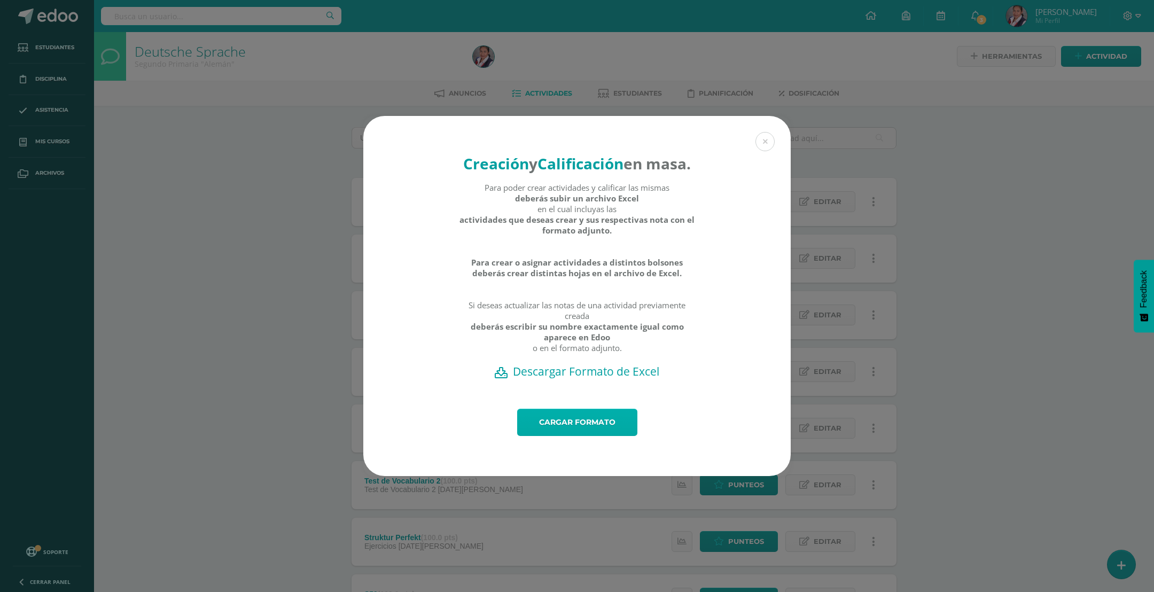
click at [582, 432] on link "Cargar formato" at bounding box center [577, 422] width 120 height 27
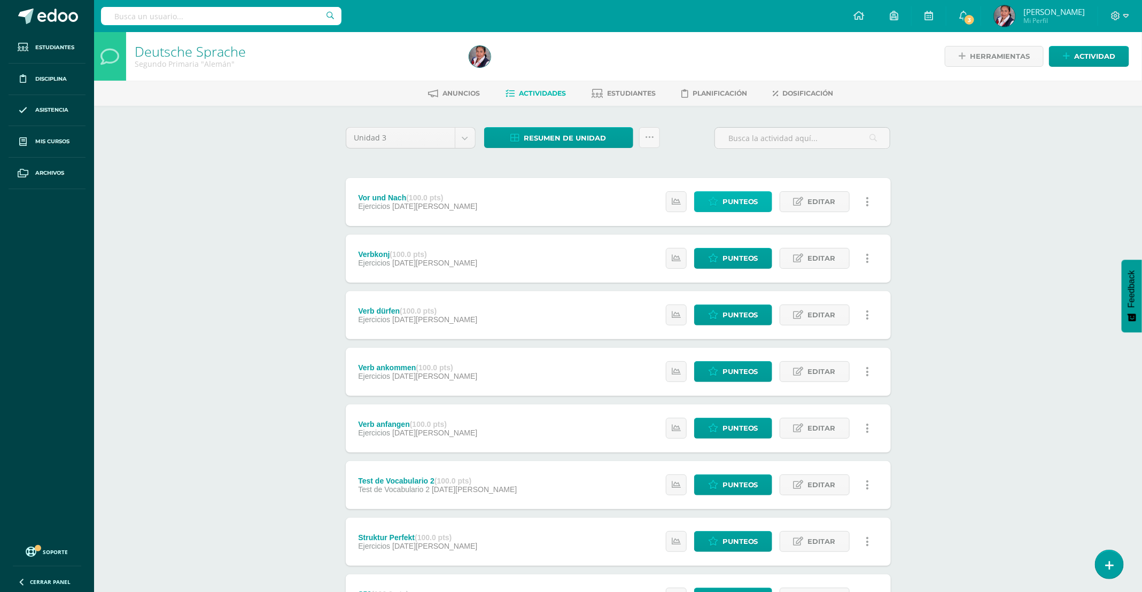
click at [740, 201] on span "Punteos" at bounding box center [740, 202] width 36 height 20
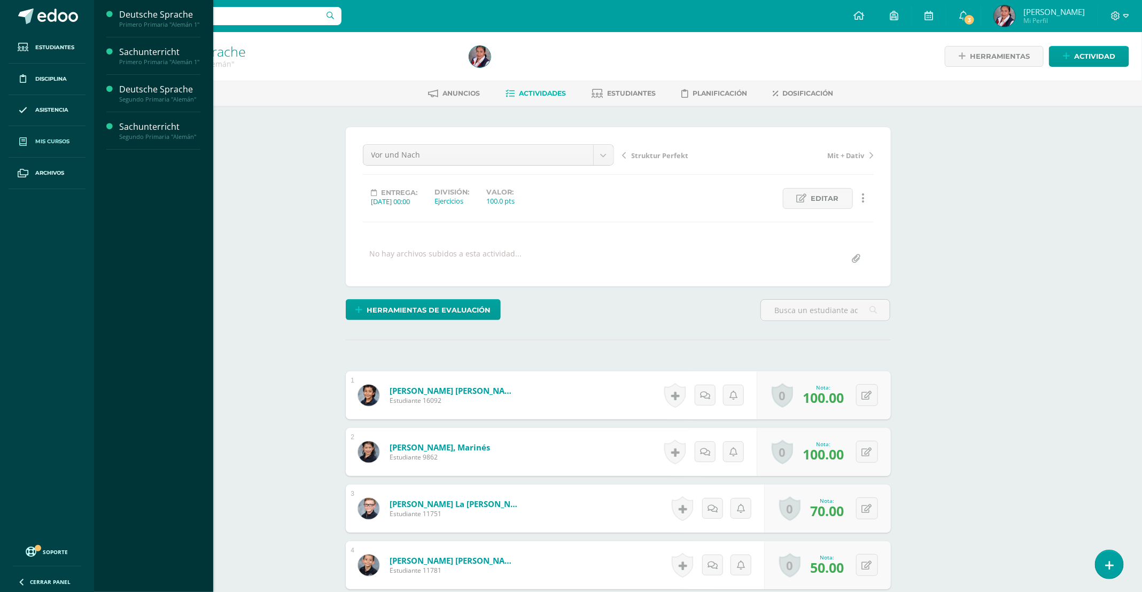
click at [50, 141] on span "Mis cursos" at bounding box center [52, 141] width 34 height 9
click at [136, 131] on div "Sachunterricht" at bounding box center [159, 127] width 81 height 12
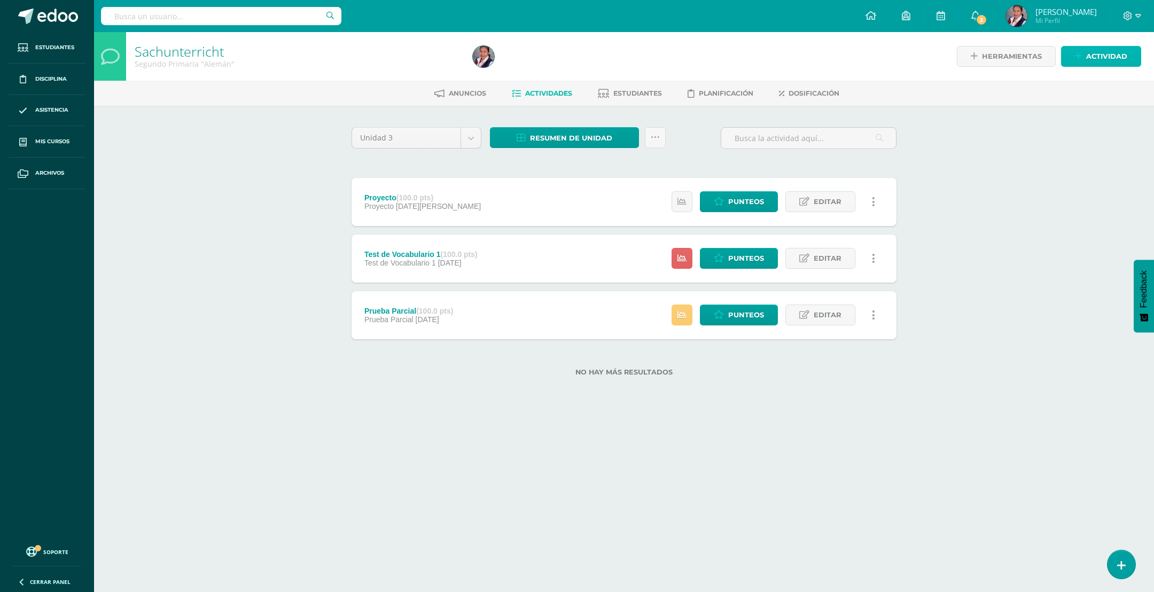
click at [1078, 56] on icon at bounding box center [1078, 56] width 7 height 9
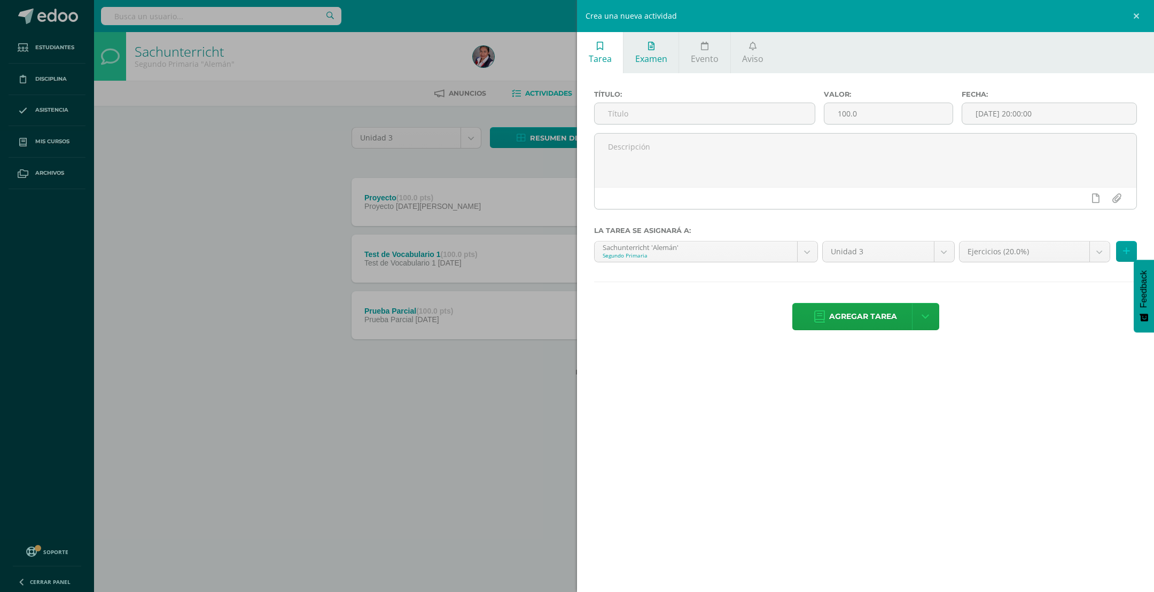
click at [651, 66] on link "Examen" at bounding box center [651, 52] width 55 height 41
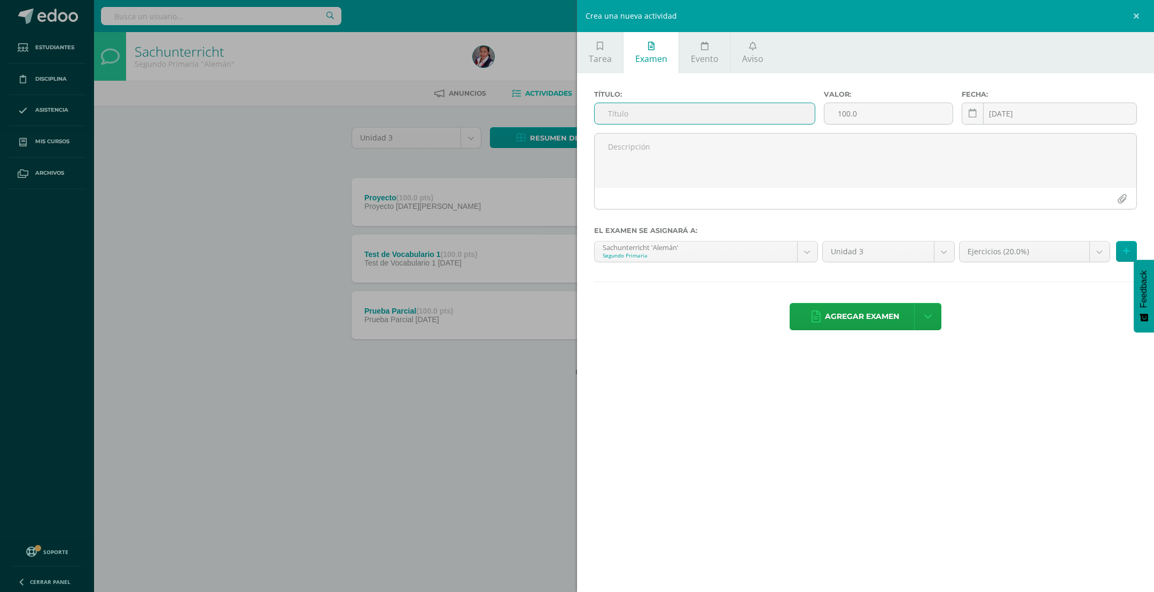
click at [628, 114] on input "text" at bounding box center [705, 113] width 220 height 21
type input "Test de Vocabulario 2"
click at [1093, 255] on body "Estudiantes Disciplina Asistencia Mis cursos Archivos Soporte Centro de ayuda Ú…" at bounding box center [577, 205] width 1154 height 410
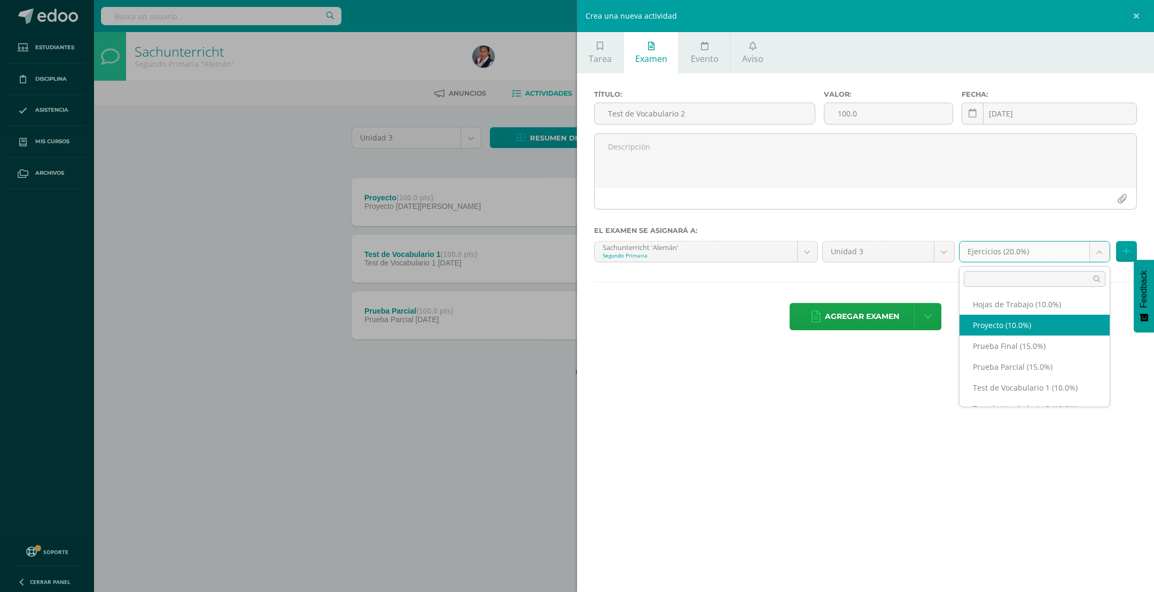
scroll to position [59, 0]
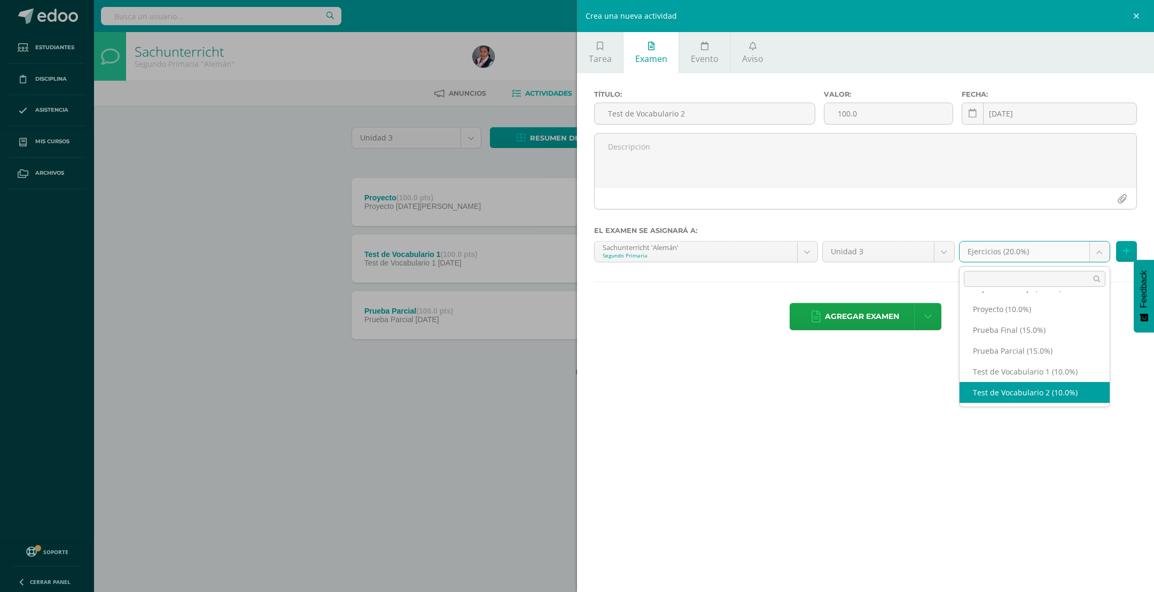
select select "228991"
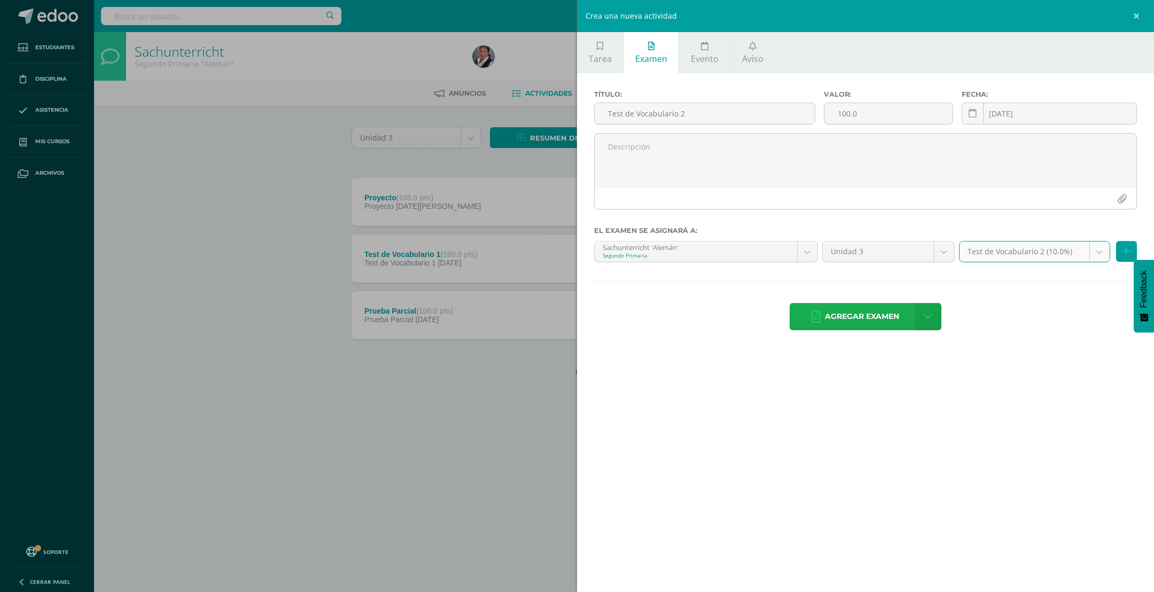
click at [872, 327] on span "Agregar examen" at bounding box center [862, 317] width 74 height 26
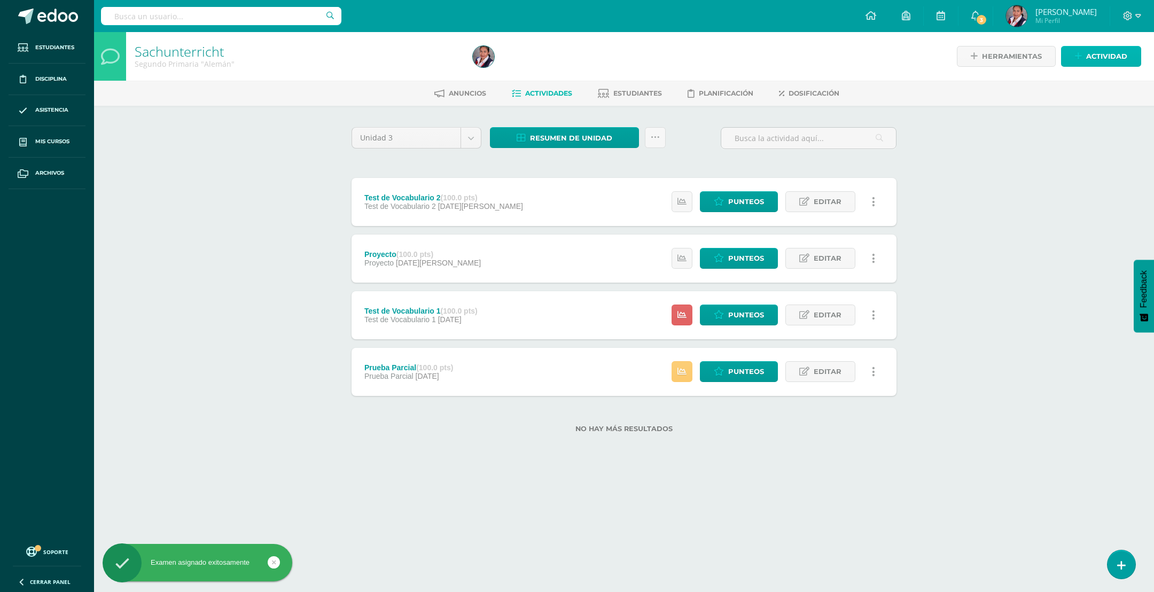
click at [1124, 46] on span "Actividad" at bounding box center [1106, 56] width 41 height 20
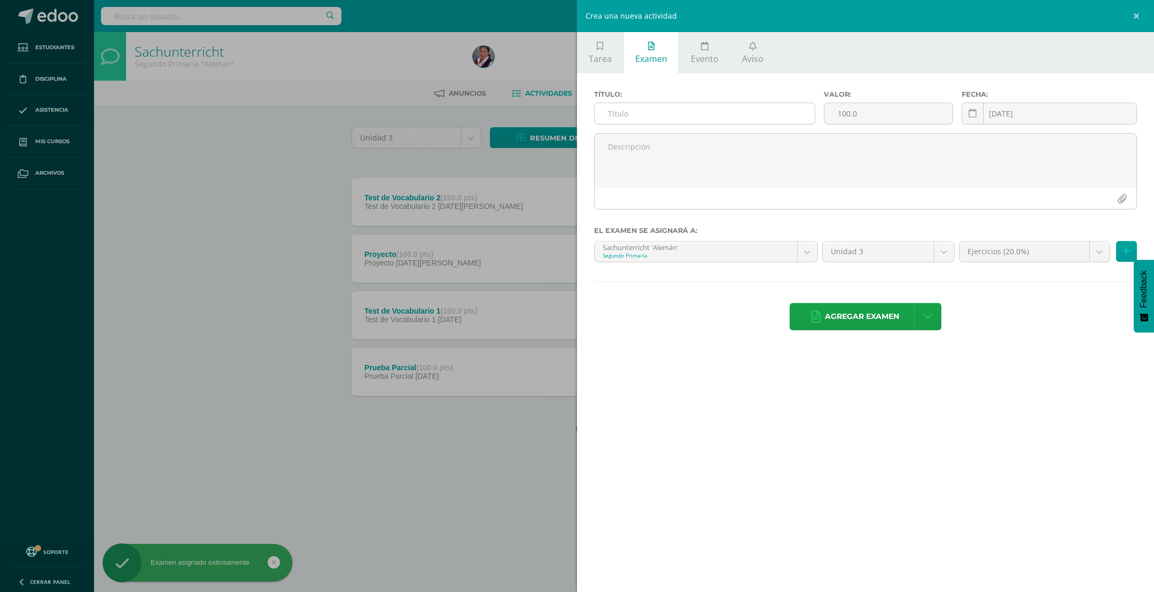
click at [661, 119] on input "text" at bounding box center [705, 113] width 220 height 21
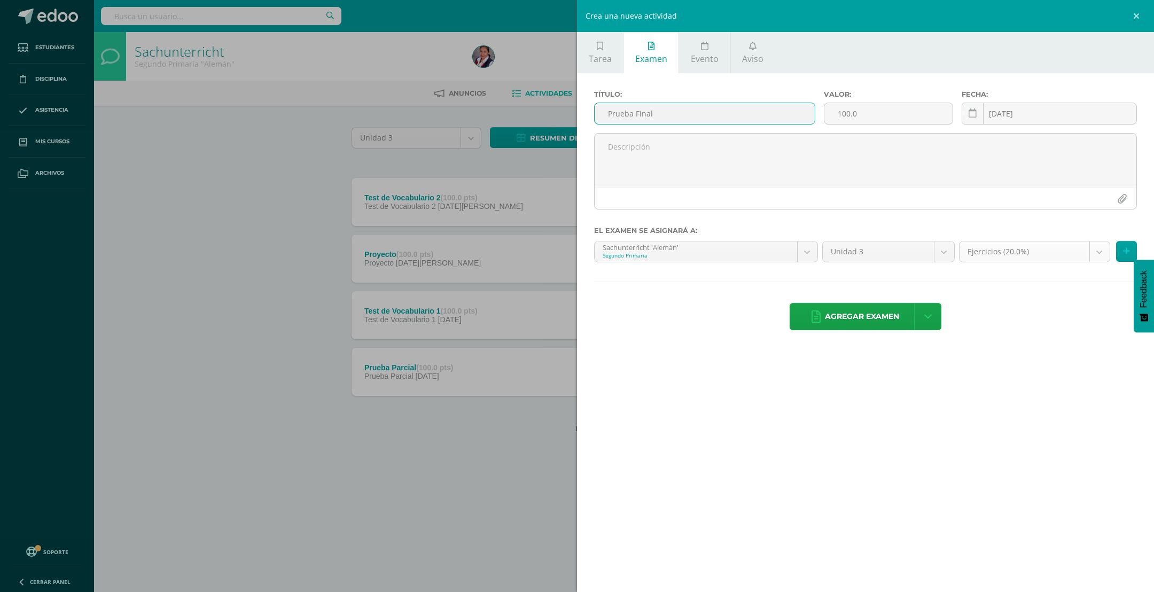
type input "Prueba Final"
click at [1092, 256] on body "Examen asignado exitosamente Estudiantes Disciplina Asistencia Mis cursos Archi…" at bounding box center [577, 233] width 1154 height 467
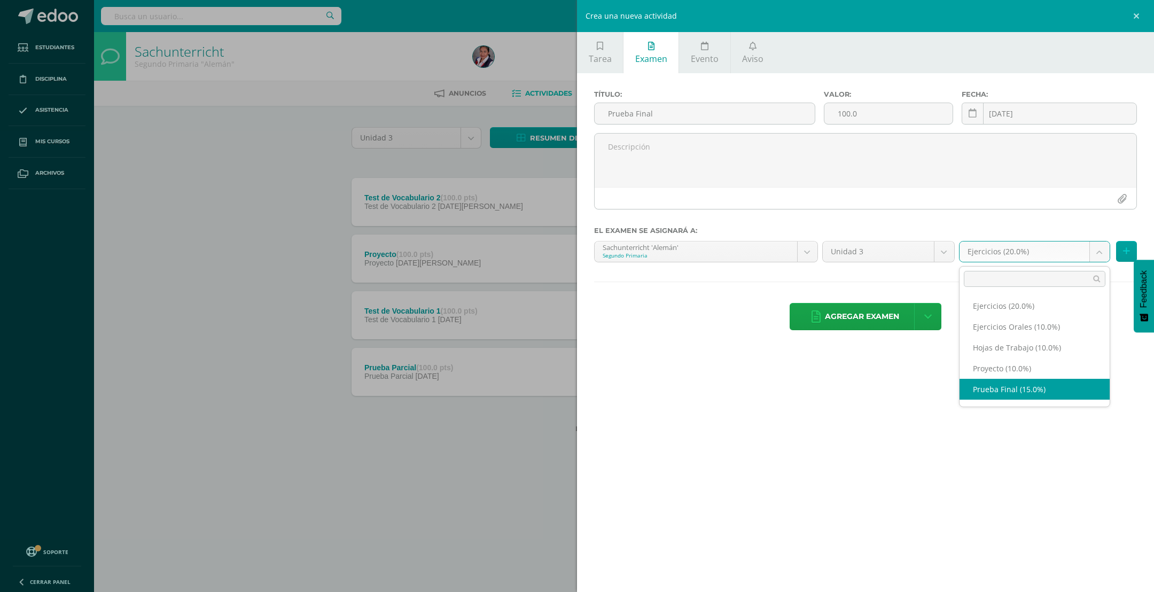
select select "228995"
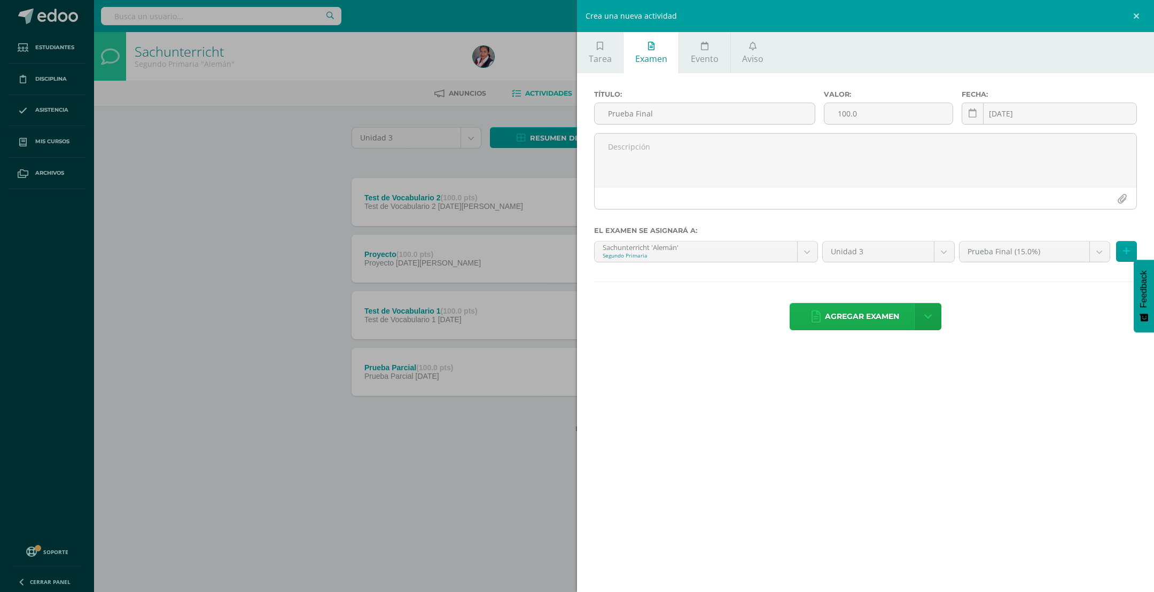
click at [852, 327] on span "Agregar examen" at bounding box center [862, 317] width 74 height 26
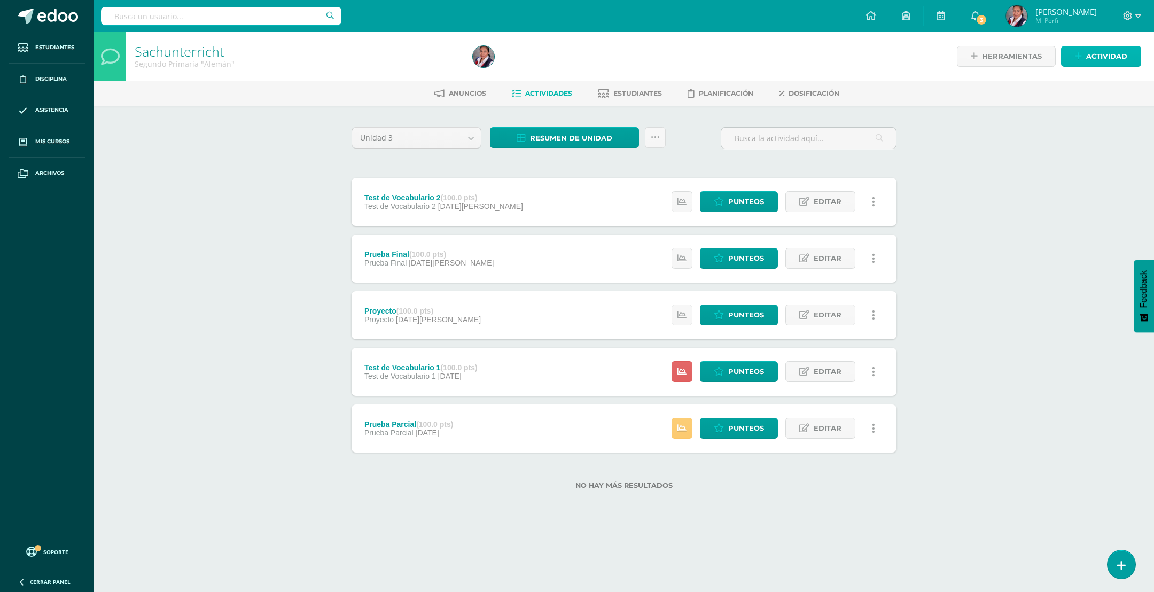
click at [1113, 61] on span "Actividad" at bounding box center [1106, 56] width 41 height 20
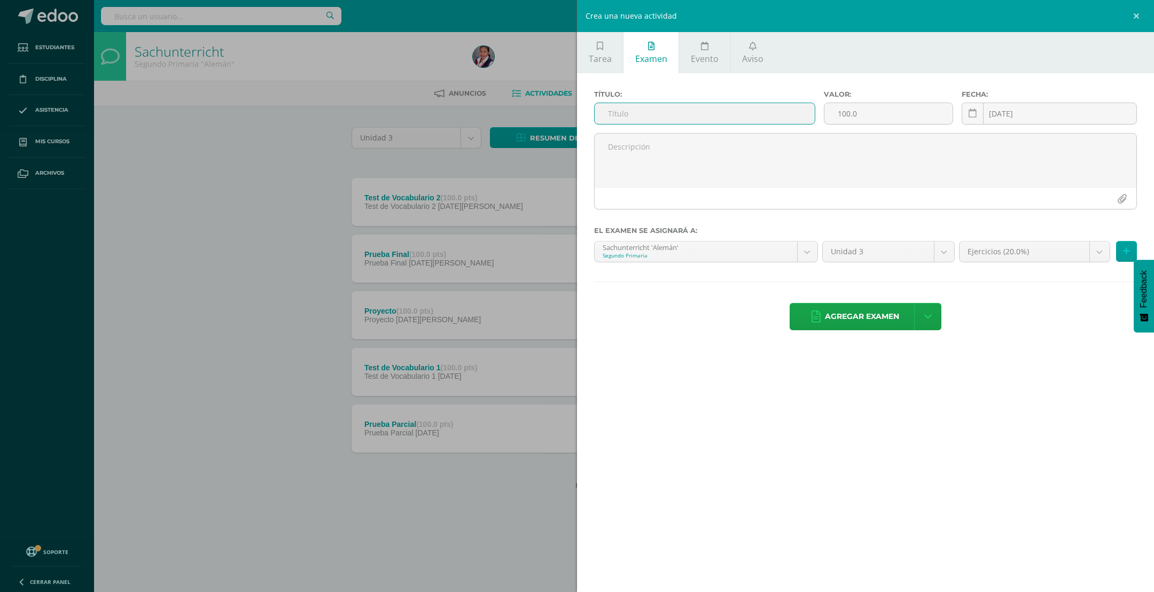
click at [636, 114] on input "text" at bounding box center [705, 113] width 220 height 21
type input "Ejercicio Oral 1"
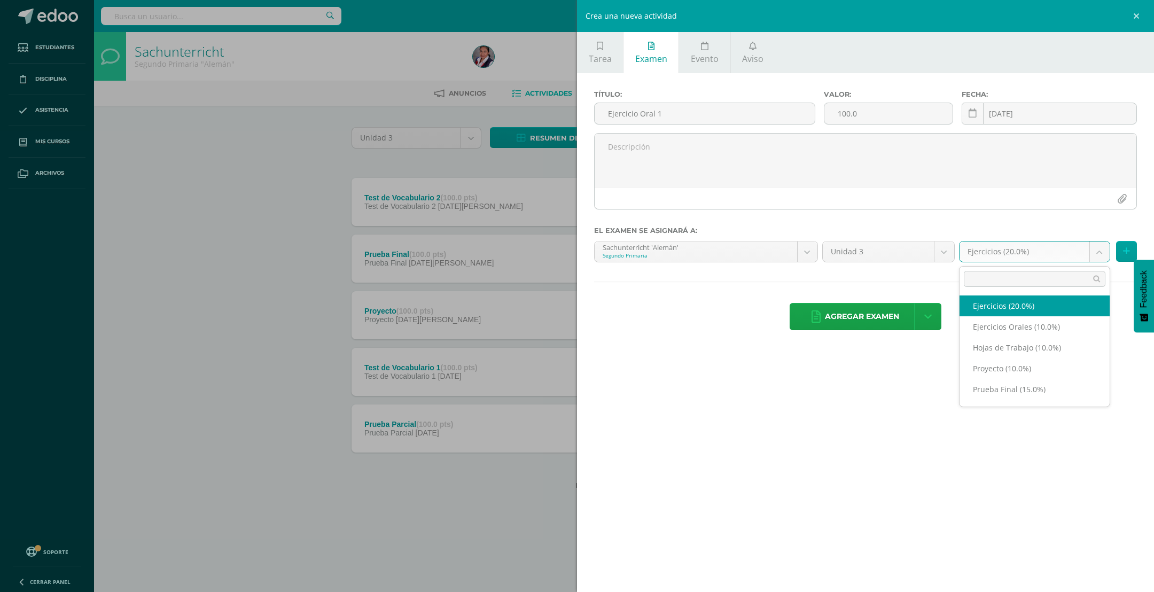
click at [1093, 249] on body "Examen asignado exitosamente Estudiantes Disciplina Asistencia Mis cursos Archi…" at bounding box center [577, 262] width 1154 height 524
select select "228992"
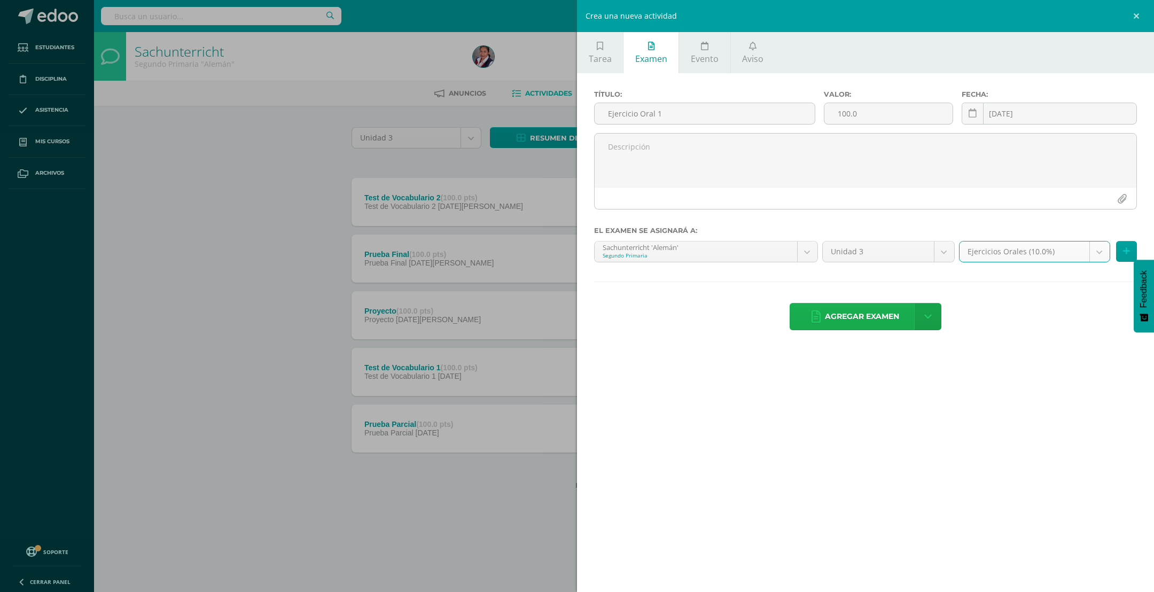
click at [861, 320] on span "Agregar examen" at bounding box center [862, 317] width 74 height 26
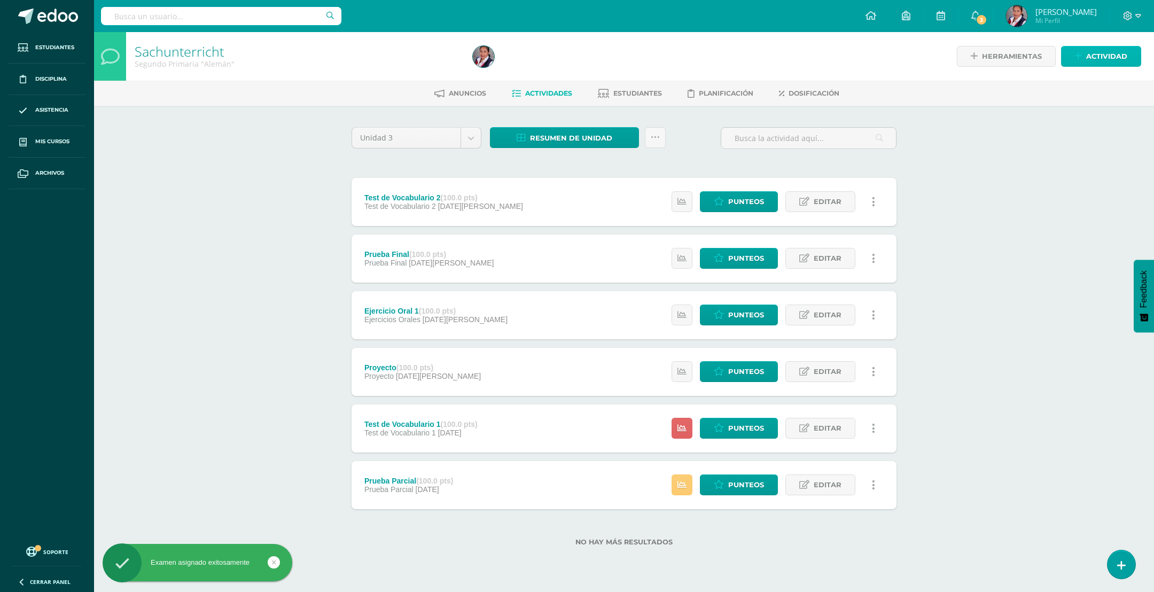
click at [1089, 55] on span "Actividad" at bounding box center [1106, 56] width 41 height 20
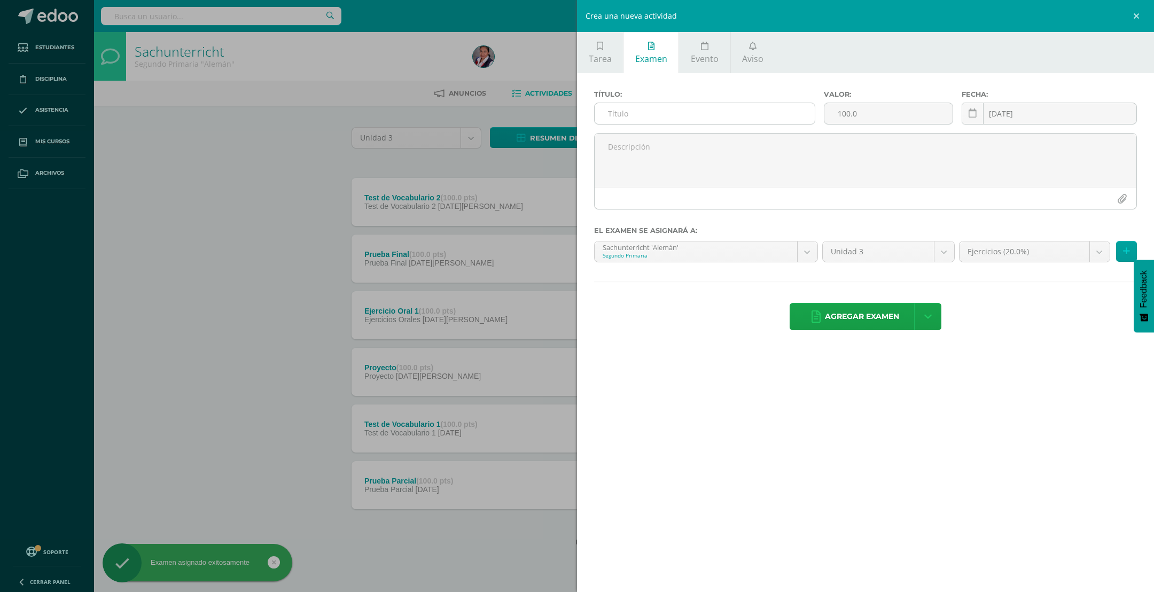
click at [650, 115] on input "text" at bounding box center [705, 113] width 220 height 21
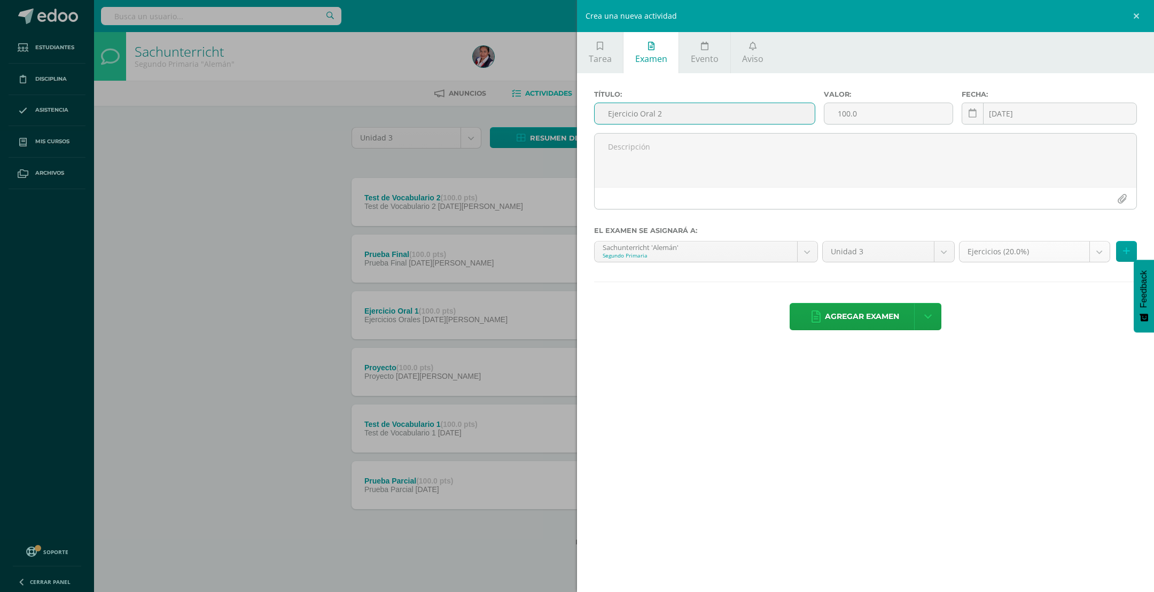
type input "Ejercicio Oral 2"
click at [1098, 252] on body "Examen asignado exitosamente Estudiantes Disciplina Asistencia Mis cursos Archi…" at bounding box center [577, 290] width 1154 height 580
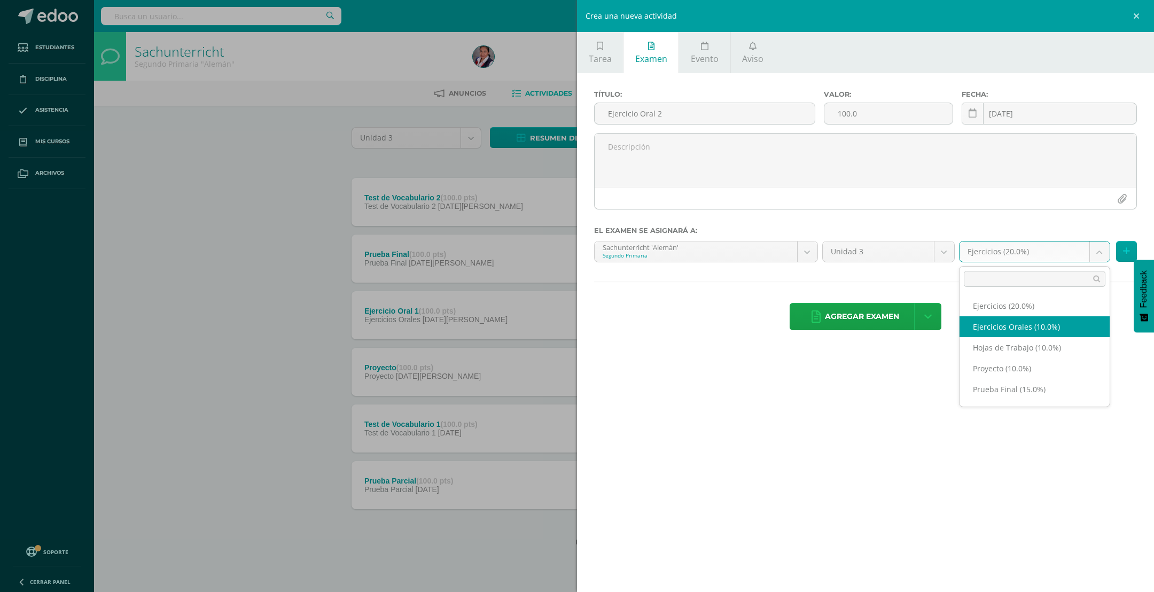
select select "228992"
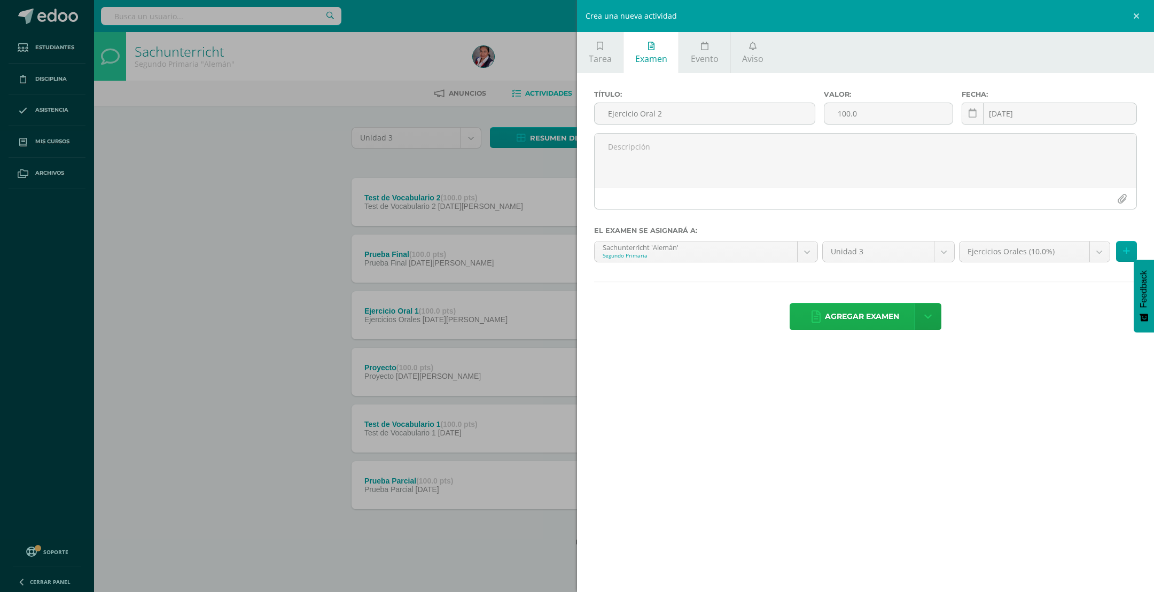
click at [865, 315] on span "Agregar examen" at bounding box center [862, 317] width 74 height 26
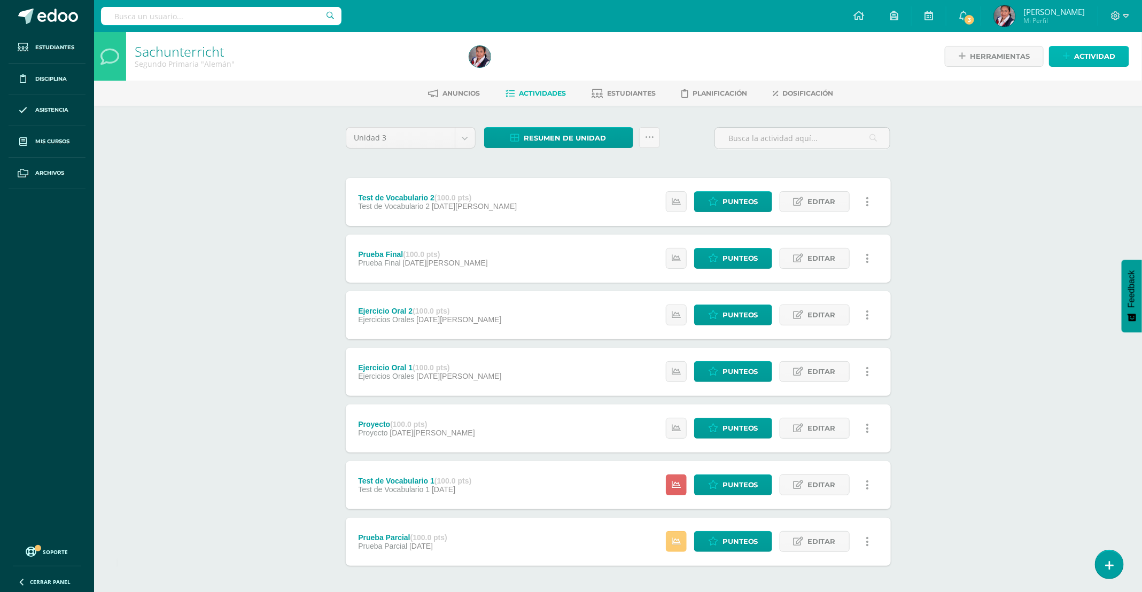
click at [1079, 57] on span "Actividad" at bounding box center [1094, 56] width 41 height 20
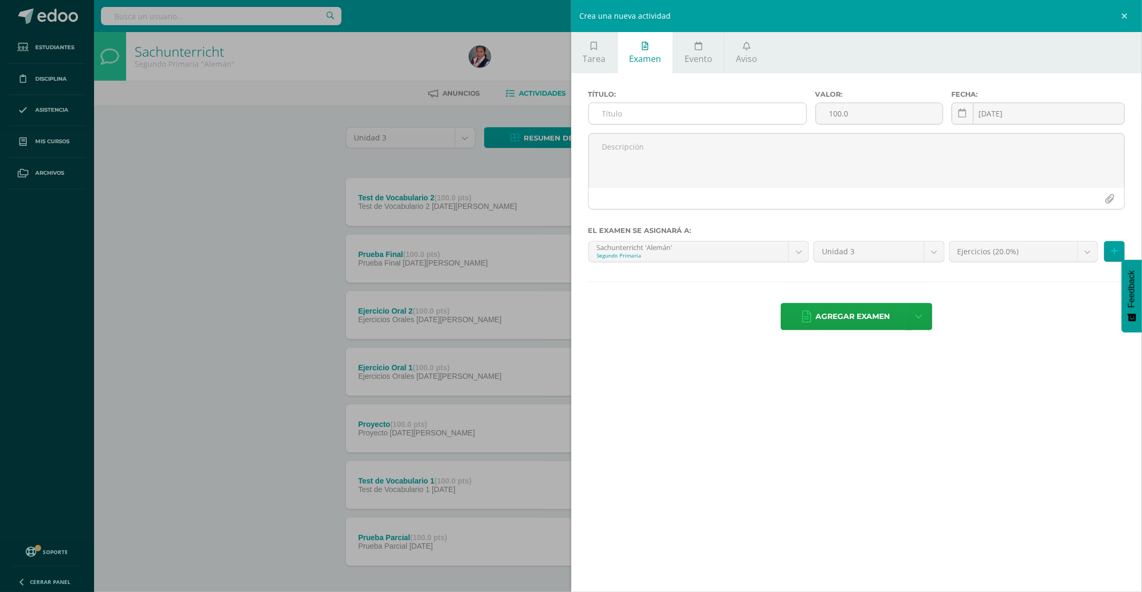
click at [662, 117] on input "text" at bounding box center [697, 113] width 217 height 21
type input "Ejercicio Oral 3"
click at [1084, 257] on body "Examen asignado exitosamente Estudiantes Disciplina Asistencia Mis cursos Archi…" at bounding box center [571, 318] width 1142 height 637
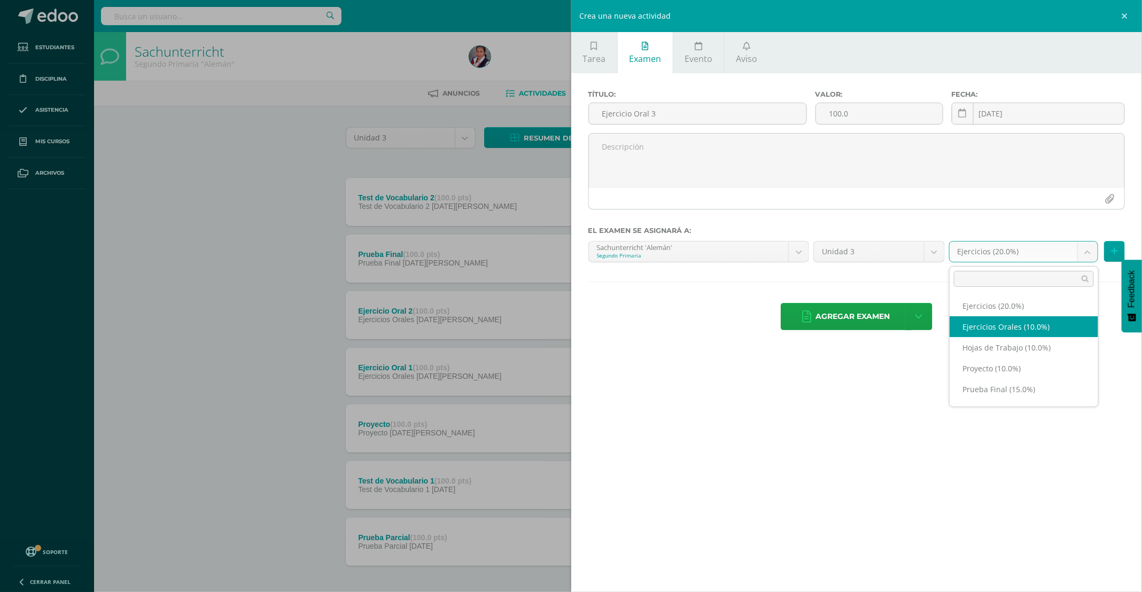
select select "228992"
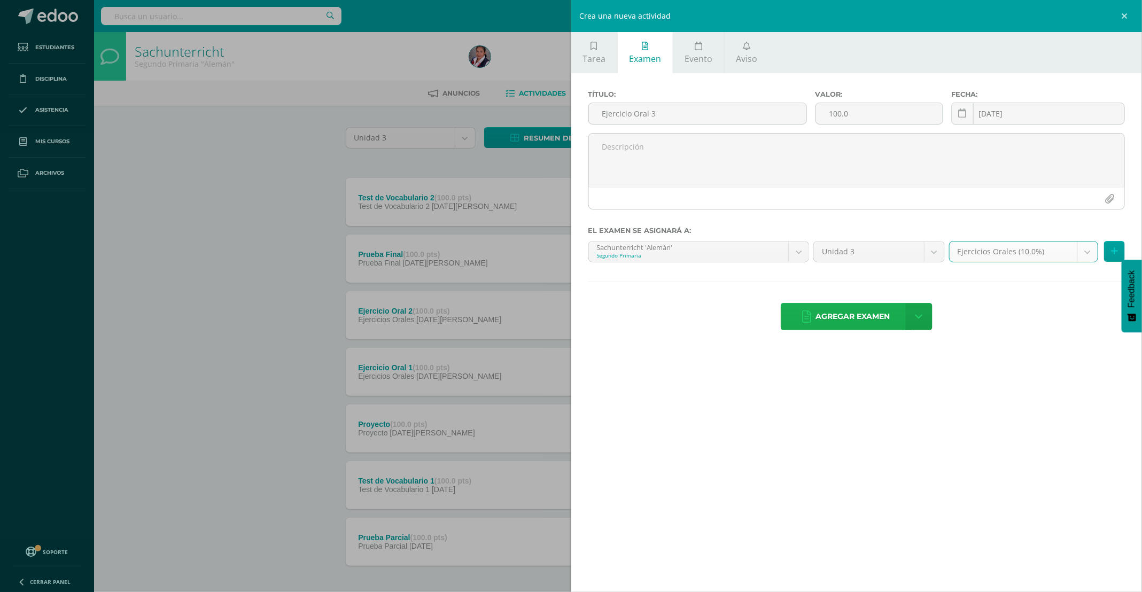
click at [851, 315] on span "Agregar examen" at bounding box center [853, 317] width 74 height 26
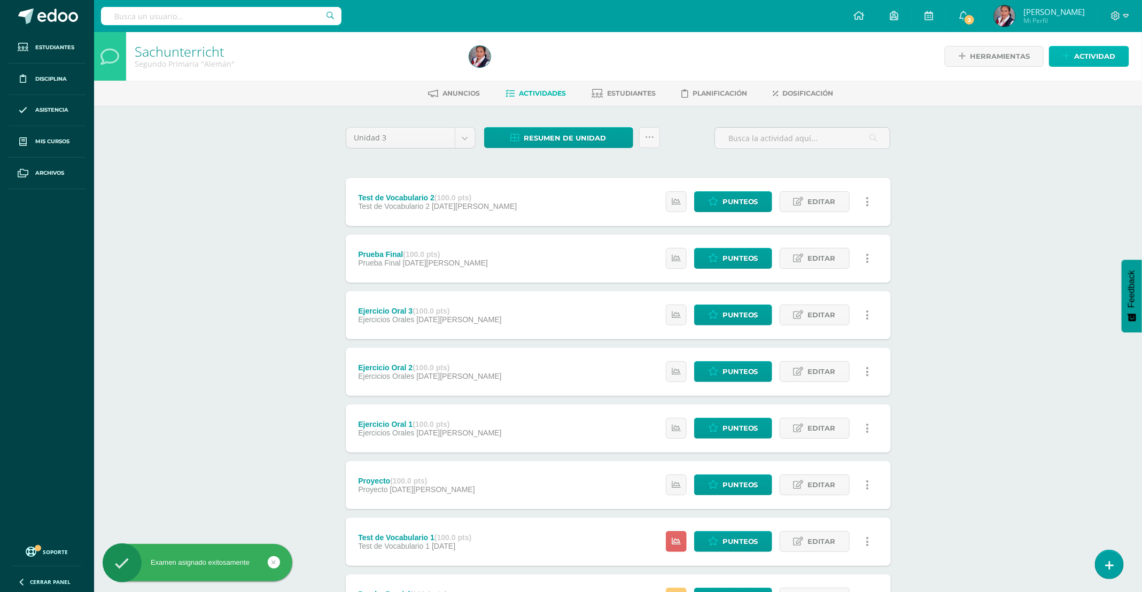
click at [1091, 60] on span "Actividad" at bounding box center [1094, 56] width 41 height 20
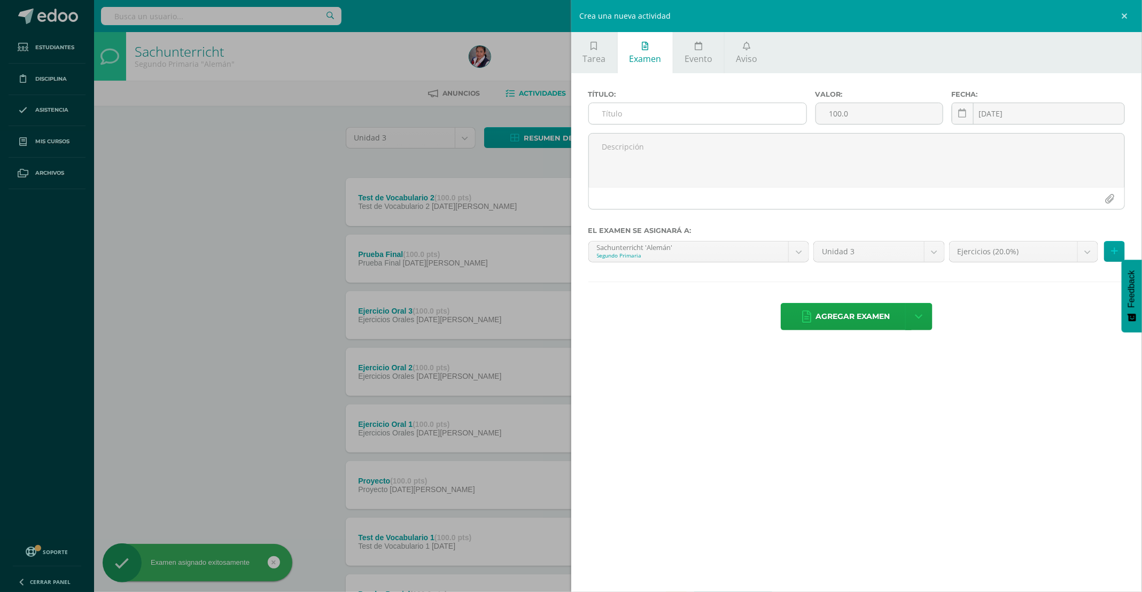
click at [719, 113] on input "text" at bounding box center [697, 113] width 217 height 21
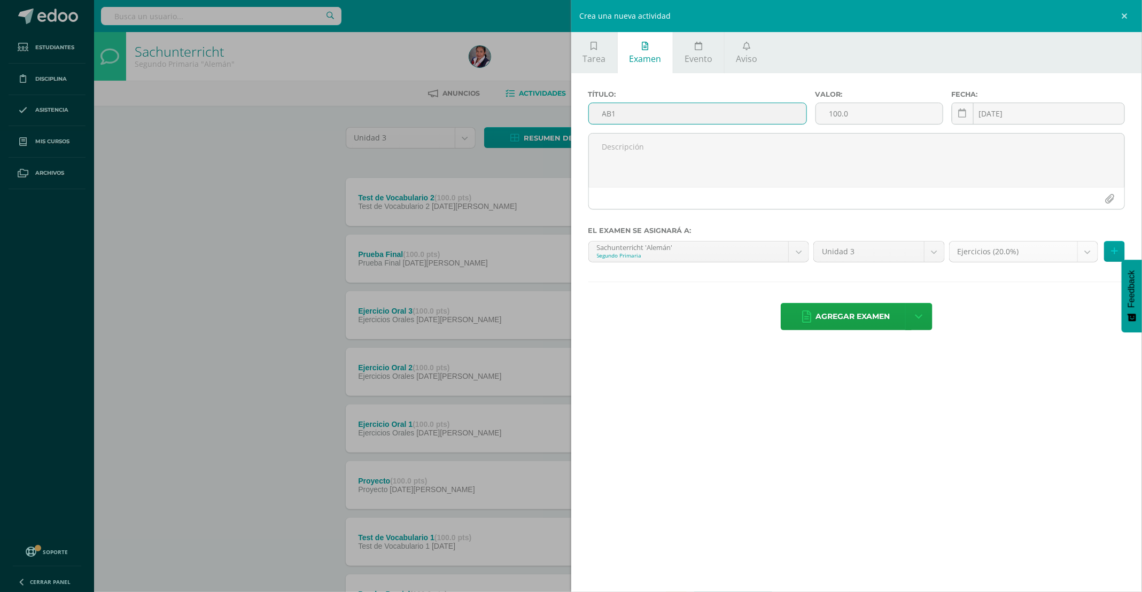
type input "AB1"
click at [1082, 255] on body "Examen asignado exitosamente Estudiantes Disciplina Asistencia Mis cursos Archi…" at bounding box center [571, 347] width 1142 height 694
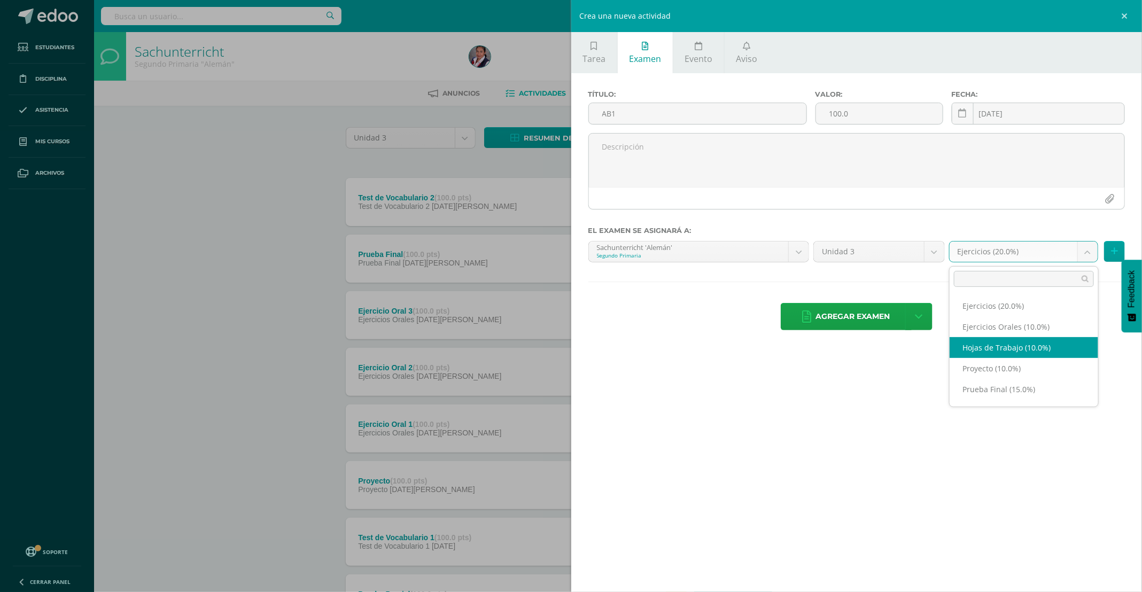
select select "228993"
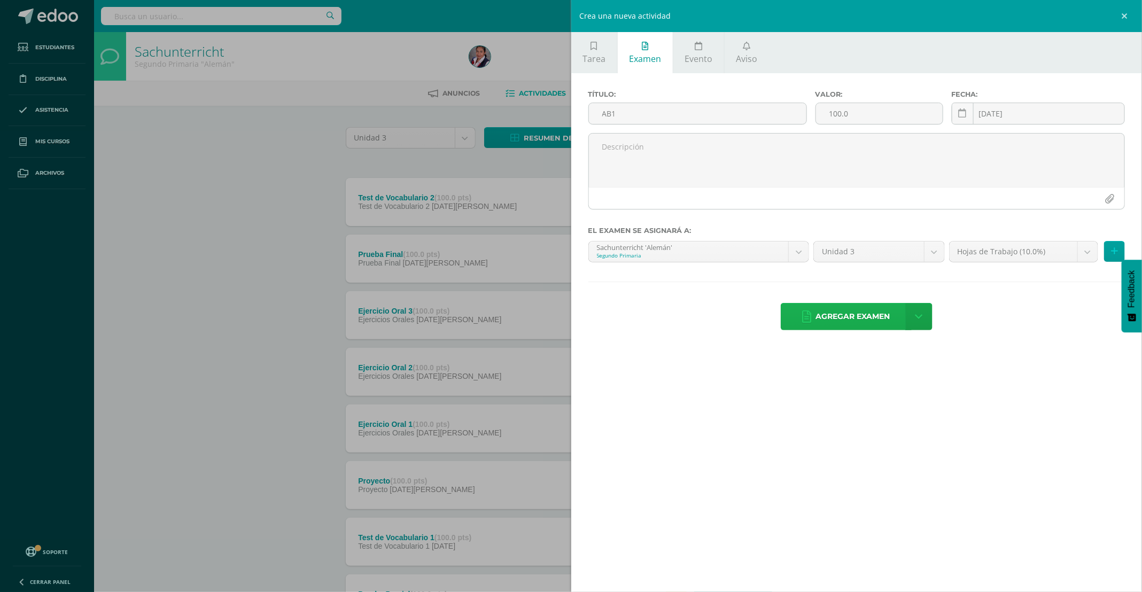
click at [867, 323] on span "Agregar examen" at bounding box center [853, 317] width 74 height 26
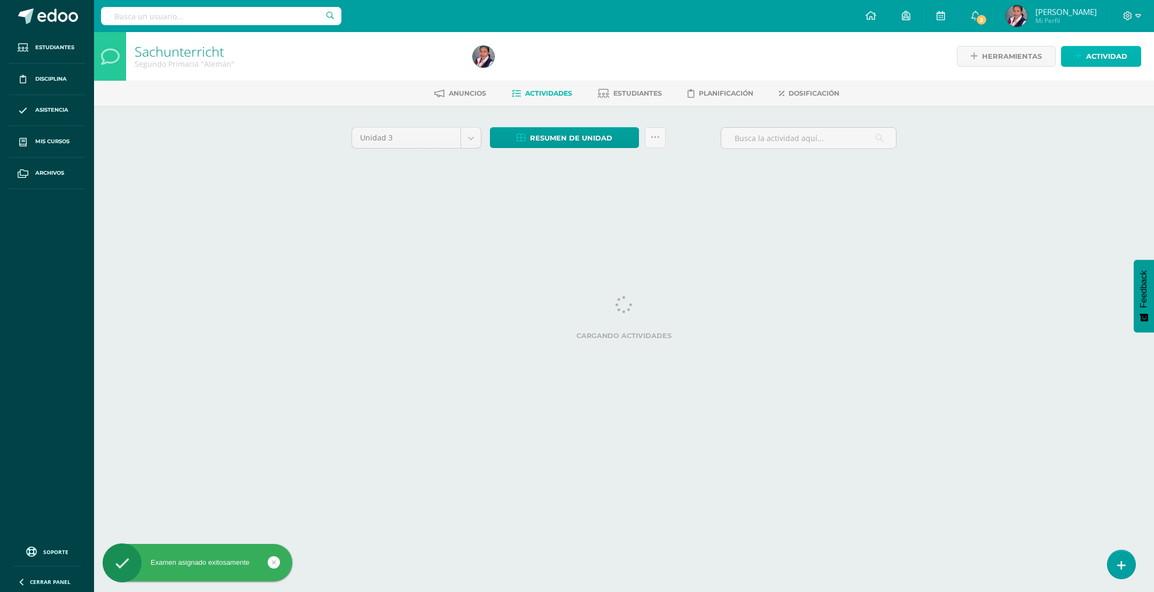
click at [1084, 55] on link "Actividad" at bounding box center [1101, 56] width 80 height 21
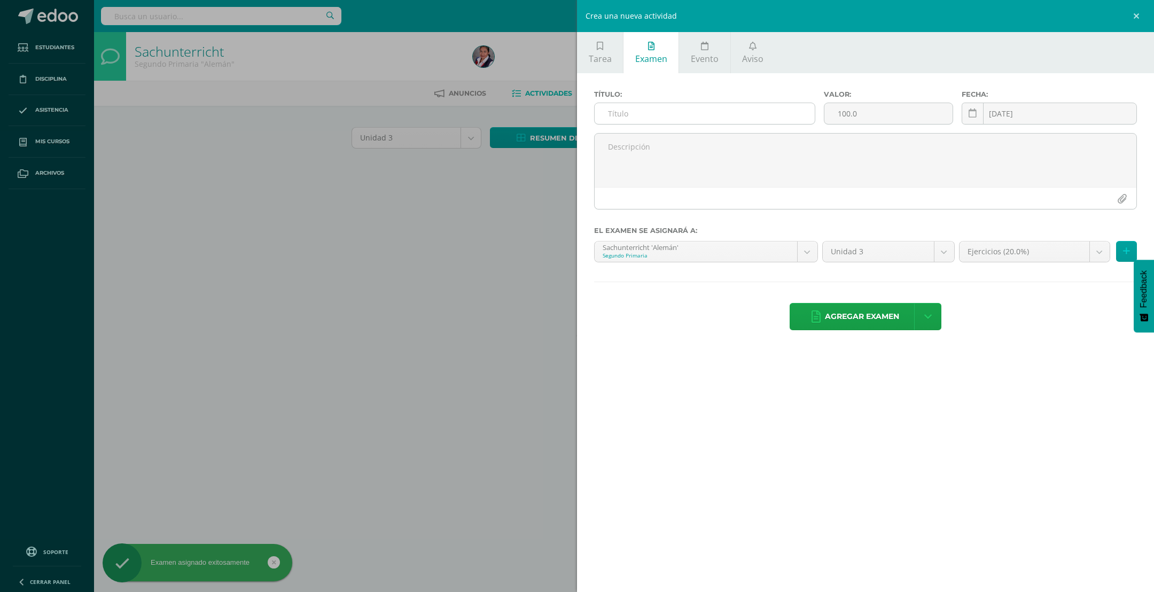
click at [617, 115] on input "text" at bounding box center [705, 113] width 220 height 21
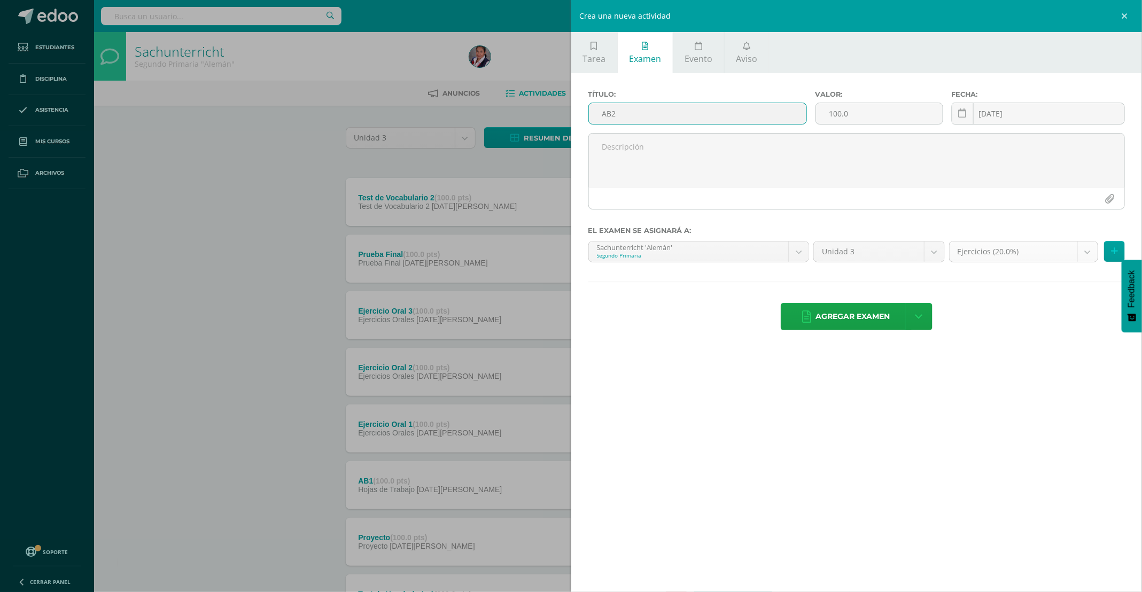
type input "AB2"
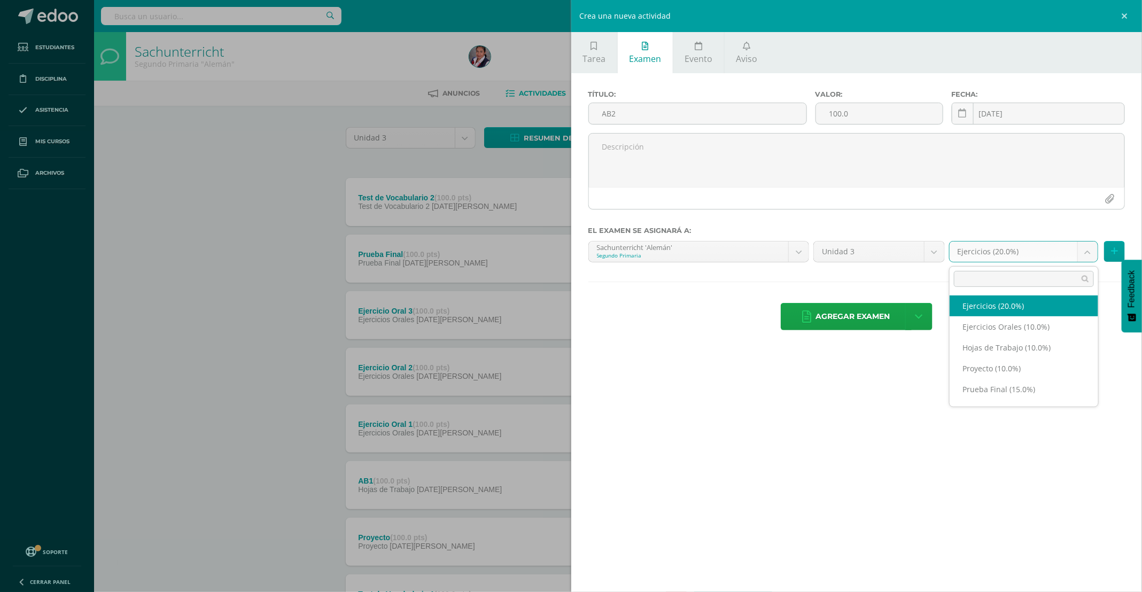
click at [1080, 254] on body "Examen asignado exitosamente Estudiantes Disciplina Asistencia Mis cursos Archi…" at bounding box center [571, 375] width 1142 height 750
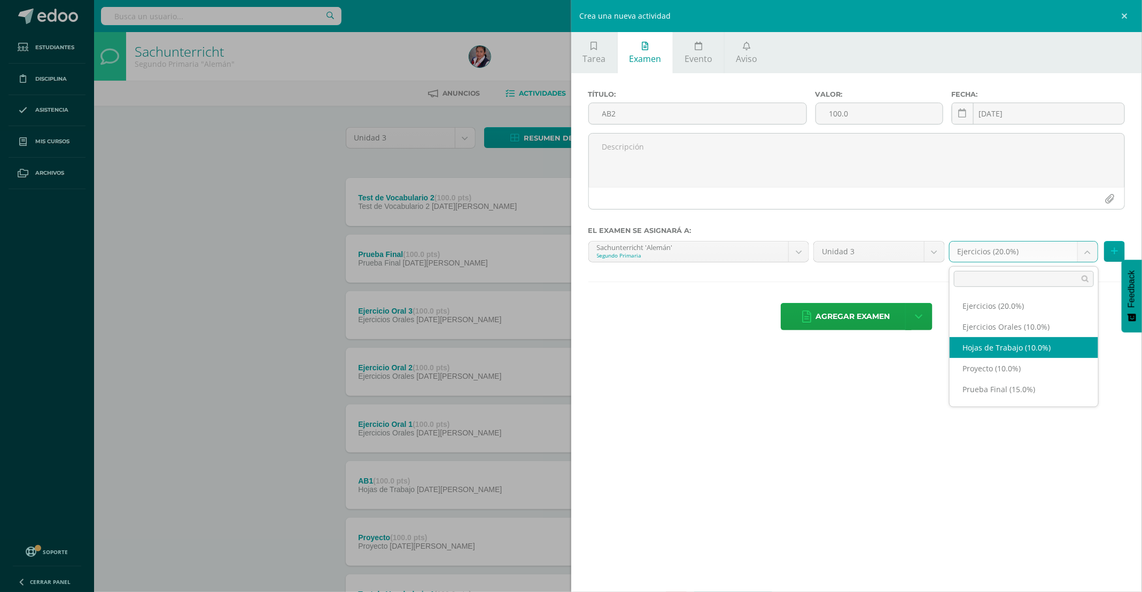
select select "228993"
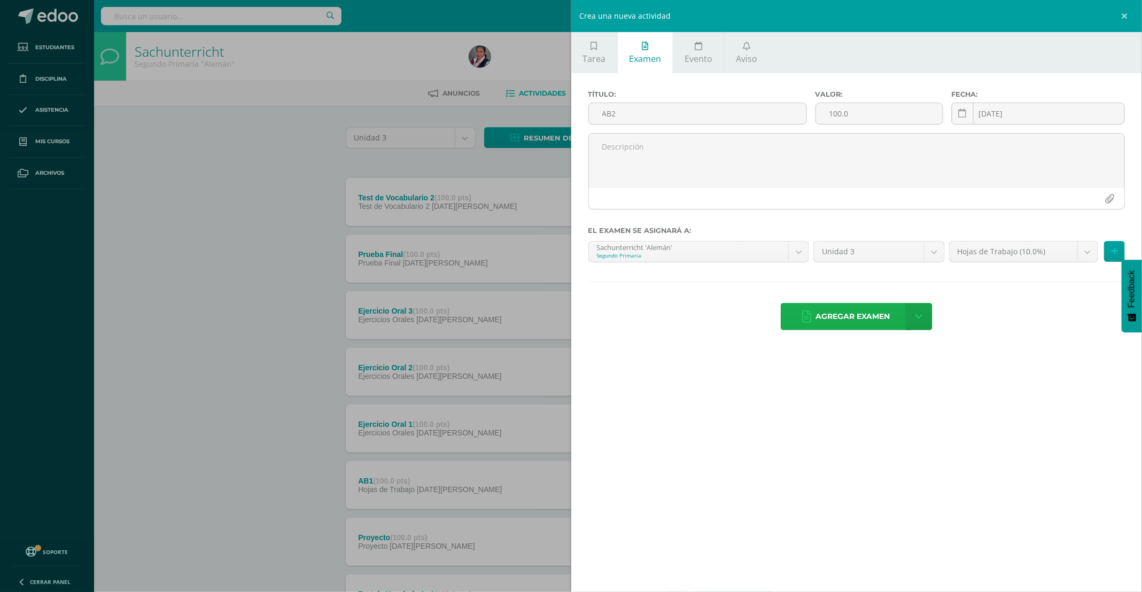
click at [841, 324] on span "Agregar examen" at bounding box center [853, 317] width 74 height 26
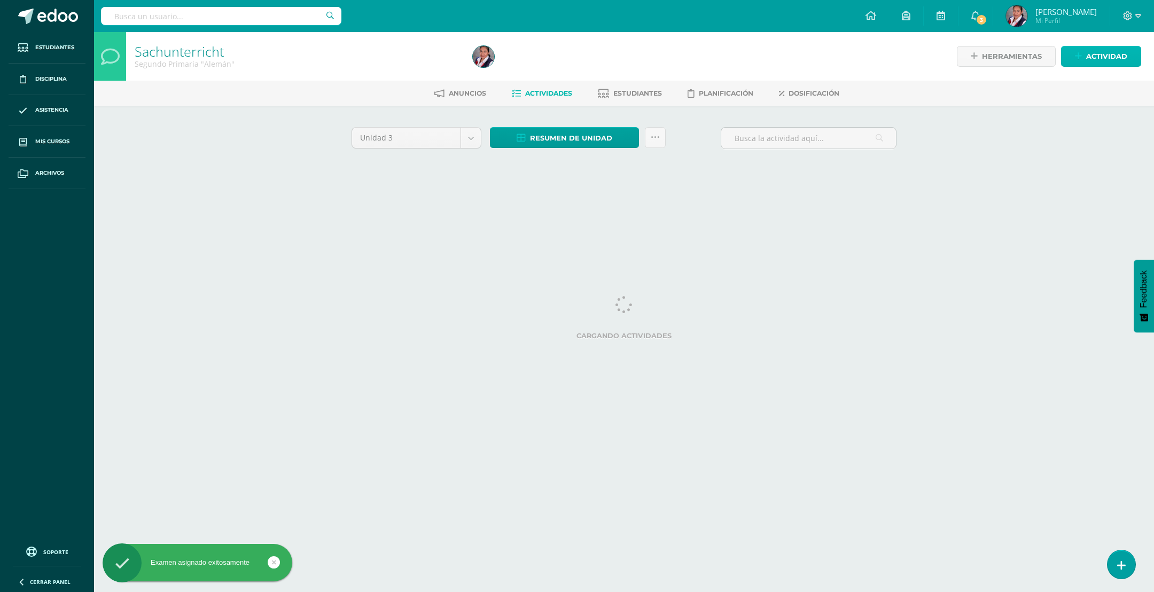
click at [1090, 63] on span "Actividad" at bounding box center [1106, 56] width 41 height 20
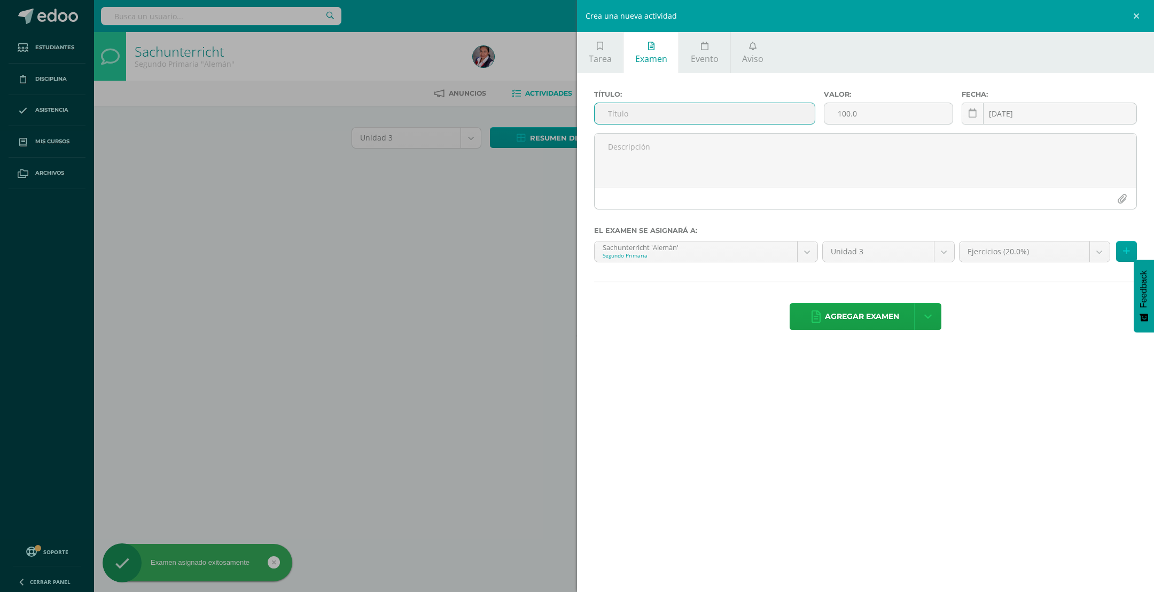
click at [636, 106] on input "text" at bounding box center [705, 113] width 220 height 21
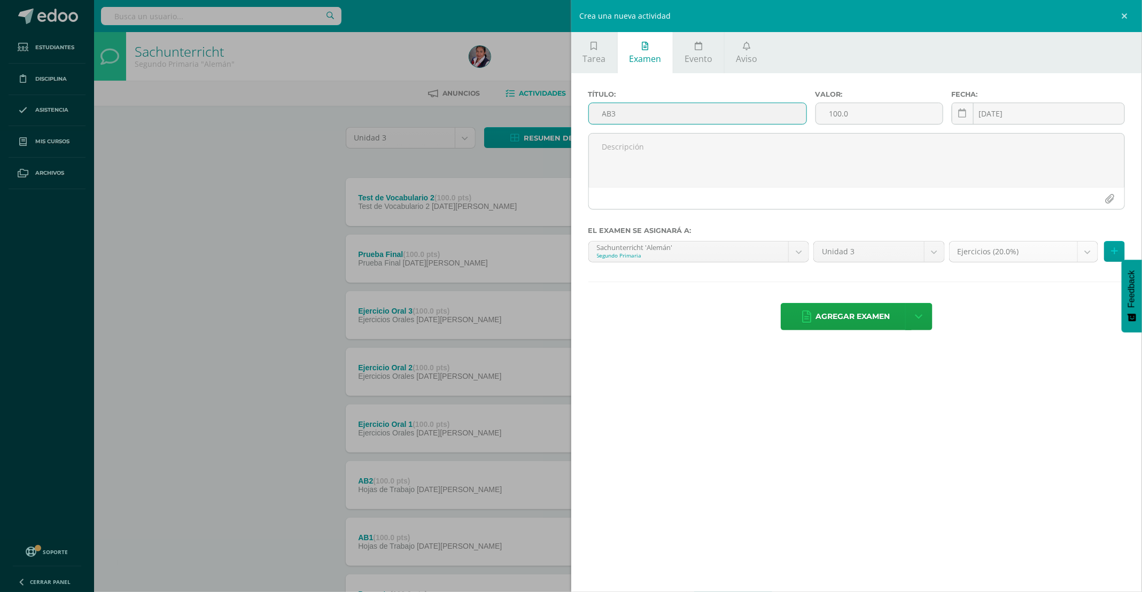
type input "AB3"
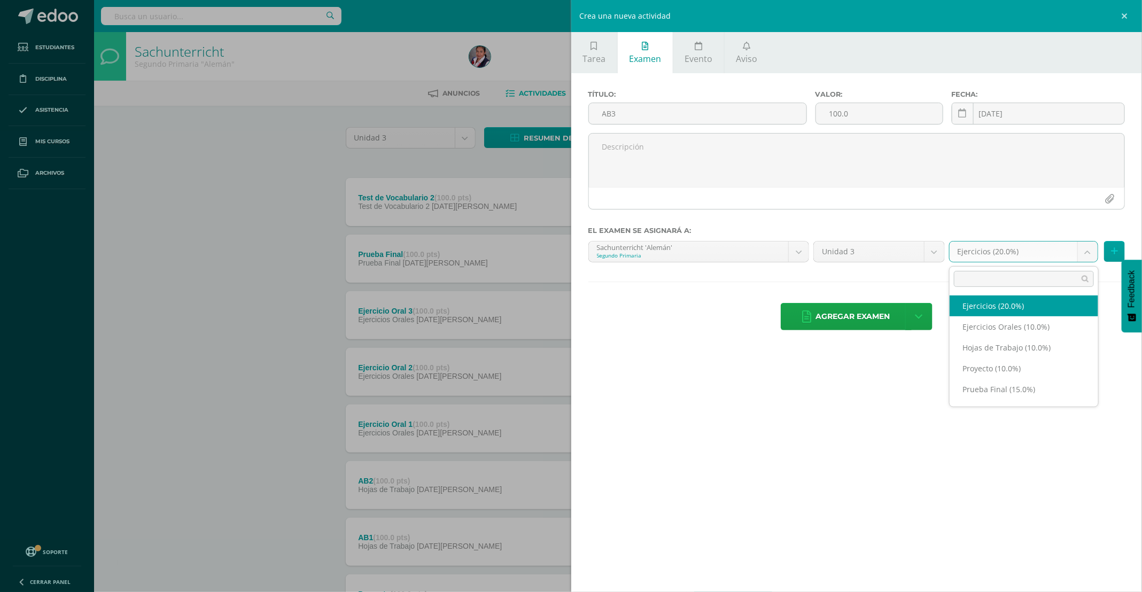
click at [1083, 254] on body "Examen asignado exitosamente Estudiantes Disciplina Asistencia Mis cursos Archi…" at bounding box center [571, 401] width 1142 height 803
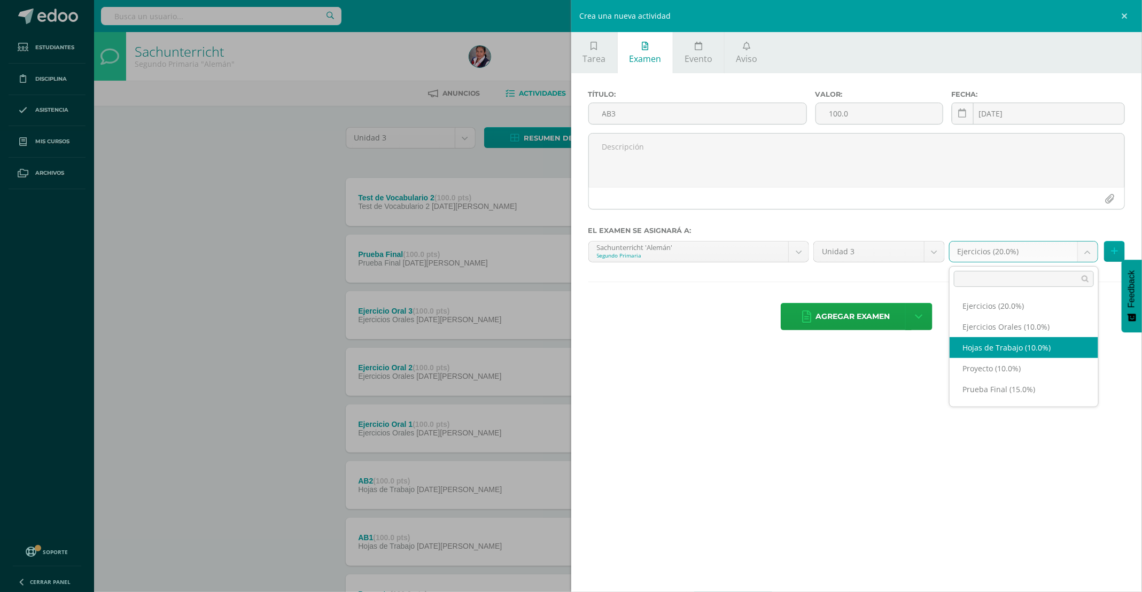
select select "228993"
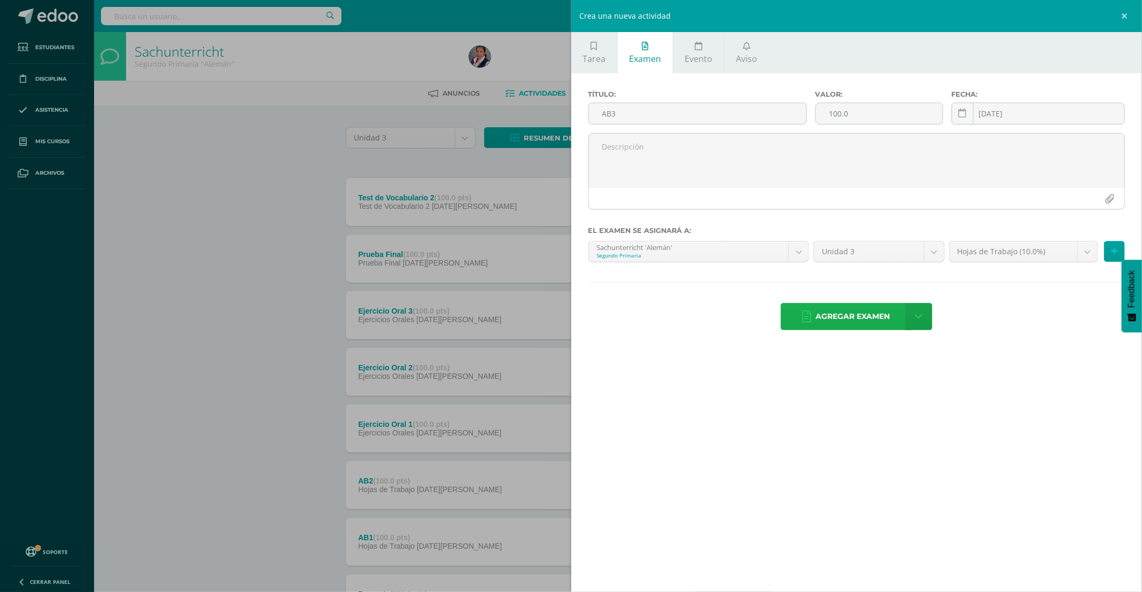
click at [828, 325] on span "Agregar examen" at bounding box center [853, 317] width 74 height 26
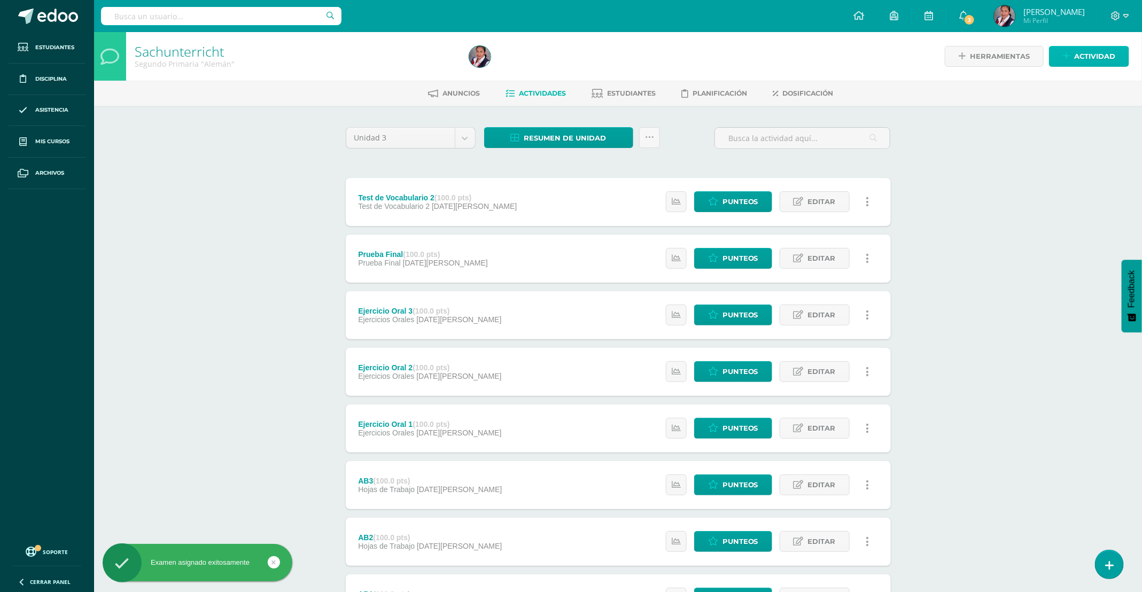
click at [1103, 59] on span "Actividad" at bounding box center [1094, 56] width 41 height 20
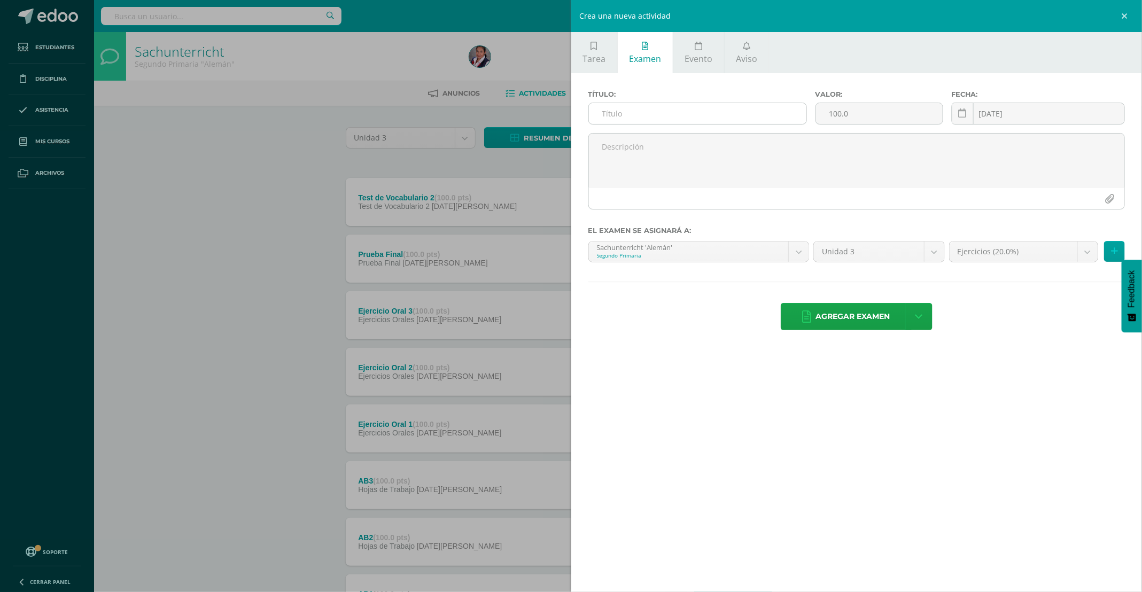
drag, startPoint x: 729, startPoint y: 113, endPoint x: 726, endPoint y: 103, distance: 10.6
click at [728, 113] on input "text" at bounding box center [697, 113] width 217 height 21
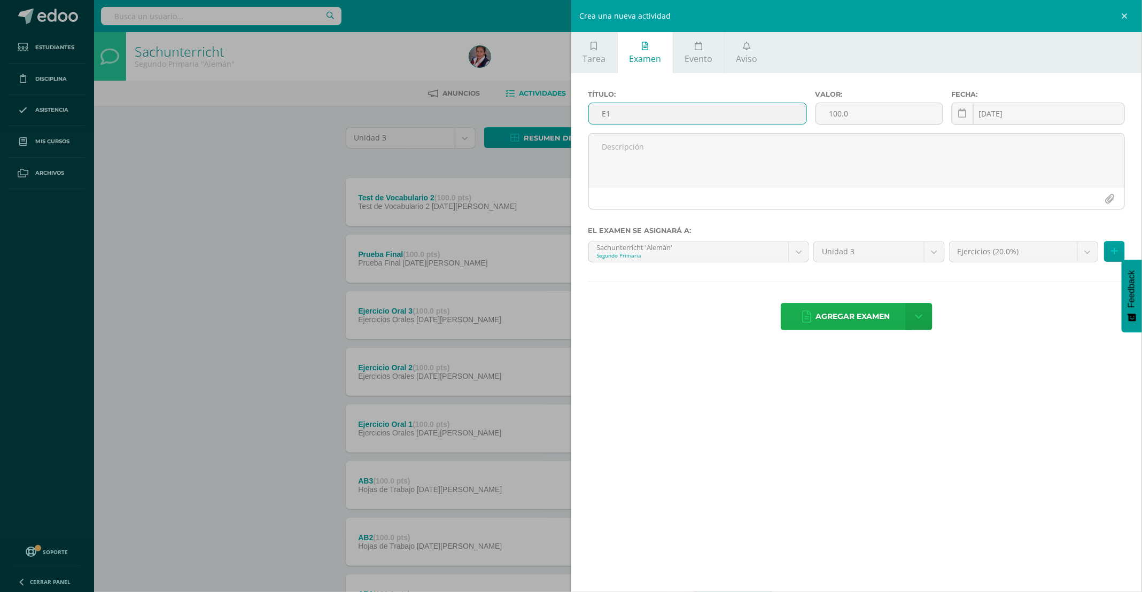
type input "E1"
click at [829, 320] on span "Agregar examen" at bounding box center [853, 317] width 74 height 26
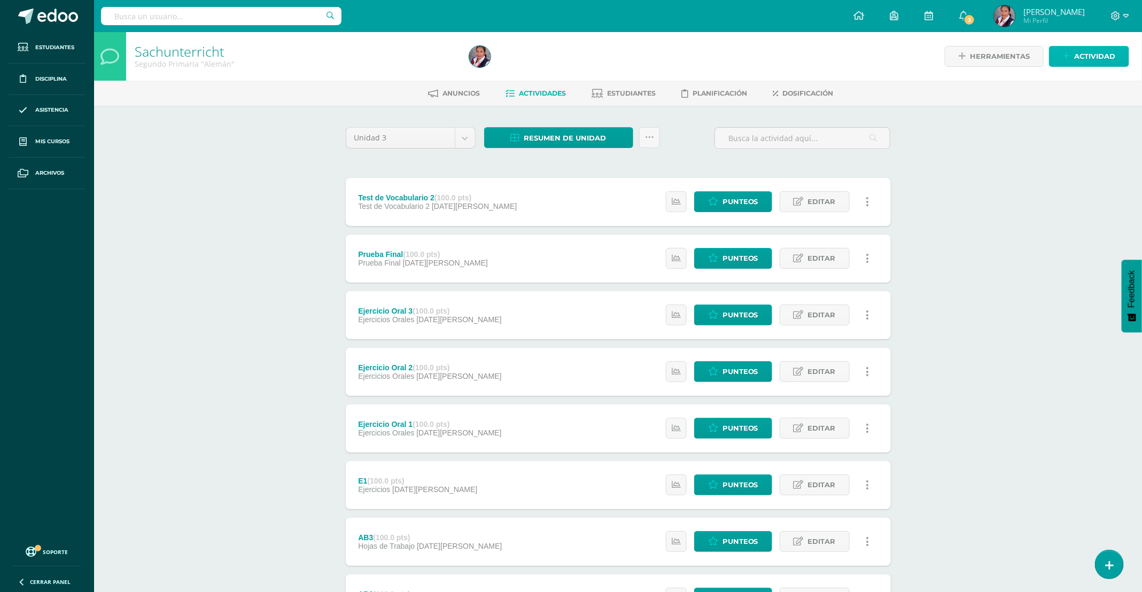
click at [1097, 58] on span "Actividad" at bounding box center [1094, 56] width 41 height 20
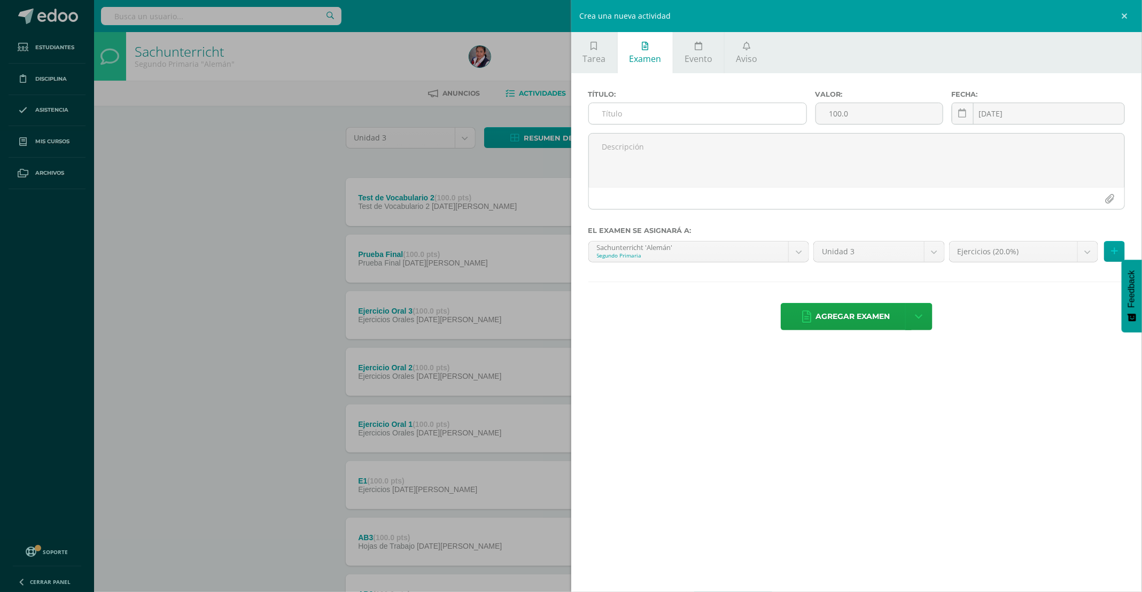
click at [642, 119] on input "text" at bounding box center [697, 113] width 217 height 21
type input "#"
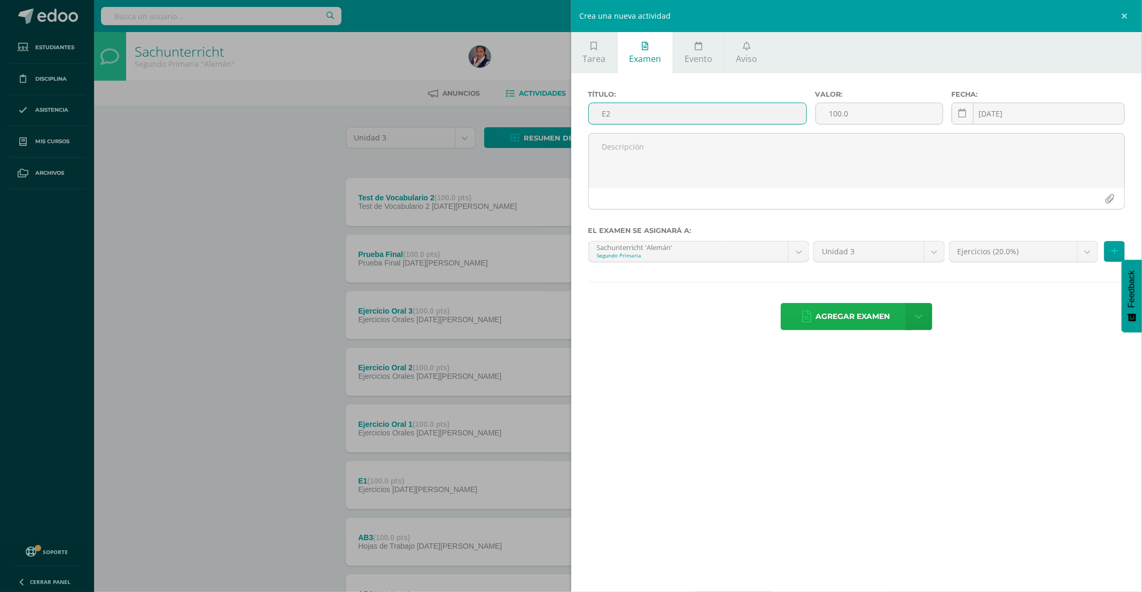
type input "E2"
click at [852, 324] on span "Agregar examen" at bounding box center [853, 317] width 74 height 26
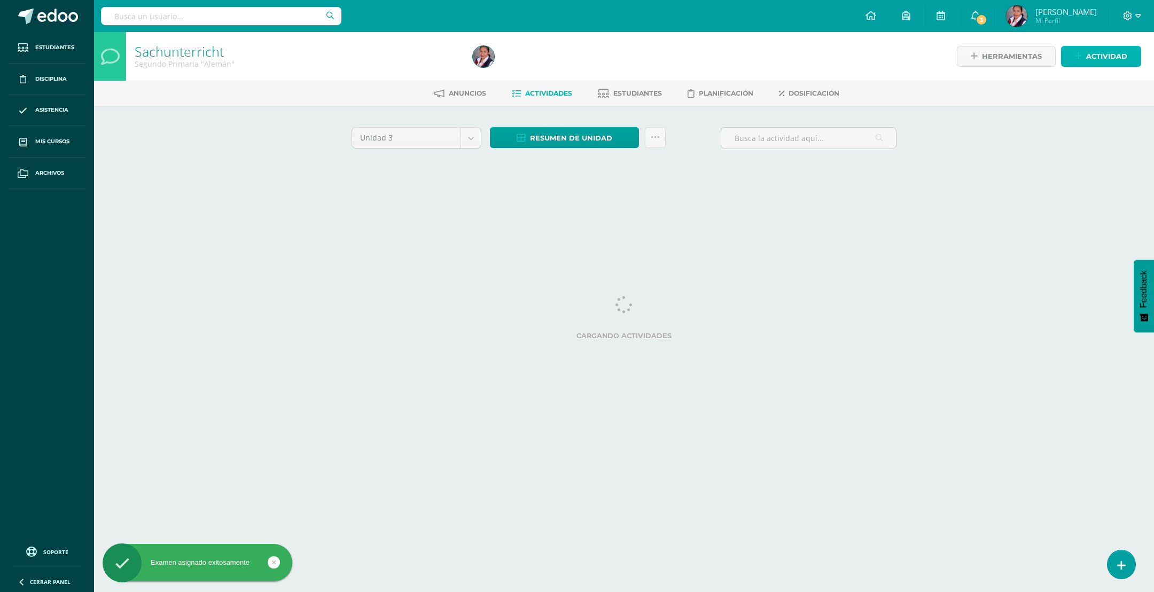
click at [1089, 59] on span "Actividad" at bounding box center [1106, 56] width 41 height 20
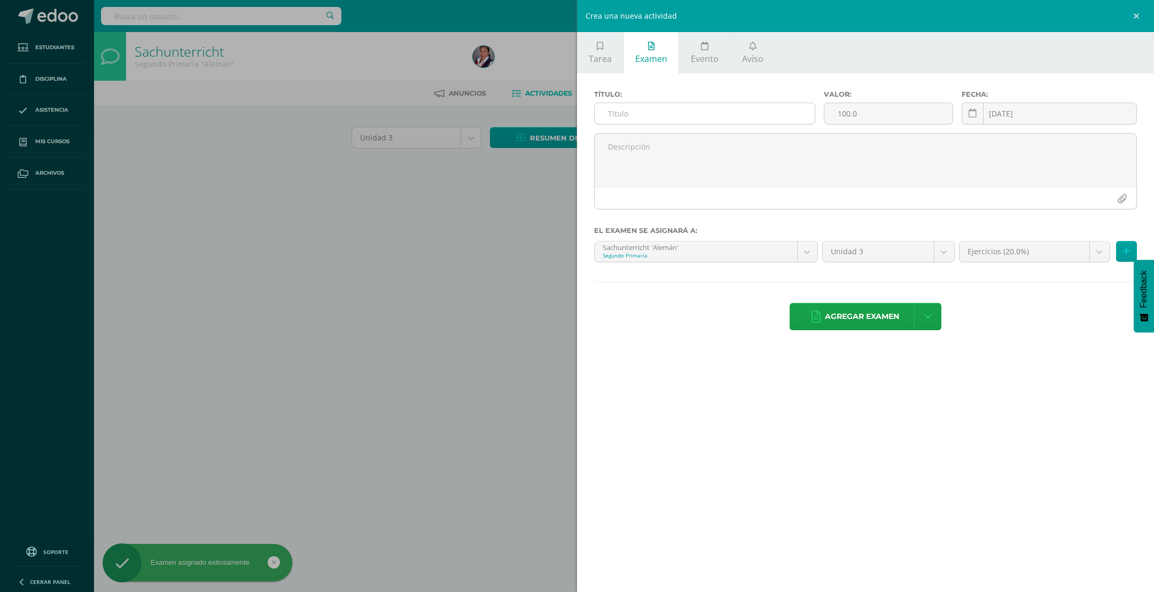
click at [624, 116] on input "text" at bounding box center [705, 113] width 220 height 21
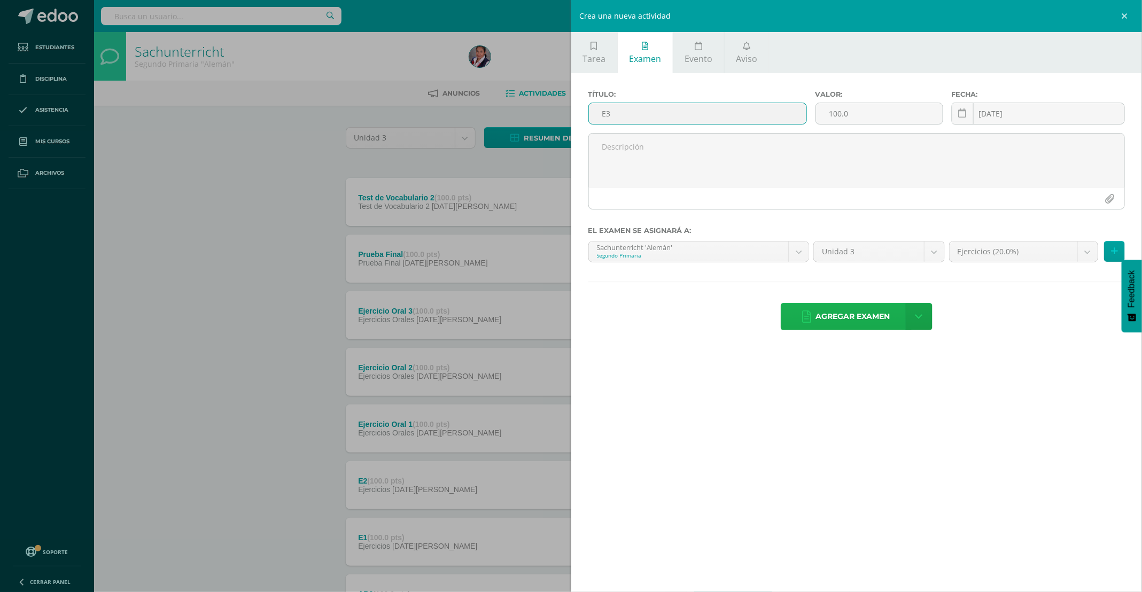
type input "E3"
click at [852, 327] on span "Agregar examen" at bounding box center [853, 317] width 74 height 26
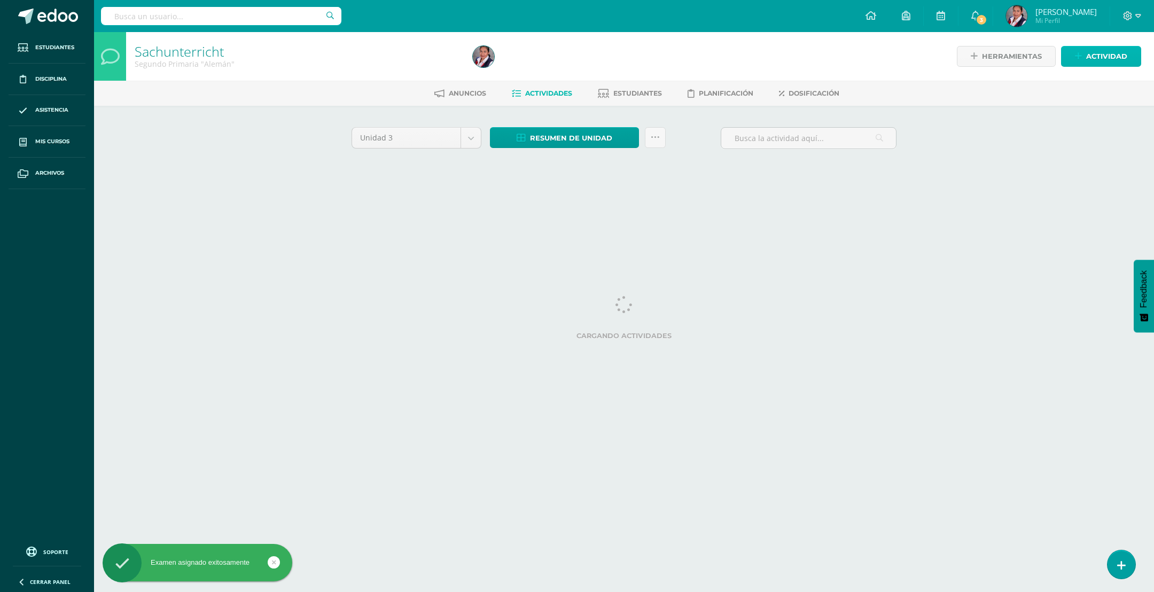
click at [1078, 59] on icon at bounding box center [1078, 56] width 7 height 9
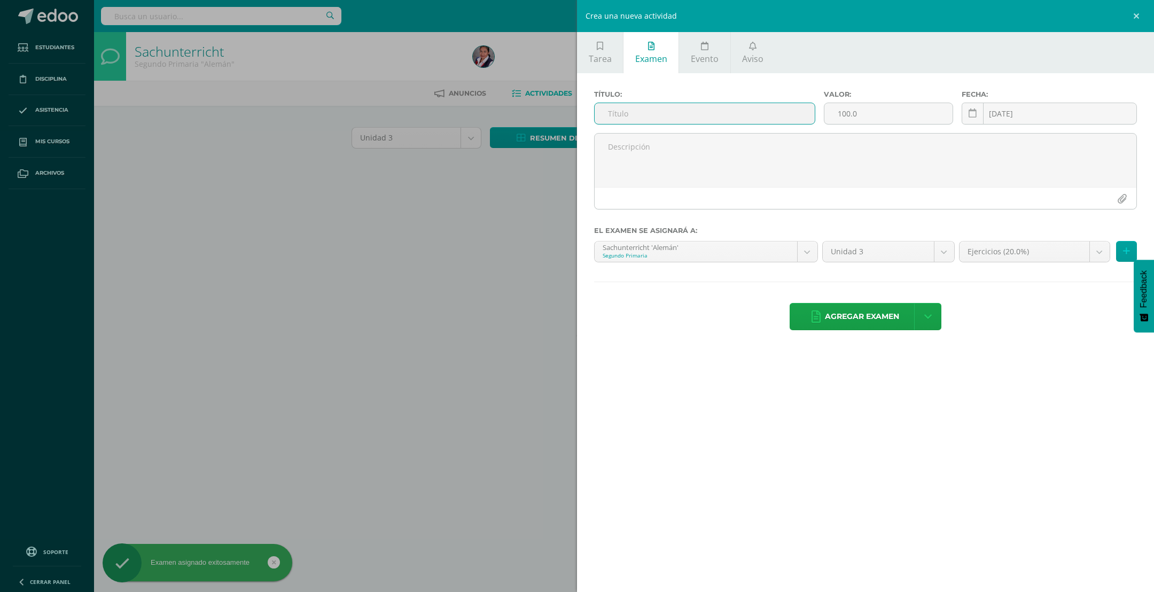
click at [622, 118] on input "text" at bounding box center [705, 113] width 220 height 21
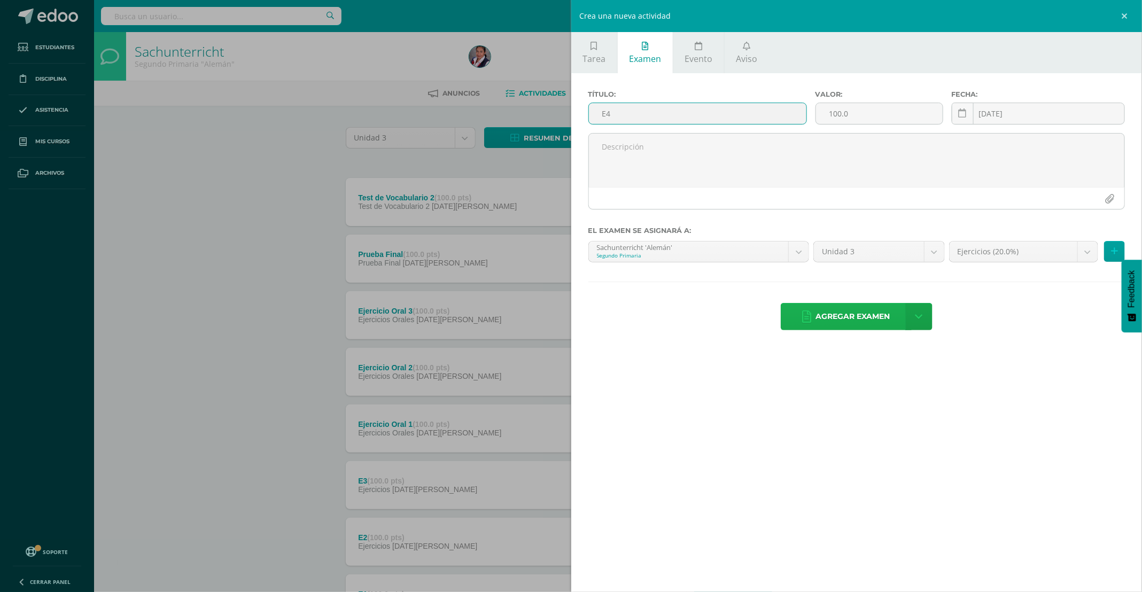
type input "E4"
click at [858, 316] on span "Agregar examen" at bounding box center [853, 317] width 74 height 26
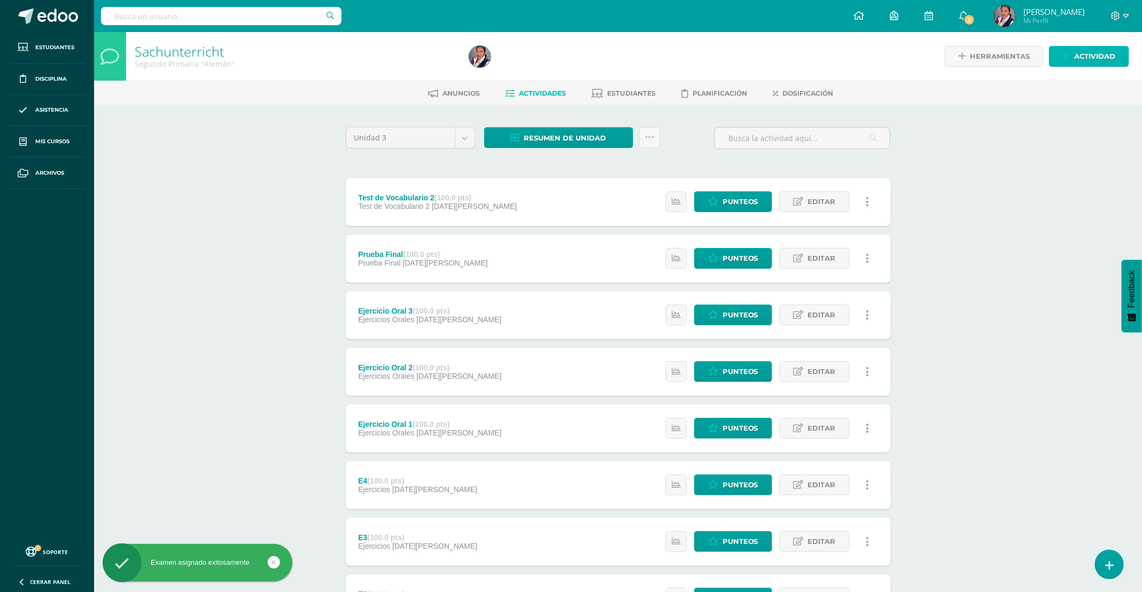
click at [1105, 63] on span "Actividad" at bounding box center [1094, 56] width 41 height 20
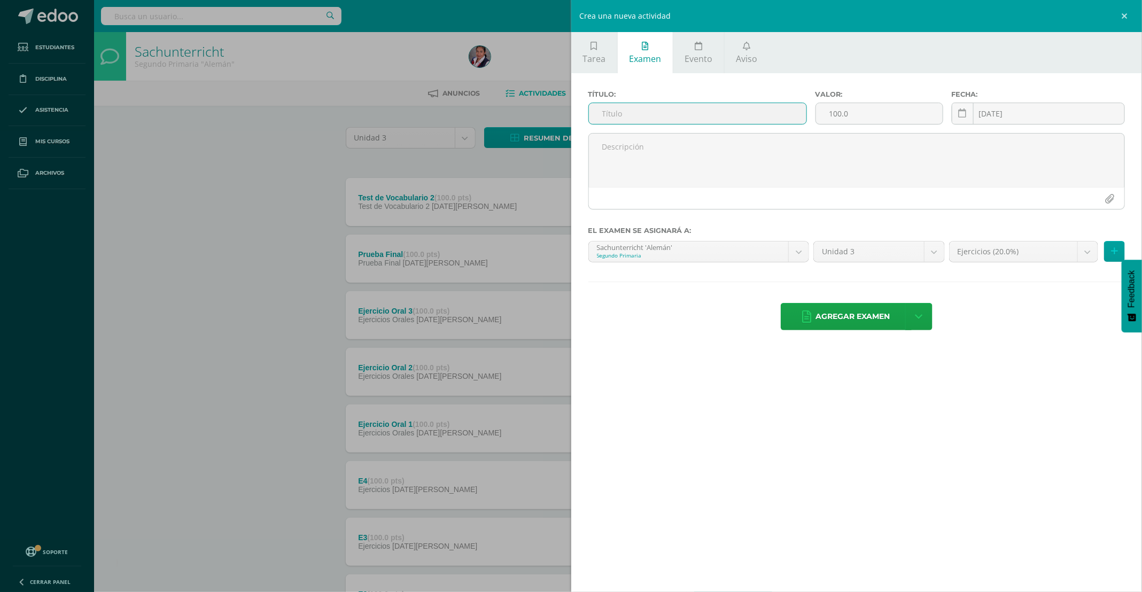
click at [615, 119] on input "text" at bounding box center [697, 113] width 217 height 21
type input "E5"
click at [849, 316] on span "Agregar examen" at bounding box center [853, 317] width 74 height 26
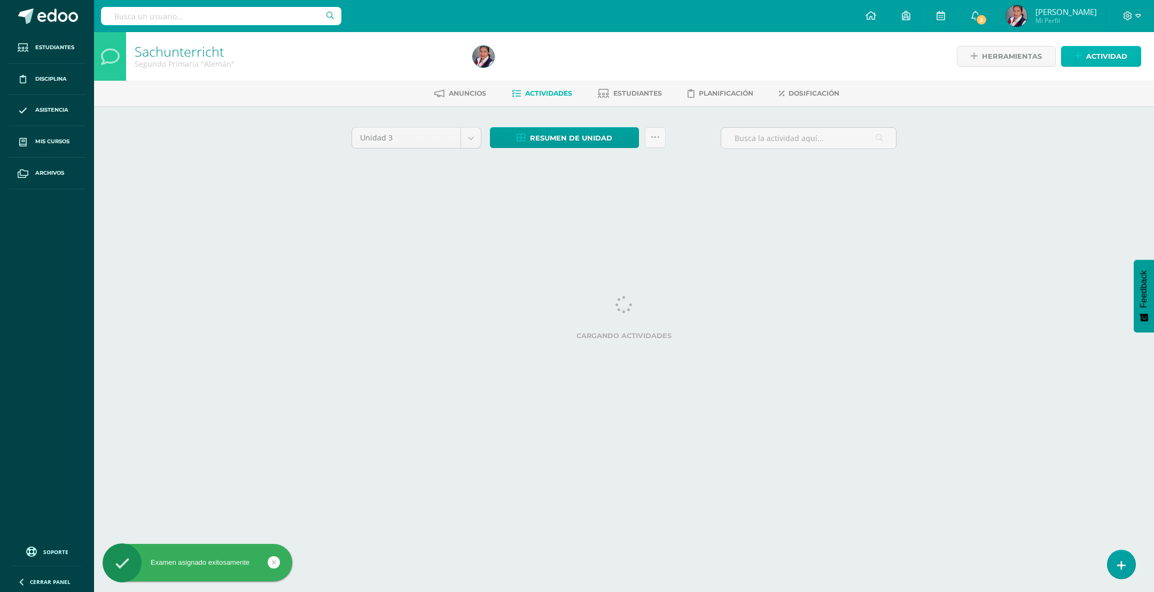
click at [1076, 58] on icon at bounding box center [1078, 56] width 7 height 9
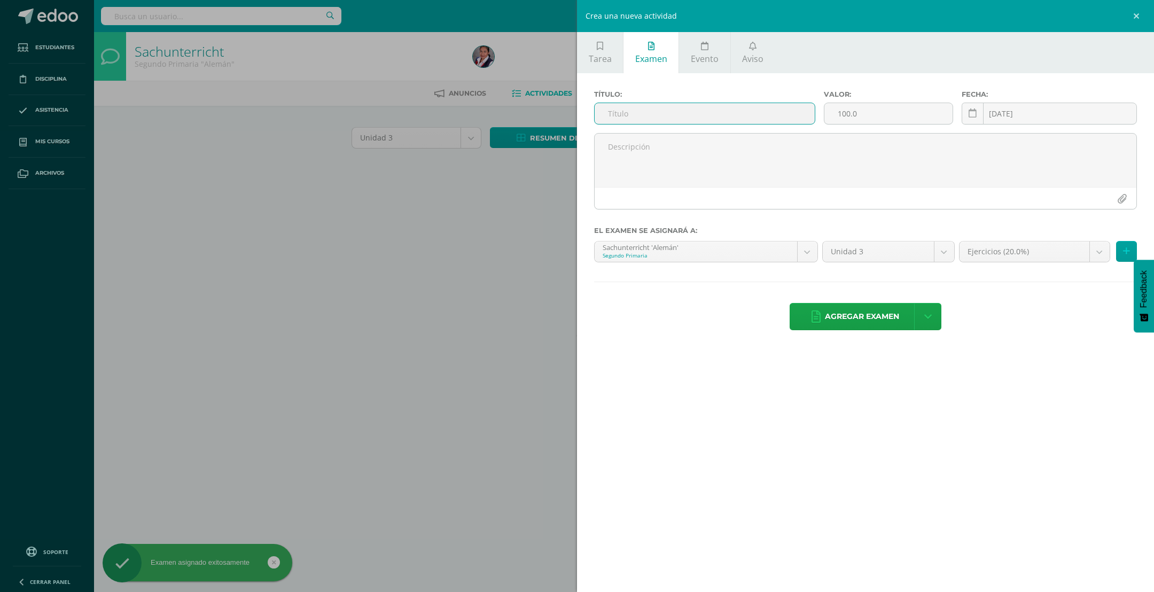
click at [645, 111] on input "text" at bounding box center [705, 113] width 220 height 21
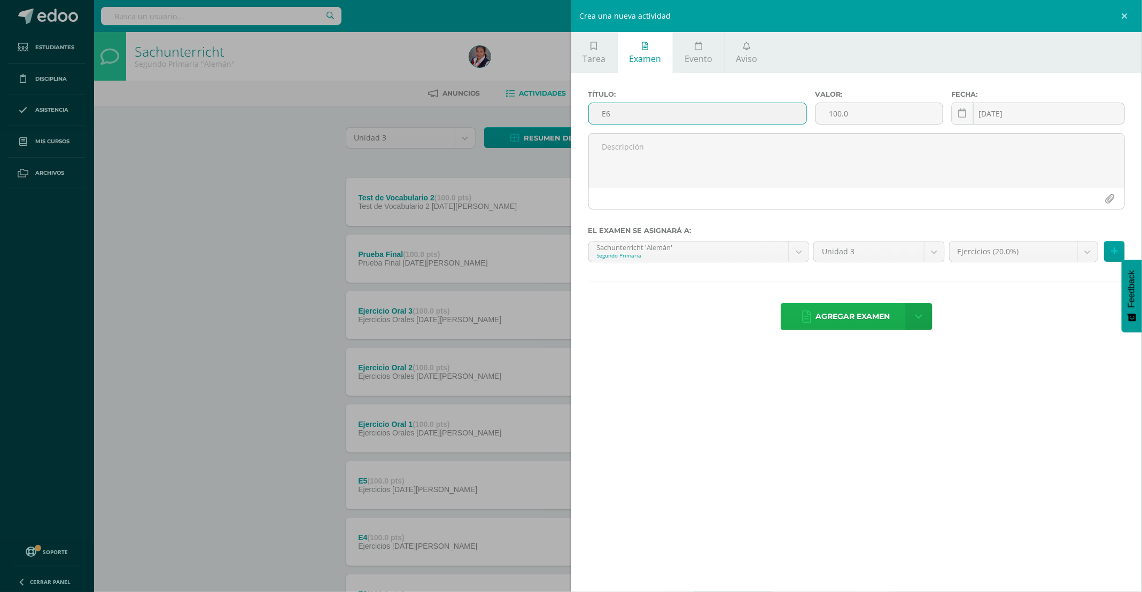
type input "E6"
click at [844, 313] on span "Agregar examen" at bounding box center [853, 317] width 74 height 26
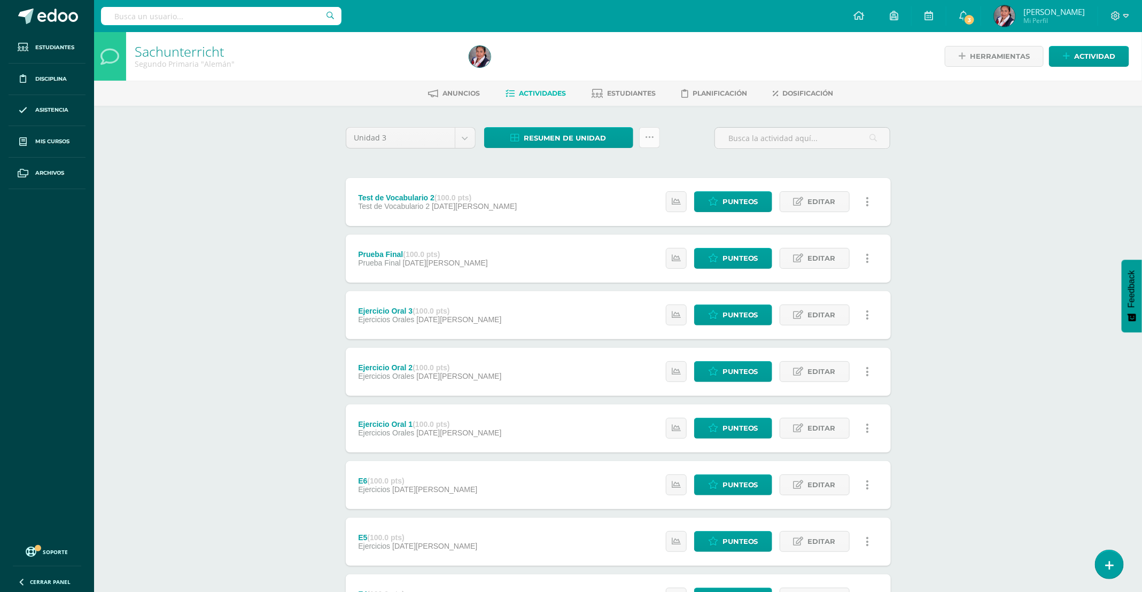
click at [651, 140] on icon at bounding box center [649, 137] width 9 height 9
click at [608, 170] on link "Subir actividades en masa" at bounding box center [623, 171] width 118 height 26
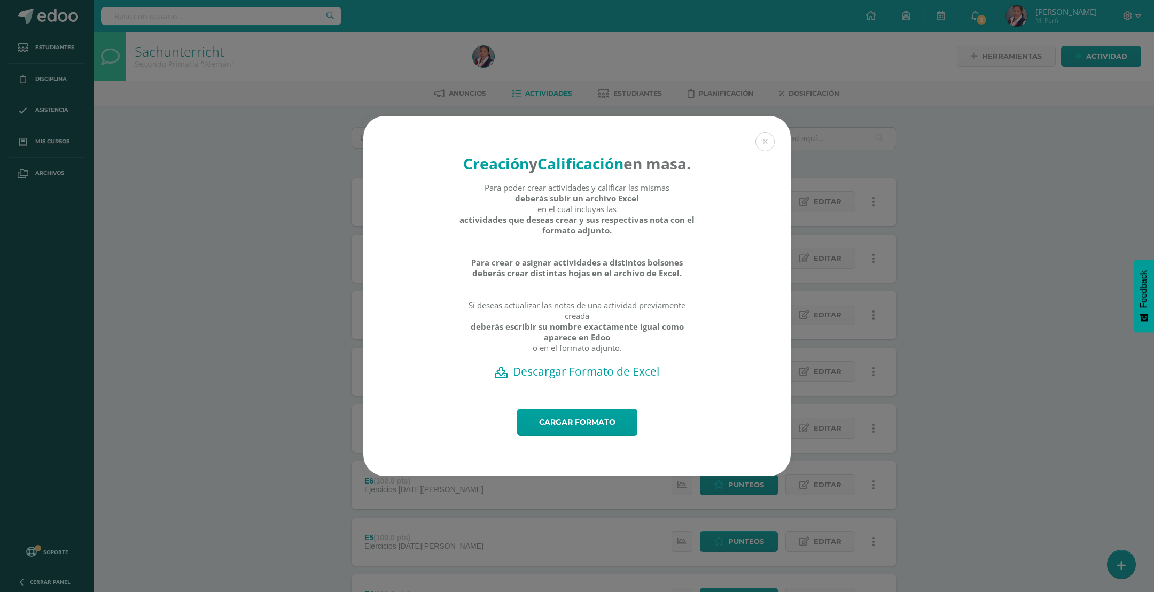
click at [567, 379] on h2 "Descargar Formato de Excel" at bounding box center [577, 371] width 390 height 15
click at [582, 436] on link "Cargar formato" at bounding box center [577, 422] width 120 height 27
click at [584, 436] on link "Cargar formato" at bounding box center [577, 422] width 120 height 27
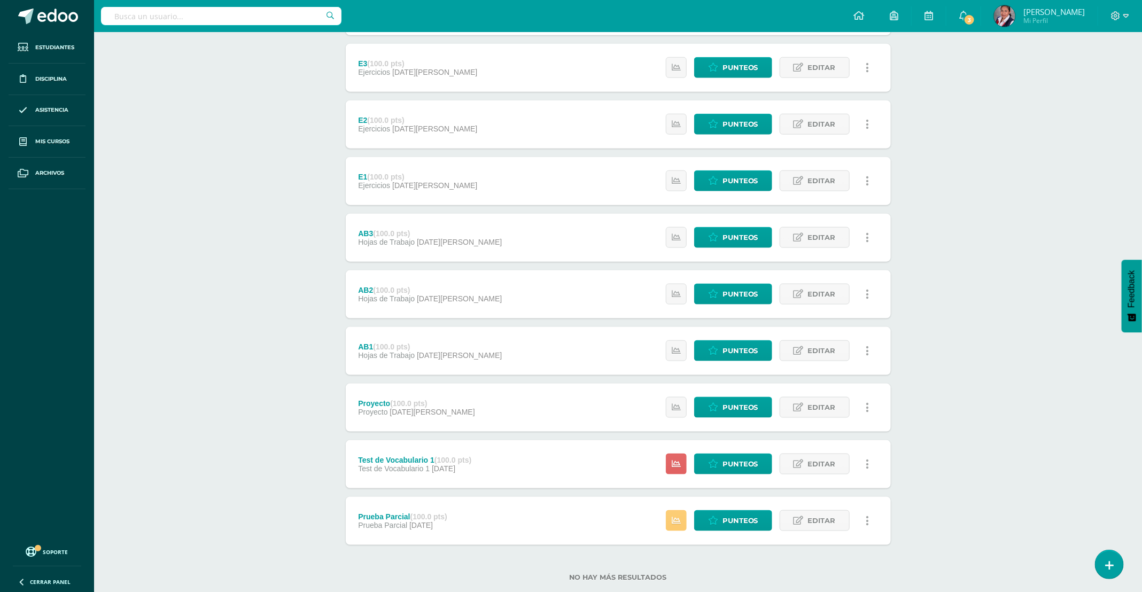
scroll to position [612, 0]
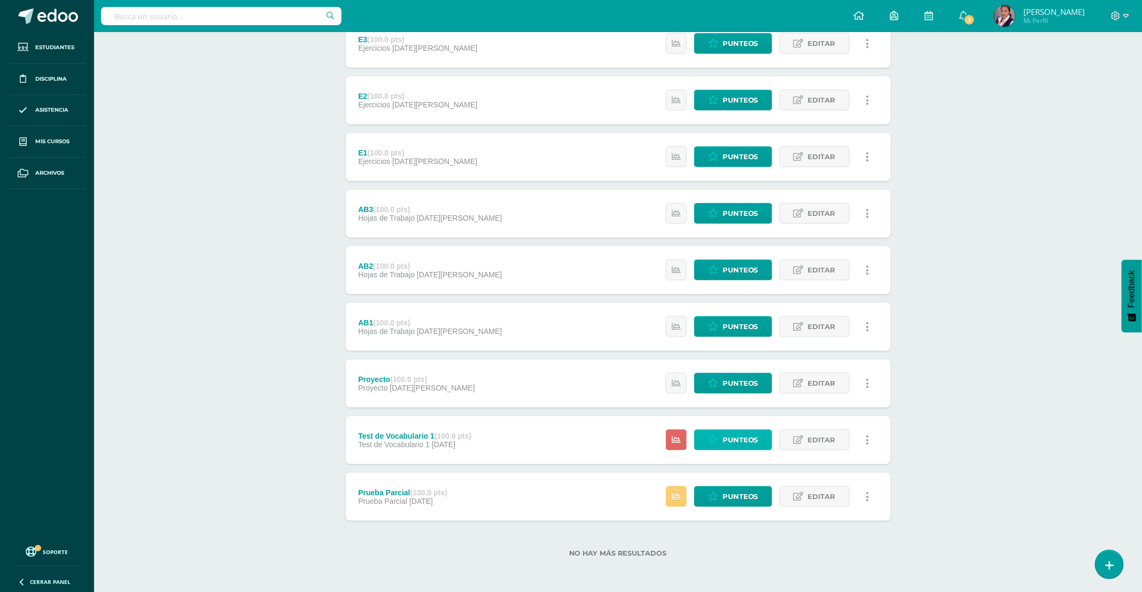
click at [726, 448] on span "Punteos" at bounding box center [740, 440] width 36 height 20
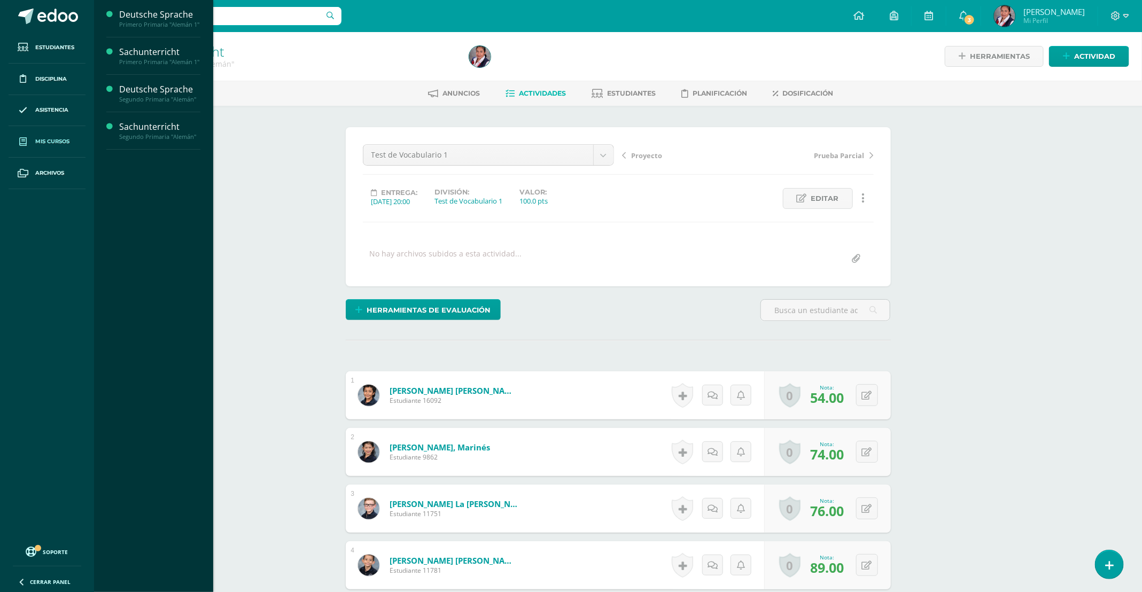
click at [63, 143] on span "Mis cursos" at bounding box center [52, 141] width 34 height 9
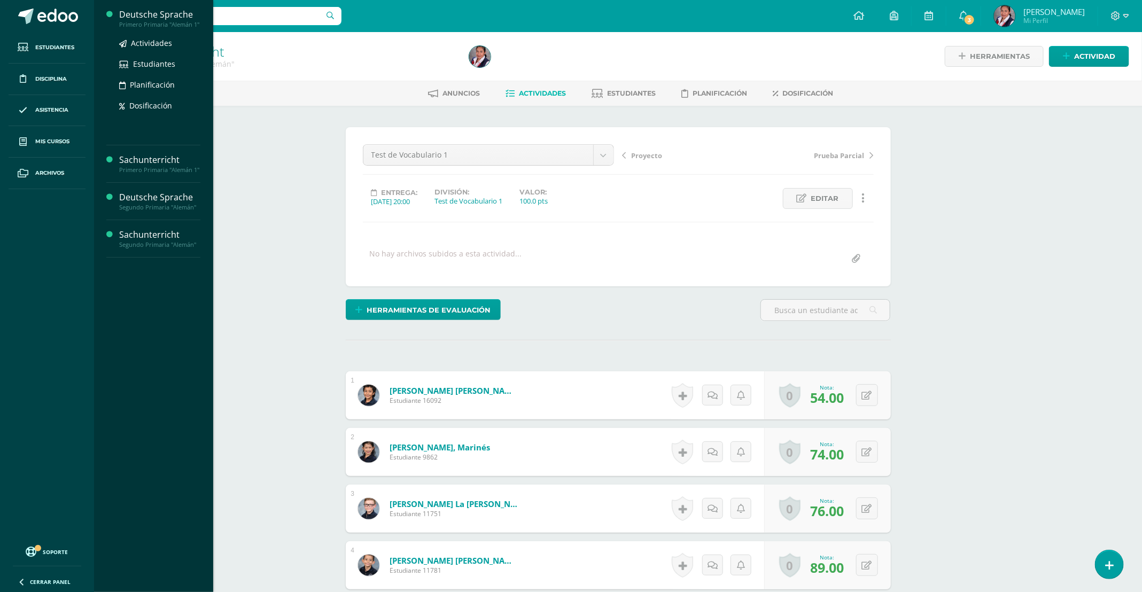
click at [149, 26] on div "Primero Primaria "Alemán 1"" at bounding box center [159, 24] width 81 height 7
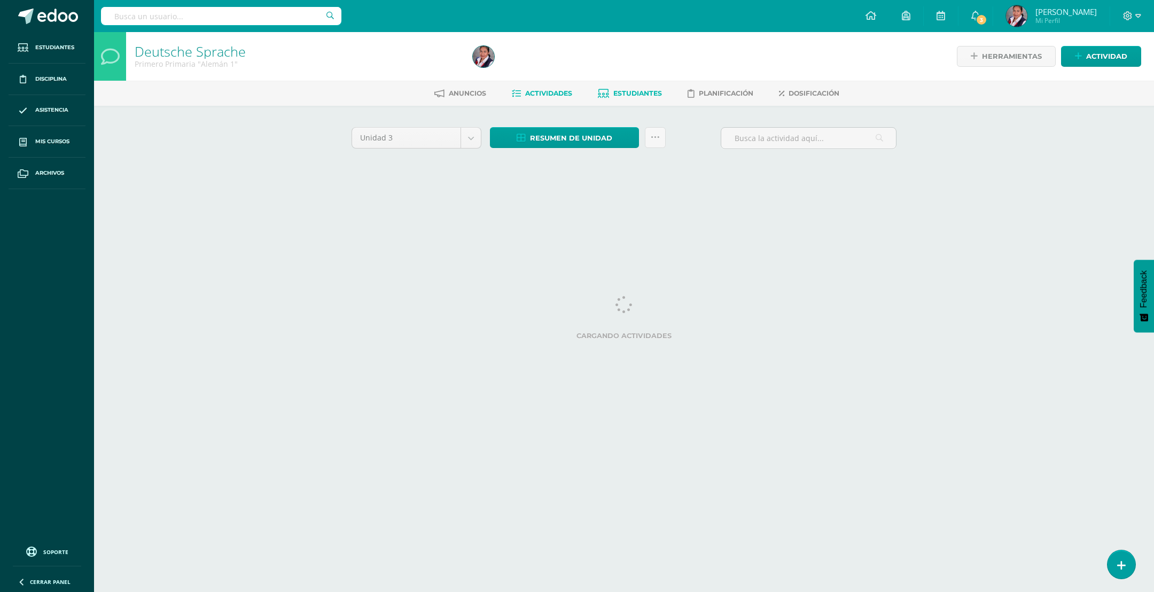
click at [643, 97] on link "Estudiantes" at bounding box center [630, 93] width 64 height 17
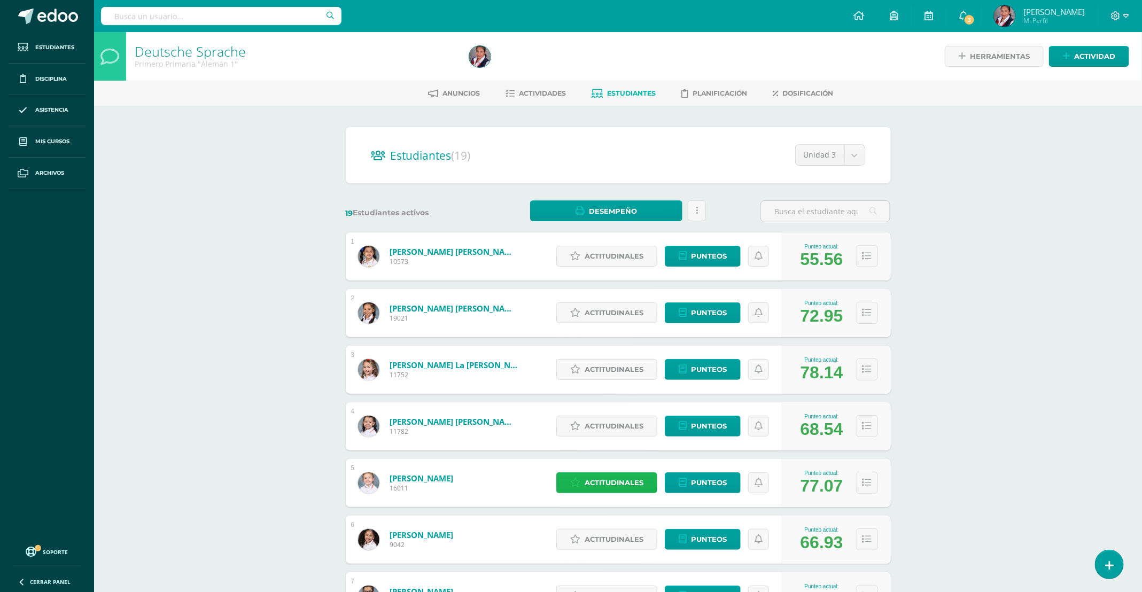
click at [607, 485] on span "Actitudinales" at bounding box center [614, 483] width 59 height 20
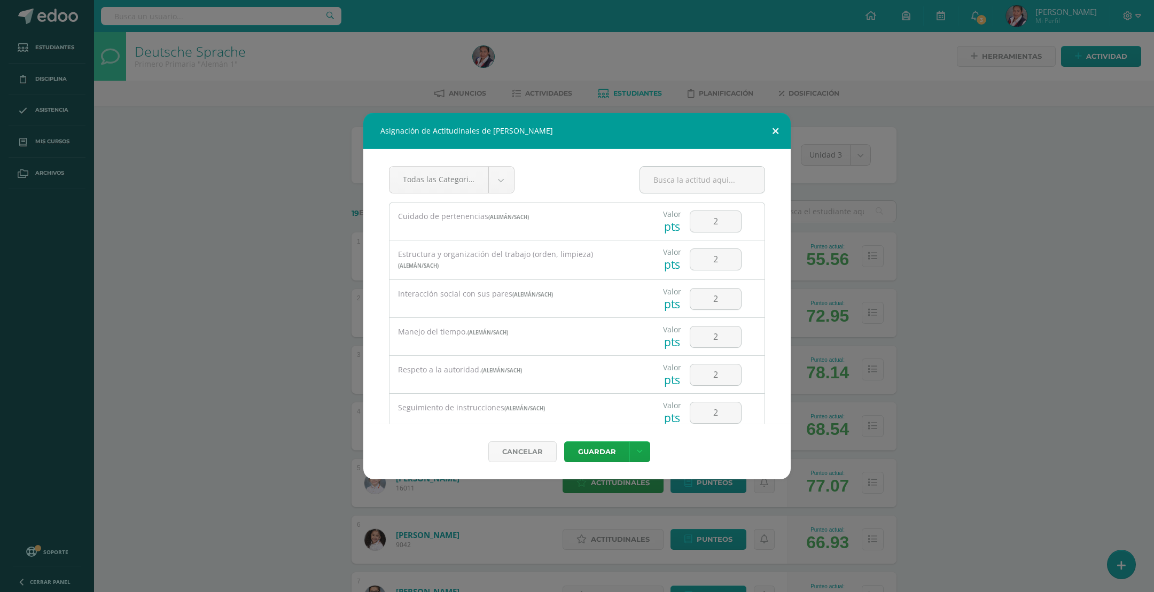
click at [773, 132] on button at bounding box center [775, 131] width 30 height 36
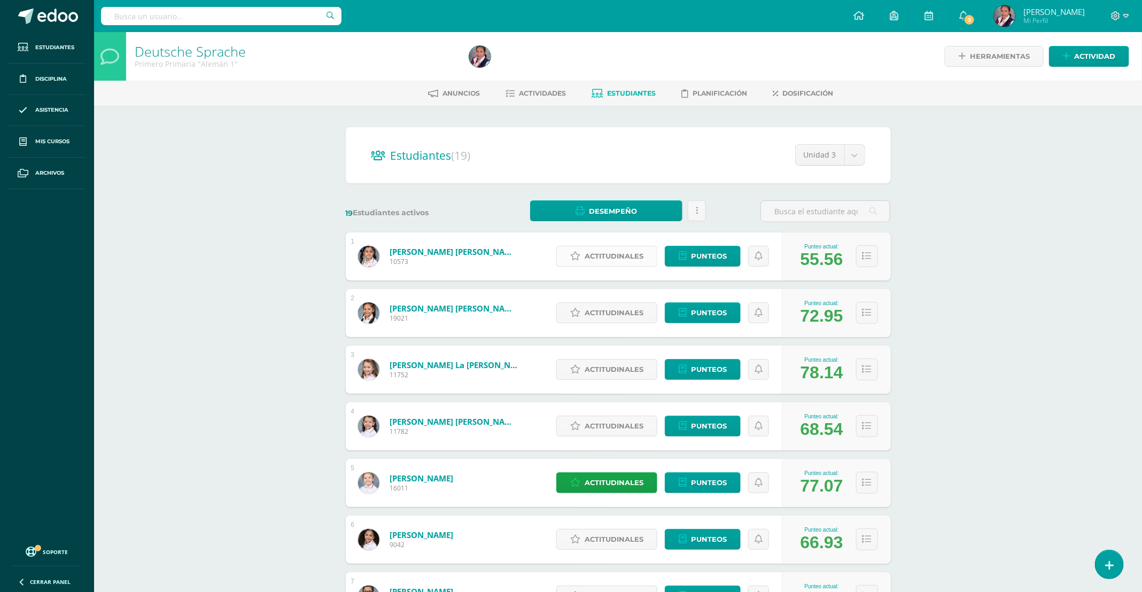
click at [627, 259] on span "Actitudinales" at bounding box center [614, 256] width 59 height 20
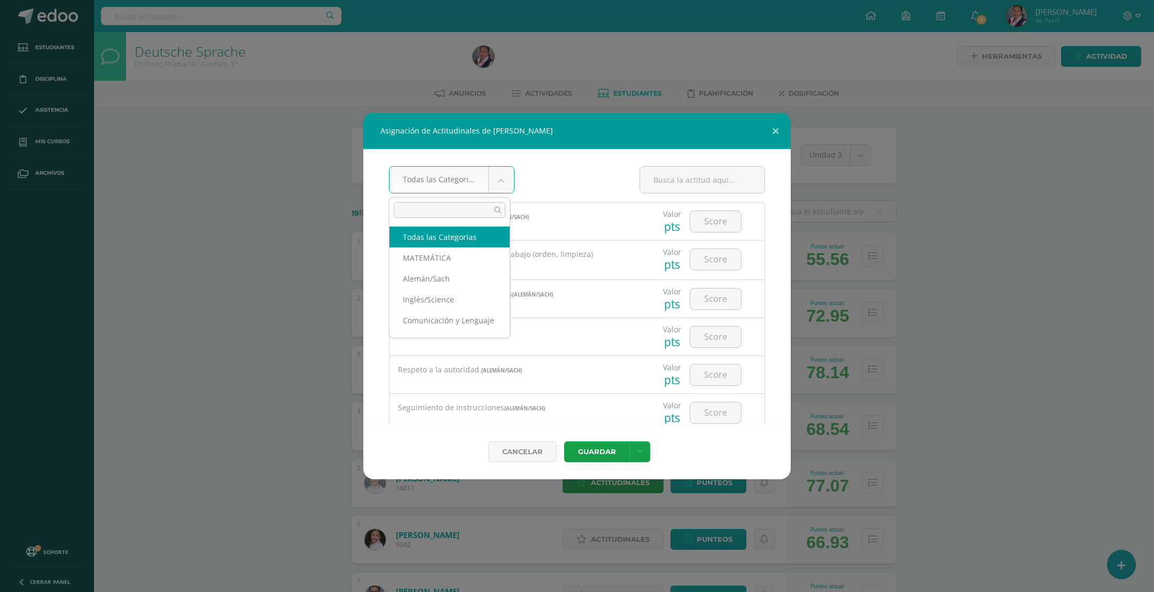
click at [497, 185] on body "Asignación de Actitudinales de Daniella Raquél Aguilar Méndez Todas las Categor…" at bounding box center [577, 429] width 1154 height 858
click at [493, 188] on body "Asignación de Actitudinales de Daniella Raquél Aguilar Méndez MATEMÁTICA Todas …" at bounding box center [577, 429] width 1154 height 858
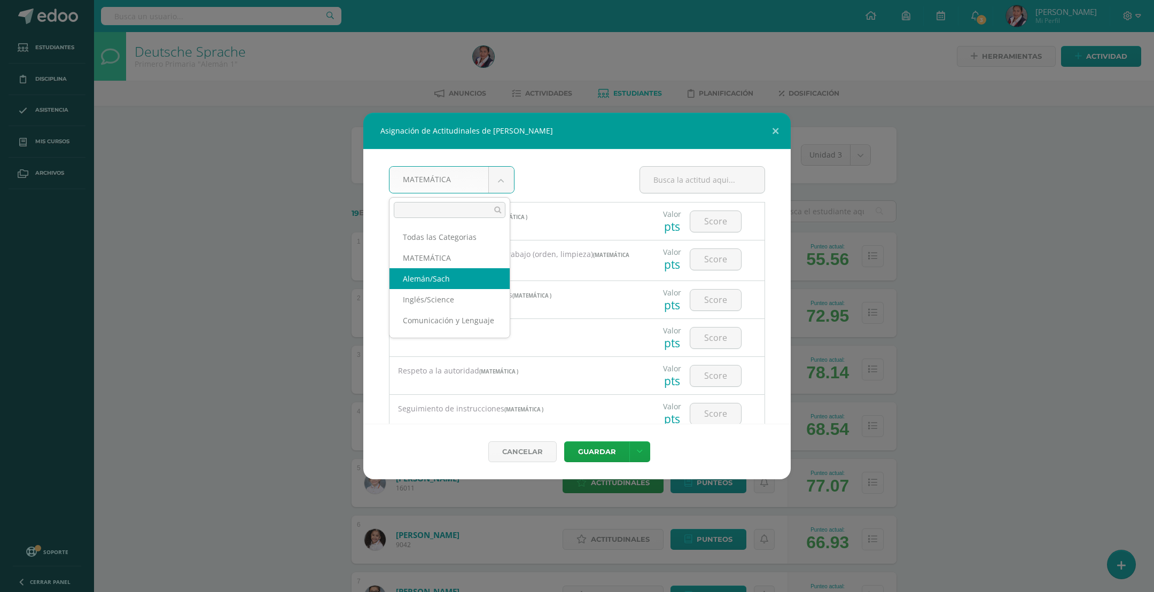
select select "19"
click at [776, 129] on button at bounding box center [775, 131] width 30 height 36
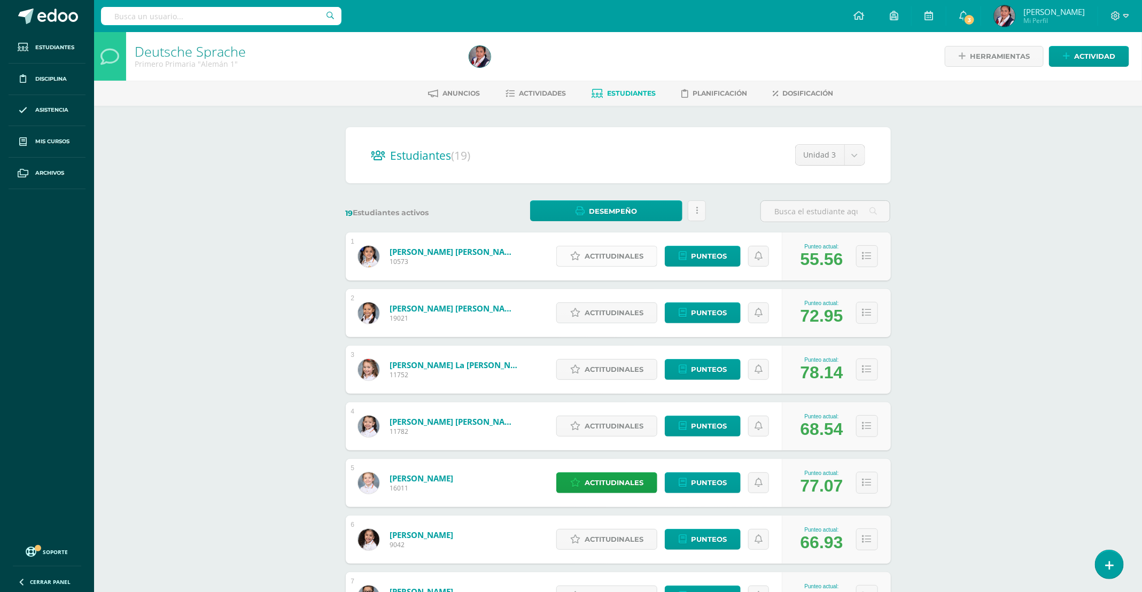
click at [607, 253] on span "Actitudinales" at bounding box center [614, 256] width 59 height 20
select select "19"
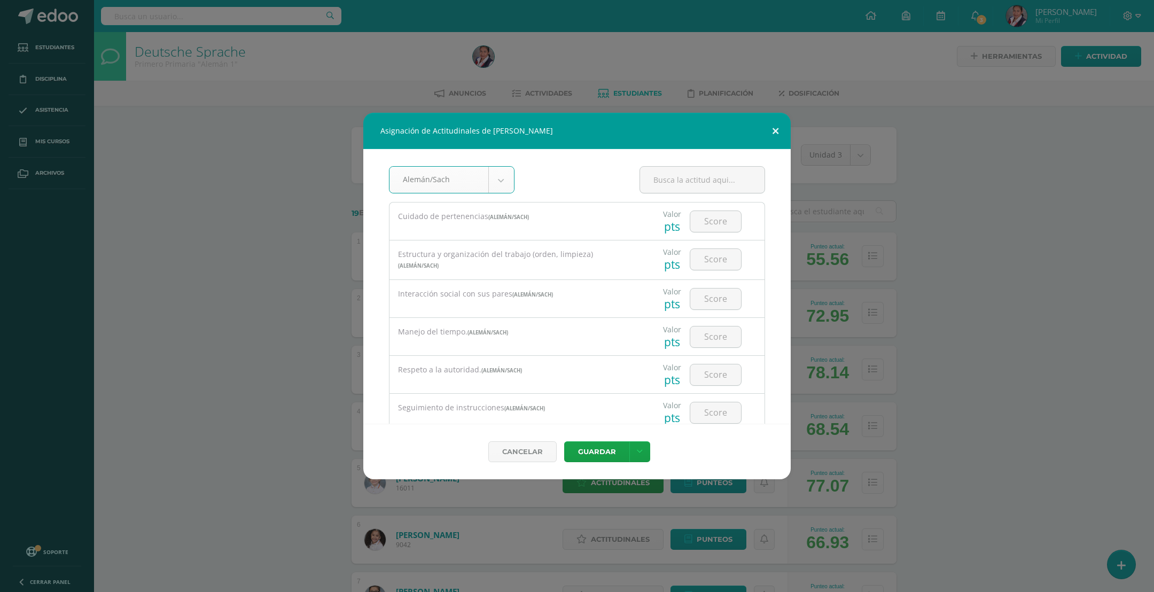
click at [771, 132] on button at bounding box center [775, 131] width 30 height 36
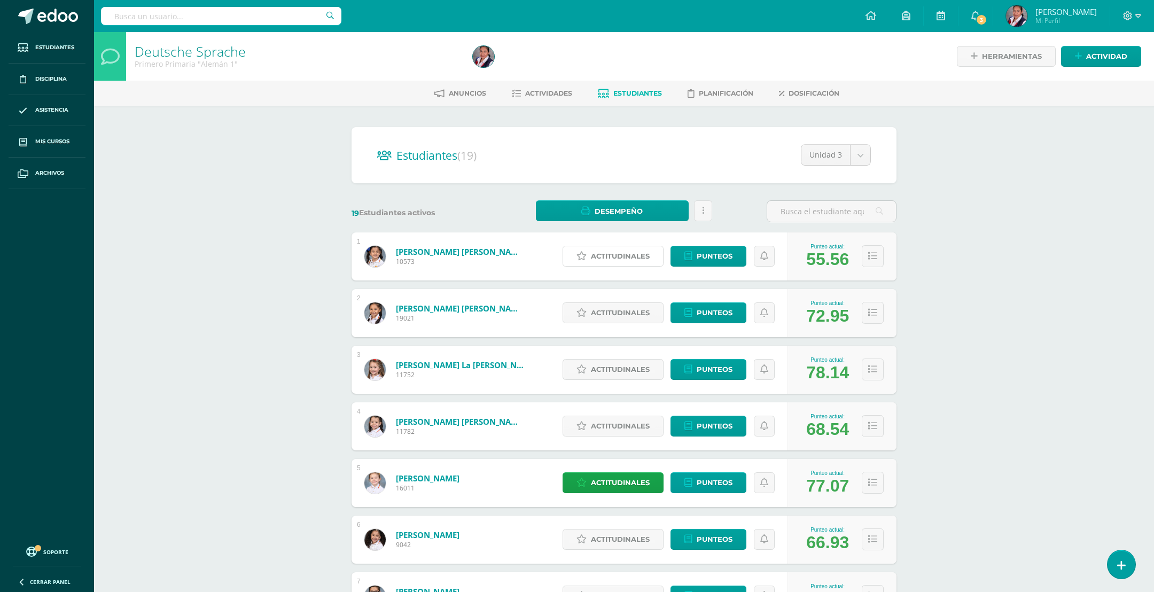
select select "19"
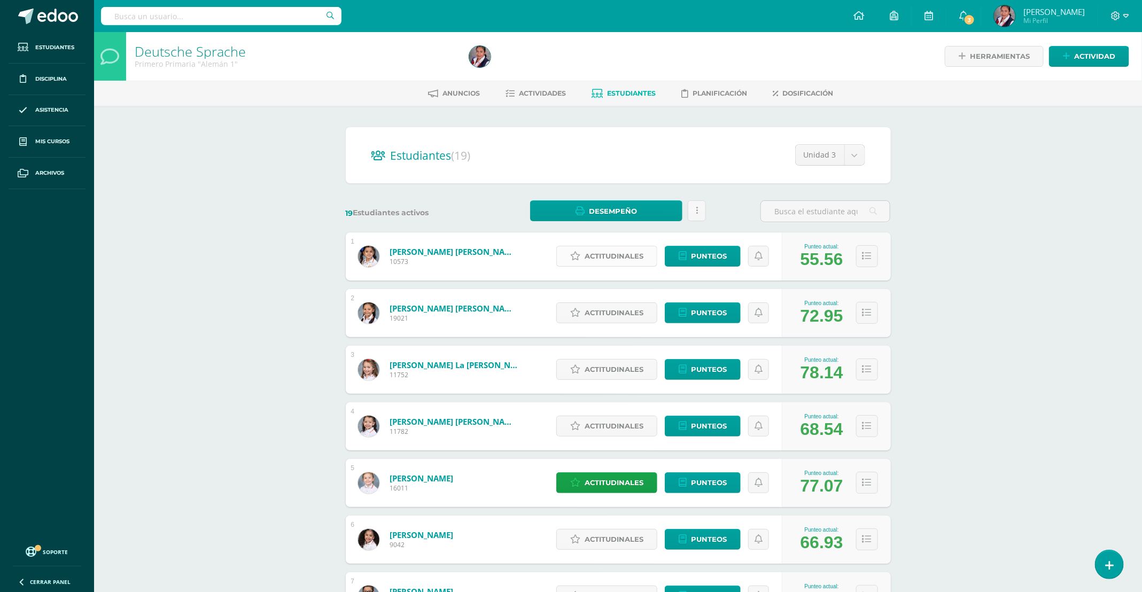
click at [596, 255] on span "Actitudinales" at bounding box center [614, 256] width 59 height 20
select select "19"
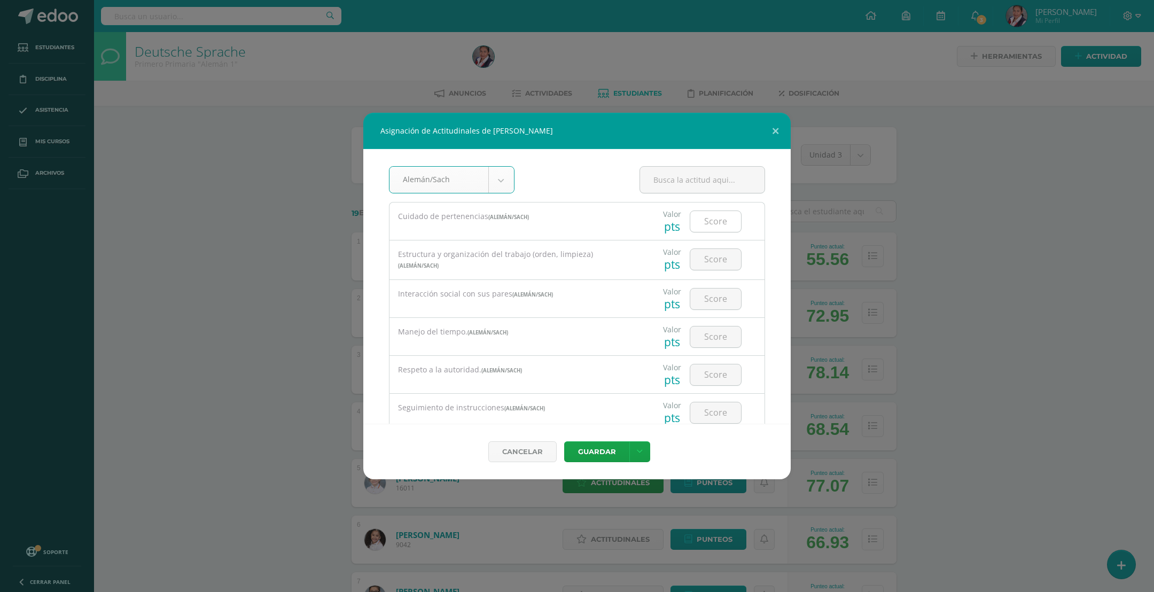
click at [698, 228] on input "number" at bounding box center [715, 221] width 51 height 21
click at [693, 186] on input "text" at bounding box center [702, 180] width 125 height 26
click at [720, 223] on input "number" at bounding box center [715, 221] width 51 height 21
type input "3"
click at [712, 263] on input "number" at bounding box center [715, 259] width 51 height 21
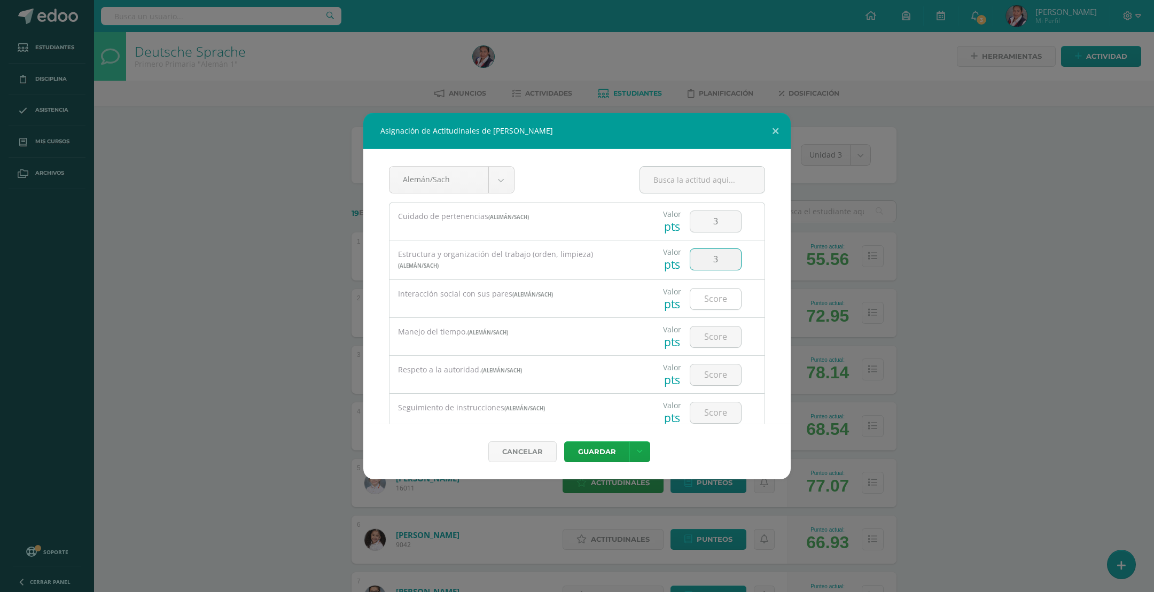
type input "3"
click at [712, 299] on input "number" at bounding box center [715, 299] width 51 height 21
type input "3"
click at [717, 340] on input "number" at bounding box center [715, 336] width 51 height 21
type input "2"
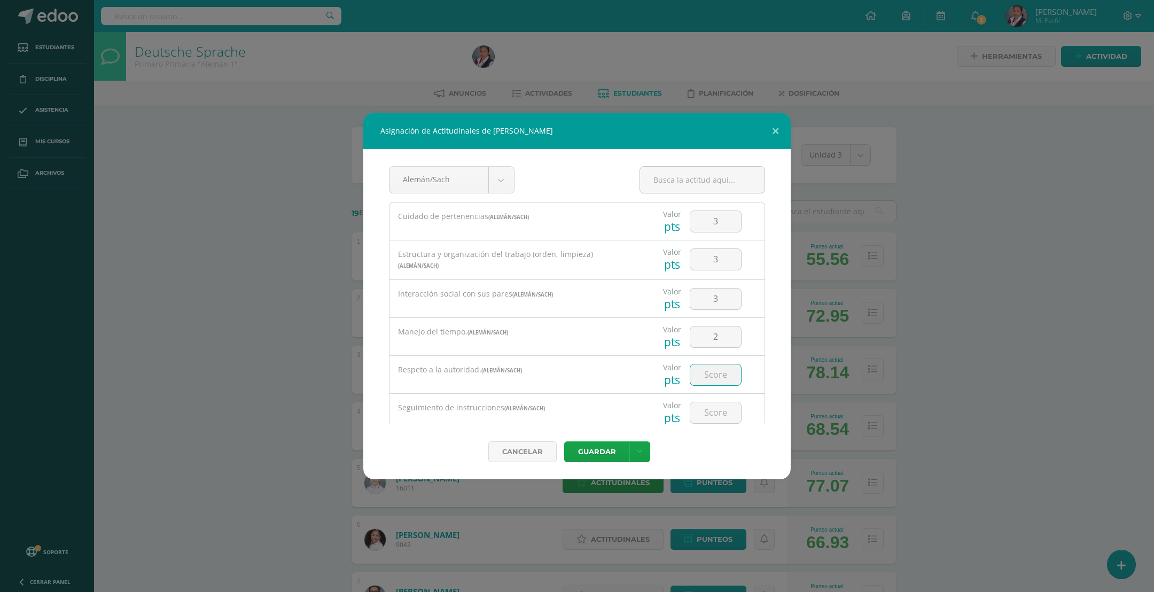
click at [709, 382] on input "number" at bounding box center [715, 374] width 51 height 21
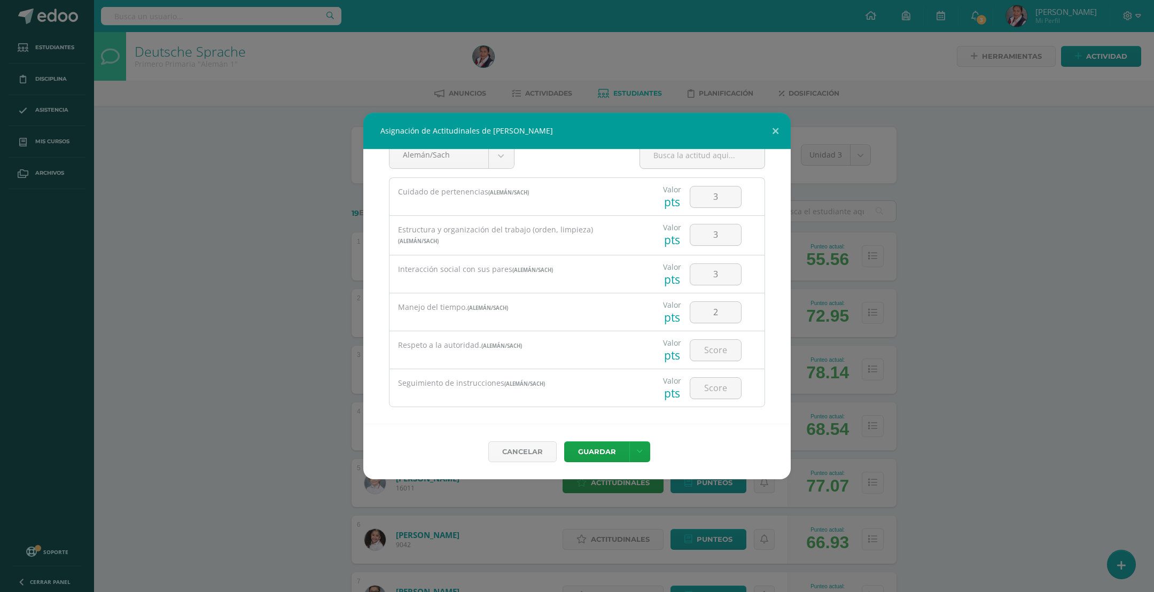
scroll to position [37, 0]
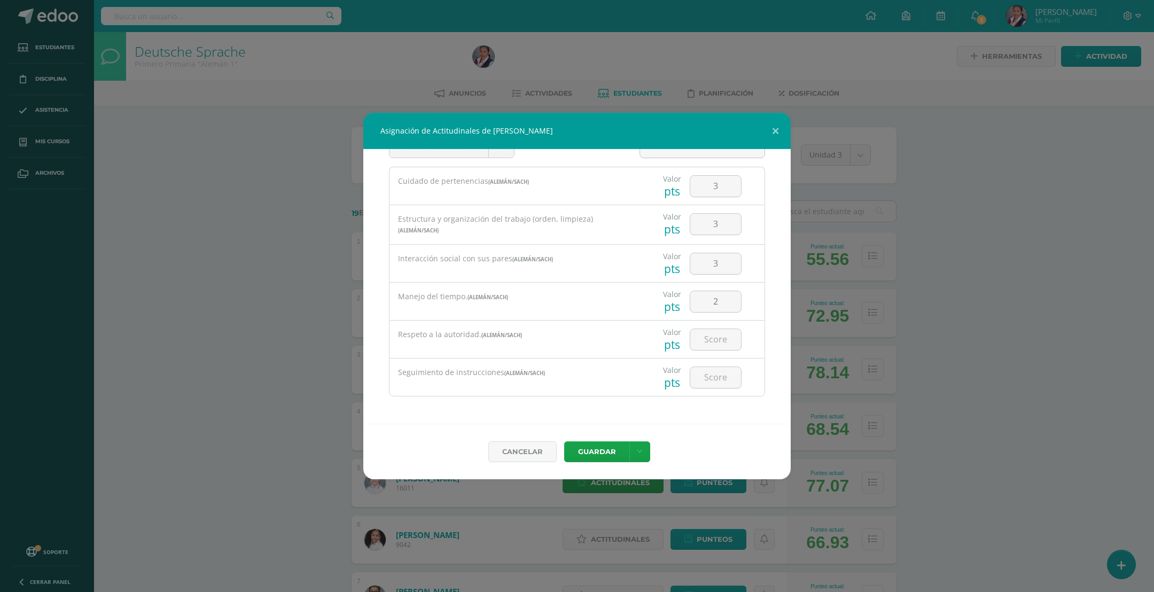
drag, startPoint x: 688, startPoint y: 341, endPoint x: 664, endPoint y: 350, distance: 25.0
click at [690, 341] on input "number" at bounding box center [715, 339] width 51 height 21
type input "5"
click at [717, 380] on input "number" at bounding box center [715, 377] width 51 height 21
type input "2"
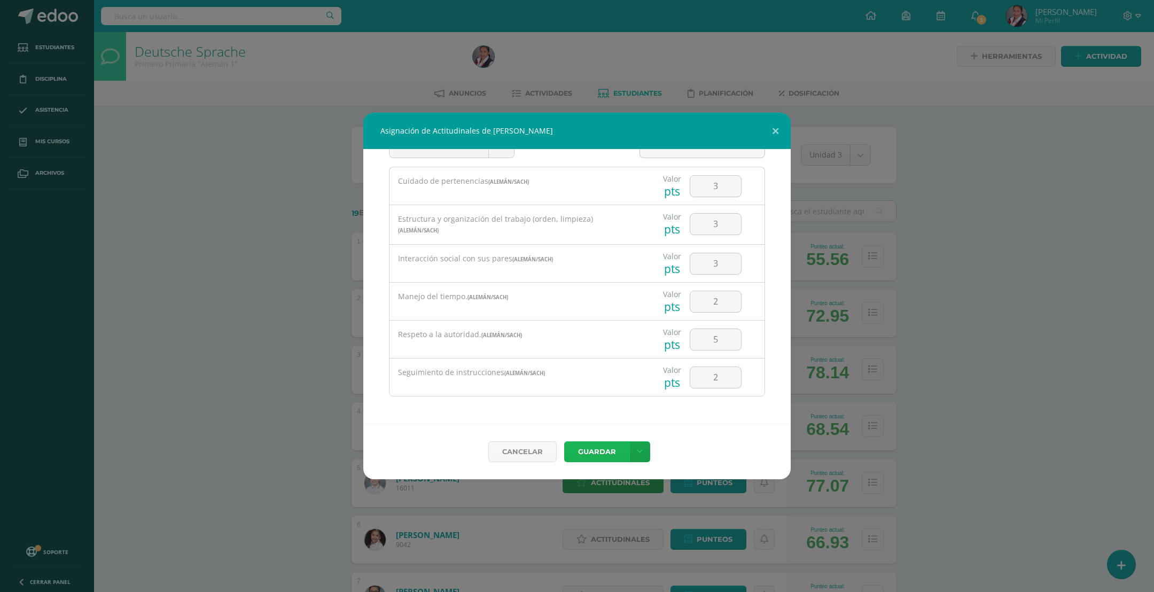
drag, startPoint x: 600, startPoint y: 451, endPoint x: 557, endPoint y: 346, distance: 113.3
click at [558, 350] on form "Alemán/Sach Todas las Categorias MATEMÁTICA Alemán/Sach Inglés/Science Comunica…" at bounding box center [576, 314] width 427 height 330
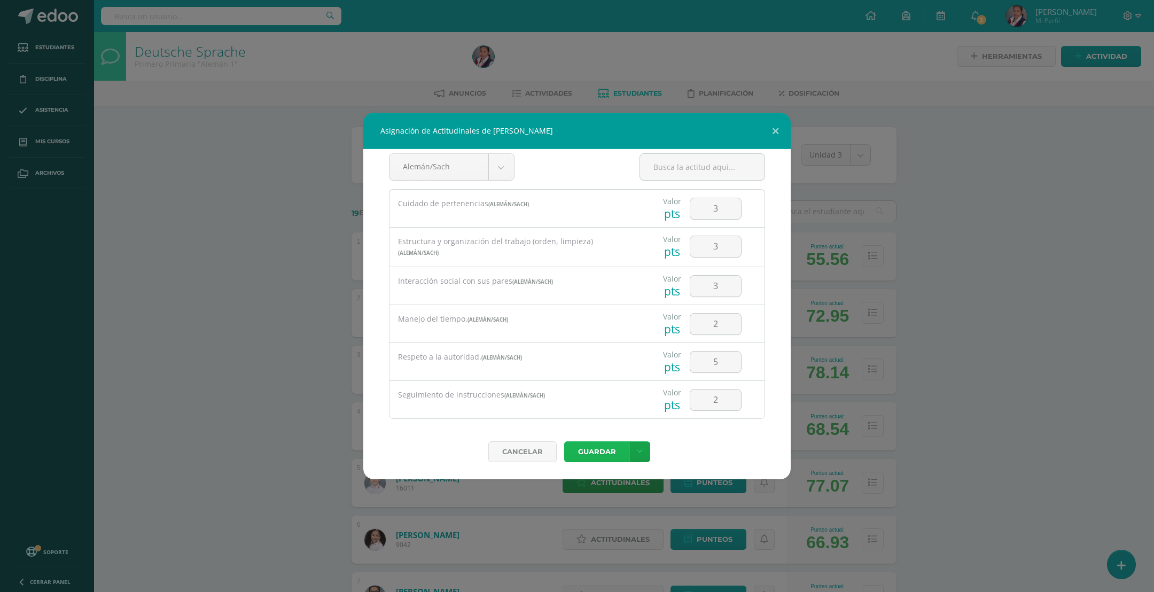
scroll to position [0, 0]
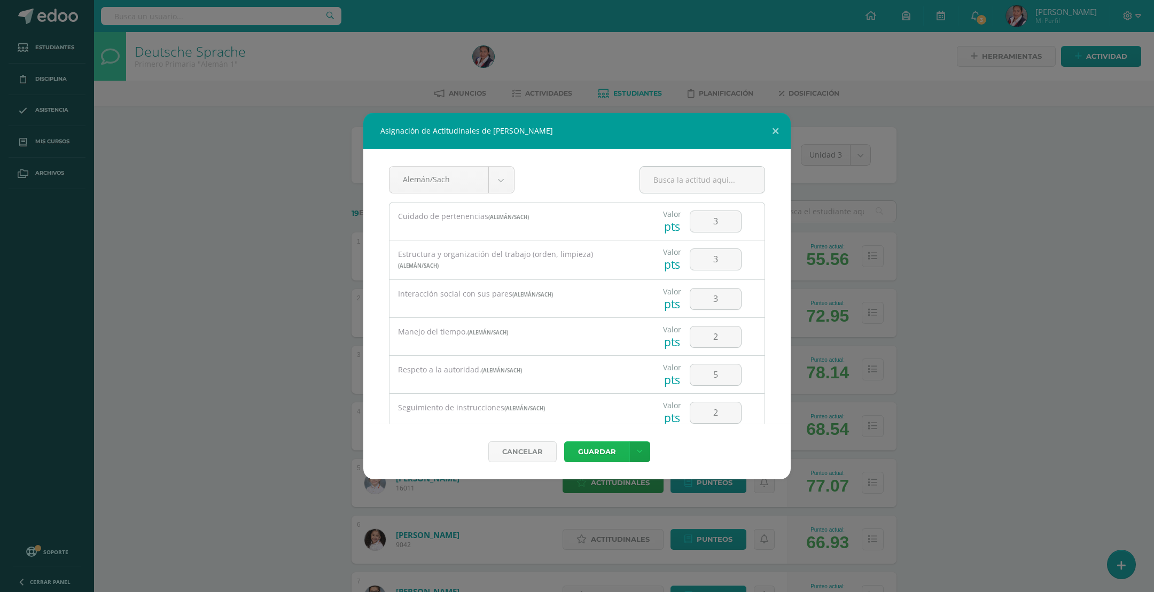
click at [596, 457] on button "Guardar" at bounding box center [596, 451] width 65 height 21
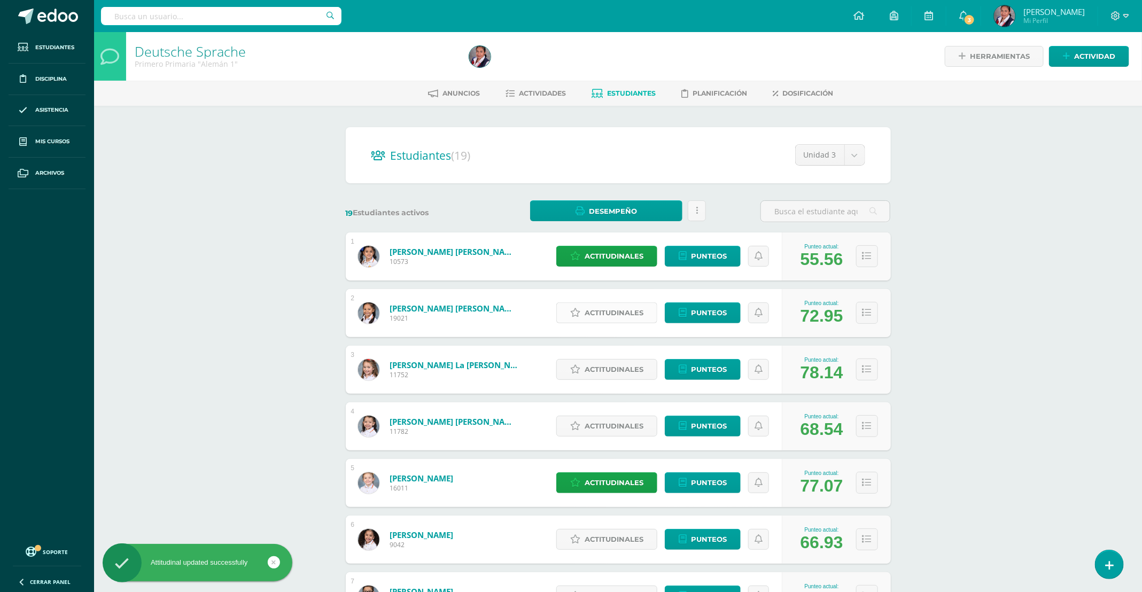
click at [615, 313] on span "Actitudinales" at bounding box center [614, 313] width 59 height 20
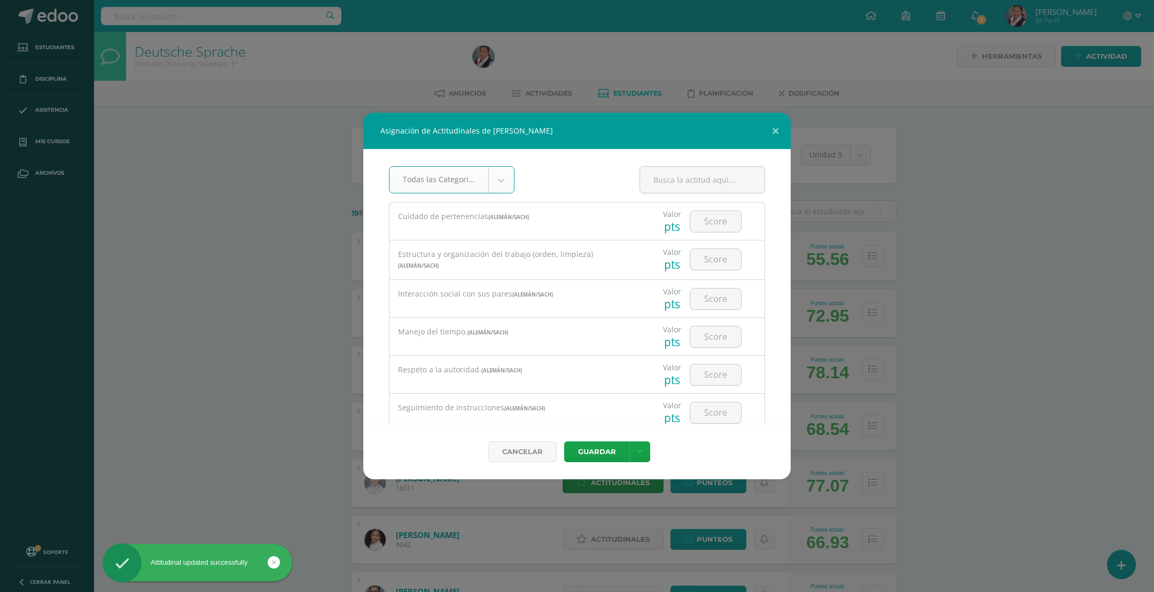
click at [502, 186] on body "Asignación de Actitudinales de Emilia Inés Armas Soria Todas las Categorias Tod…" at bounding box center [577, 429] width 1154 height 858
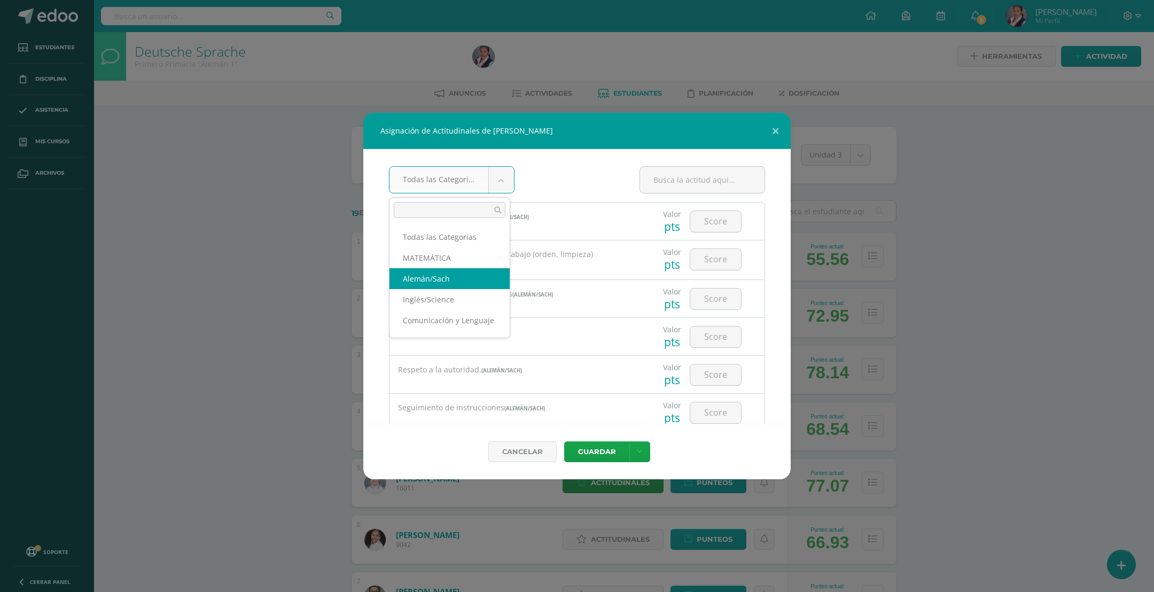
select select "19"
drag, startPoint x: 699, startPoint y: 224, endPoint x: 694, endPoint y: 225, distance: 5.4
click at [699, 224] on input "number" at bounding box center [715, 221] width 51 height 21
type input "4"
click at [690, 260] on input "number" at bounding box center [715, 259] width 51 height 21
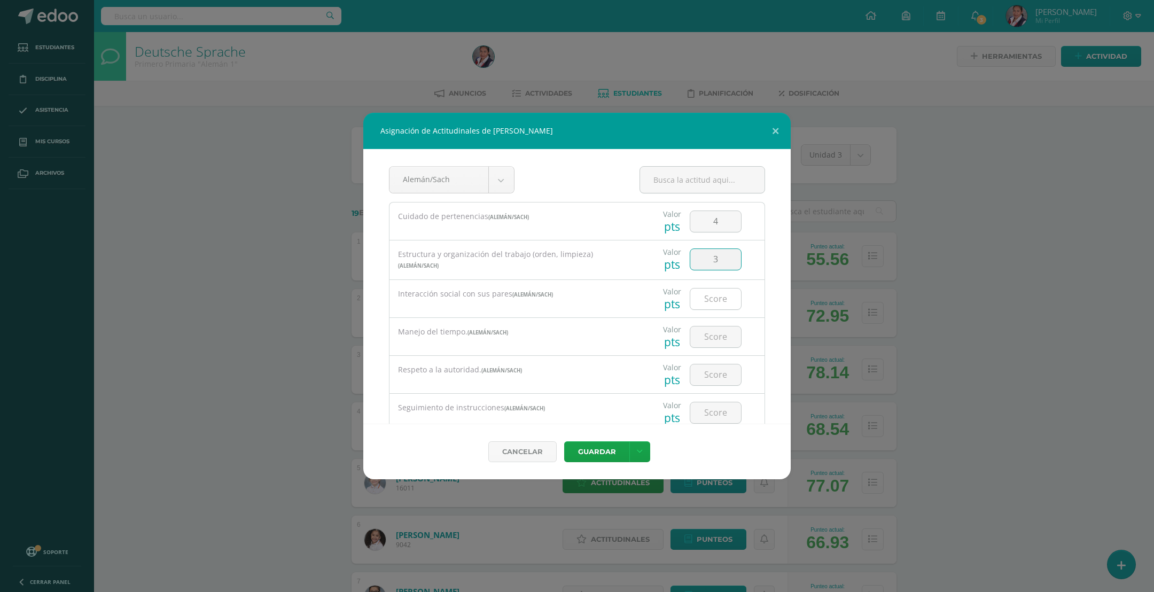
type input "3"
click at [704, 302] on input "number" at bounding box center [715, 299] width 51 height 21
type input "4"
click at [696, 341] on input "number" at bounding box center [715, 336] width 51 height 21
type input "3"
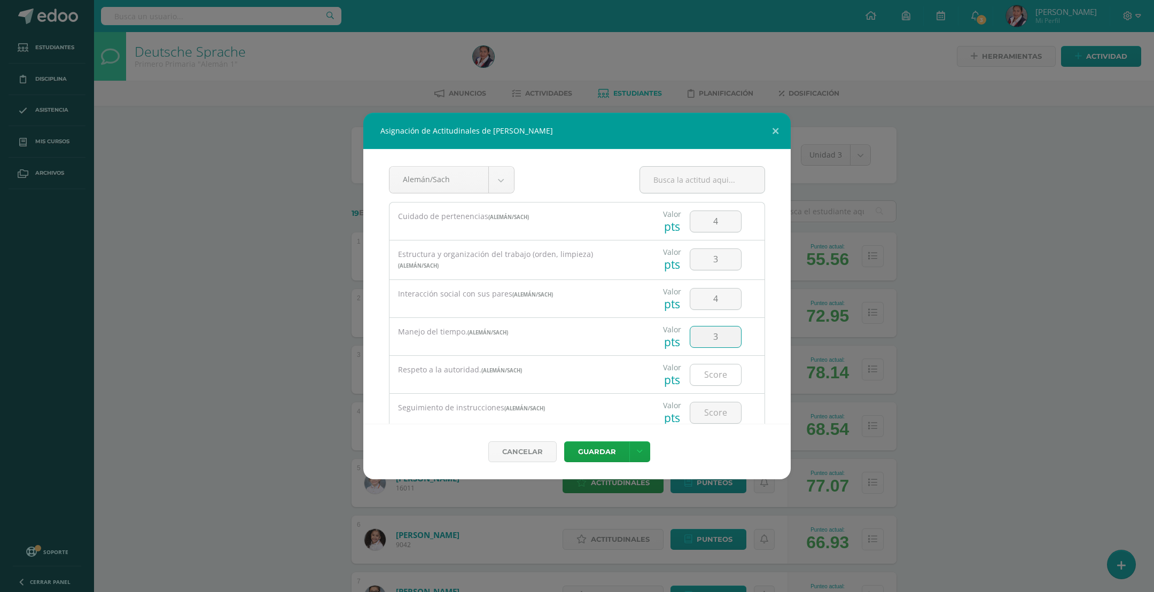
click at [690, 378] on input "number" at bounding box center [715, 374] width 51 height 21
type input "5"
click at [690, 382] on input "number" at bounding box center [715, 377] width 51 height 21
type input "4"
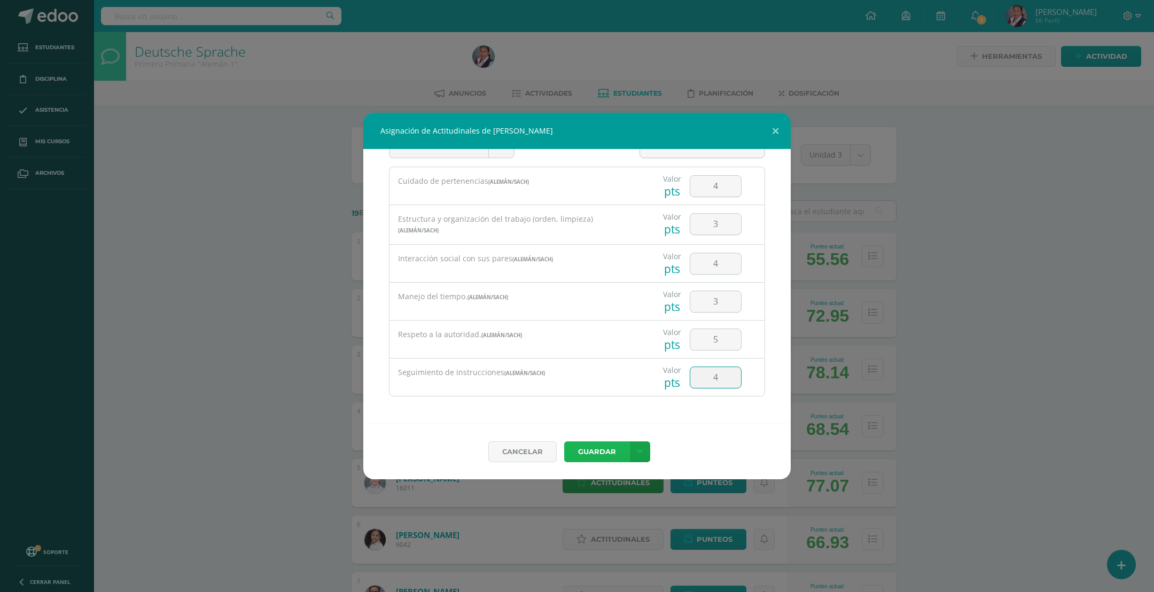
click at [605, 443] on button "Guardar" at bounding box center [596, 451] width 65 height 21
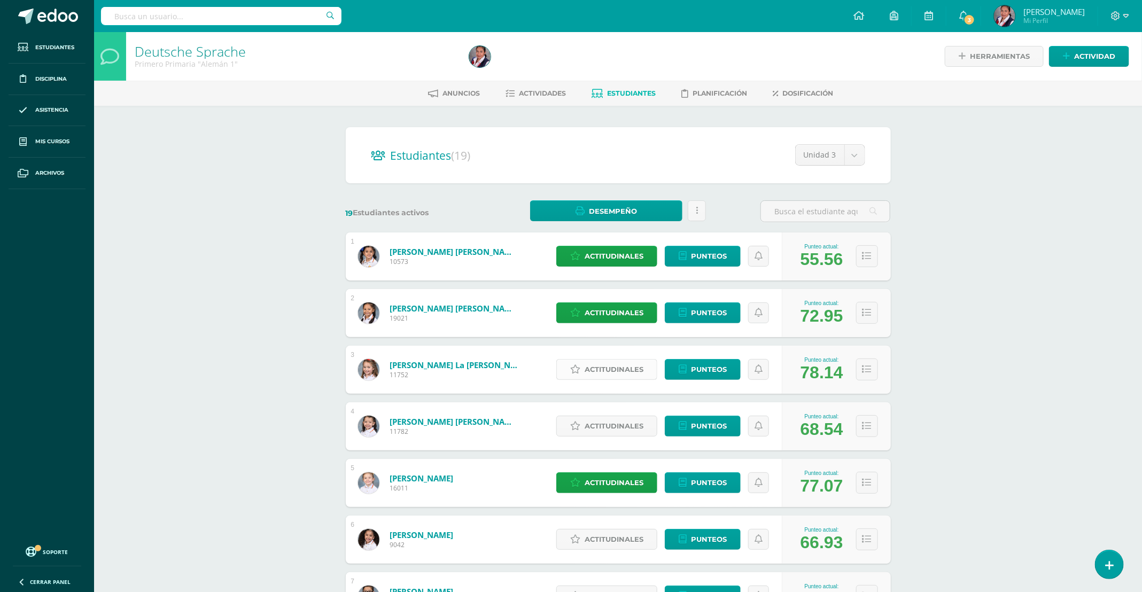
click at [594, 364] on span "Actitudinales" at bounding box center [614, 370] width 59 height 20
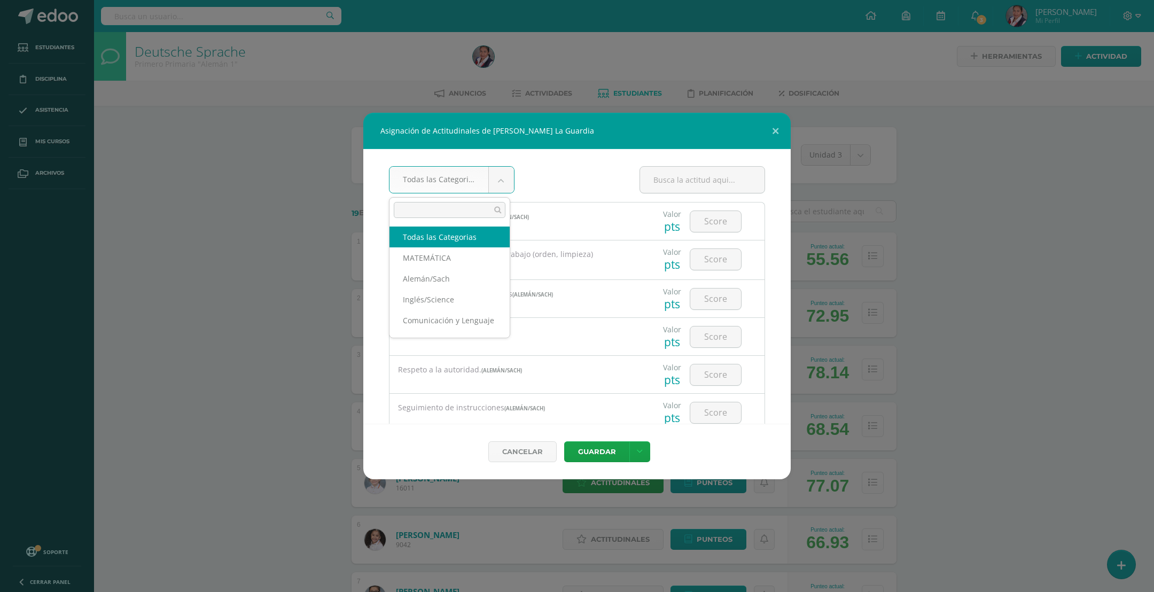
click at [504, 185] on body "Asignación de Actitudinales de Daniela Bobadilla La Guardia Todas las Categoria…" at bounding box center [577, 429] width 1154 height 858
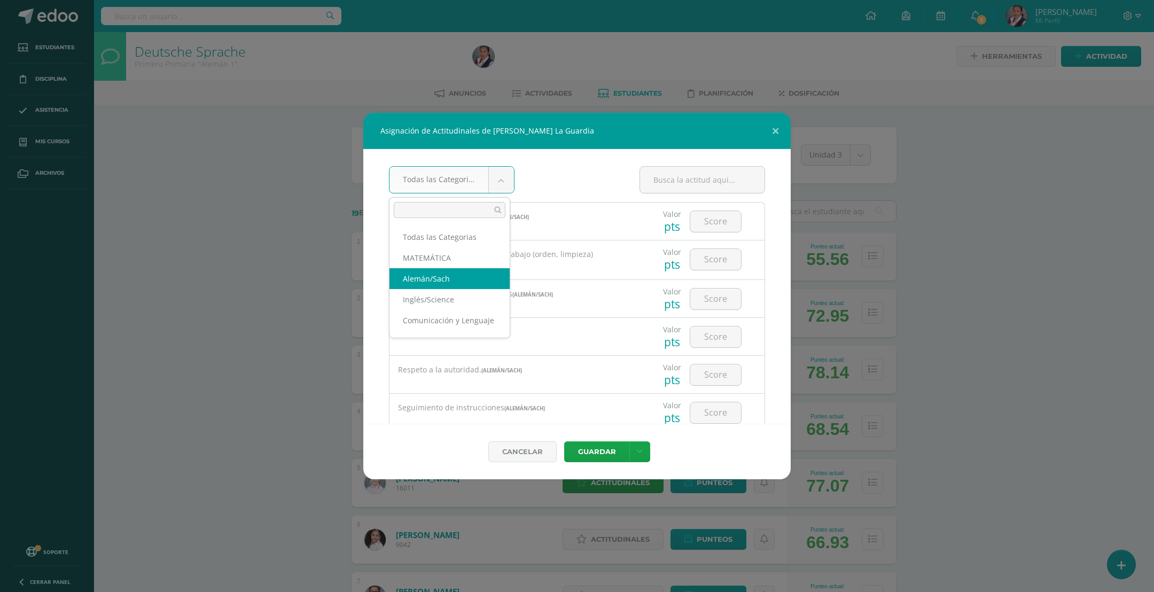
select select "19"
click at [716, 225] on input "number" at bounding box center [715, 221] width 51 height 21
type input "3"
type input "4"
click at [709, 265] on input "number" at bounding box center [715, 259] width 51 height 21
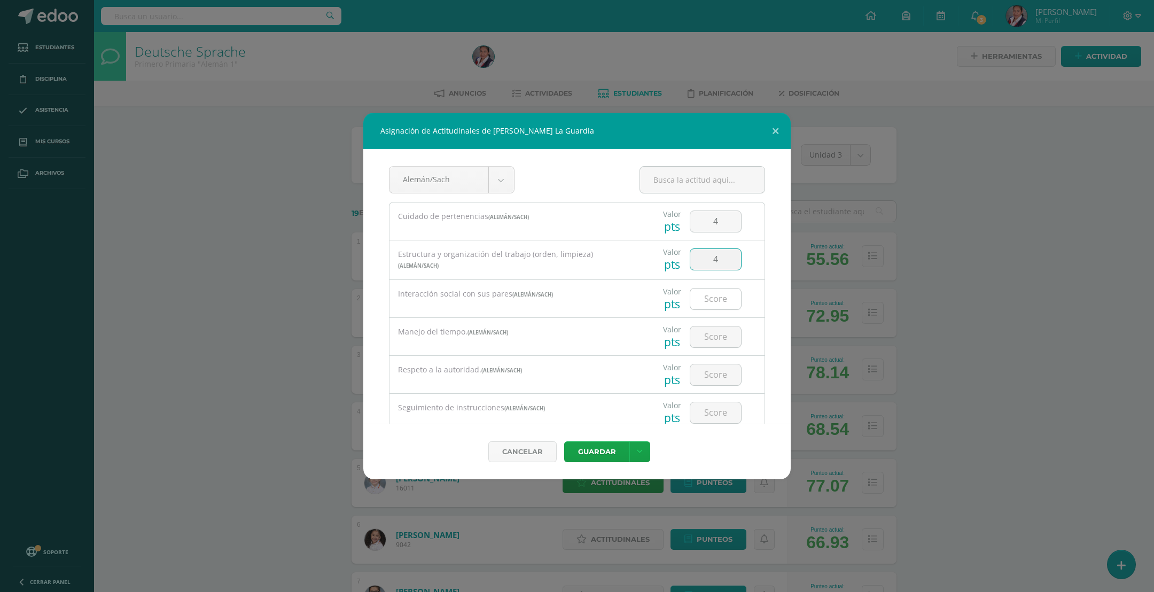
type input "4"
click at [711, 303] on input "number" at bounding box center [715, 299] width 51 height 21
type input "4"
click at [711, 341] on input "number" at bounding box center [715, 336] width 51 height 21
type input "4"
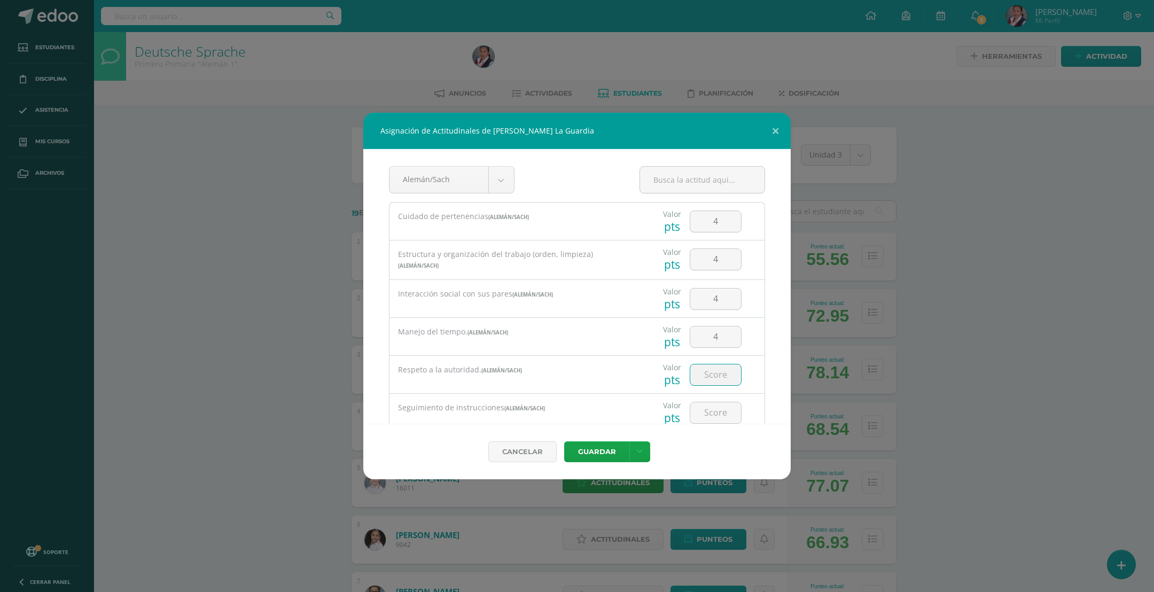
click at [703, 382] on input "number" at bounding box center [715, 374] width 51 height 21
type input "3"
click at [702, 378] on input "number" at bounding box center [715, 377] width 51 height 21
type input "4"
click at [603, 454] on button "Guardar" at bounding box center [596, 451] width 65 height 21
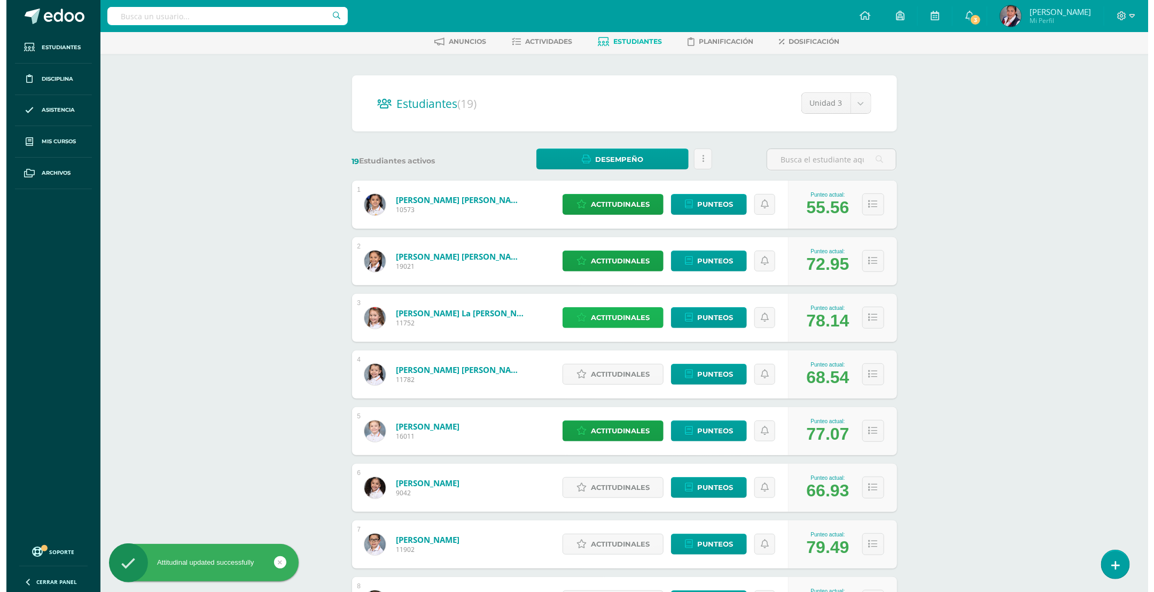
scroll to position [80, 0]
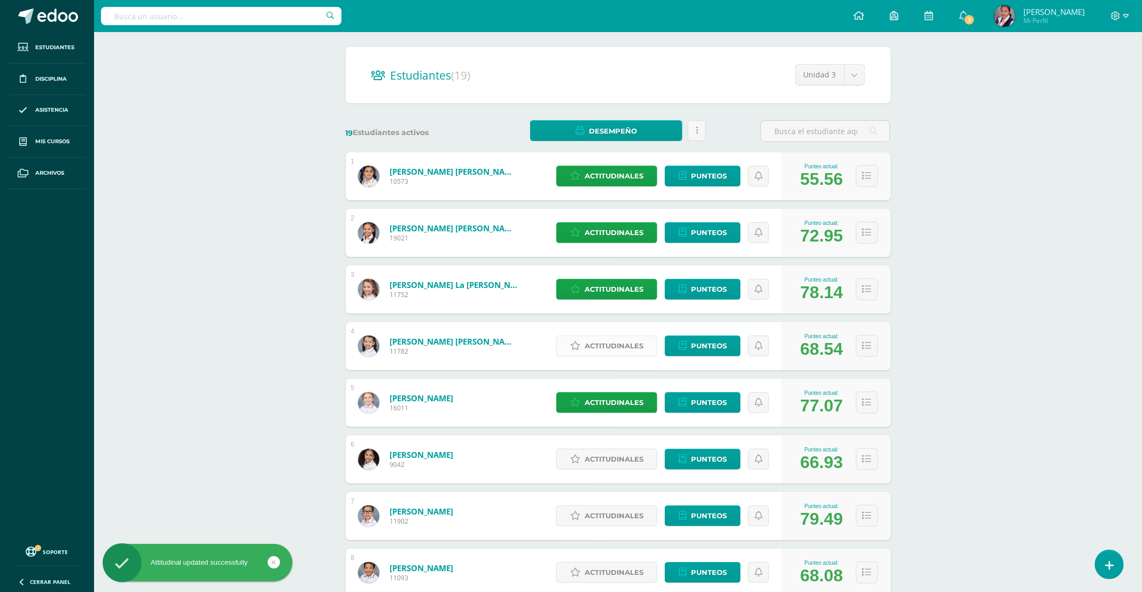
click at [607, 354] on span "Actitudinales" at bounding box center [614, 346] width 59 height 20
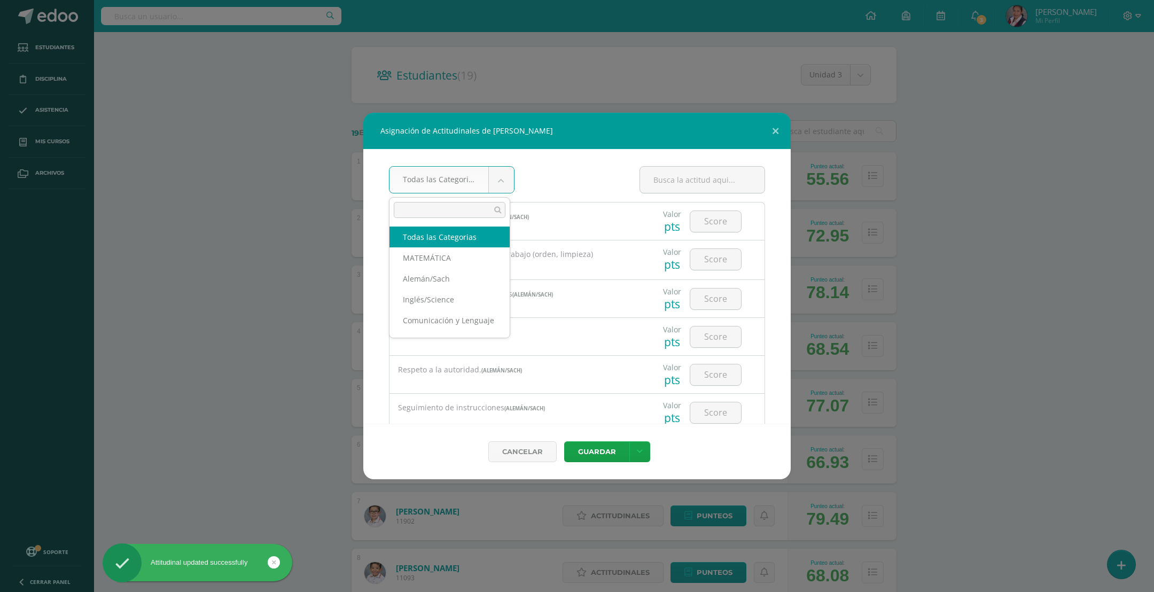
click at [472, 277] on div "Estructura y organización del trabajo (orden, limpieza) (Alemán/Sach)" at bounding box center [515, 259] width 250 height 39
click at [441, 281] on div "Interacción social con sus pares (Alemán/Sach)" at bounding box center [515, 294] width 250 height 29
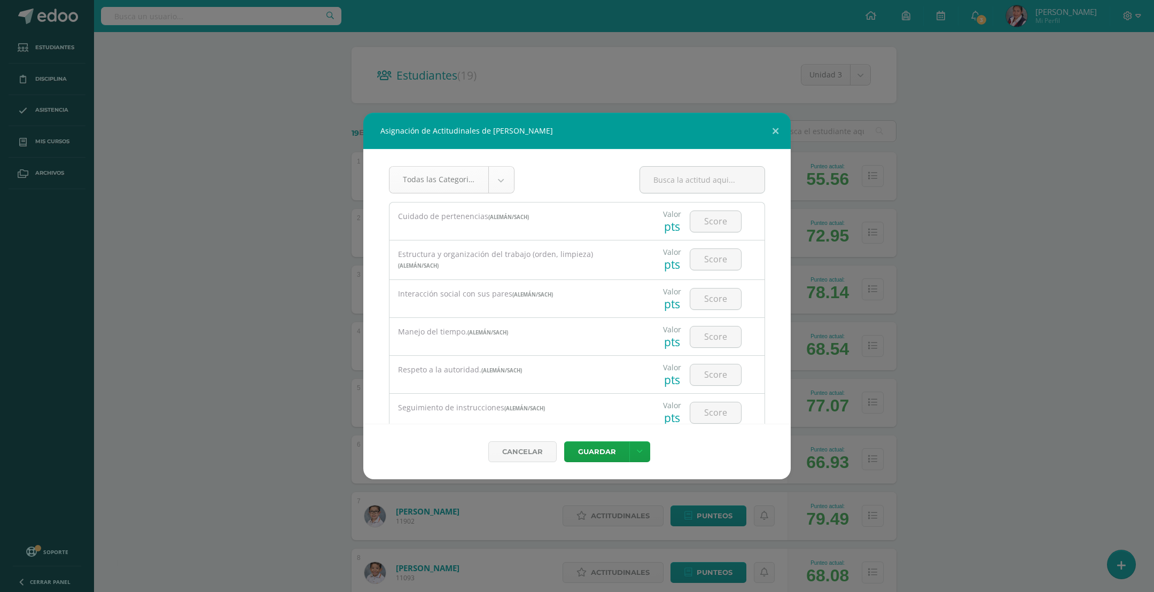
select select "19"
click at [714, 221] on input "number" at bounding box center [715, 221] width 51 height 21
type input "4"
click at [696, 259] on input "number" at bounding box center [715, 259] width 51 height 21
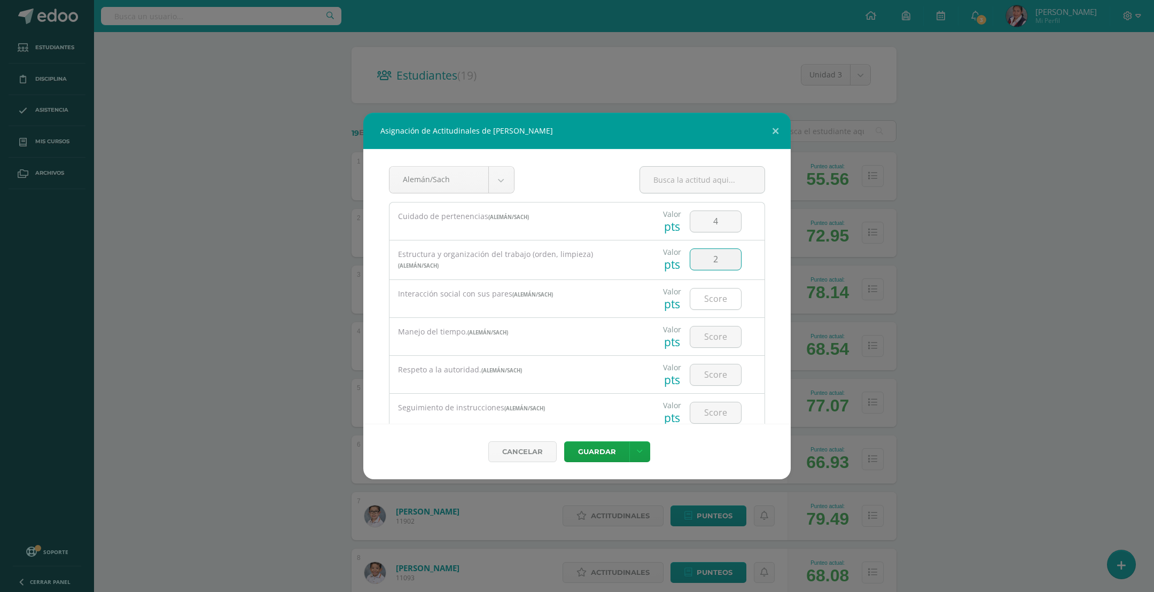
type input "2"
click at [711, 304] on input "number" at bounding box center [715, 299] width 51 height 21
type input "4"
click at [699, 340] on input "number" at bounding box center [715, 336] width 51 height 21
type input "2"
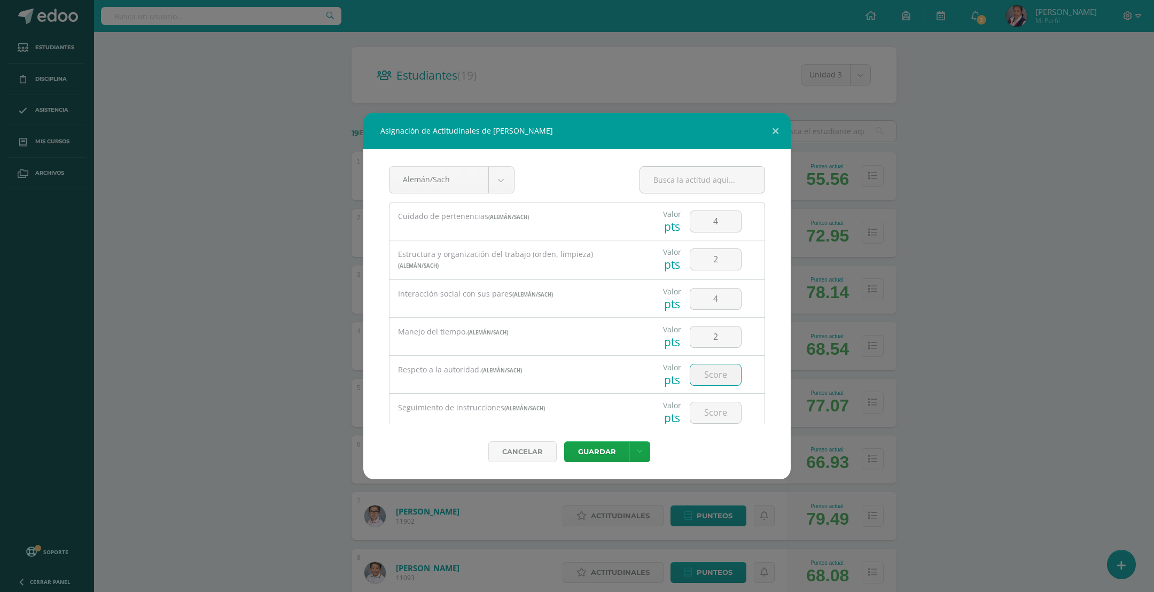
click at [704, 377] on input "number" at bounding box center [715, 374] width 51 height 21
type input "4"
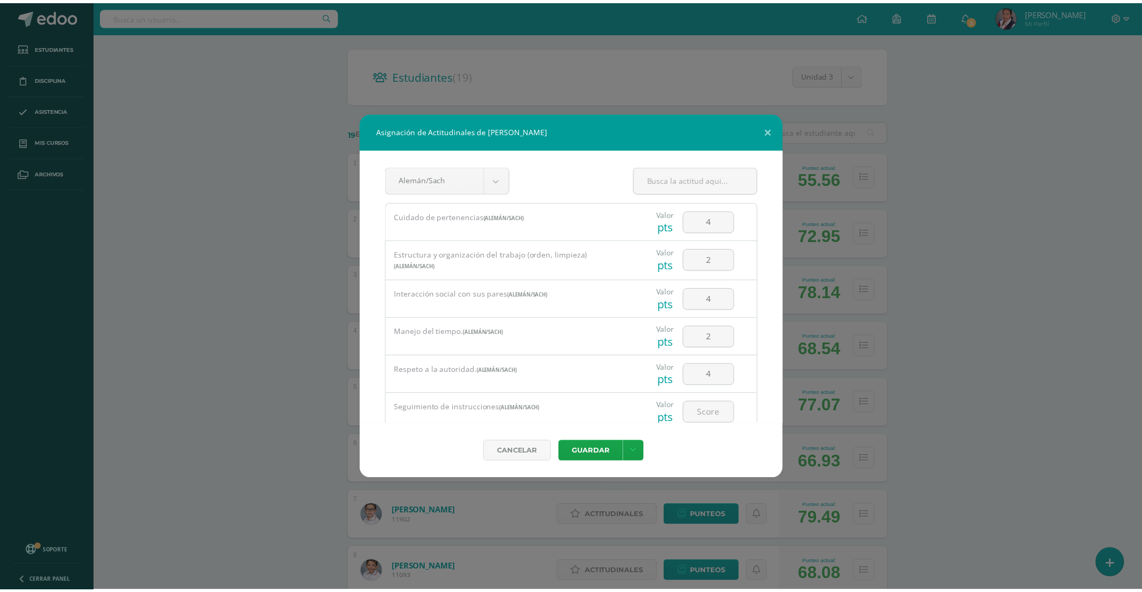
scroll to position [37, 0]
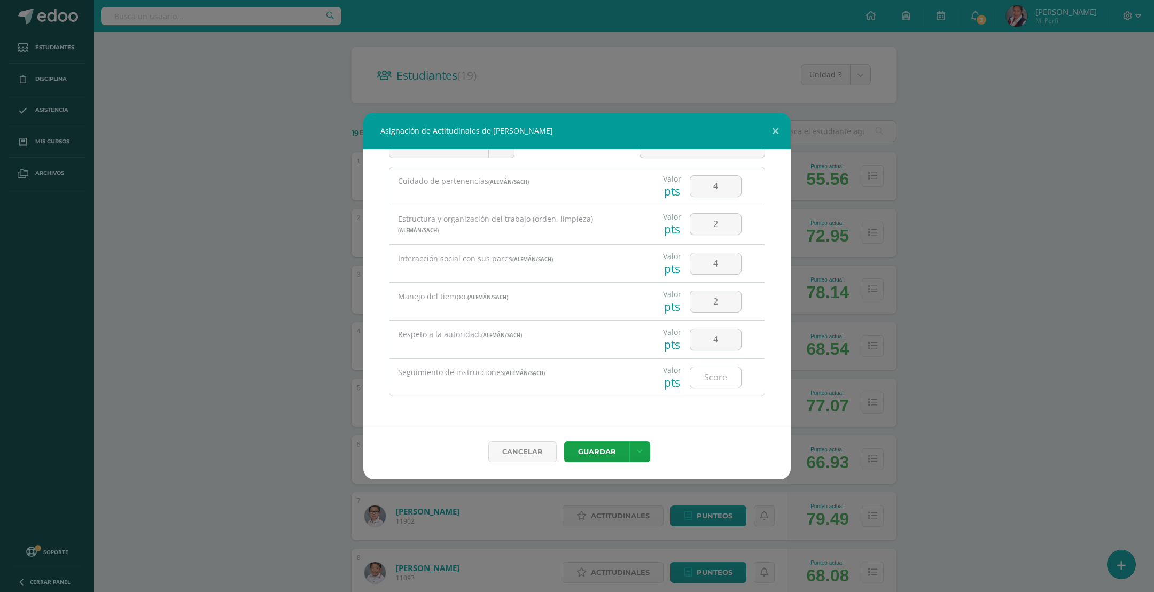
click at [702, 379] on input "number" at bounding box center [715, 377] width 51 height 21
type input "3"
click at [602, 450] on button "Guardar" at bounding box center [596, 451] width 65 height 21
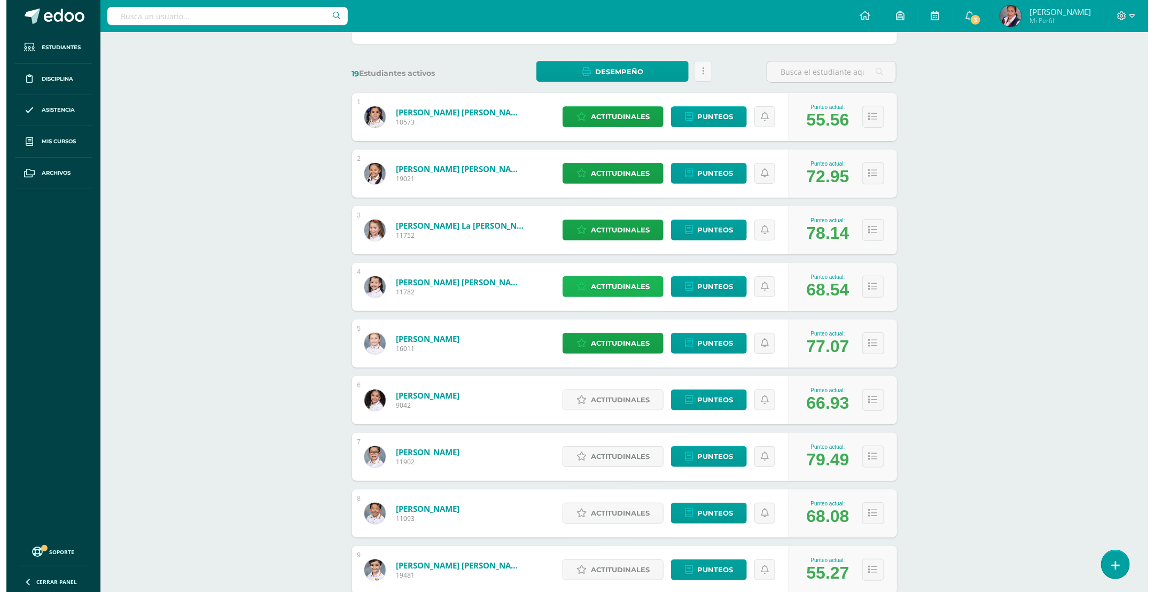
scroll to position [138, 0]
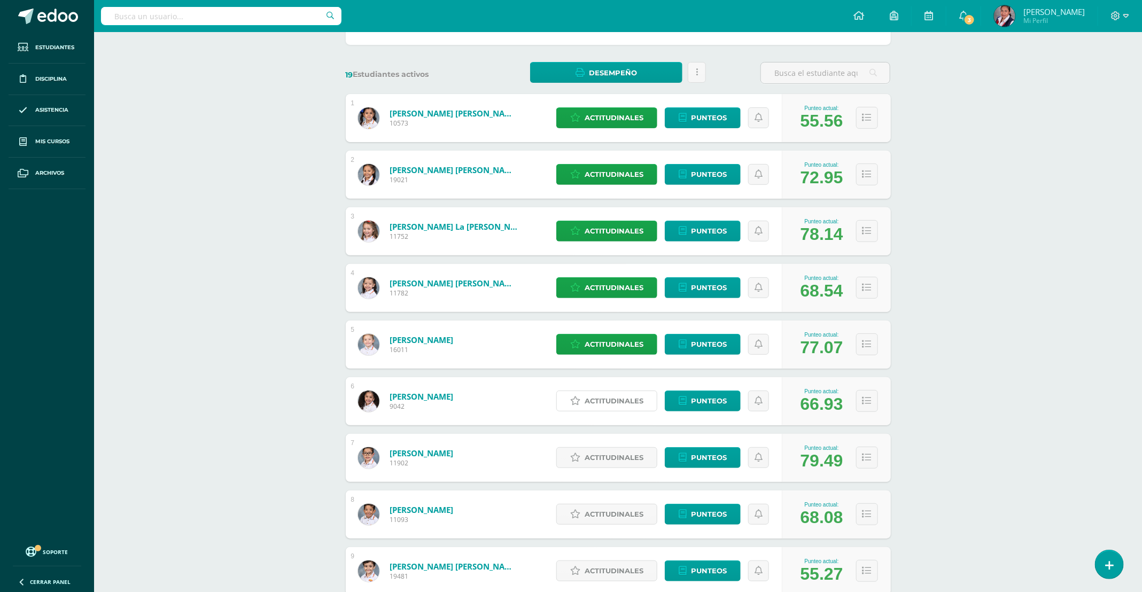
drag, startPoint x: 604, startPoint y: 398, endPoint x: 588, endPoint y: 378, distance: 25.0
click at [604, 396] on span "Actitudinales" at bounding box center [614, 401] width 59 height 20
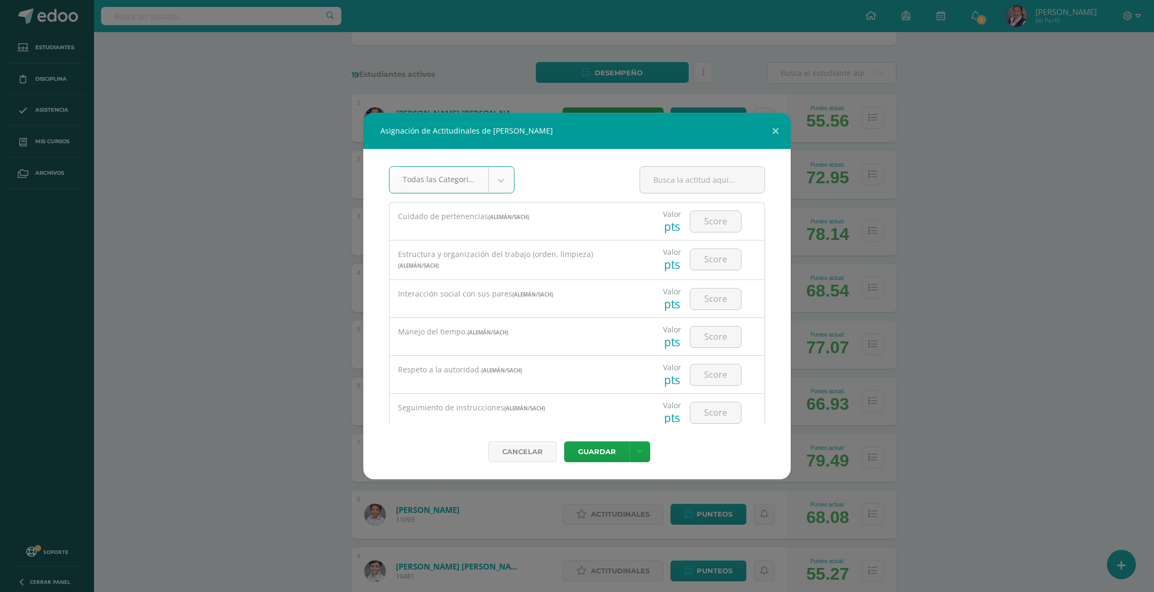
click at [488, 182] on body "Asignación de Actitudinales de Gianna Alessia Franco Vargas Todas las Categoria…" at bounding box center [577, 547] width 1154 height 1371
select select "19"
click at [698, 228] on input "number" at bounding box center [715, 221] width 51 height 21
type input "3"
click at [696, 260] on input "number" at bounding box center [715, 259] width 51 height 21
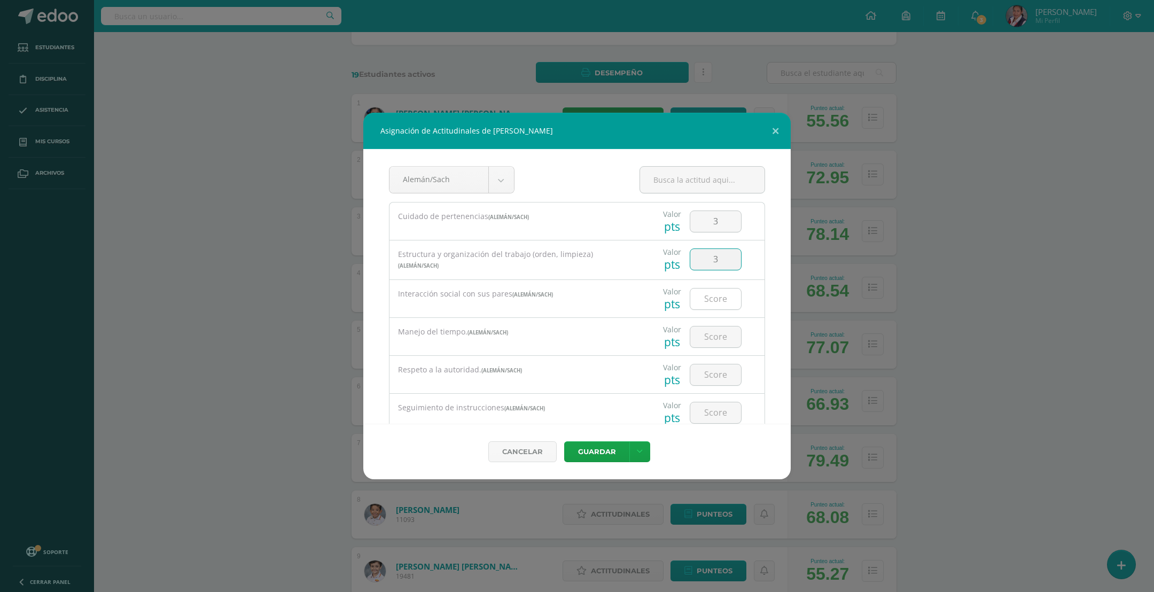
type input "3"
click at [704, 301] on input "number" at bounding box center [715, 299] width 51 height 21
type input "3"
click at [712, 345] on input "number" at bounding box center [715, 336] width 51 height 21
type input "3"
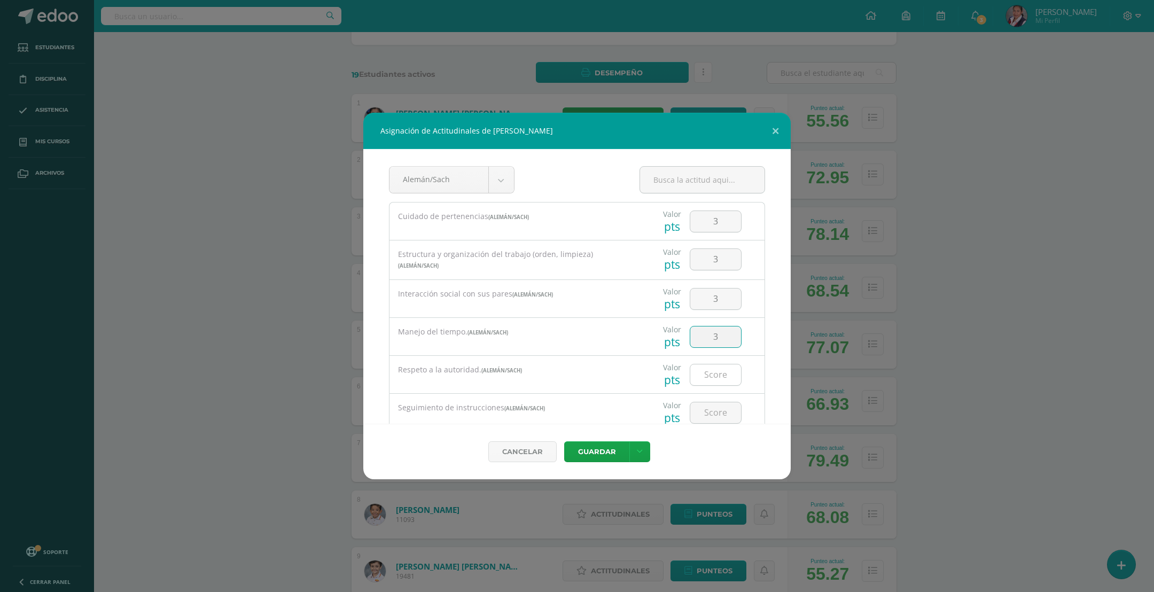
click at [695, 380] on input "number" at bounding box center [715, 374] width 51 height 21
type input "4"
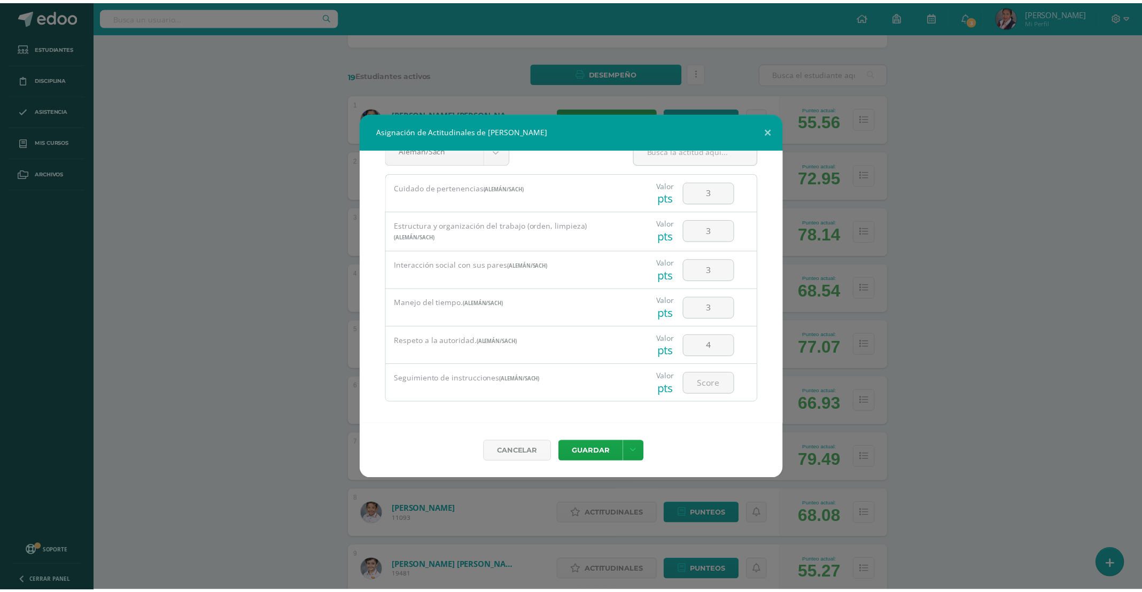
scroll to position [37, 0]
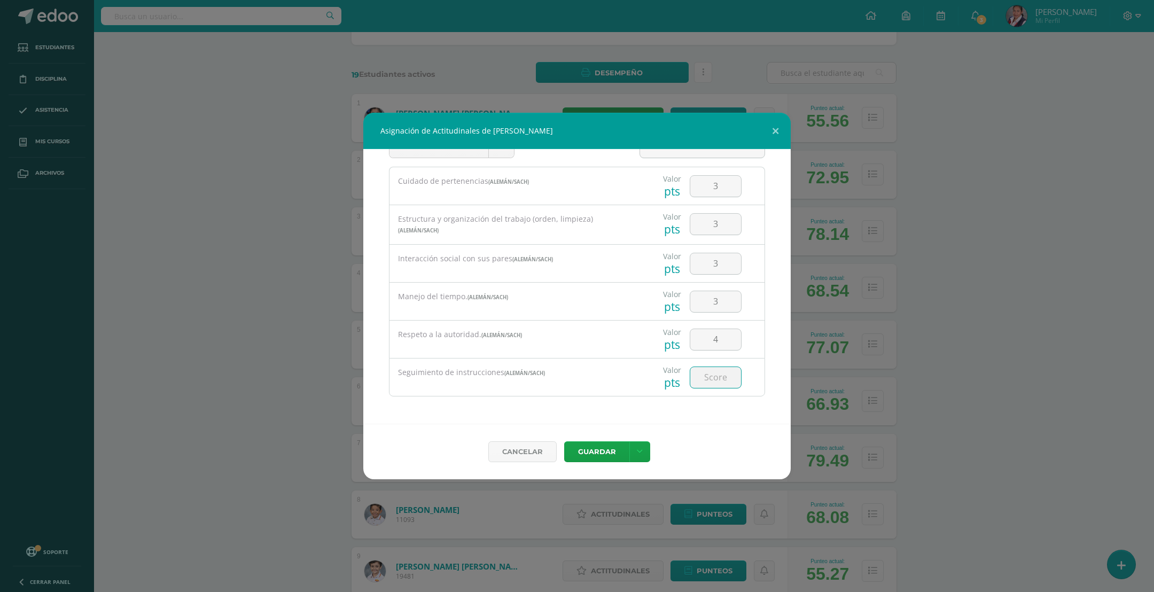
click at [716, 380] on input "number" at bounding box center [715, 377] width 51 height 21
type input "3"
click at [587, 450] on button "Guardar" at bounding box center [596, 451] width 65 height 21
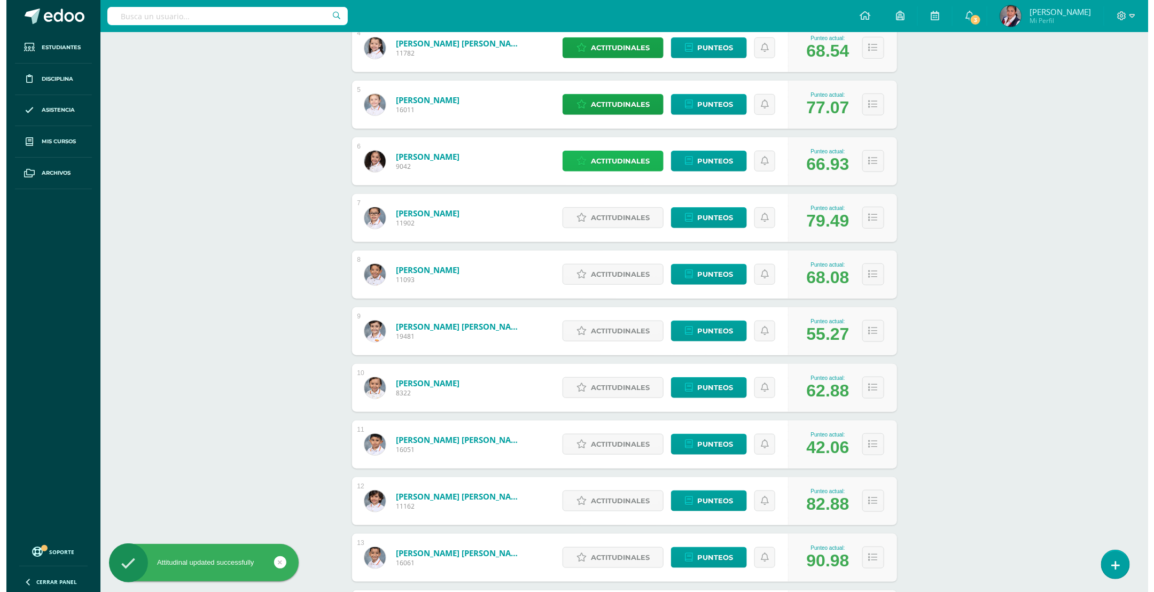
scroll to position [379, 0]
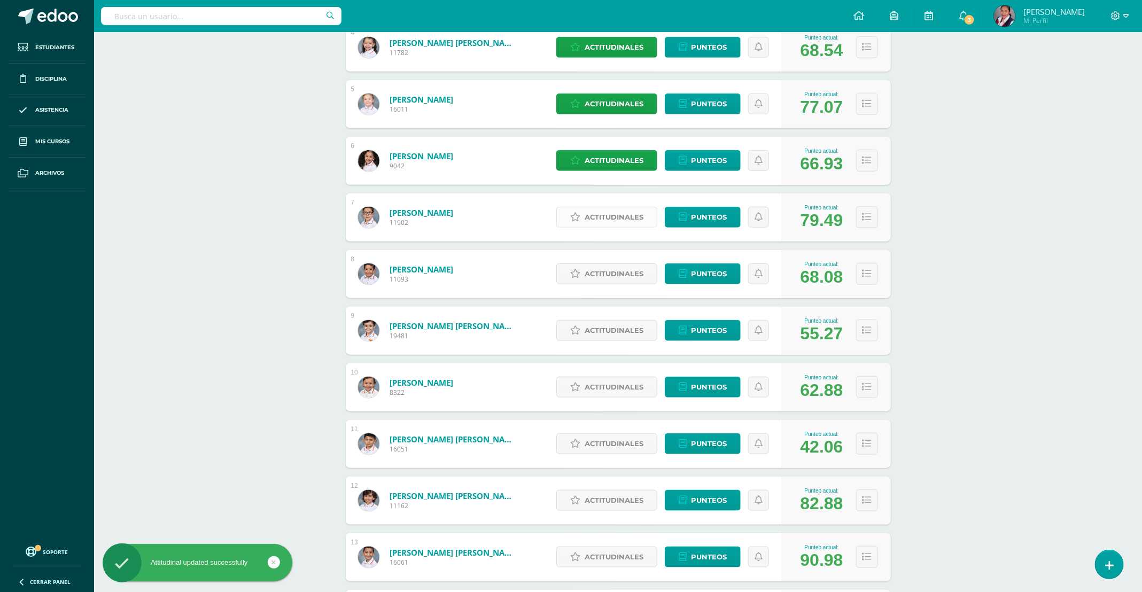
click at [592, 219] on span "Actitudinales" at bounding box center [614, 217] width 59 height 20
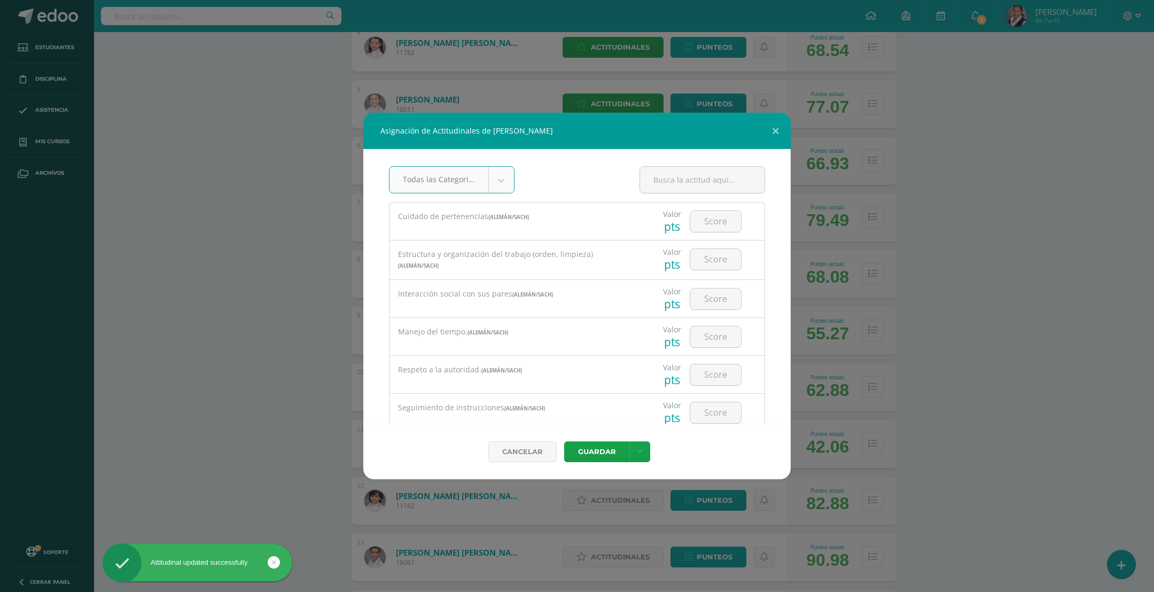
click at [497, 172] on body "Asignación de Actitudinales de Julián González López Todas las Categorias Todas…" at bounding box center [577, 306] width 1154 height 1371
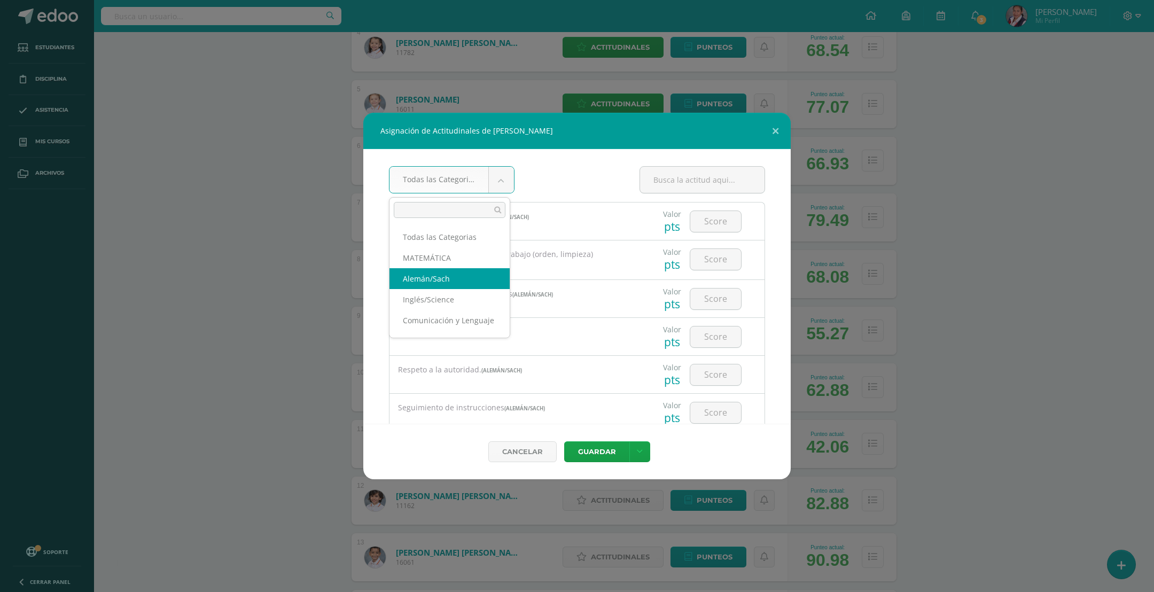
select select "19"
click at [710, 226] on input "number" at bounding box center [715, 221] width 51 height 21
type input "4"
click at [693, 268] on input "number" at bounding box center [715, 259] width 51 height 21
click at [711, 263] on input "number" at bounding box center [715, 259] width 51 height 21
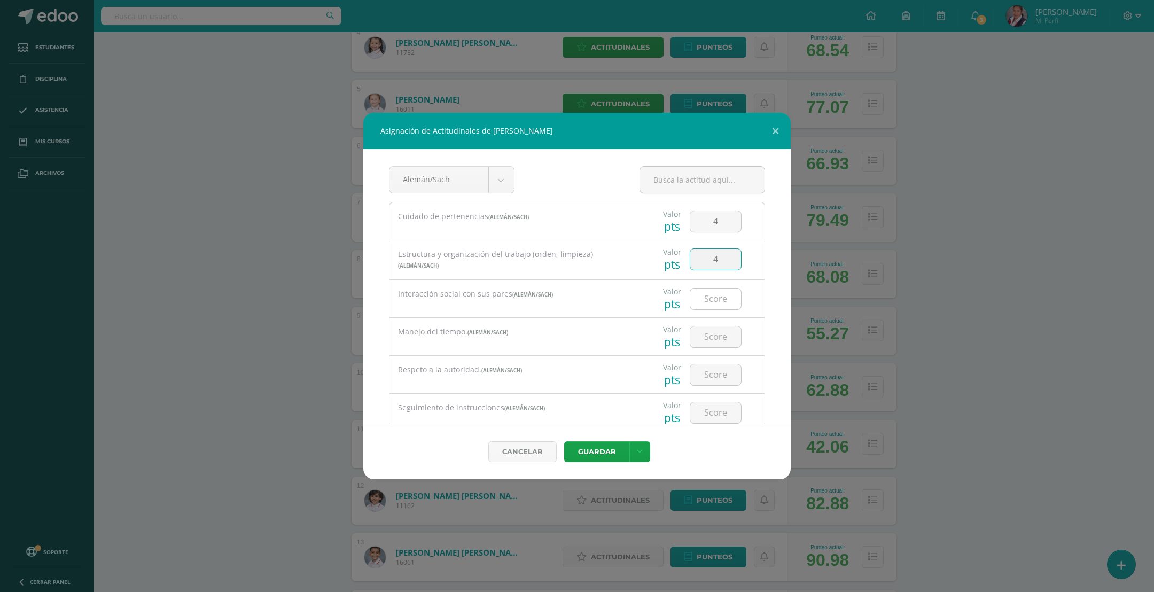
type input "4"
click at [690, 305] on input "number" at bounding box center [715, 299] width 51 height 21
type input "4"
click at [724, 346] on input "number" at bounding box center [715, 336] width 51 height 21
type input "4"
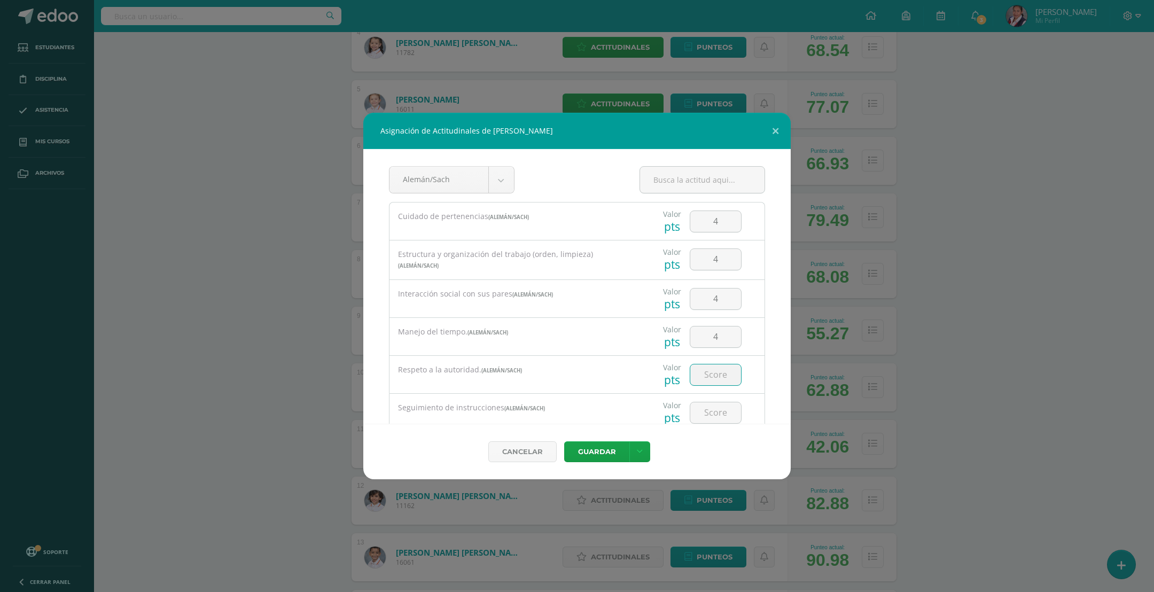
click at [706, 369] on input "number" at bounding box center [715, 374] width 51 height 21
type input "4"
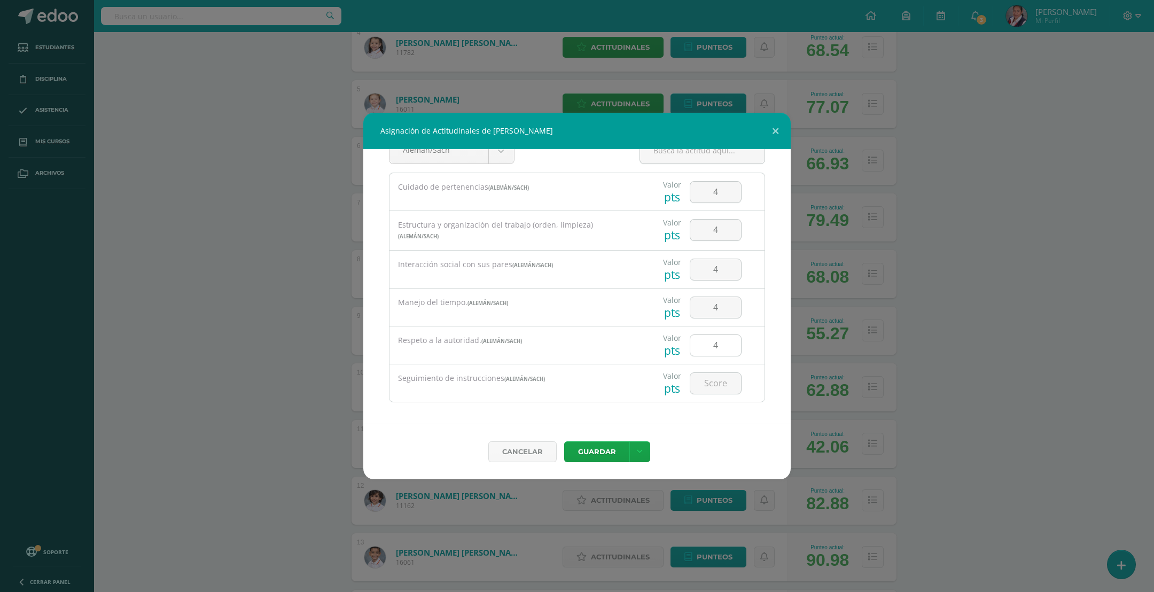
scroll to position [37, 0]
click at [707, 374] on input "number" at bounding box center [715, 377] width 51 height 21
type input "4"
click at [604, 457] on button "Guardar" at bounding box center [596, 451] width 65 height 21
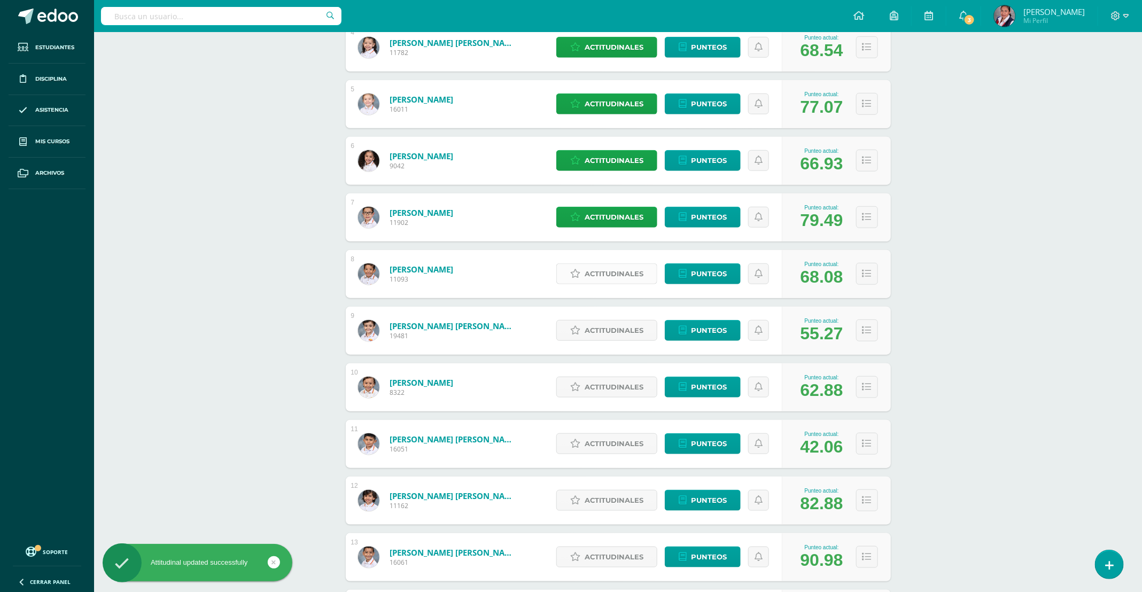
click at [602, 281] on span "Actitudinales" at bounding box center [614, 274] width 59 height 20
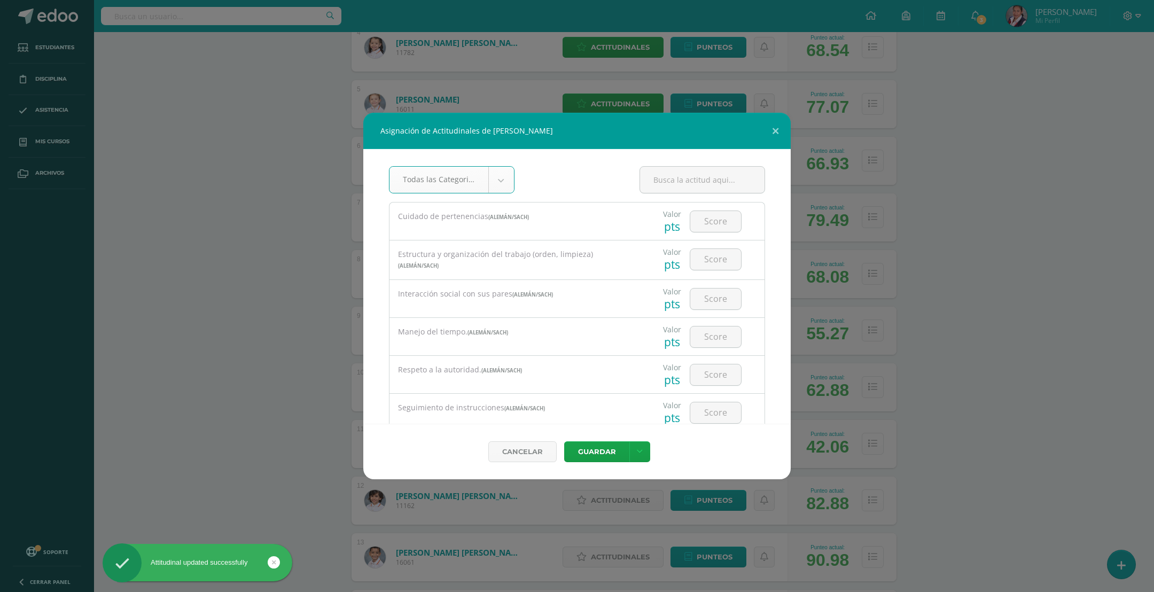
click at [499, 184] on body "Asignación de Actitudinales de Tiago Gutiérrez Espósito Todas las Categorias To…" at bounding box center [577, 306] width 1154 height 1371
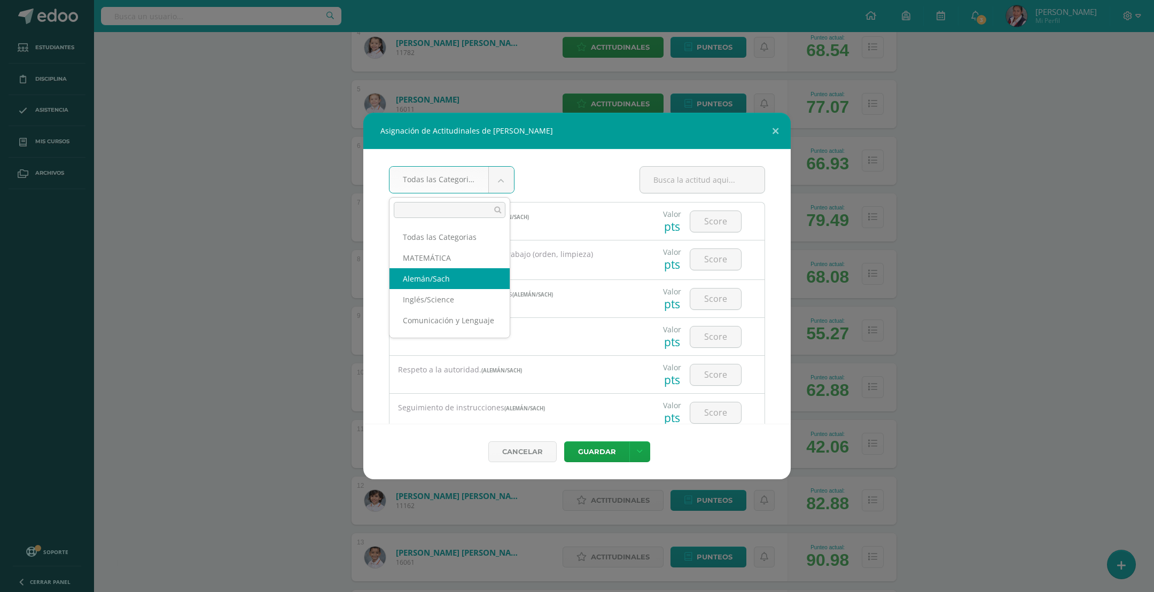
select select "19"
click at [705, 227] on input "number" at bounding box center [715, 221] width 51 height 21
type input "3"
click at [702, 262] on input "number" at bounding box center [715, 259] width 51 height 21
type input "2"
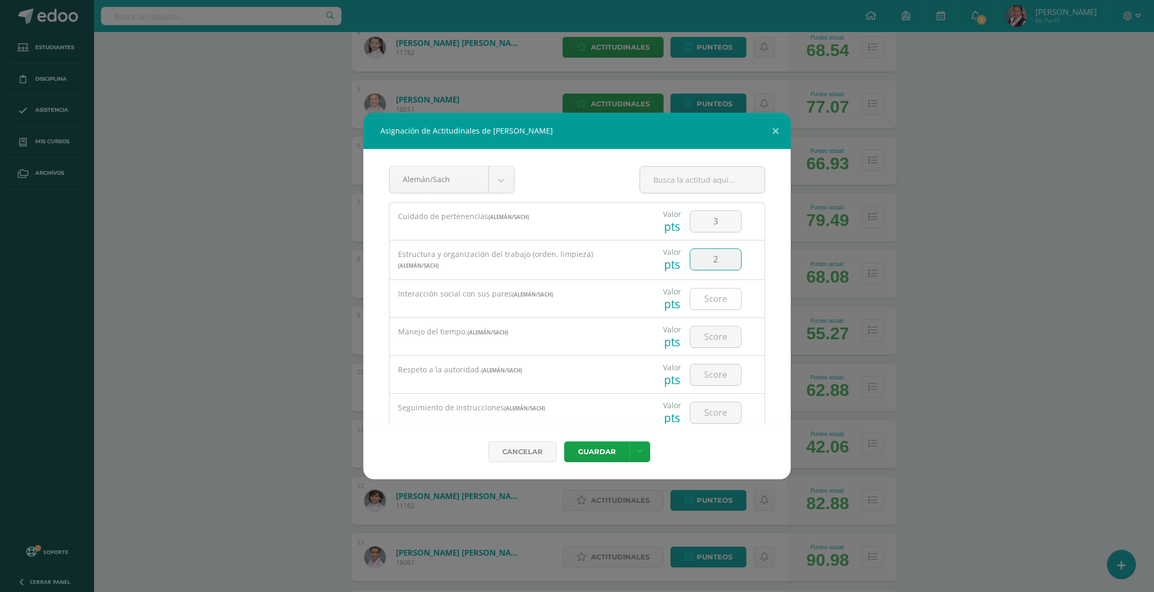
click at [717, 301] on input "number" at bounding box center [715, 299] width 51 height 21
type input "4"
click at [715, 345] on input "number" at bounding box center [715, 336] width 51 height 21
type input "2"
click at [710, 339] on input "number" at bounding box center [715, 339] width 51 height 21
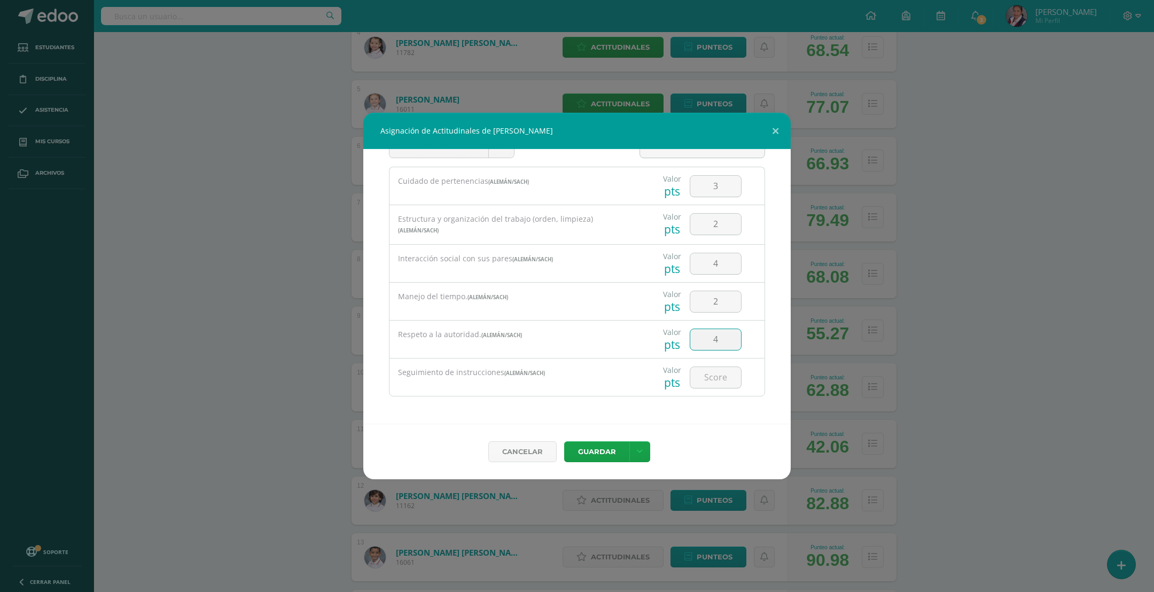
type input "4"
click at [704, 380] on input "number" at bounding box center [715, 377] width 51 height 21
type input "3"
click at [607, 456] on button "Guardar" at bounding box center [596, 451] width 65 height 21
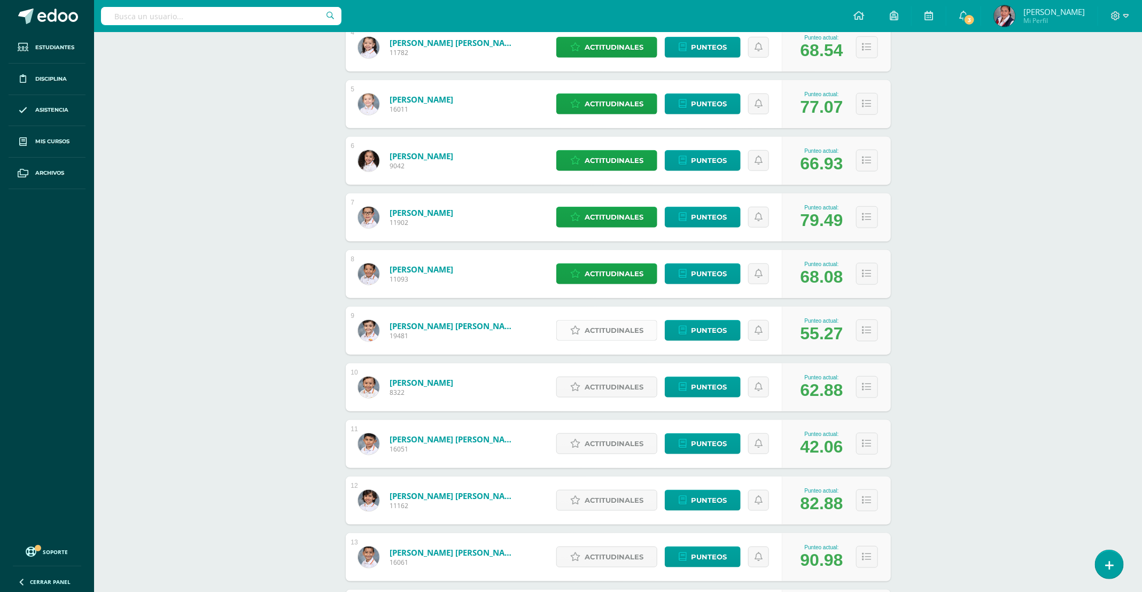
click at [620, 328] on span "Actitudinales" at bounding box center [614, 331] width 59 height 20
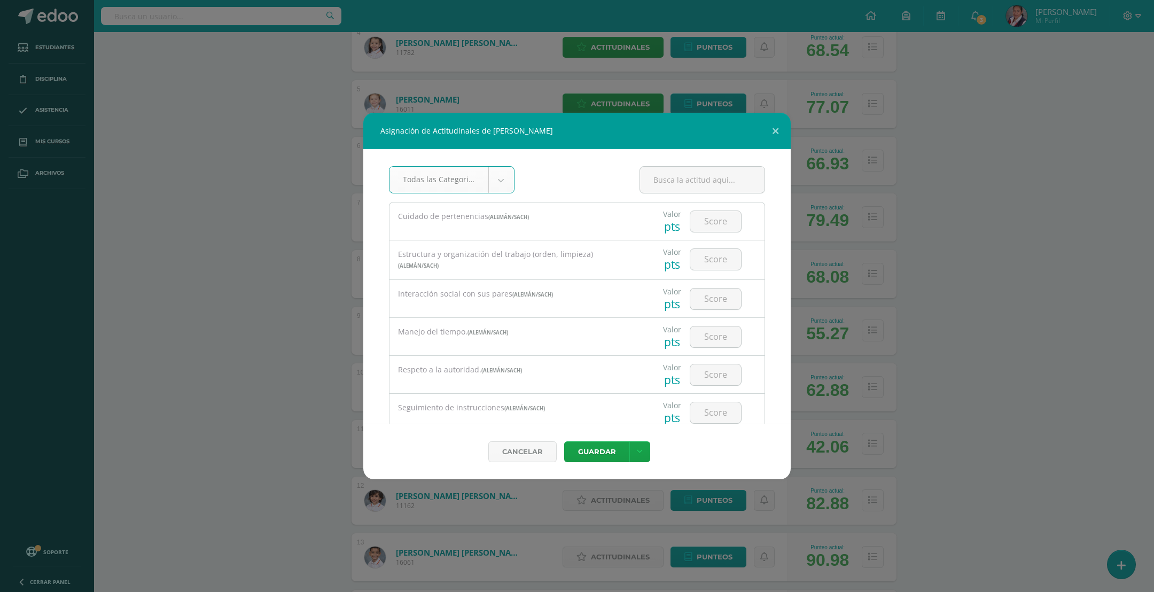
click at [491, 189] on body "Asignación de Actitudinales de Martin Fernando Herrera González Todas las Categ…" at bounding box center [577, 306] width 1154 height 1371
select select "19"
click at [776, 127] on button at bounding box center [775, 131] width 30 height 36
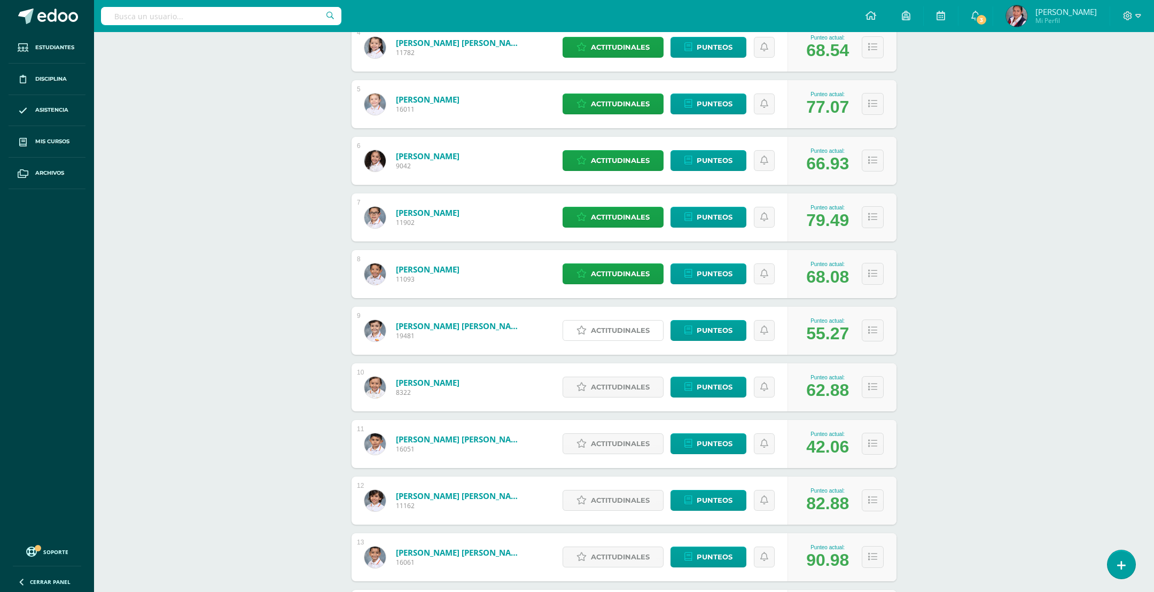
select select "19"
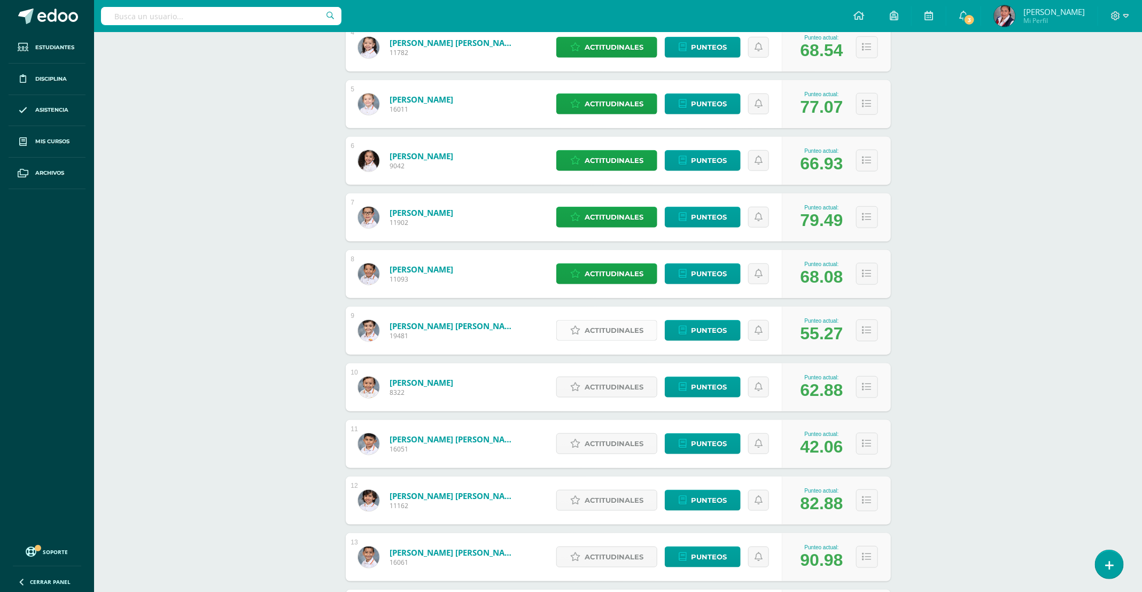
click at [601, 329] on span "Actitudinales" at bounding box center [614, 331] width 59 height 20
select select "19"
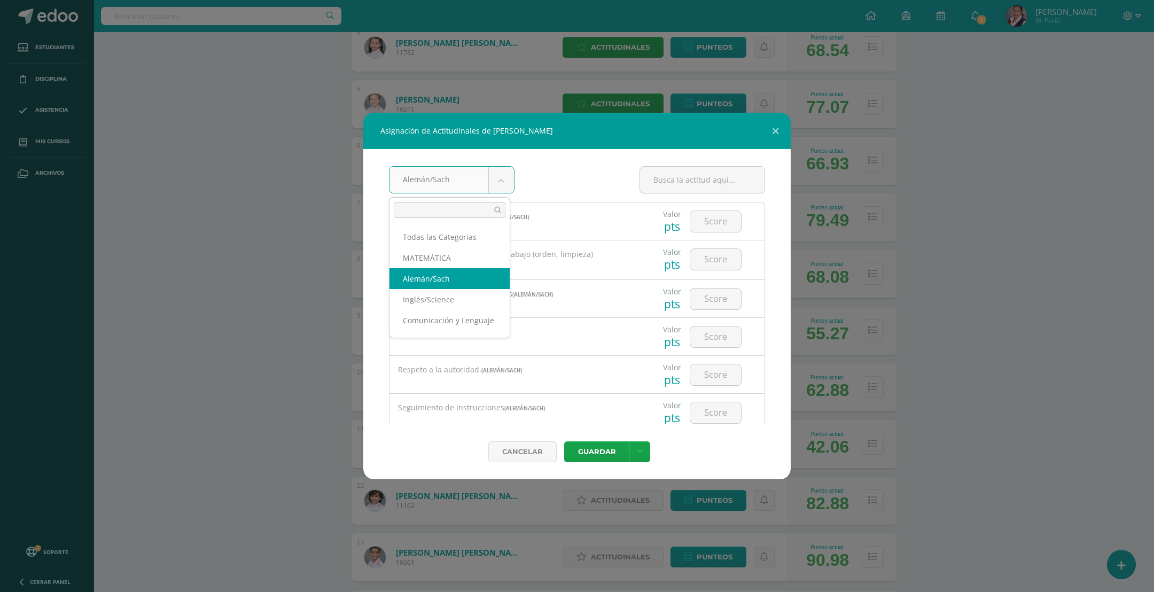
click at [502, 184] on body "Asignación de Actitudinales de Martin Fernando Herrera González Alemán/Sach Tod…" at bounding box center [577, 306] width 1154 height 1371
click at [714, 226] on input "number" at bounding box center [715, 221] width 51 height 21
type input "3"
click at [712, 267] on input "number" at bounding box center [715, 259] width 51 height 21
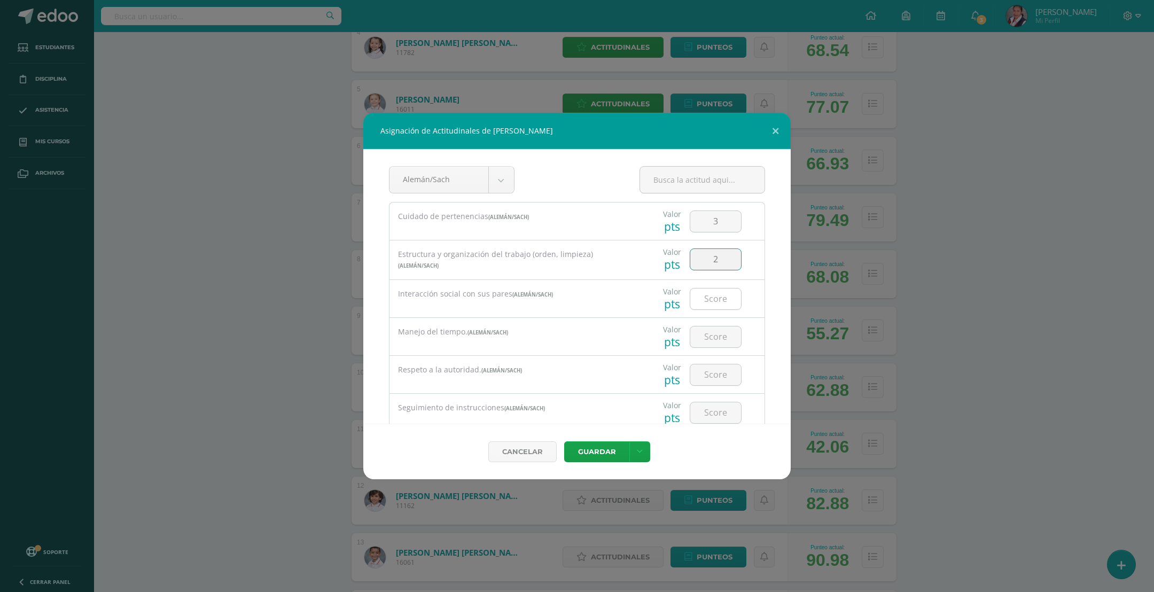
type input "2"
click at [699, 305] on input "number" at bounding box center [715, 299] width 51 height 21
type input "3"
click at [703, 341] on input "number" at bounding box center [715, 336] width 51 height 21
type input "1"
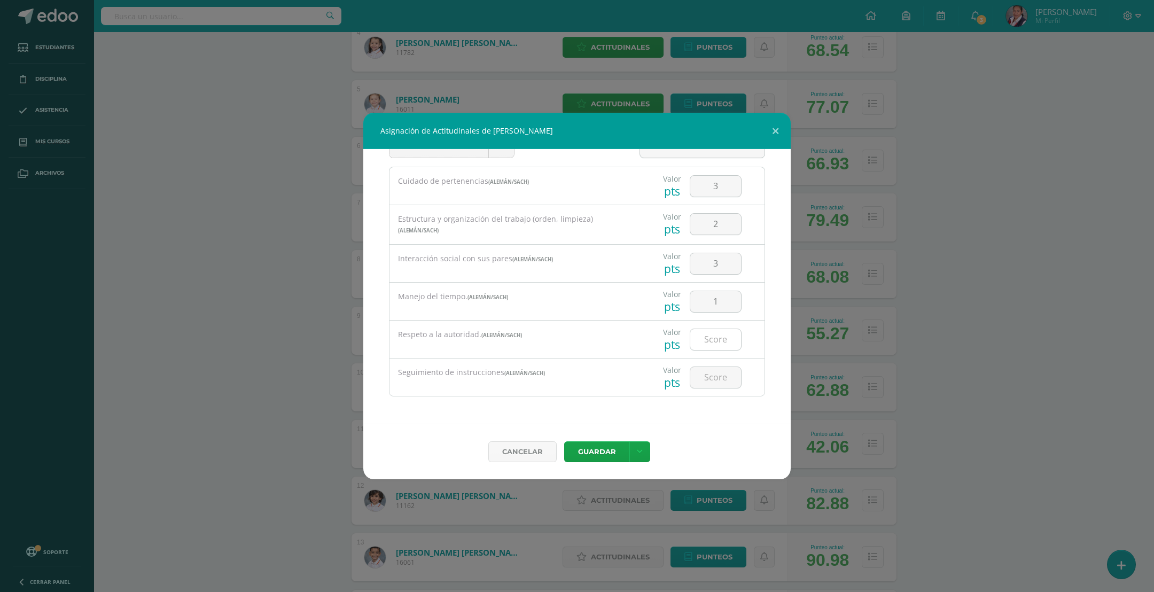
click at [707, 343] on input "number" at bounding box center [715, 339] width 51 height 21
type input "4"
click at [701, 371] on input "number" at bounding box center [715, 377] width 51 height 21
type input "2"
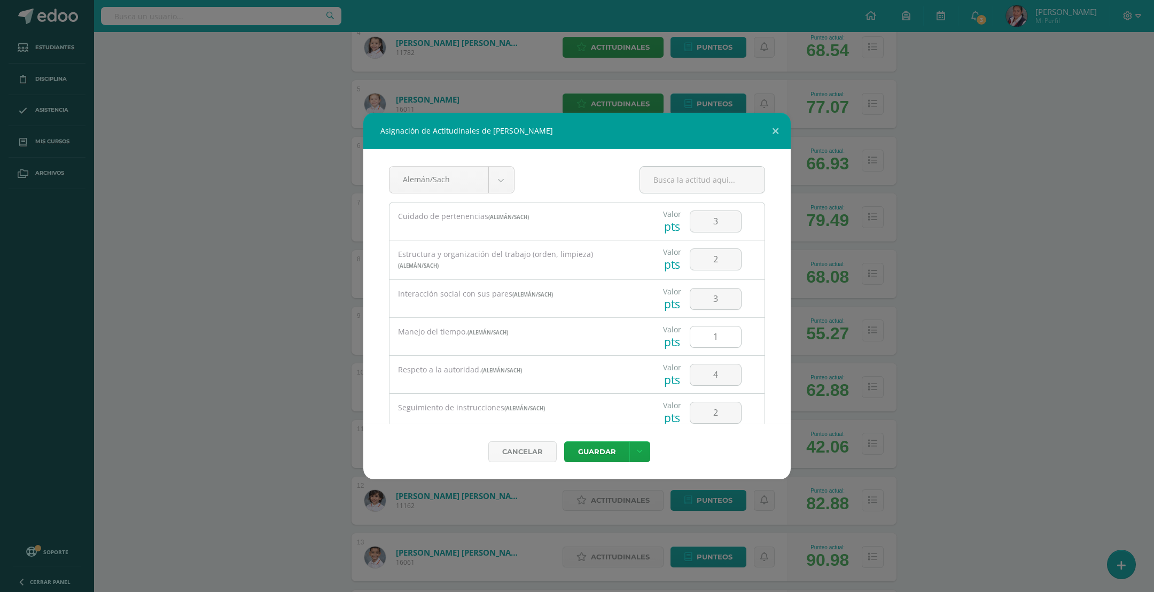
click at [709, 341] on input "1" at bounding box center [715, 336] width 51 height 21
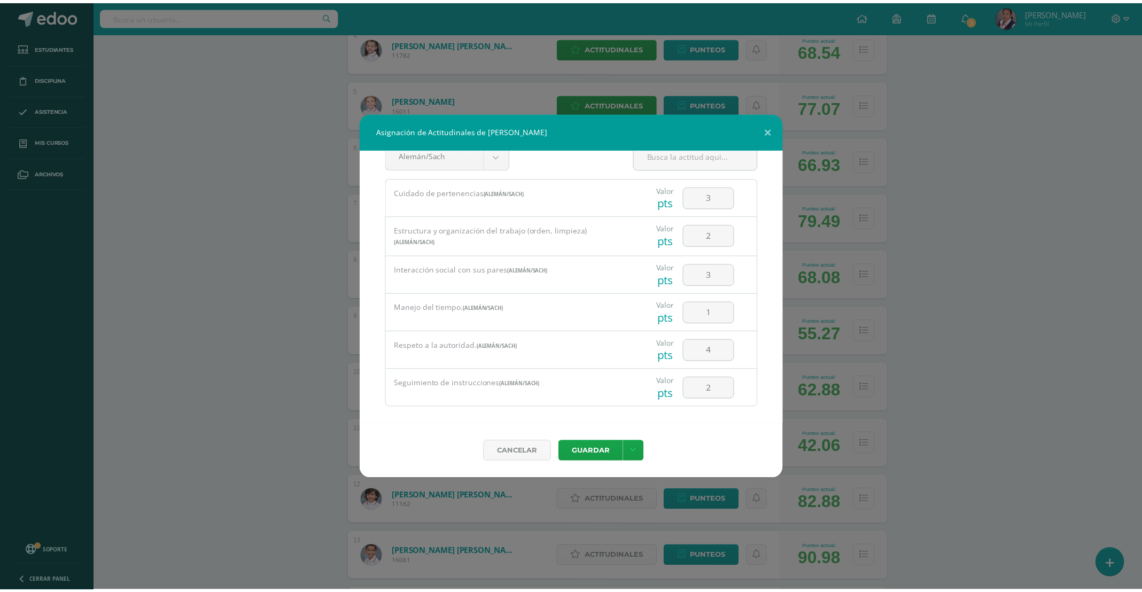
scroll to position [37, 0]
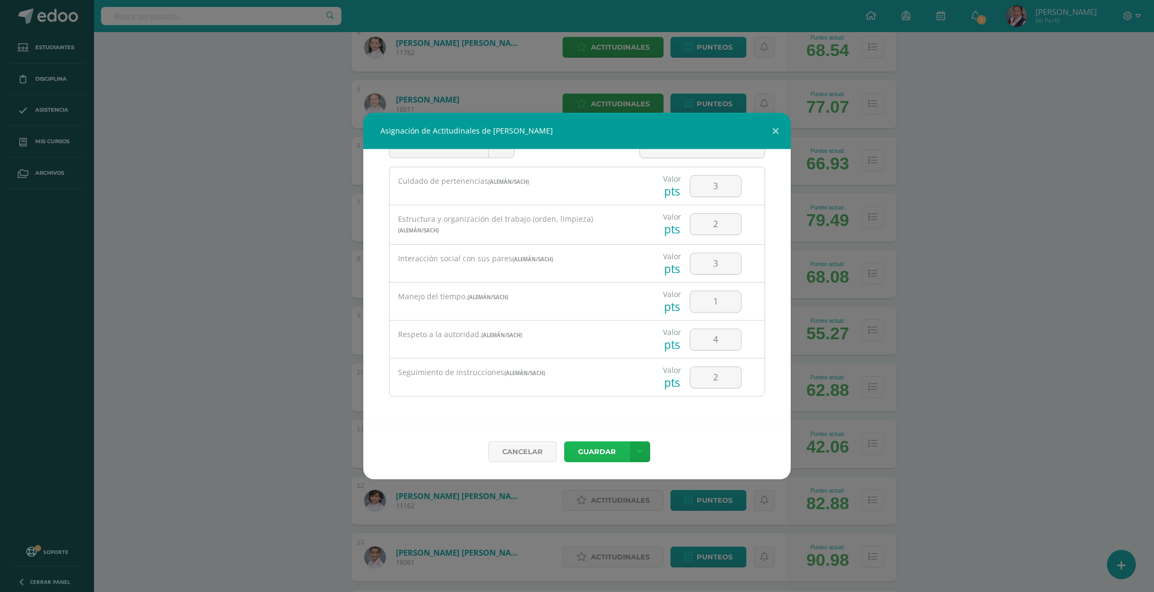
click at [606, 456] on button "Guardar" at bounding box center [596, 451] width 65 height 21
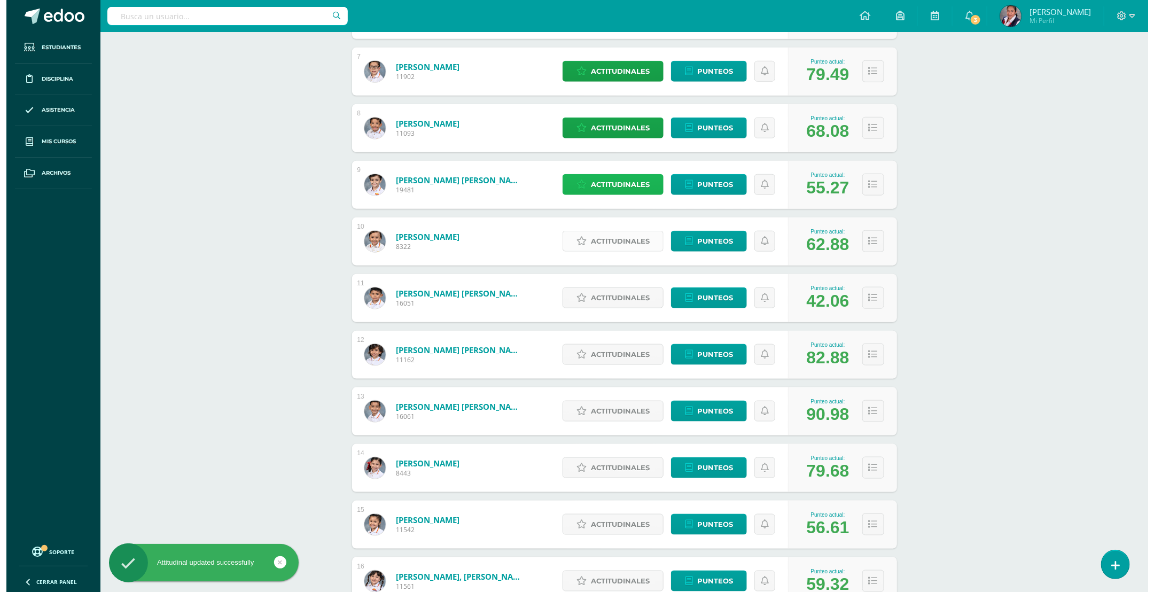
scroll to position [539, 0]
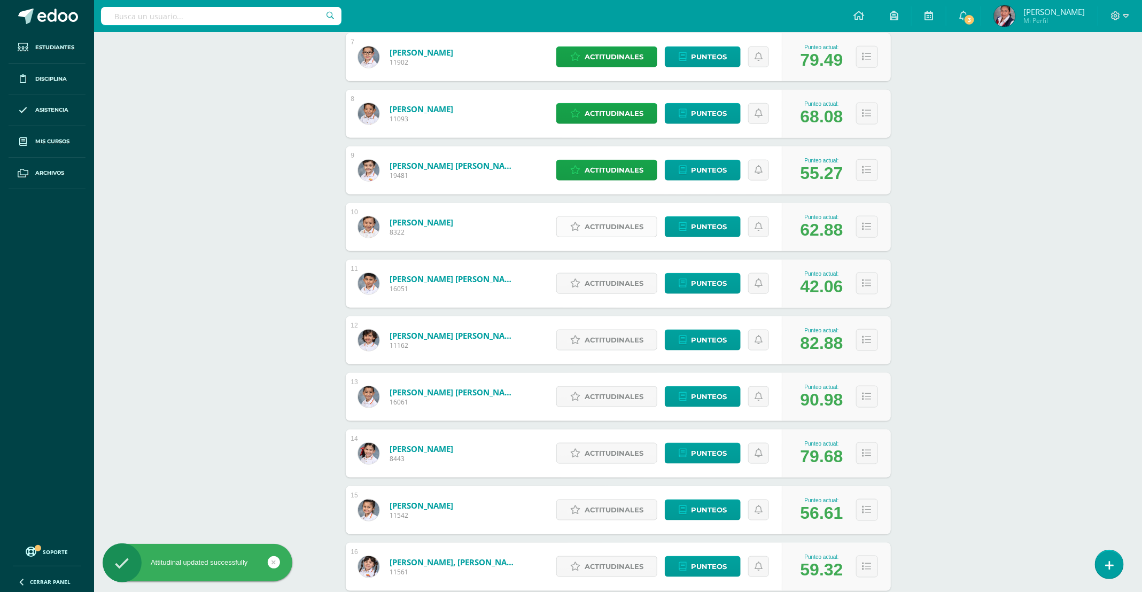
click at [606, 229] on span "Actitudinales" at bounding box center [614, 227] width 59 height 20
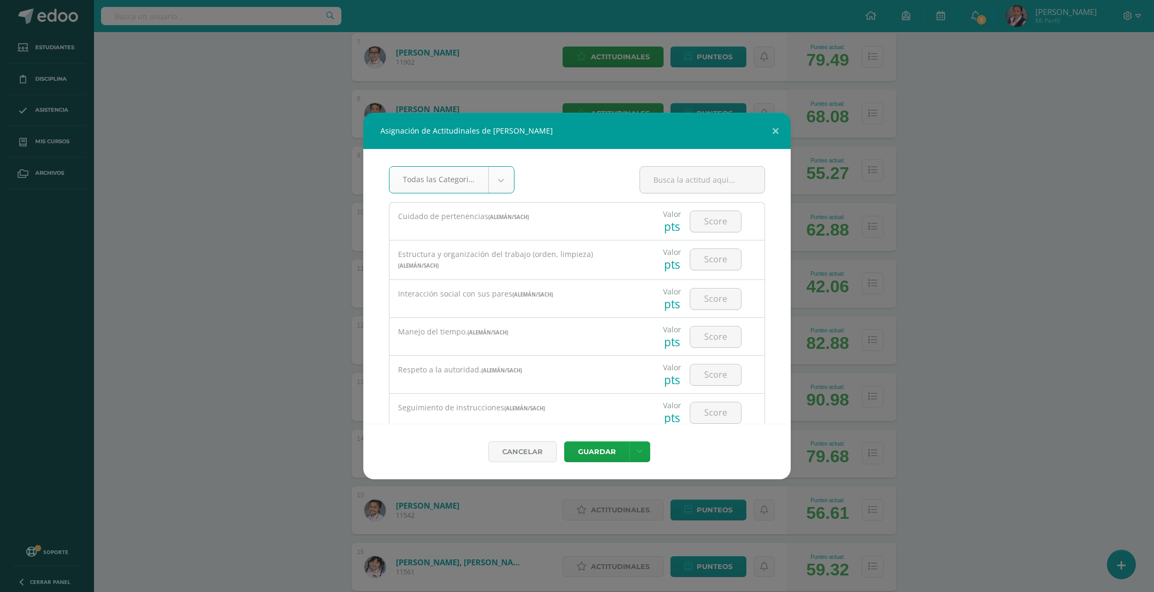
click at [499, 192] on body "Asignación de Actitudinales de Nicolás Lobos Vacaro Todas las Categorias Todas …" at bounding box center [577, 146] width 1154 height 1371
select select "19"
click at [701, 229] on input "number" at bounding box center [715, 221] width 51 height 21
type input "4"
click at [701, 265] on input "number" at bounding box center [715, 259] width 51 height 21
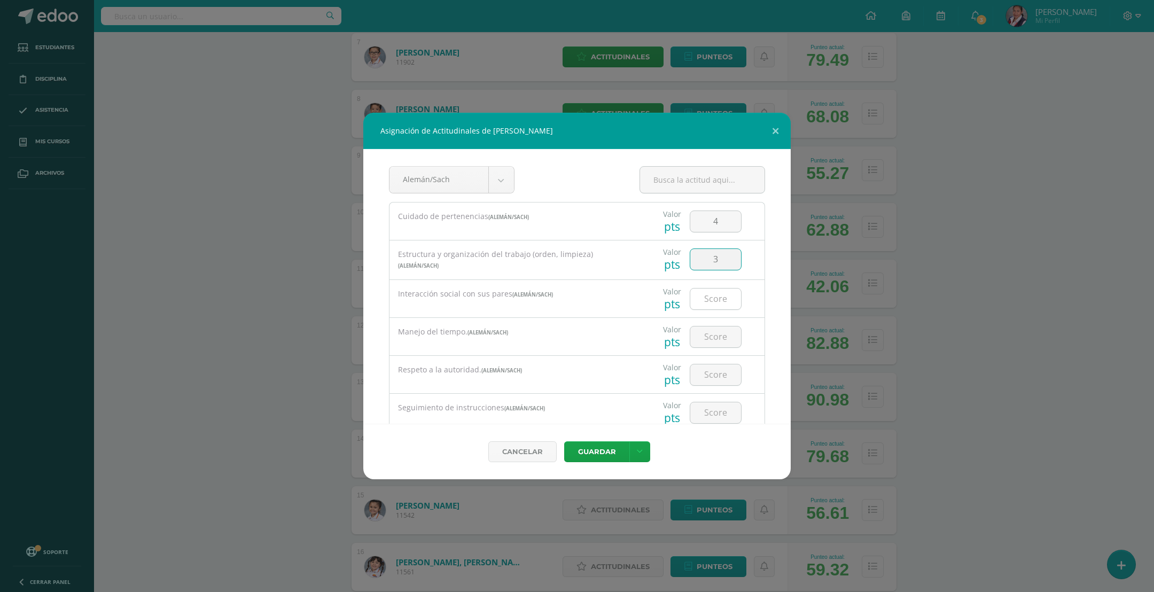
type input "3"
click at [709, 300] on input "number" at bounding box center [715, 299] width 51 height 21
type input "3"
click at [701, 347] on input "number" at bounding box center [715, 336] width 51 height 21
type input "3"
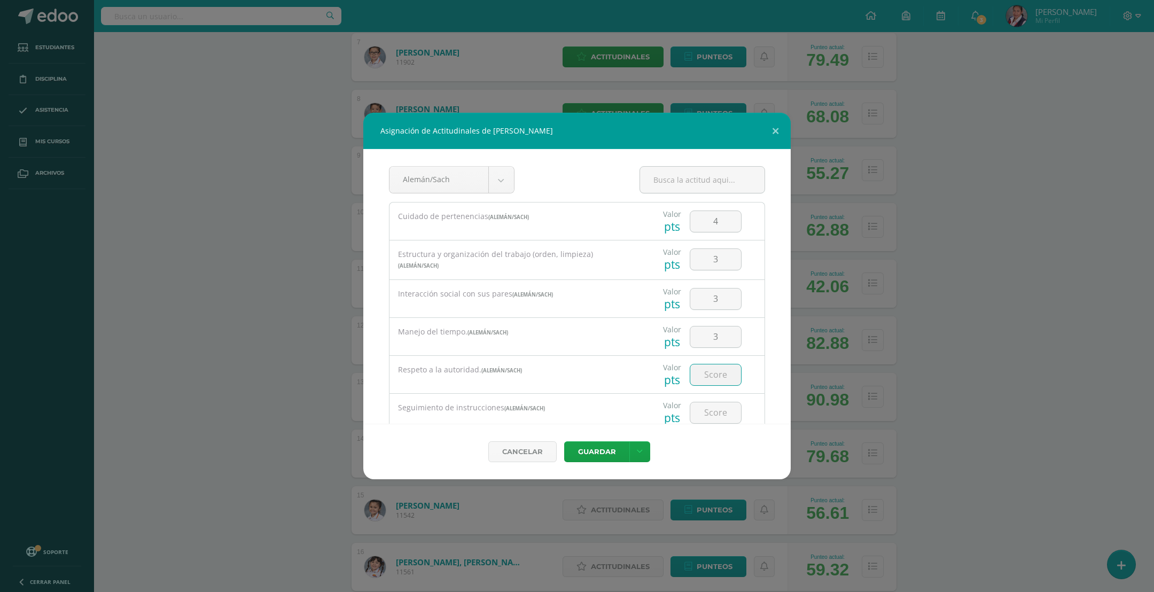
click at [690, 385] on input "number" at bounding box center [715, 374] width 51 height 21
type input "4"
click at [699, 377] on input "number" at bounding box center [715, 377] width 51 height 21
type input "3"
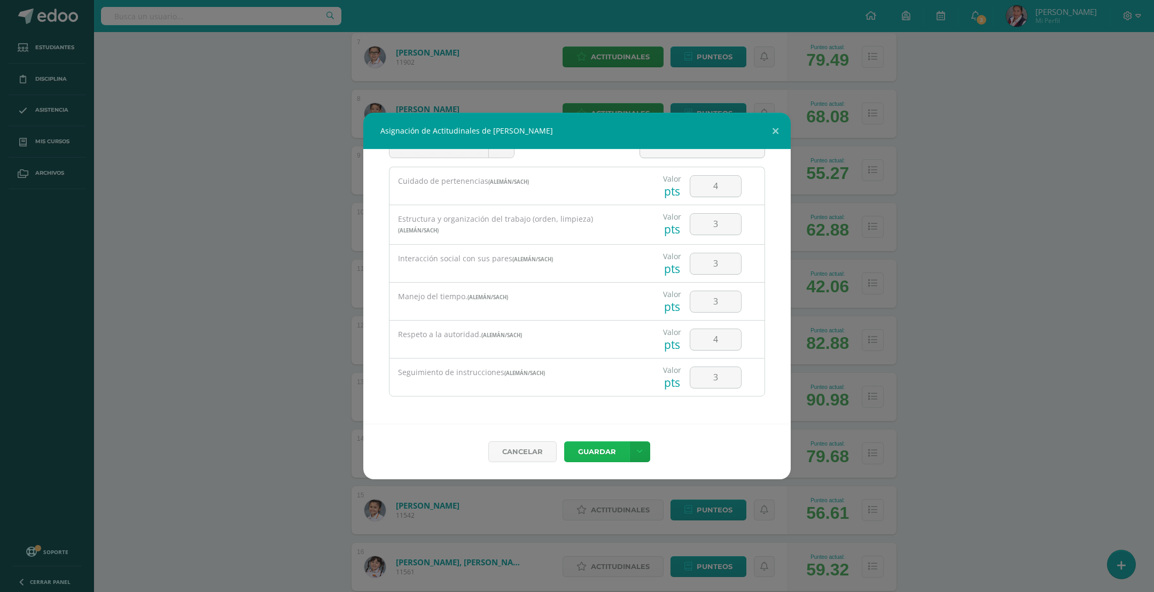
click at [598, 450] on button "Guardar" at bounding box center [596, 451] width 65 height 21
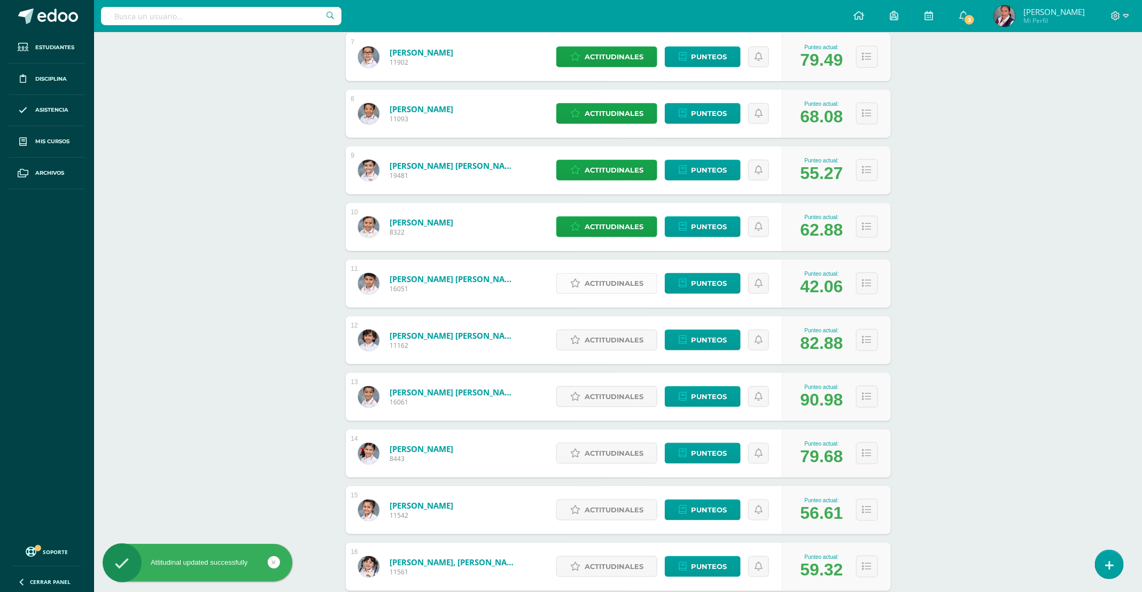
click at [602, 290] on span "Actitudinales" at bounding box center [614, 284] width 59 height 20
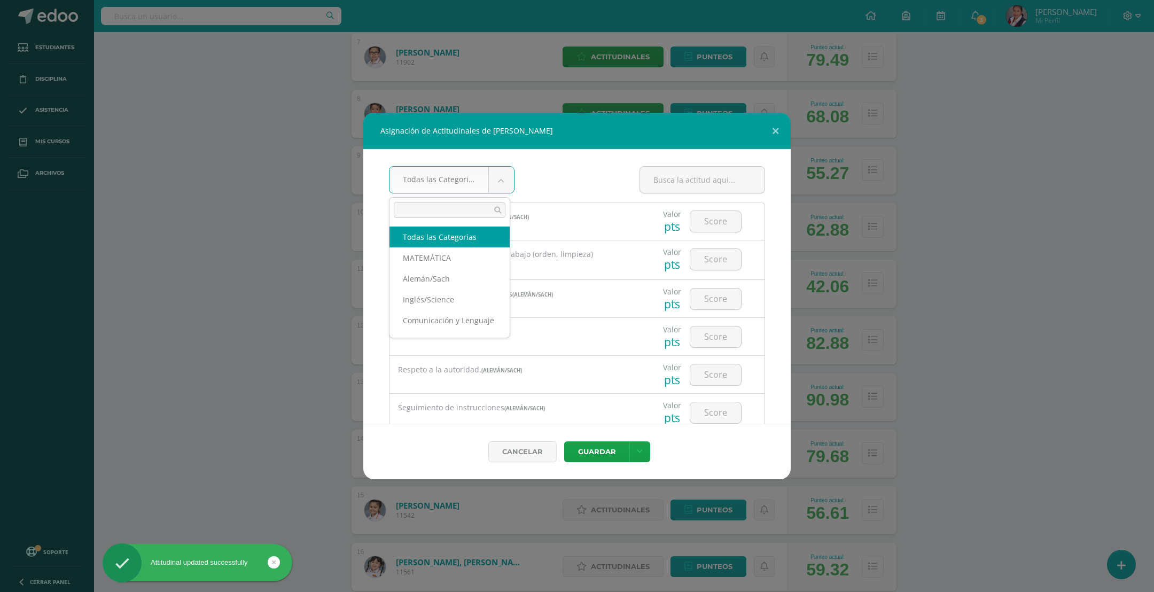
click at [499, 186] on body "Asignación de Actitudinales de Matías Marcelo López Mazariegos Todas las Catego…" at bounding box center [577, 146] width 1154 height 1371
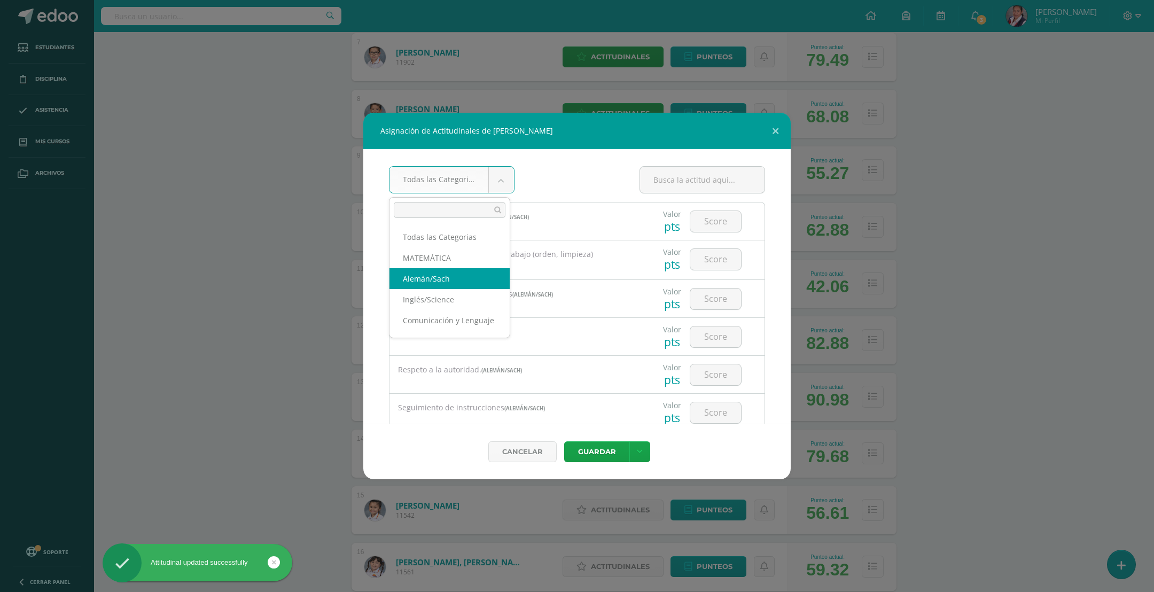
select select "19"
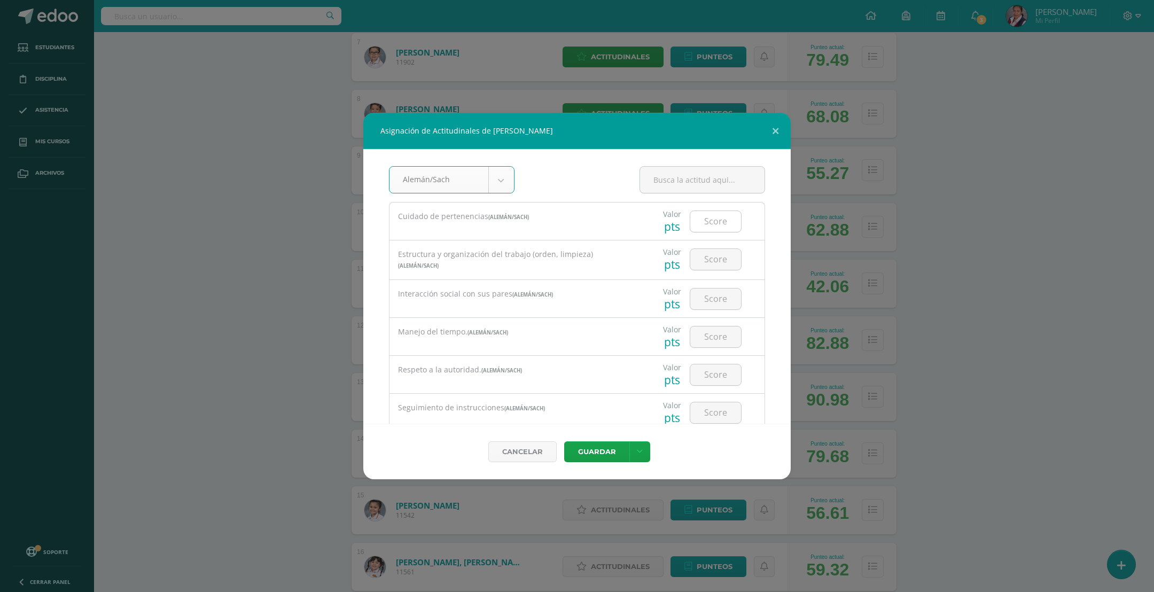
click at [717, 224] on input "number" at bounding box center [715, 221] width 51 height 21
type input "2"
click at [712, 265] on input "number" at bounding box center [715, 259] width 51 height 21
type input "1"
click at [709, 298] on input "number" at bounding box center [715, 299] width 51 height 21
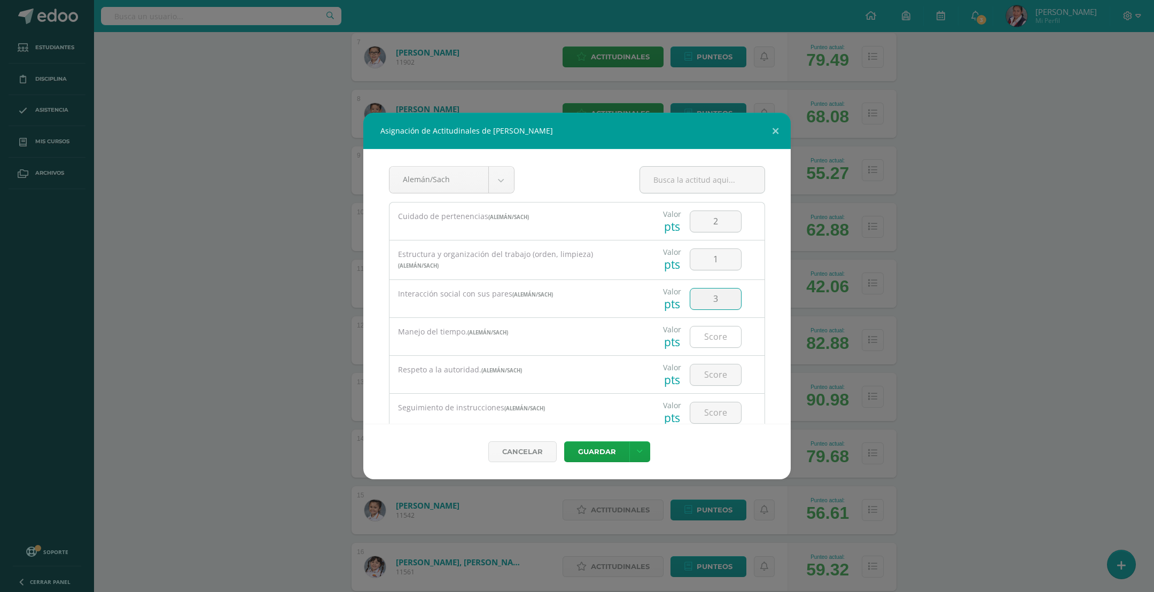
type input "3"
click at [690, 339] on input "number" at bounding box center [715, 336] width 51 height 21
type input "1"
click at [716, 385] on input "number" at bounding box center [715, 374] width 51 height 21
type input "4"
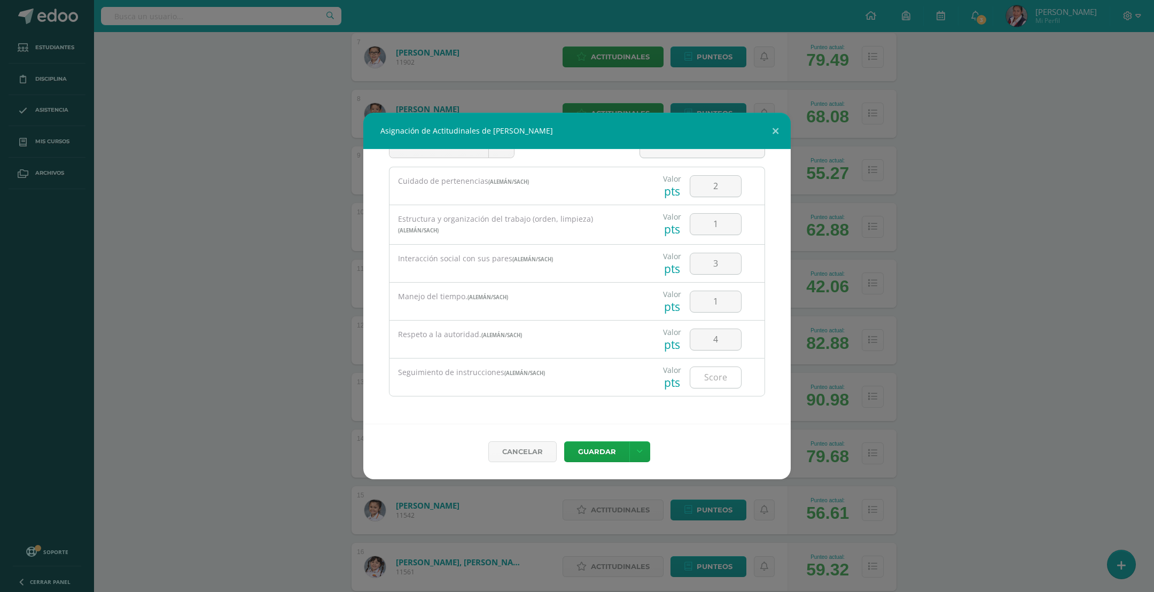
click at [698, 372] on input "number" at bounding box center [715, 377] width 51 height 21
type input "1"
click at [610, 456] on button "Guardar" at bounding box center [596, 451] width 65 height 21
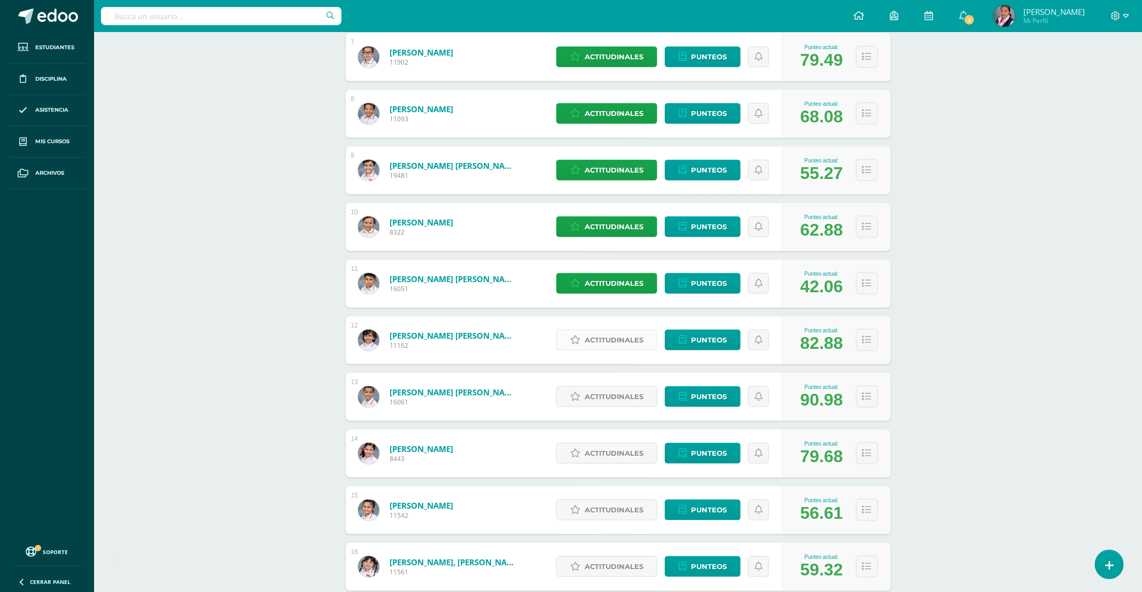
click at [578, 331] on link "Actitudinales" at bounding box center [606, 340] width 101 height 21
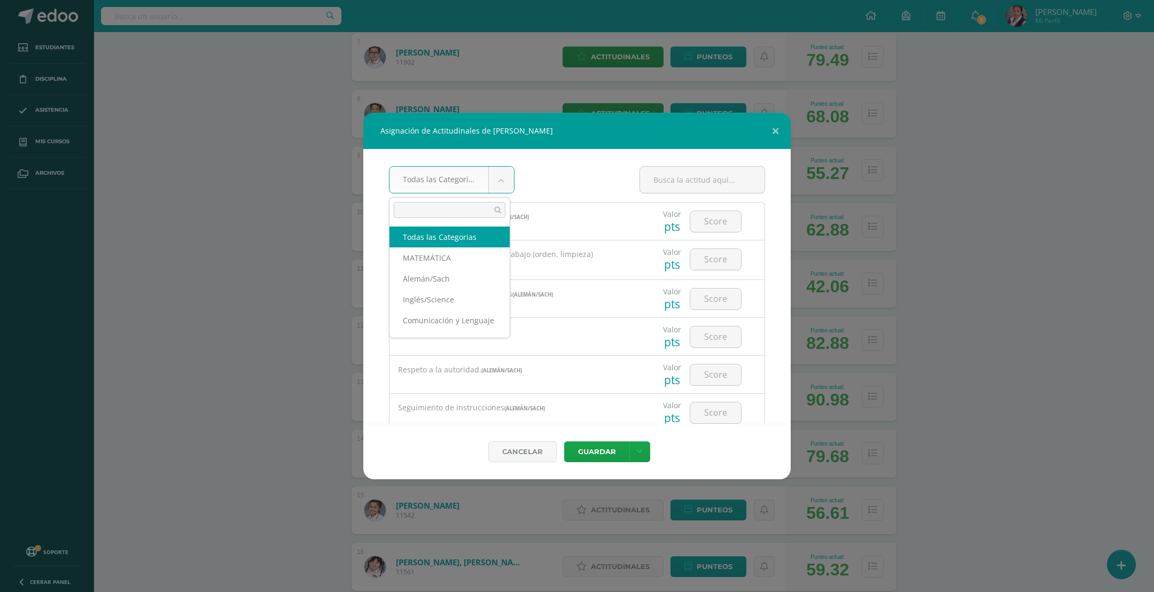
click at [491, 184] on body "Asignación de Actitudinales de Matías Efraín López Ramos Todas las Categorias T…" at bounding box center [577, 146] width 1154 height 1371
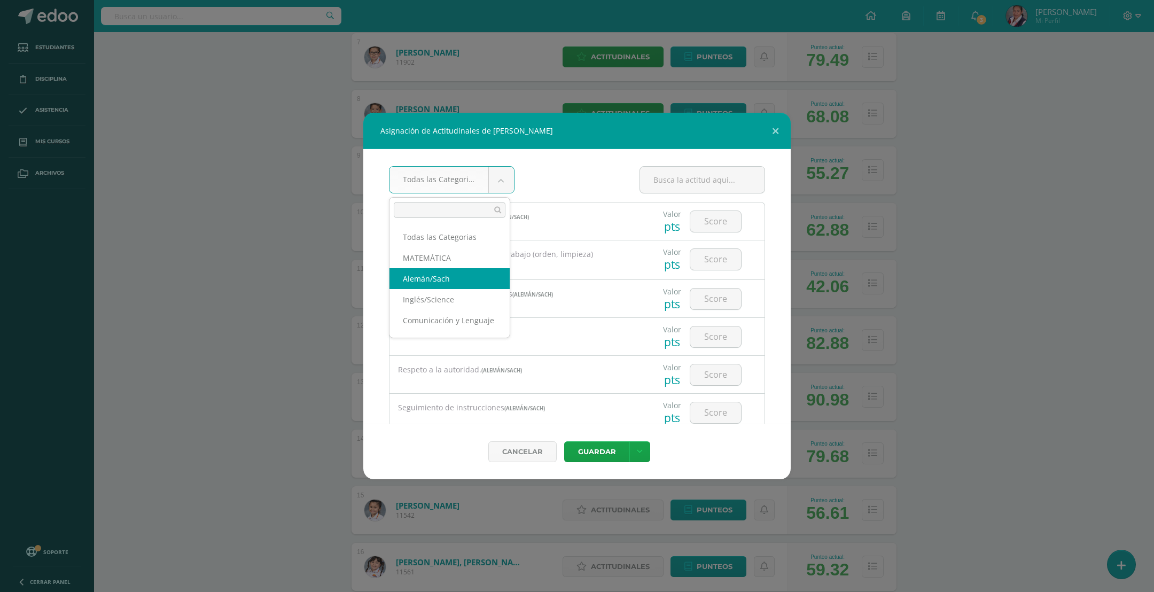
select select "19"
click at [703, 220] on input "number" at bounding box center [715, 221] width 51 height 21
type input "4"
drag, startPoint x: 709, startPoint y: 259, endPoint x: 618, endPoint y: 334, distance: 118.4
click at [709, 259] on input "number" at bounding box center [715, 259] width 51 height 21
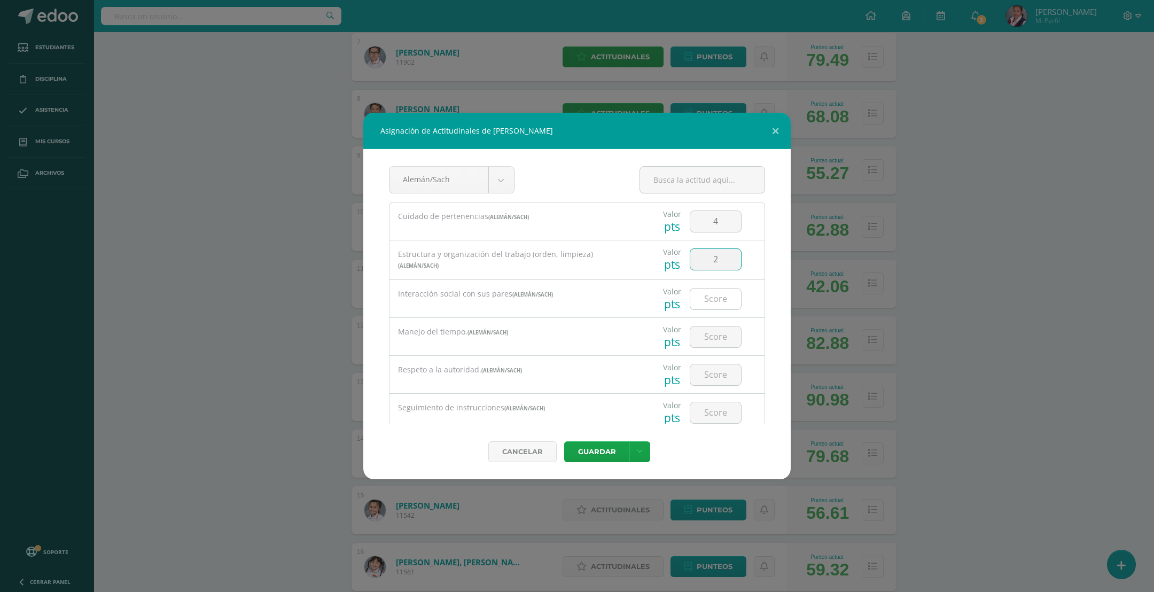
type input "2"
drag, startPoint x: 703, startPoint y: 302, endPoint x: 476, endPoint y: 473, distance: 283.9
click at [703, 303] on input "number" at bounding box center [715, 299] width 51 height 21
type input "4"
click at [693, 333] on input "number" at bounding box center [715, 336] width 51 height 21
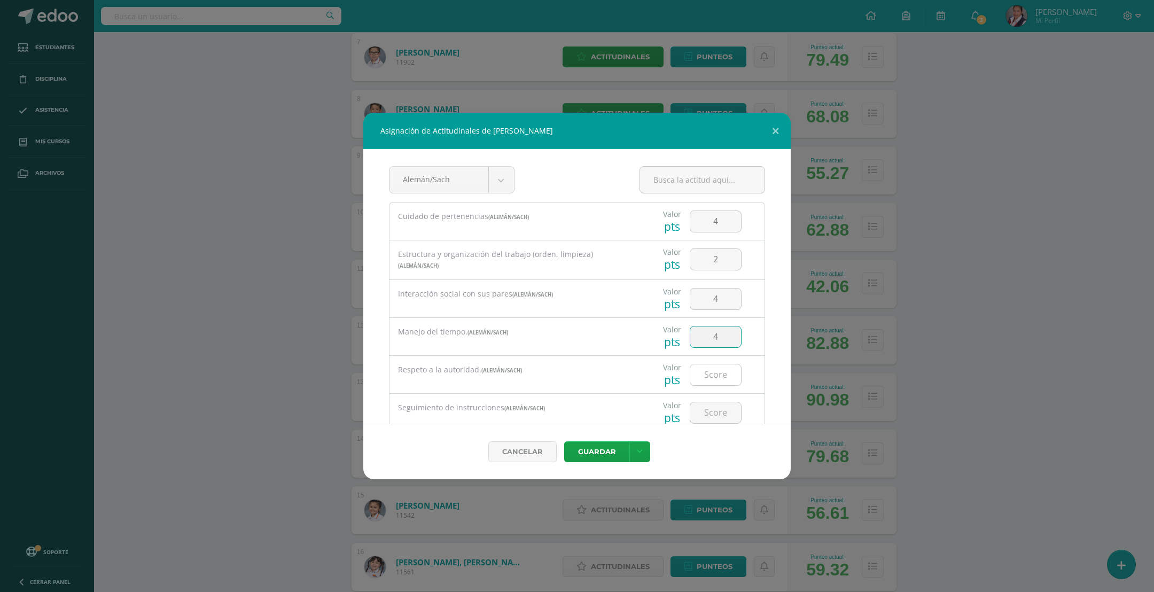
type input "4"
drag, startPoint x: 705, startPoint y: 379, endPoint x: 683, endPoint y: 394, distance: 27.3
click at [705, 380] on input "number" at bounding box center [715, 374] width 51 height 21
type input "4"
click at [693, 378] on input "number" at bounding box center [715, 377] width 51 height 21
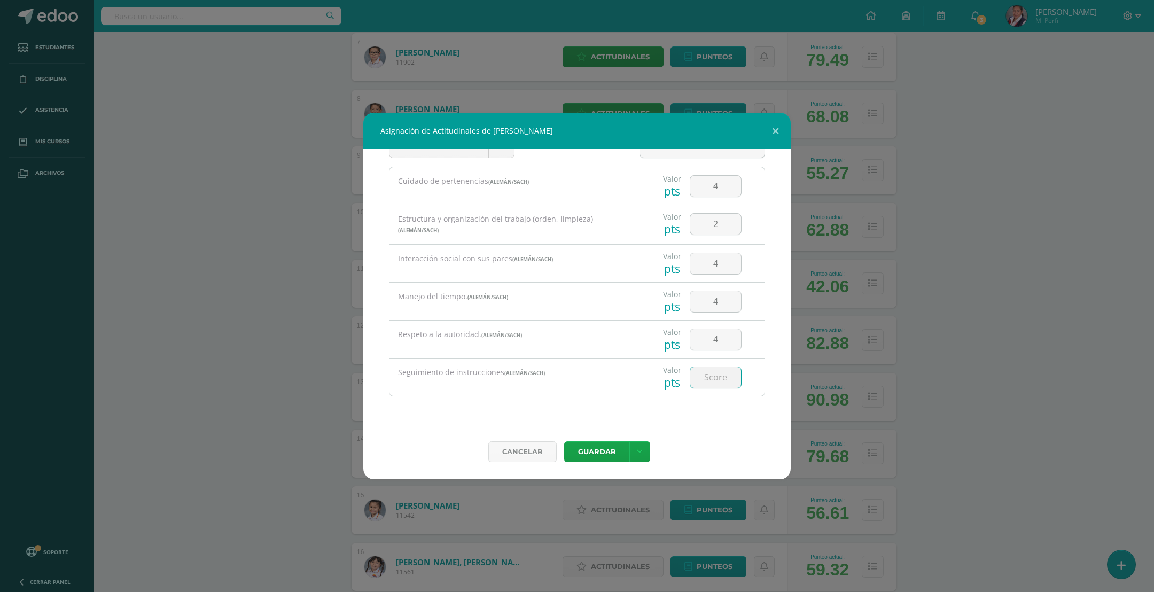
type input "4"
type input "5"
click at [603, 452] on button "Guardar" at bounding box center [596, 451] width 65 height 21
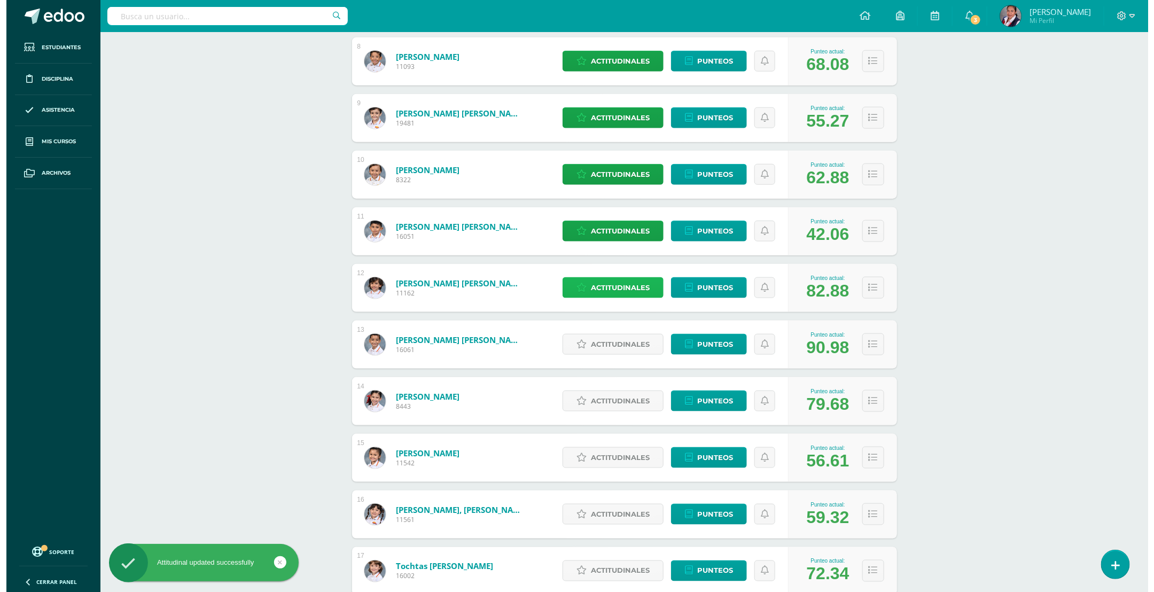
scroll to position [619, 0]
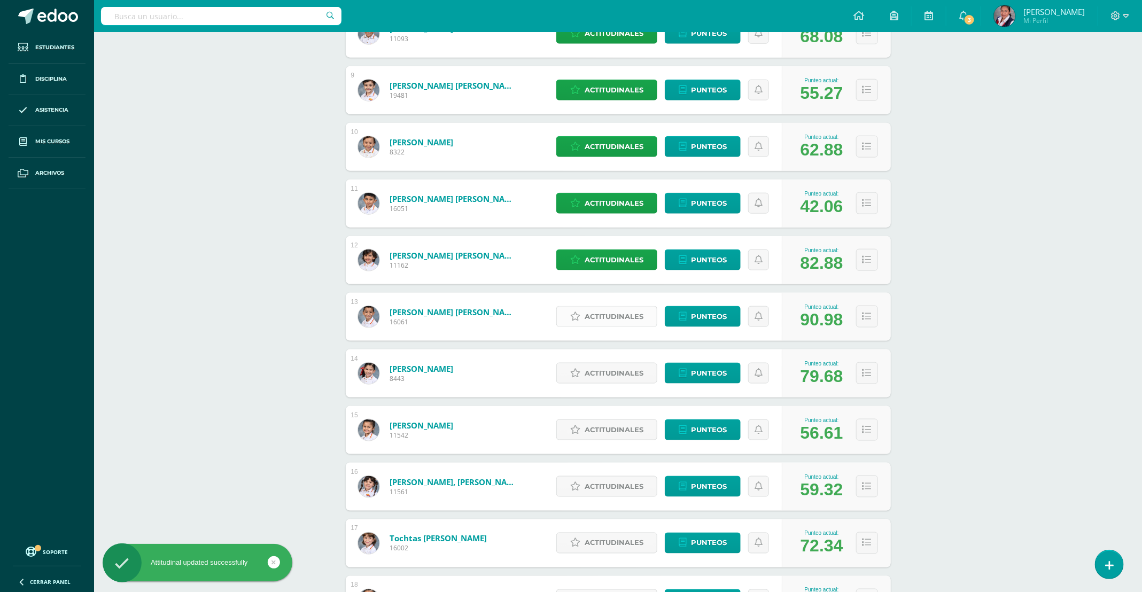
click at [601, 321] on span "Actitudinales" at bounding box center [614, 317] width 59 height 20
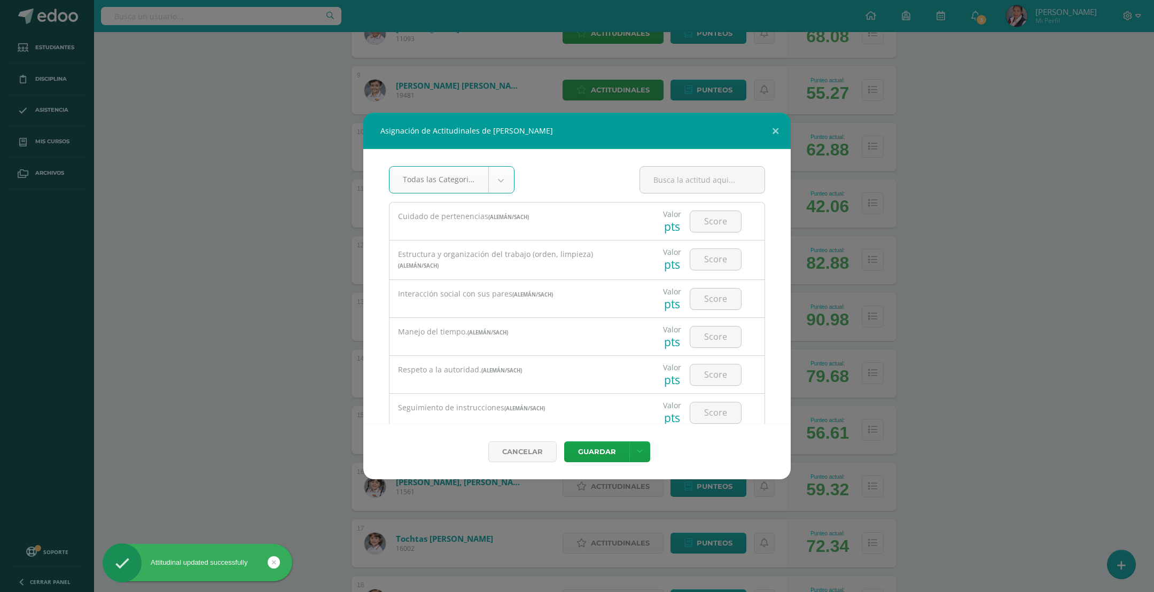
click at [505, 188] on body "Asignación de Actitudinales de Jose Andrés Molina Morales Todas las Categorias …" at bounding box center [577, 66] width 1154 height 1371
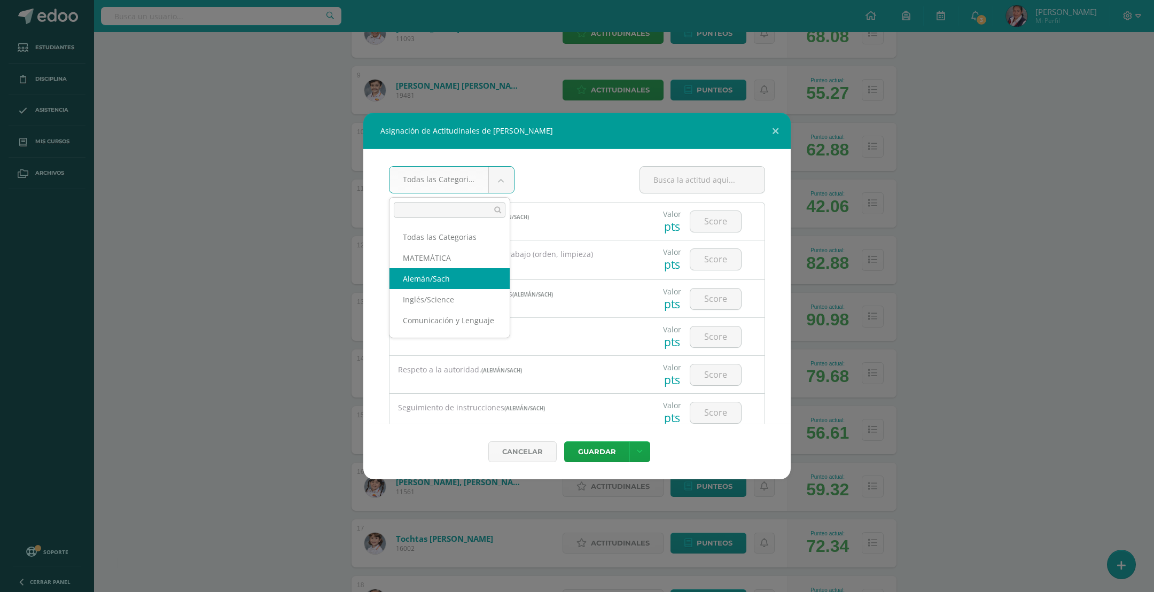
select select "19"
click at [701, 223] on input "number" at bounding box center [715, 221] width 51 height 21
type input "5"
click at [731, 258] on div at bounding box center [716, 259] width 52 height 22
click at [721, 258] on input "number" at bounding box center [715, 259] width 51 height 21
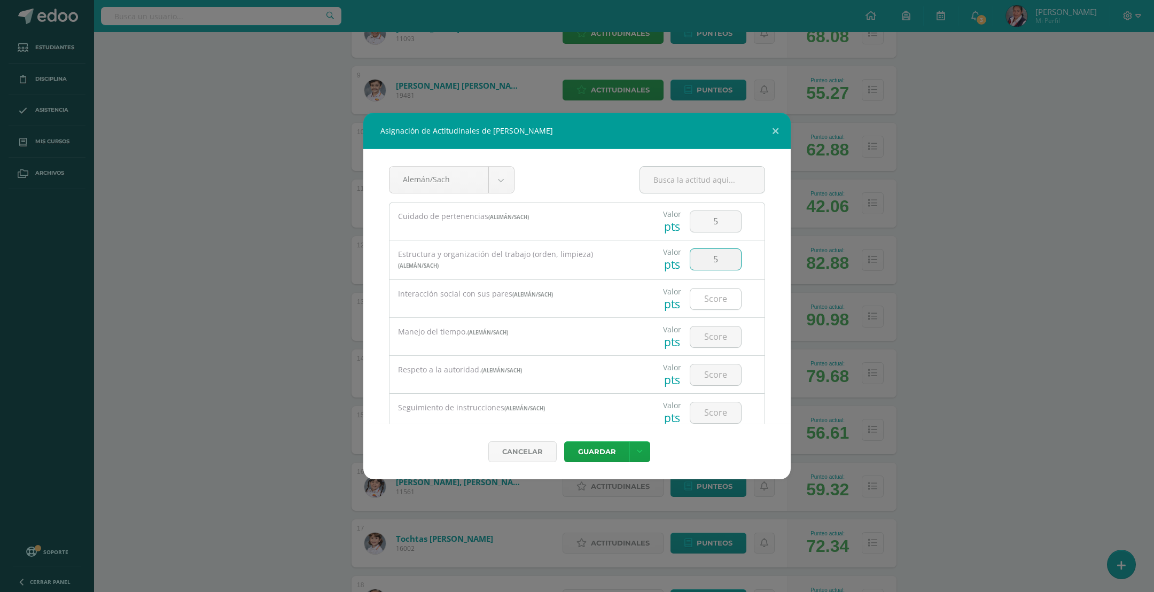
type input "5"
click at [717, 301] on input "number" at bounding box center [715, 299] width 51 height 21
type input "4"
click at [720, 334] on input "number" at bounding box center [715, 336] width 51 height 21
type input "4"
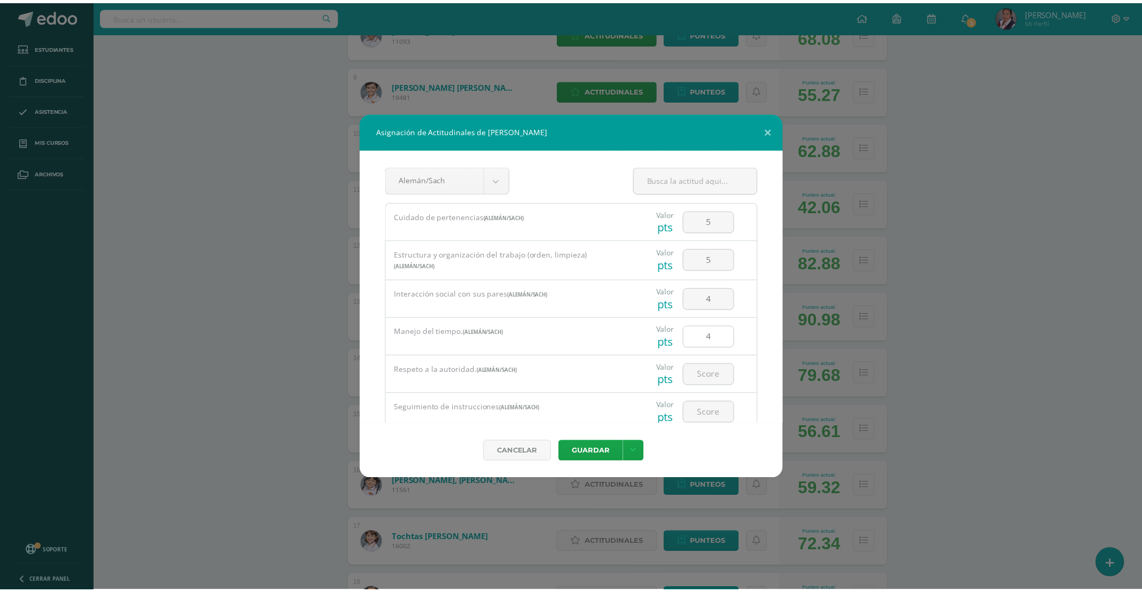
scroll to position [37, 0]
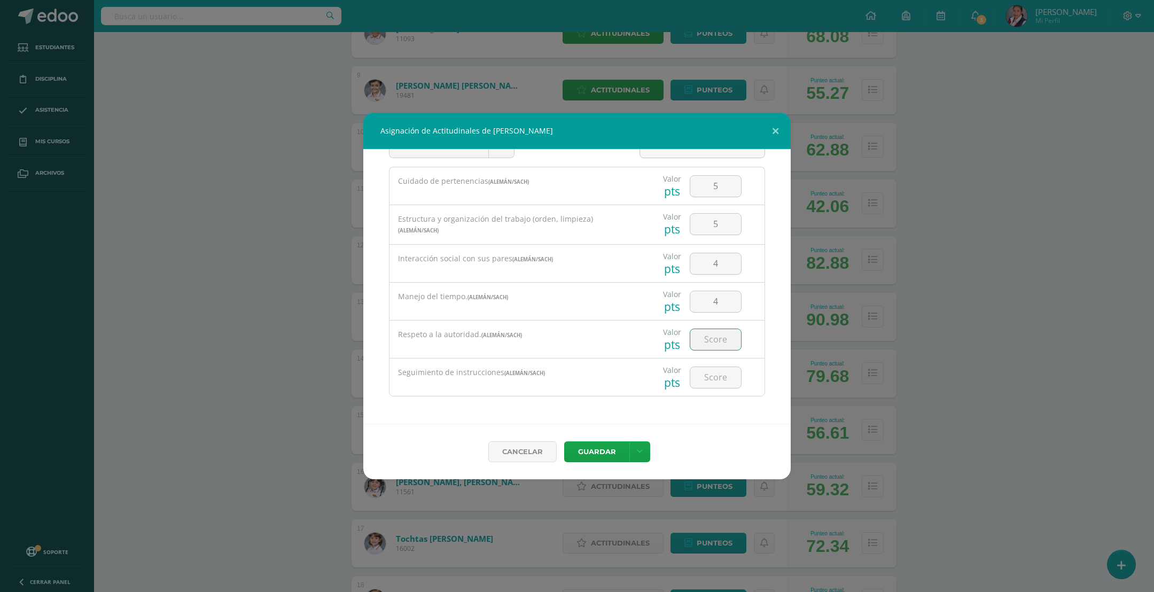
click at [720, 337] on input "number" at bounding box center [715, 339] width 51 height 21
type input "4"
click at [720, 377] on input "number" at bounding box center [715, 377] width 51 height 21
type input "2"
click at [601, 448] on button "Guardar" at bounding box center [596, 451] width 65 height 21
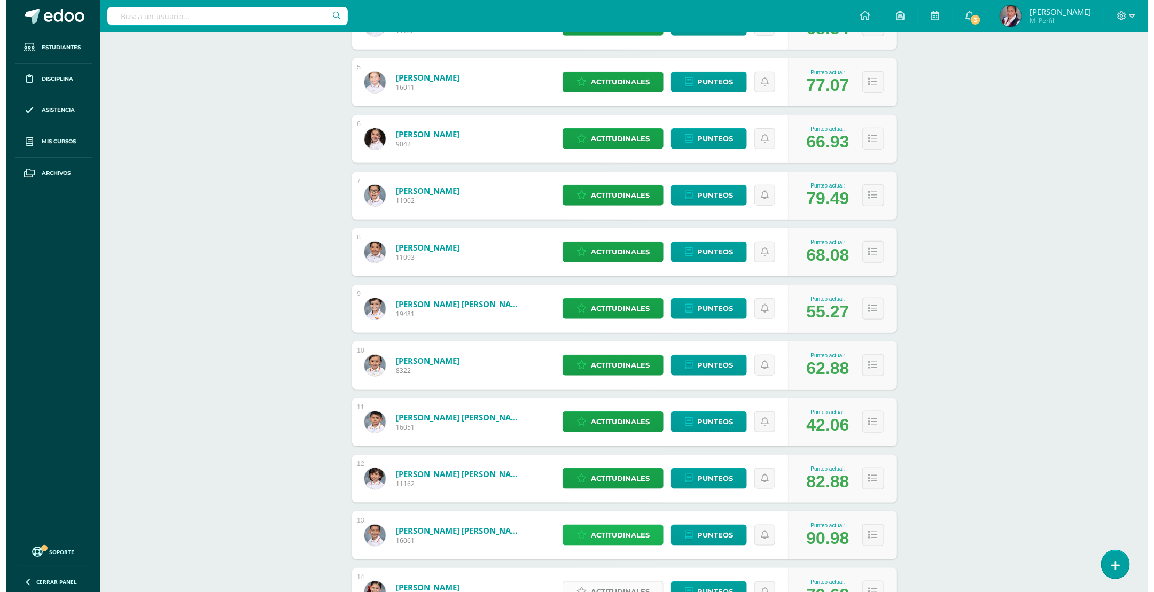
scroll to position [780, 0]
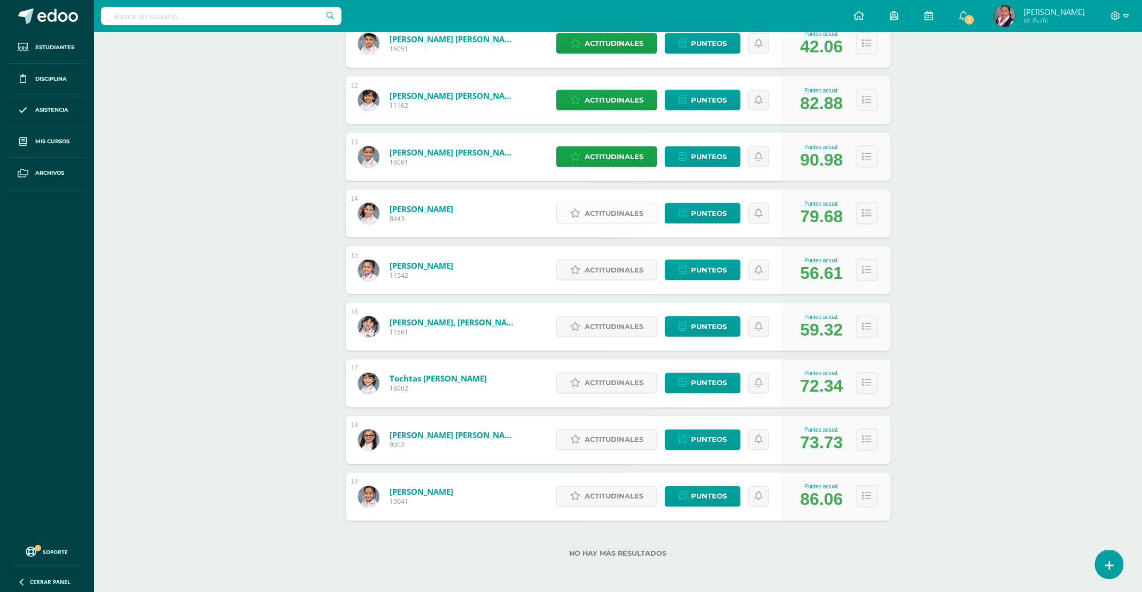
click at [605, 212] on span "Actitudinales" at bounding box center [614, 214] width 59 height 20
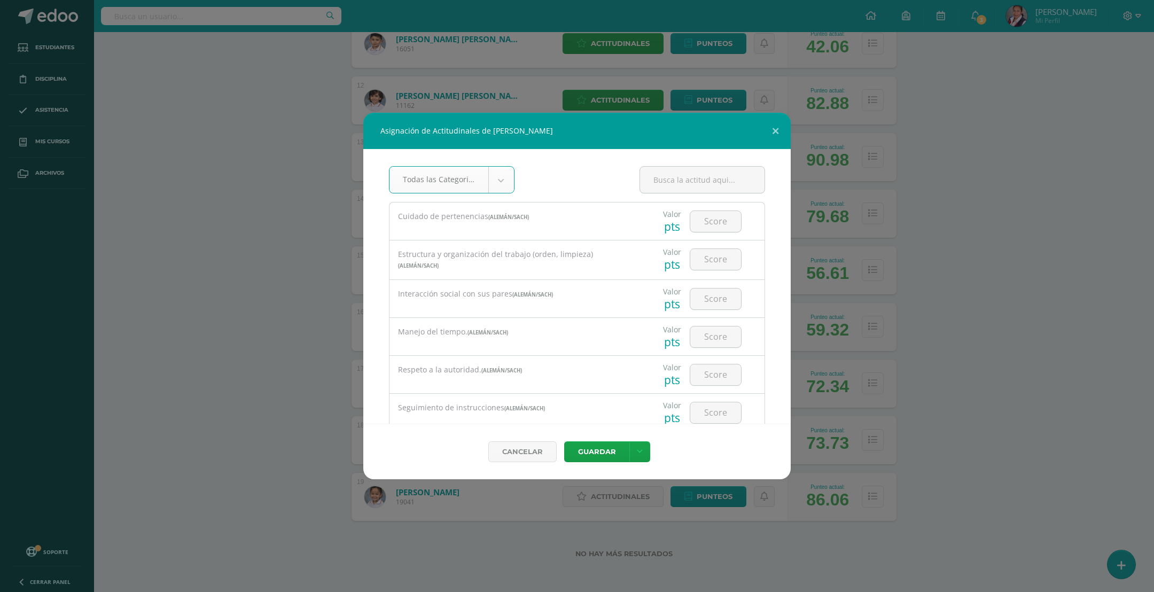
select select "19"
click at [696, 228] on input "number" at bounding box center [715, 221] width 51 height 21
type input "4"
click at [702, 258] on input "number" at bounding box center [715, 259] width 51 height 21
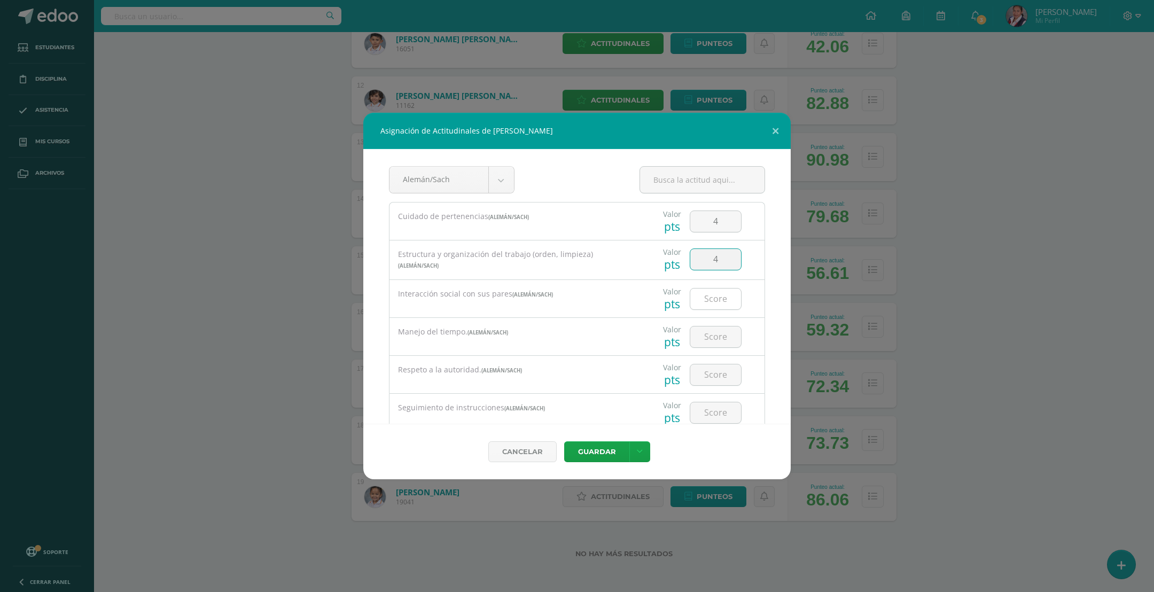
type input "4"
click at [717, 303] on input "number" at bounding box center [715, 299] width 51 height 21
type input "4"
click at [702, 348] on div at bounding box center [716, 337] width 52 height 22
click at [702, 341] on input "number" at bounding box center [715, 336] width 51 height 21
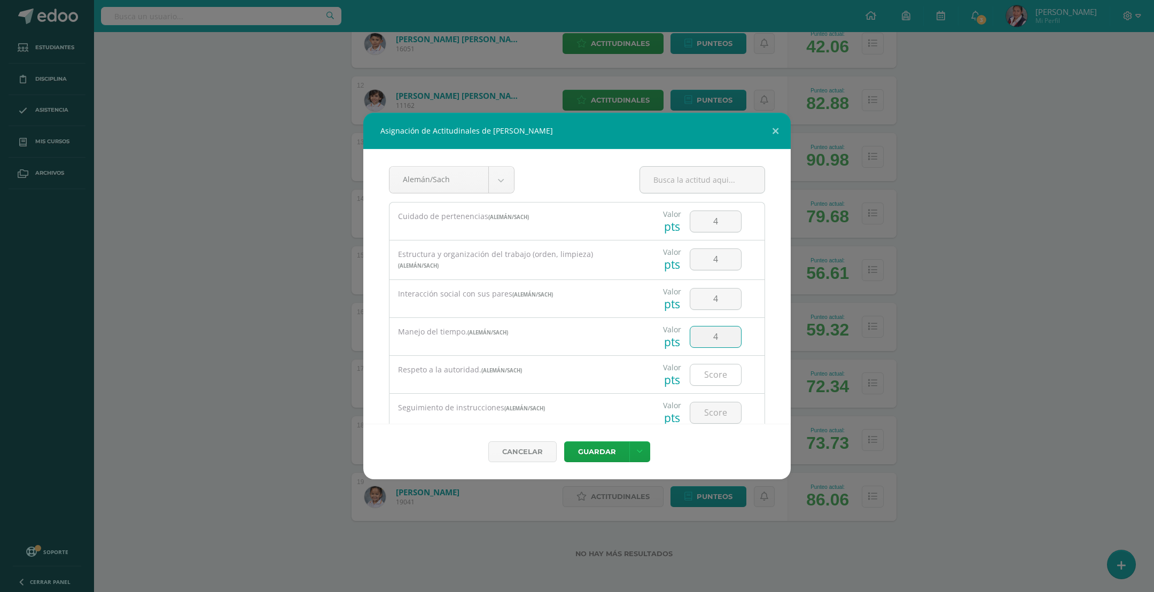
type input "4"
click at [723, 384] on input "number" at bounding box center [715, 374] width 51 height 21
type input "4"
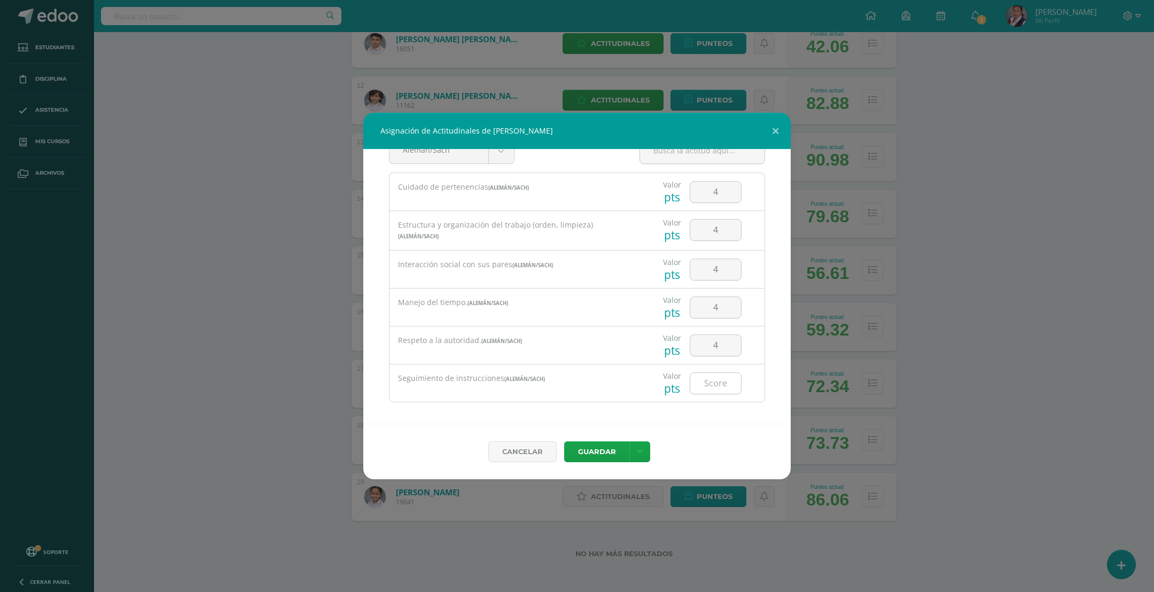
scroll to position [37, 0]
click at [705, 378] on input "number" at bounding box center [715, 377] width 51 height 21
type input "4"
click at [593, 455] on button "Guardar" at bounding box center [596, 451] width 65 height 21
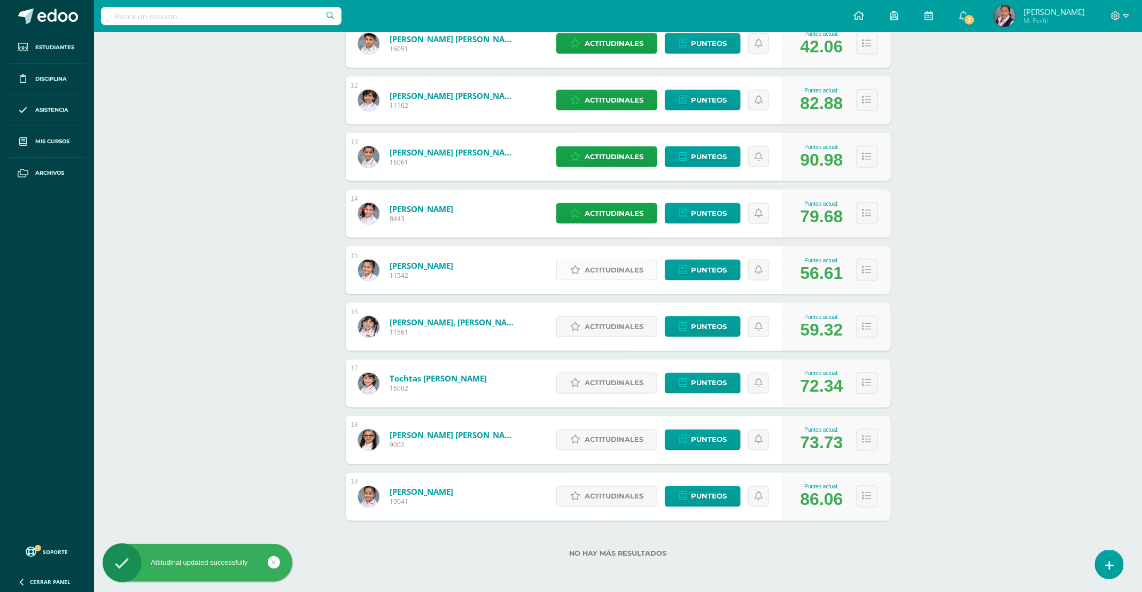
click at [603, 276] on span "Actitudinales" at bounding box center [614, 270] width 59 height 20
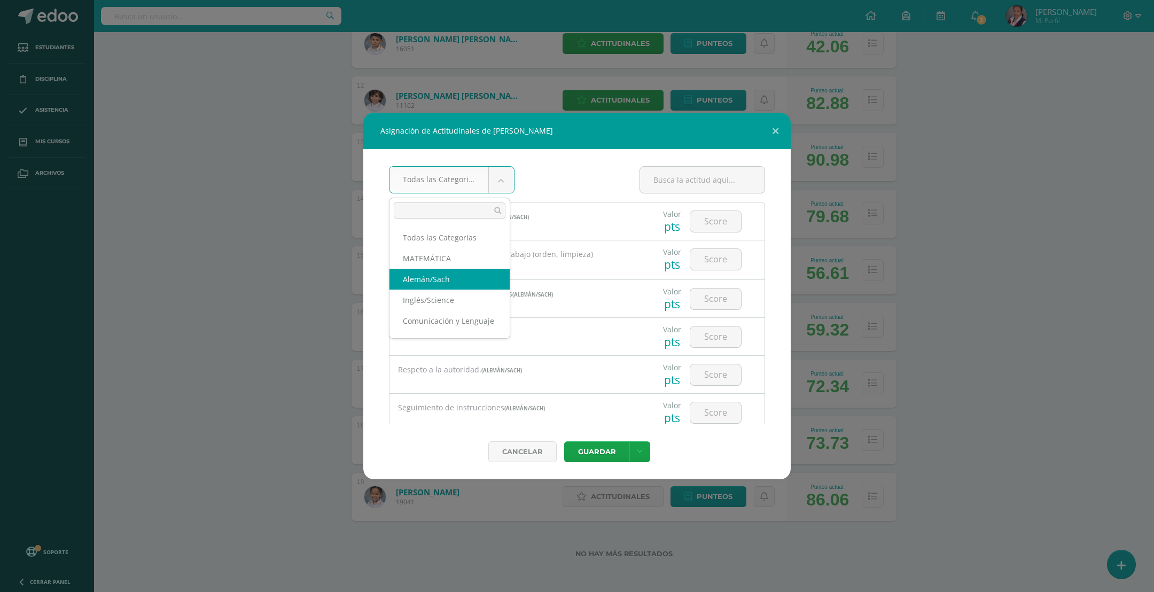
select select "19"
click at [690, 223] on input "number" at bounding box center [715, 221] width 51 height 21
click at [703, 263] on input "number" at bounding box center [715, 259] width 51 height 21
drag, startPoint x: 715, startPoint y: 220, endPoint x: 670, endPoint y: 243, distance: 50.2
click at [690, 232] on div "4" at bounding box center [716, 222] width 52 height 22
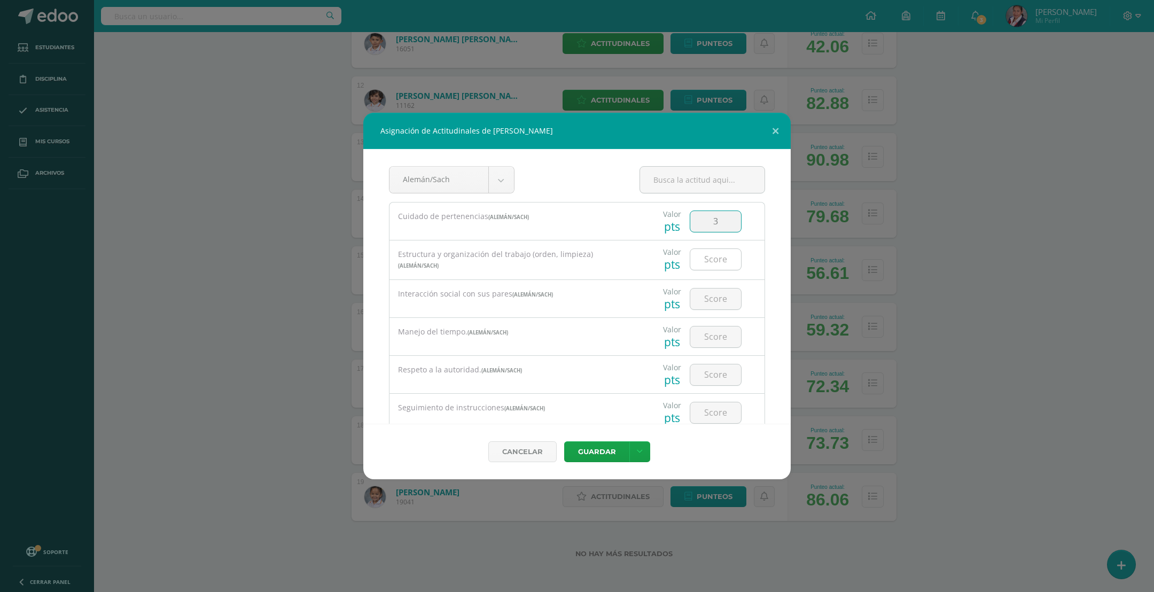
type input "3"
click at [717, 265] on input "number" at bounding box center [715, 259] width 51 height 21
type input "3"
click at [707, 306] on input "number" at bounding box center [715, 299] width 51 height 21
type input "3"
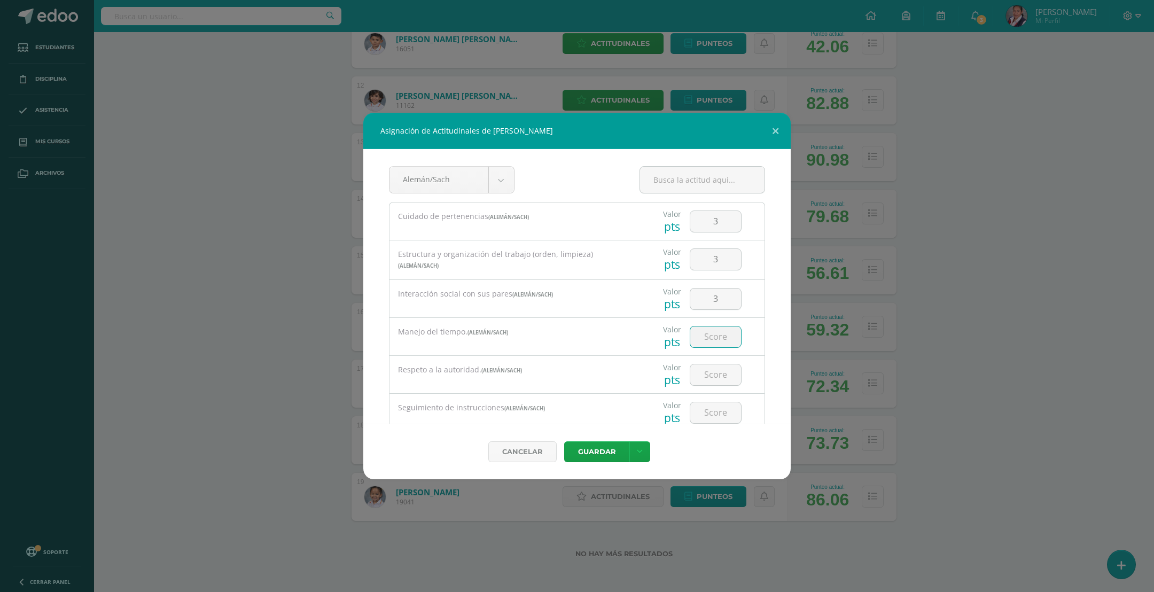
click at [709, 340] on input "number" at bounding box center [715, 336] width 51 height 21
type input "2"
click at [713, 344] on input "number" at bounding box center [715, 339] width 51 height 21
type input "3"
click at [712, 382] on input "number" at bounding box center [715, 377] width 51 height 21
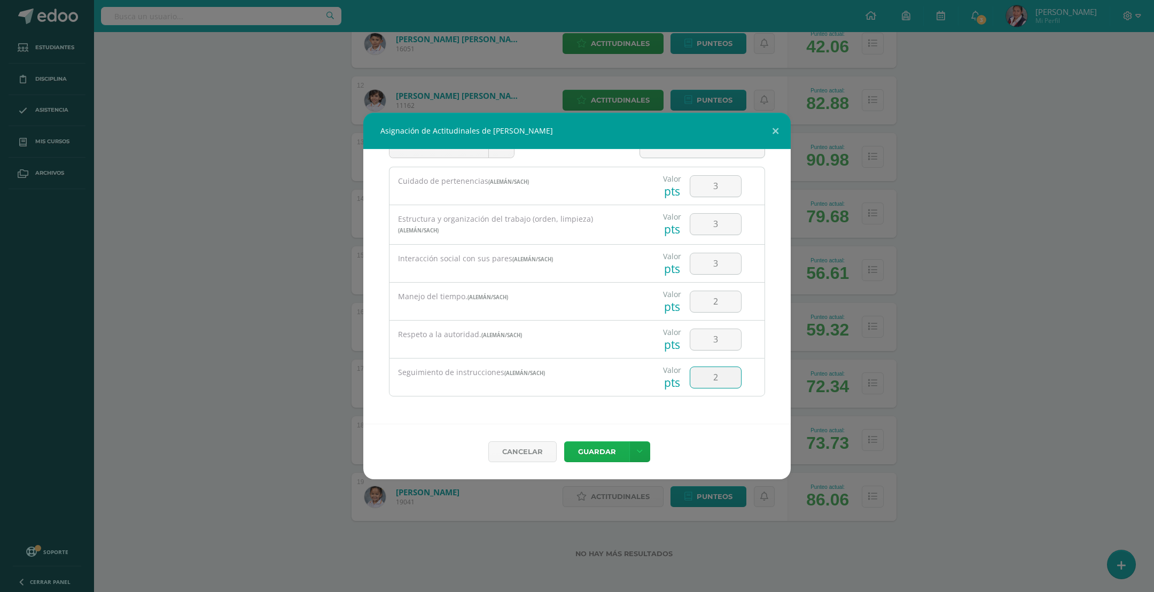
type input "2"
click at [617, 447] on button "Guardar" at bounding box center [596, 451] width 65 height 21
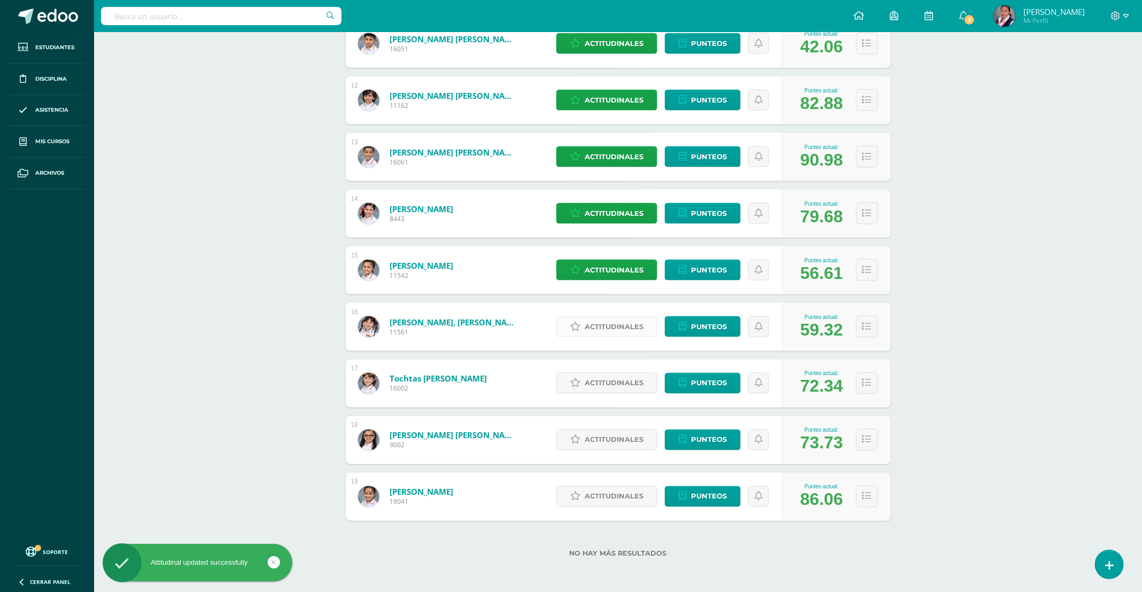
click at [598, 336] on span "Actitudinales" at bounding box center [614, 327] width 59 height 20
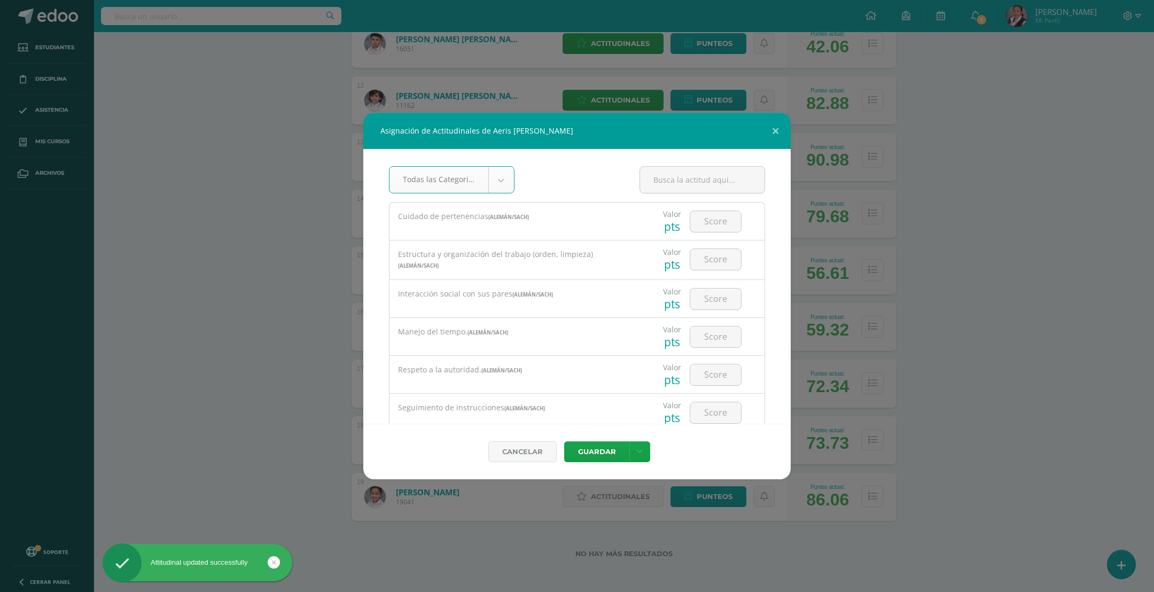
select select "19"
click at [708, 224] on input "number" at bounding box center [715, 221] width 51 height 21
type input "3"
click at [702, 268] on input "number" at bounding box center [715, 259] width 51 height 21
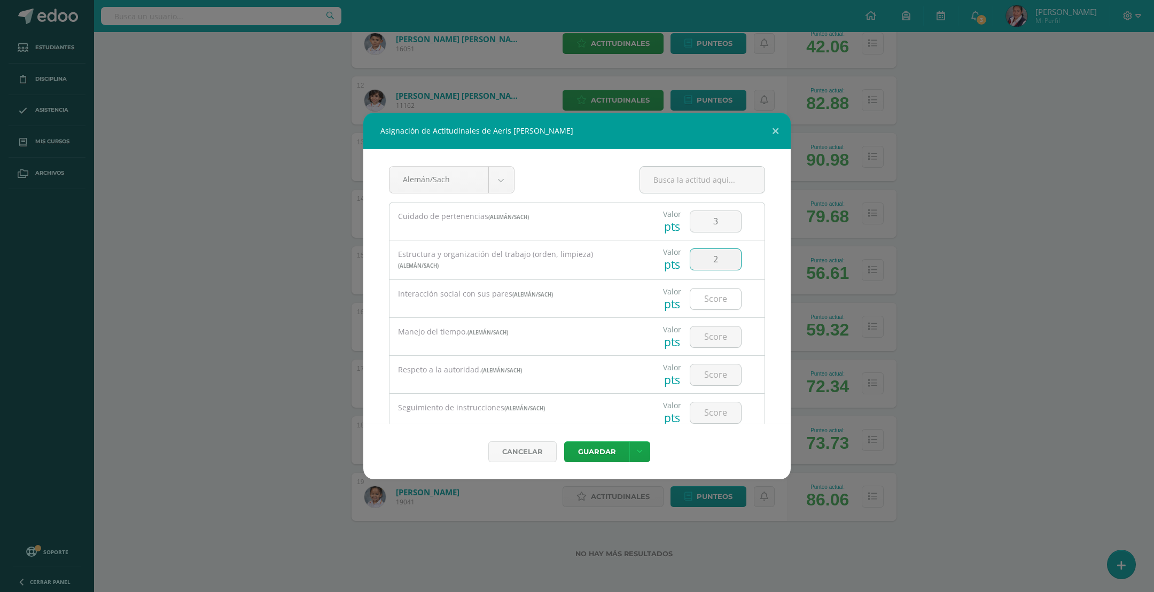
type input "2"
click at [709, 302] on input "number" at bounding box center [715, 299] width 51 height 21
type input "3"
click at [710, 347] on input "number" at bounding box center [715, 336] width 51 height 21
type input "2"
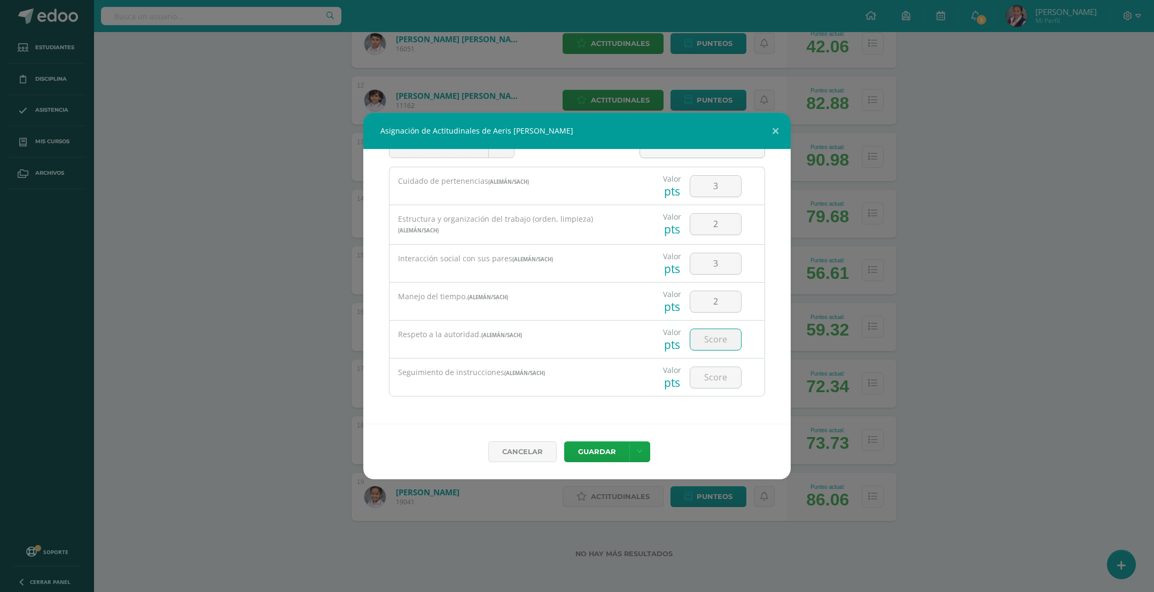
click at [709, 334] on input "number" at bounding box center [715, 339] width 51 height 21
type input "4"
click at [712, 375] on input "number" at bounding box center [715, 377] width 51 height 21
type input "3"
click at [595, 458] on button "Guardar" at bounding box center [596, 451] width 65 height 21
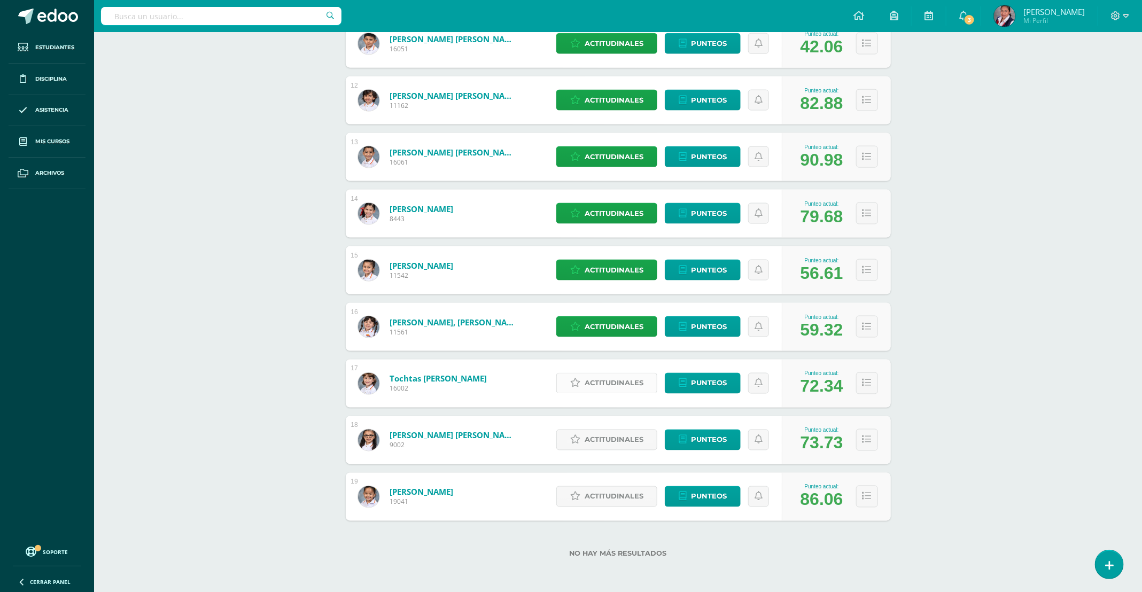
click at [577, 385] on icon at bounding box center [575, 383] width 10 height 9
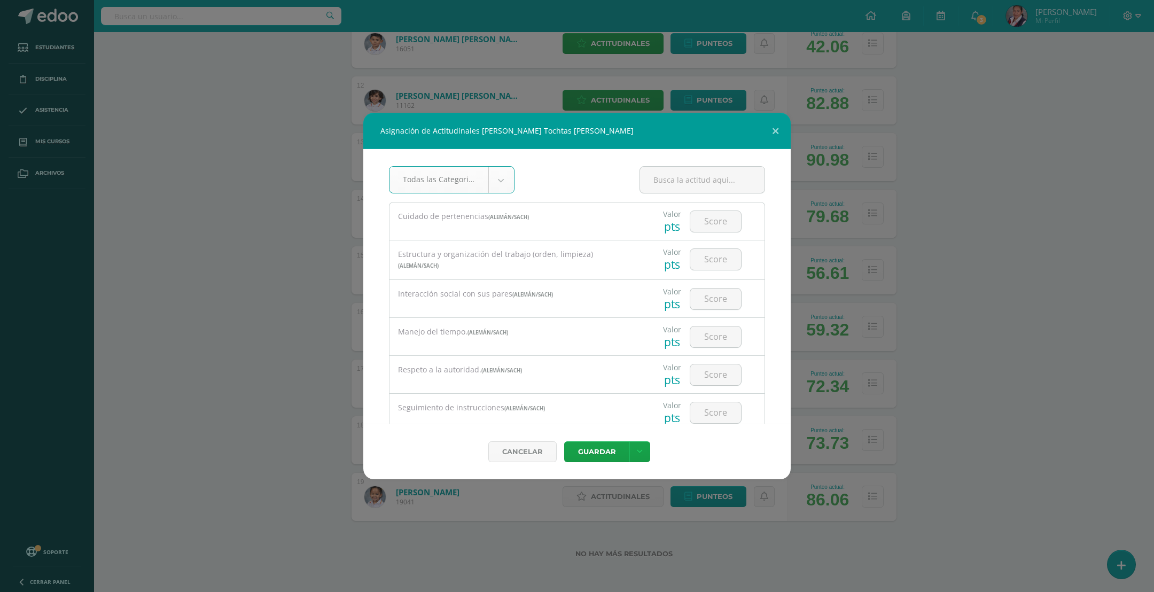
select select "19"
click at [703, 220] on input "number" at bounding box center [715, 221] width 51 height 21
type input "2"
click at [704, 266] on input "number" at bounding box center [715, 259] width 51 height 21
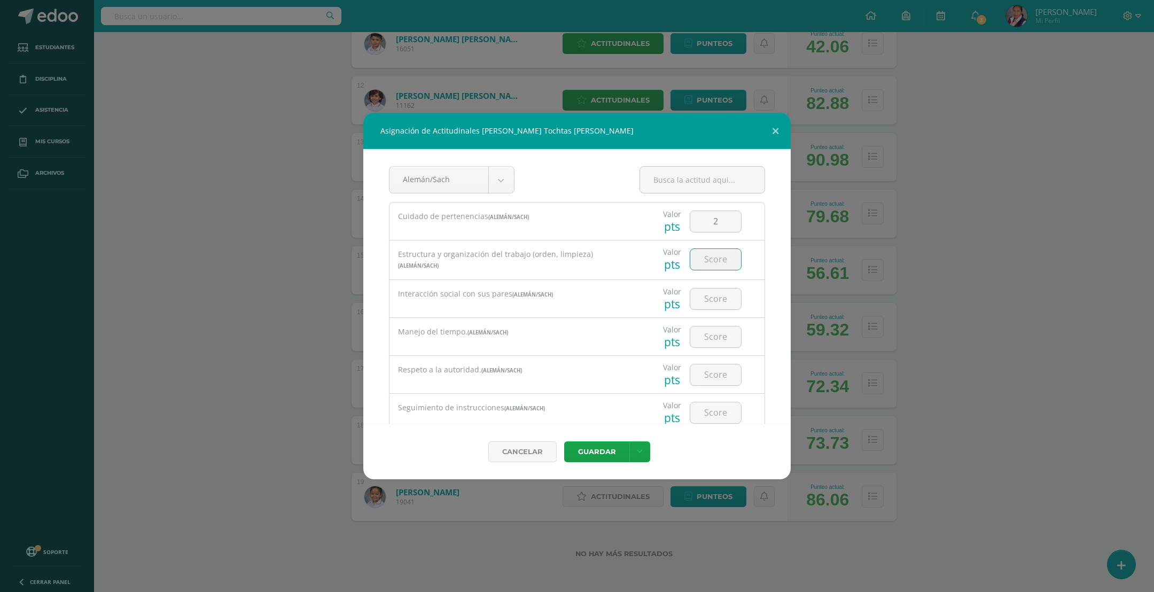
type input "2"
type input "3"
click at [709, 305] on input "number" at bounding box center [715, 299] width 51 height 21
type input "3"
click at [699, 345] on input "number" at bounding box center [715, 336] width 51 height 21
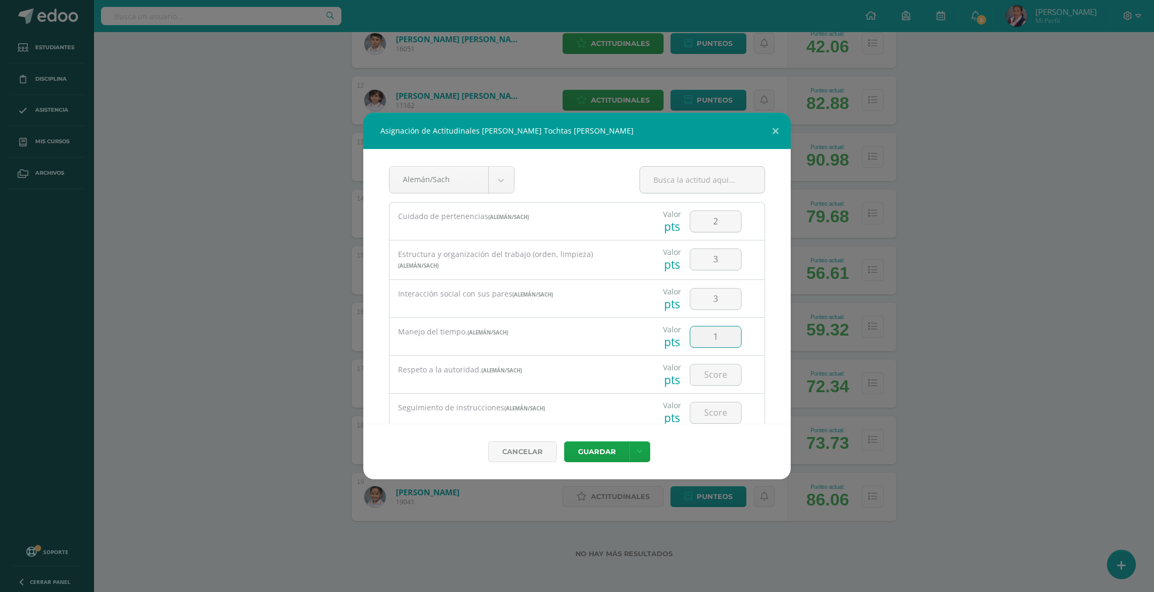
type input "1"
click at [704, 345] on input "number" at bounding box center [715, 339] width 51 height 21
type input "3"
click at [712, 377] on input "number" at bounding box center [715, 377] width 51 height 21
type input "1"
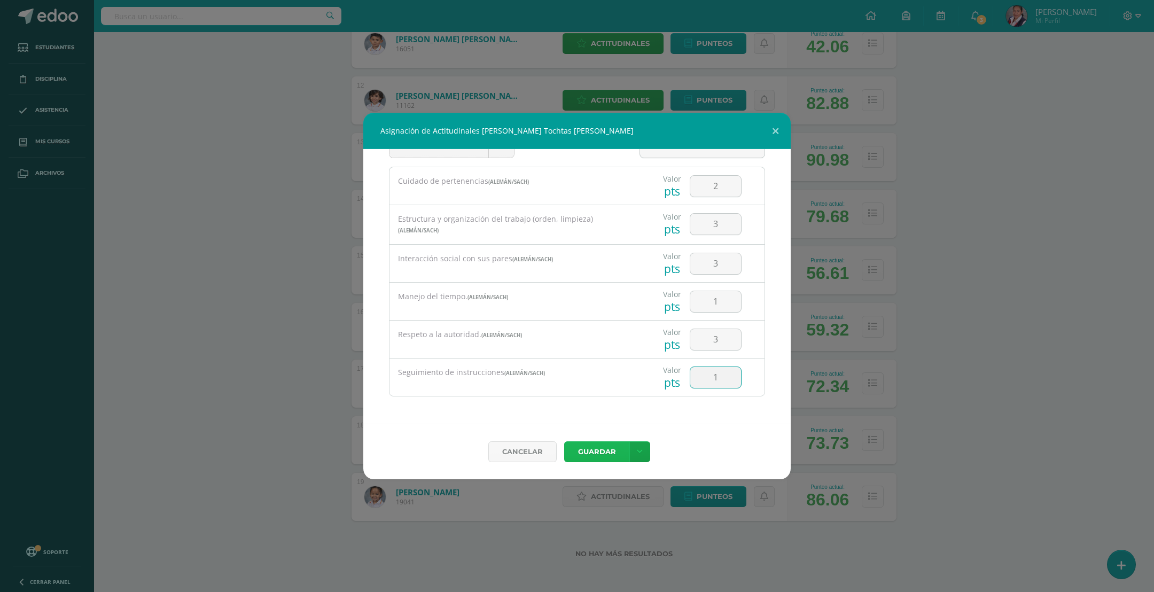
drag, startPoint x: 590, startPoint y: 450, endPoint x: 552, endPoint y: 430, distance: 43.5
click at [584, 447] on button "Guardar" at bounding box center [596, 451] width 65 height 21
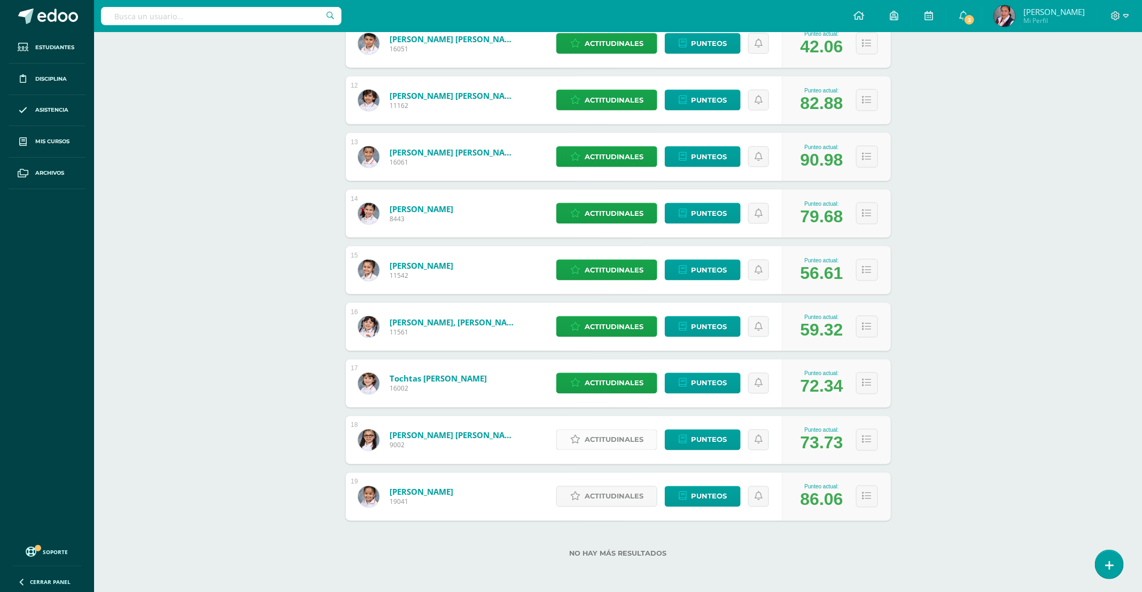
click at [606, 438] on span "Actitudinales" at bounding box center [614, 440] width 59 height 20
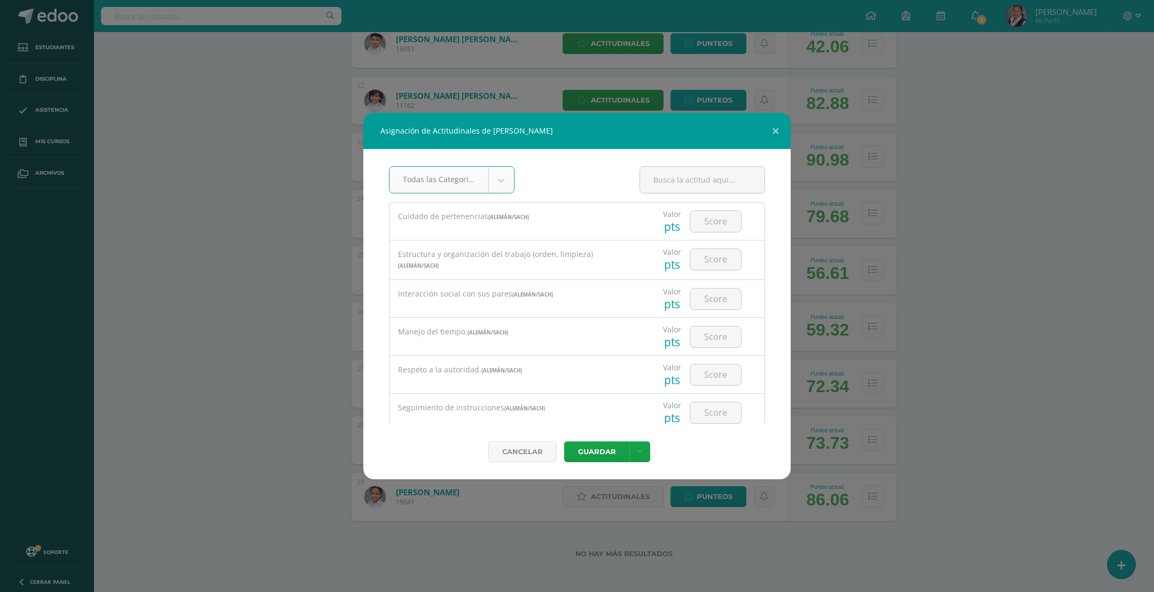
select select "19"
click at [708, 223] on input "number" at bounding box center [715, 221] width 51 height 21
type input "3"
click at [697, 265] on input "number" at bounding box center [715, 259] width 51 height 21
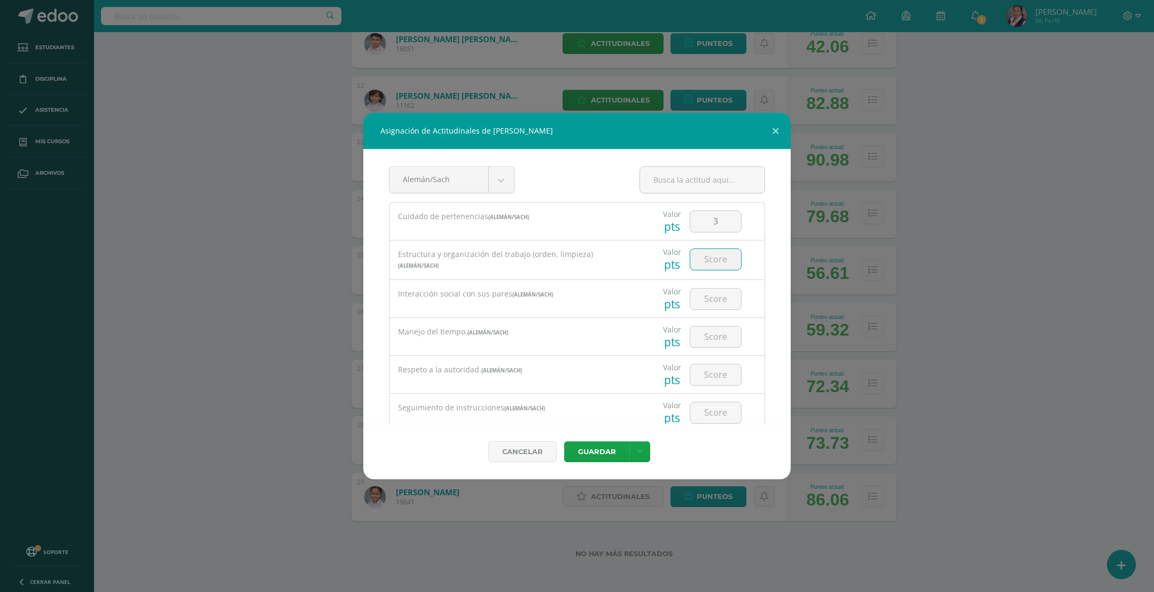
type input "4"
type input "3"
click at [711, 305] on input "number" at bounding box center [715, 299] width 51 height 21
type input "3"
click at [718, 256] on input "3" at bounding box center [715, 259] width 51 height 21
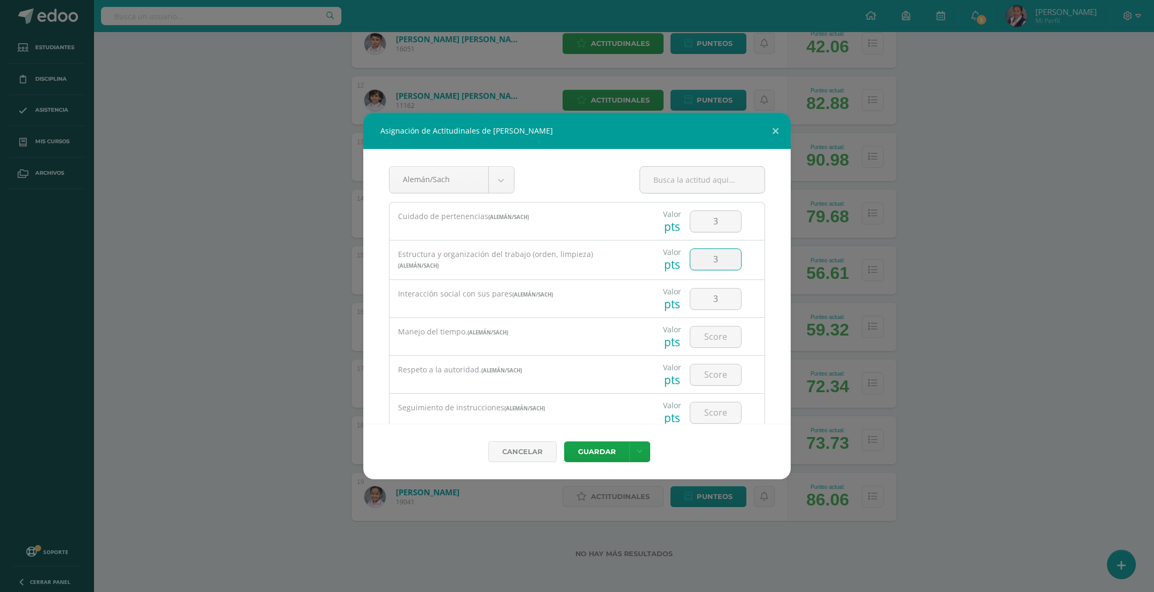
drag, startPoint x: 718, startPoint y: 256, endPoint x: 678, endPoint y: 259, distance: 40.1
click at [686, 259] on div "3" at bounding box center [716, 258] width 60 height 37
type input "4"
click at [710, 221] on input "3" at bounding box center [715, 221] width 51 height 21
drag, startPoint x: 710, startPoint y: 221, endPoint x: 683, endPoint y: 222, distance: 26.7
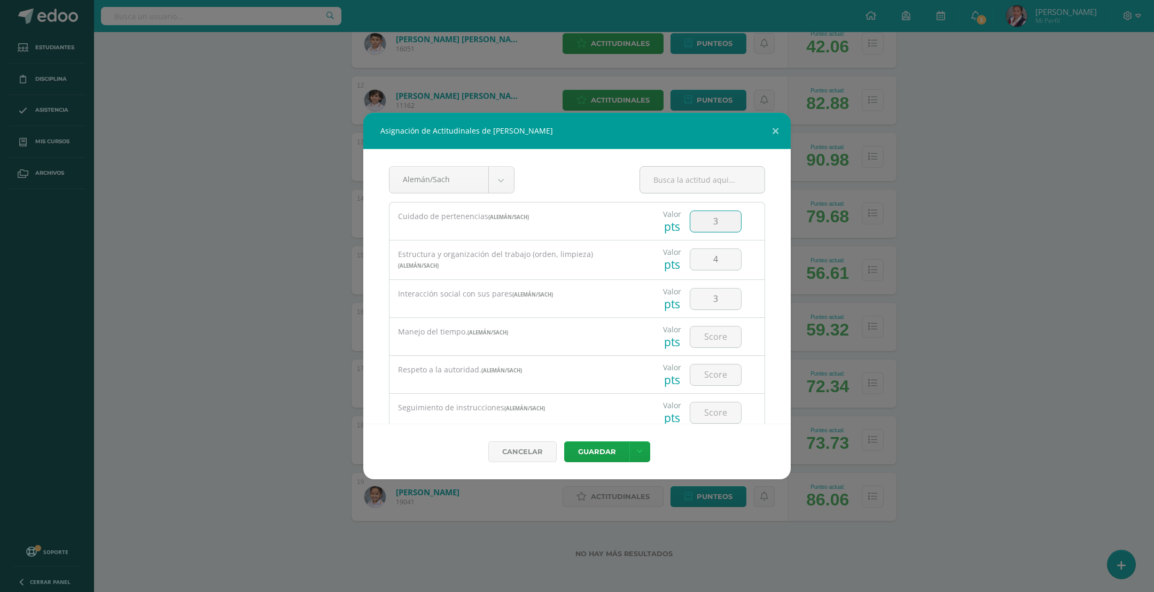
click at [690, 222] on input "3" at bounding box center [715, 221] width 51 height 21
type input "4"
drag, startPoint x: 706, startPoint y: 300, endPoint x: 693, endPoint y: 300, distance: 12.8
click at [693, 300] on input "3" at bounding box center [715, 299] width 51 height 21
type input "4"
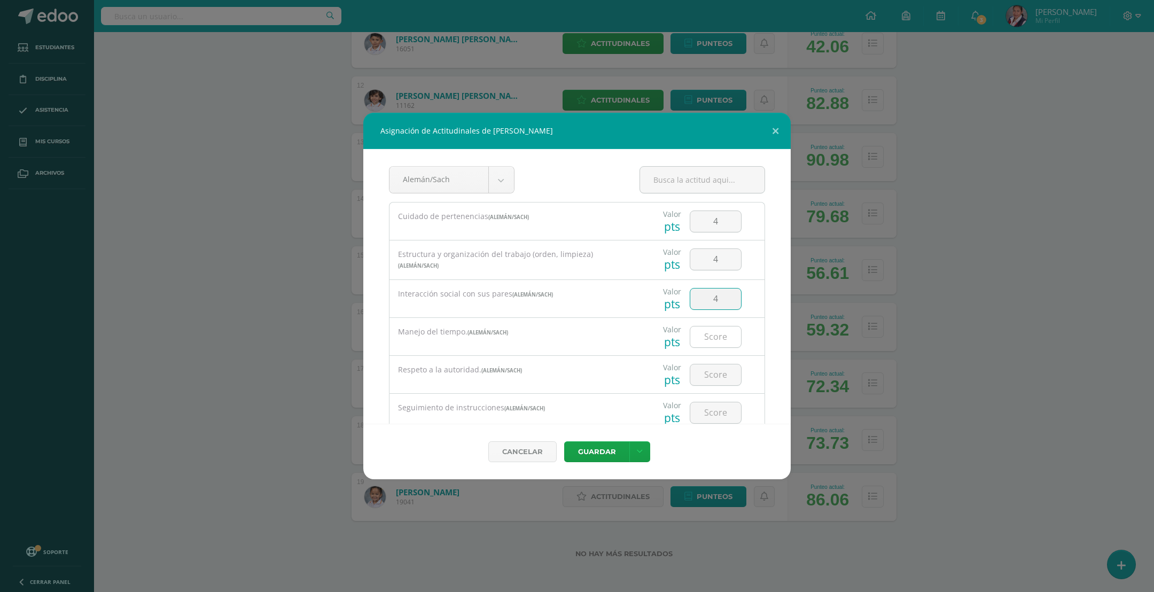
click at [721, 342] on input "number" at bounding box center [715, 336] width 51 height 21
type input "3"
click at [712, 336] on input "number" at bounding box center [715, 339] width 51 height 21
type input "4"
click at [710, 376] on input "number" at bounding box center [715, 377] width 51 height 21
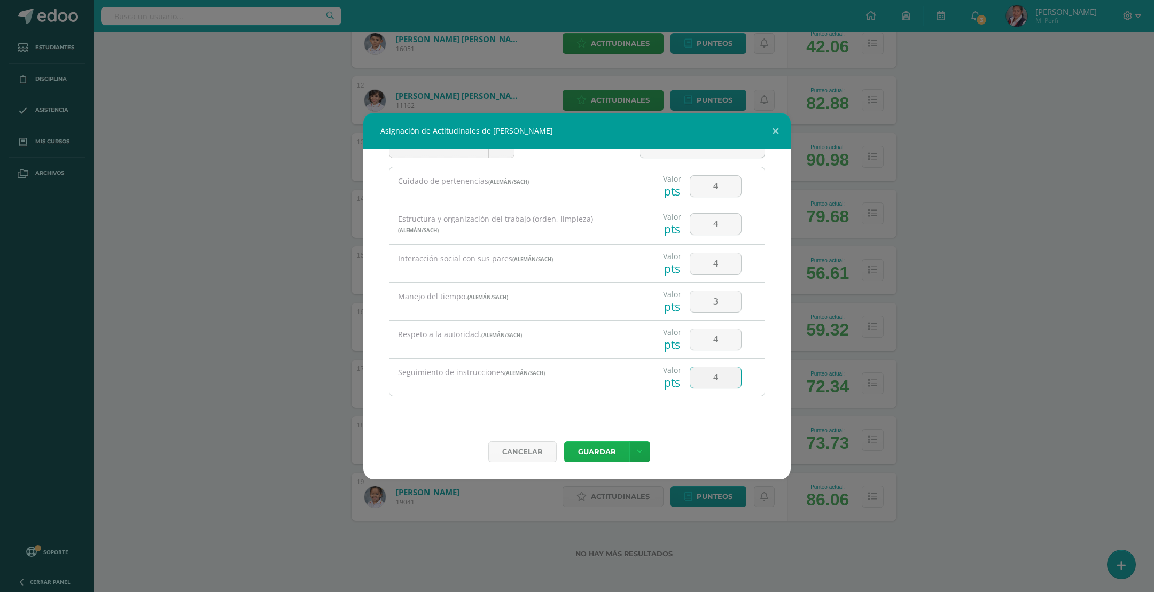
type input "4"
click at [605, 452] on button "Guardar" at bounding box center [596, 451] width 65 height 21
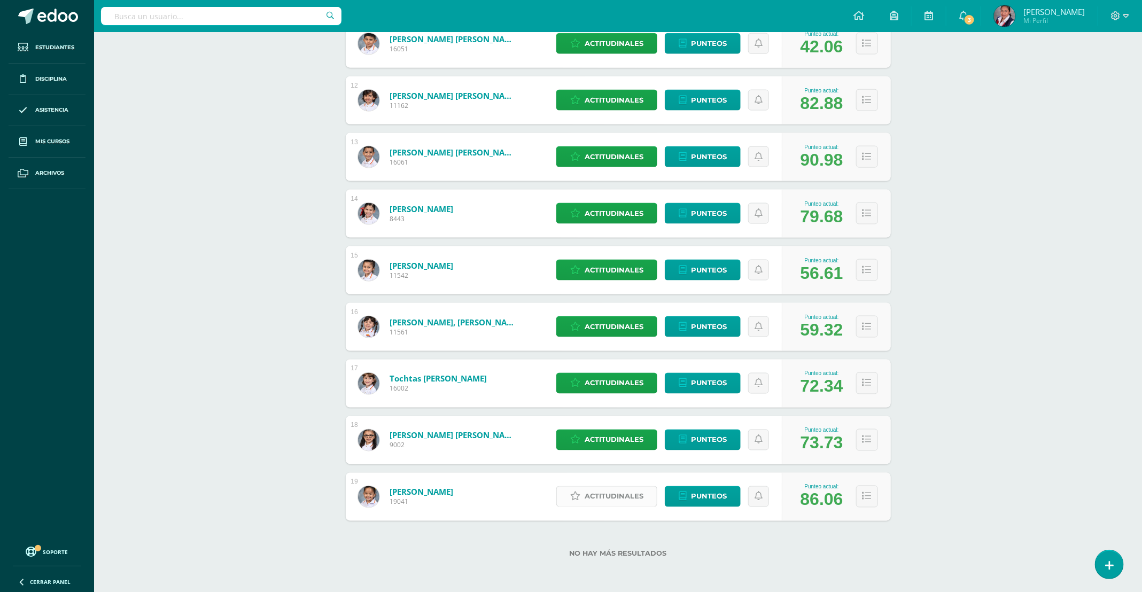
click at [594, 500] on span "Actitudinales" at bounding box center [614, 497] width 59 height 20
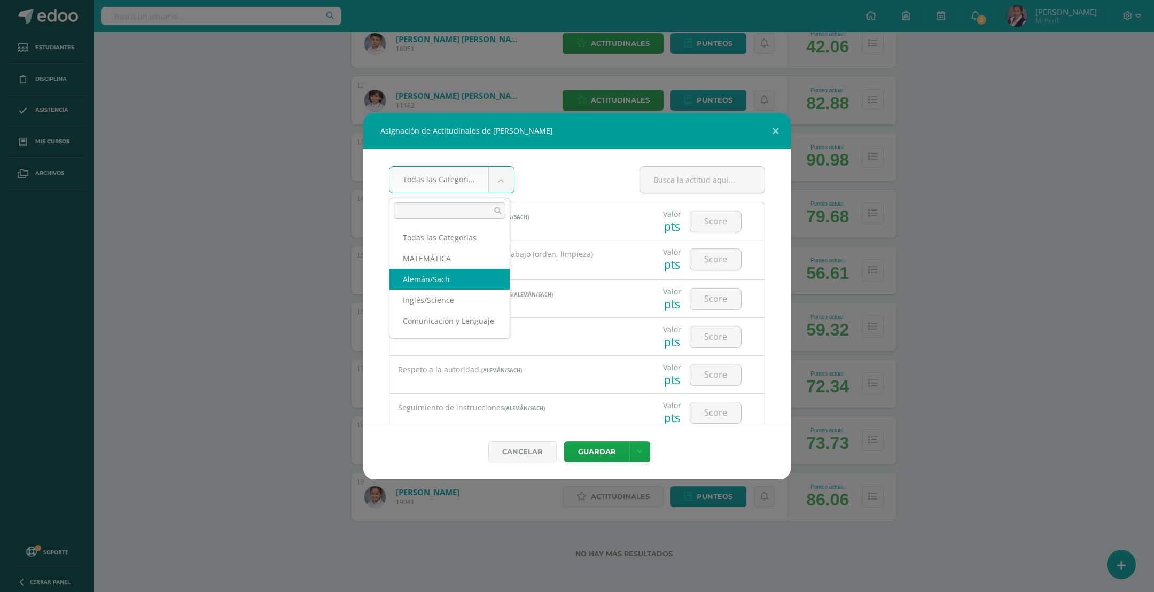
select select "19"
click at [697, 227] on input "number" at bounding box center [715, 221] width 51 height 21
type input "5"
click at [704, 260] on input "number" at bounding box center [715, 259] width 51 height 21
type input "5"
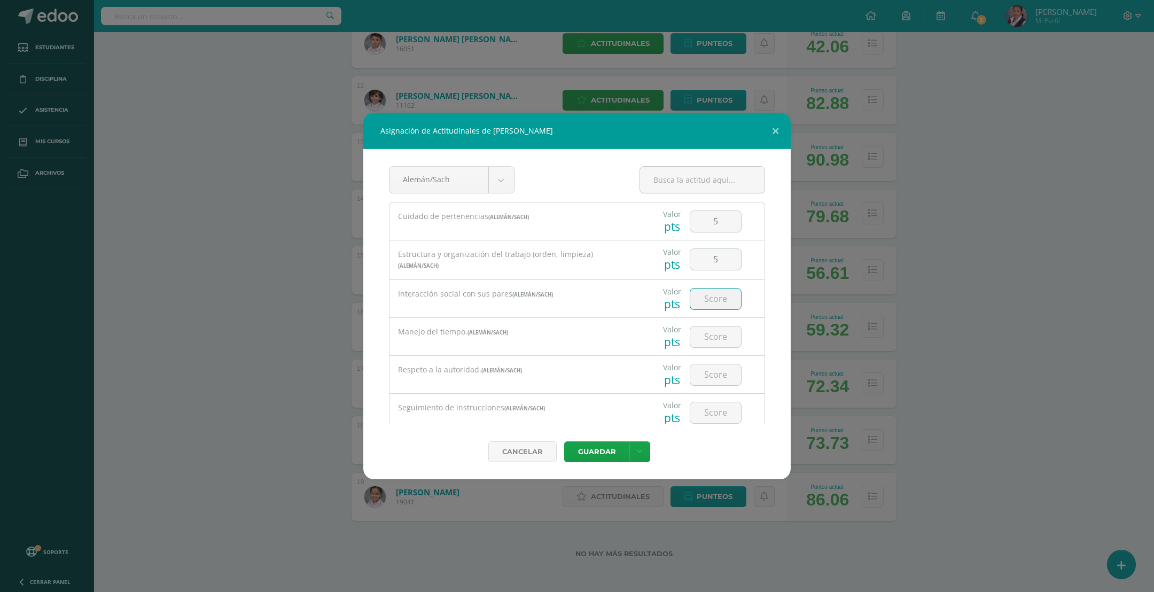
click at [696, 305] on input "number" at bounding box center [715, 299] width 51 height 21
type input "5"
click at [720, 341] on input "number" at bounding box center [715, 336] width 51 height 21
type input "5"
click at [718, 382] on input "number" at bounding box center [715, 374] width 51 height 21
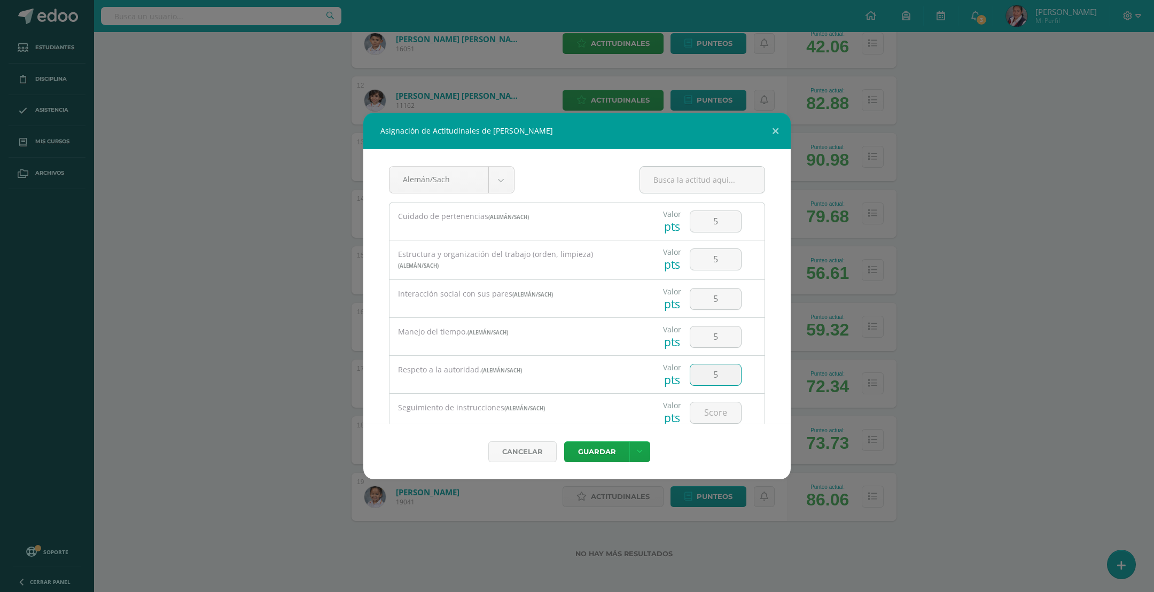
type input "5"
click at [690, 378] on input "number" at bounding box center [715, 377] width 51 height 21
type input "5"
click at [616, 446] on button "Guardar" at bounding box center [596, 451] width 65 height 21
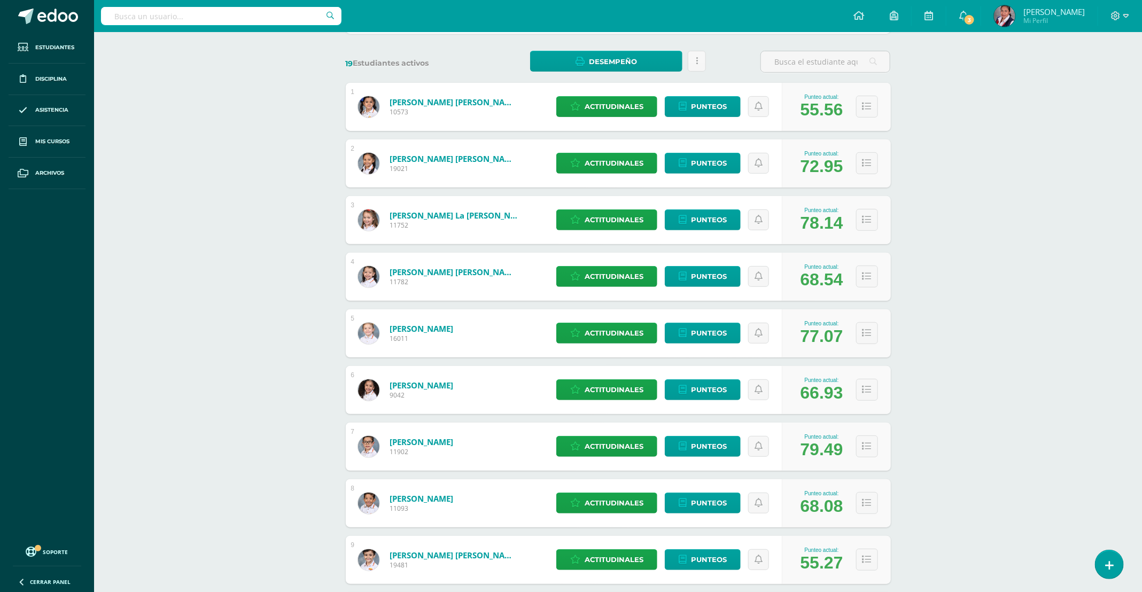
scroll to position [0, 0]
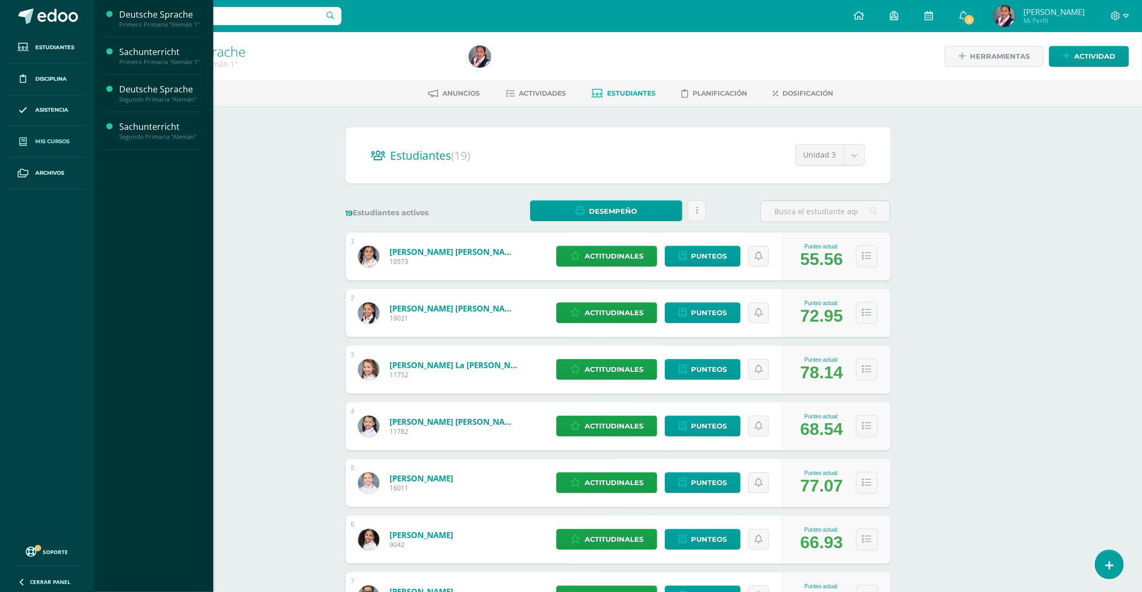
click at [49, 135] on link "Mis cursos" at bounding box center [47, 142] width 77 height 32
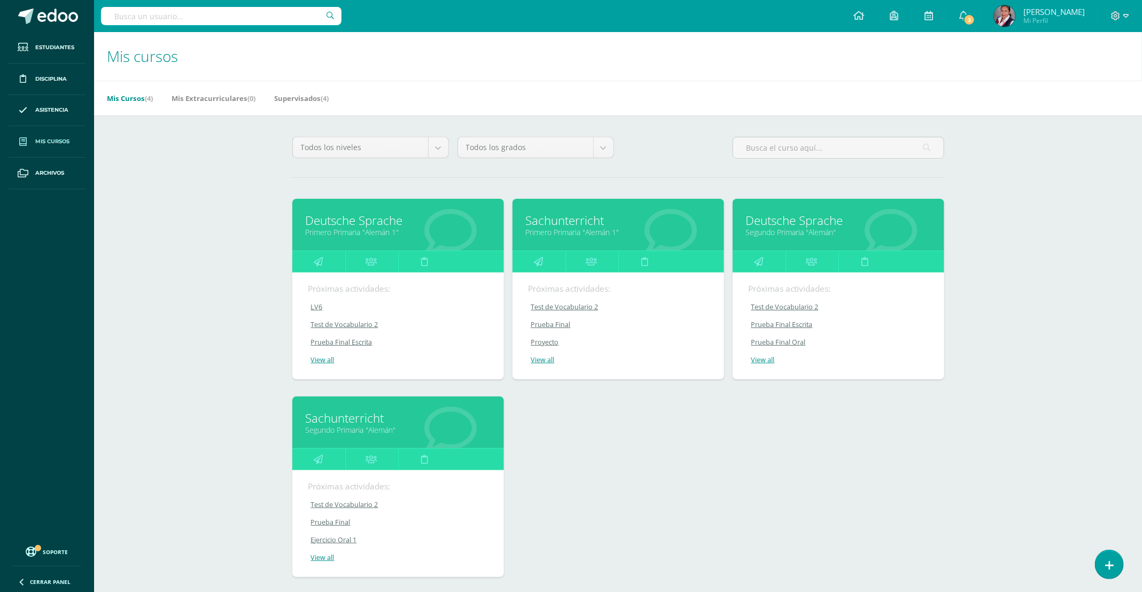
click at [786, 235] on link "Segundo Primaria "Alemán"" at bounding box center [838, 232] width 185 height 10
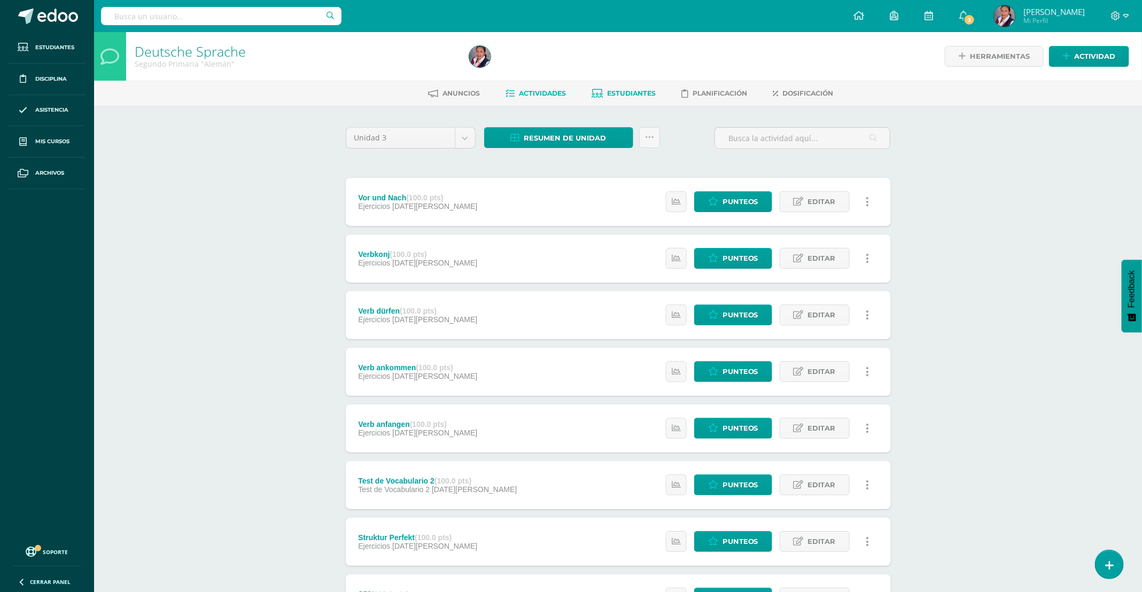
click at [618, 94] on span "Estudiantes" at bounding box center [632, 93] width 49 height 8
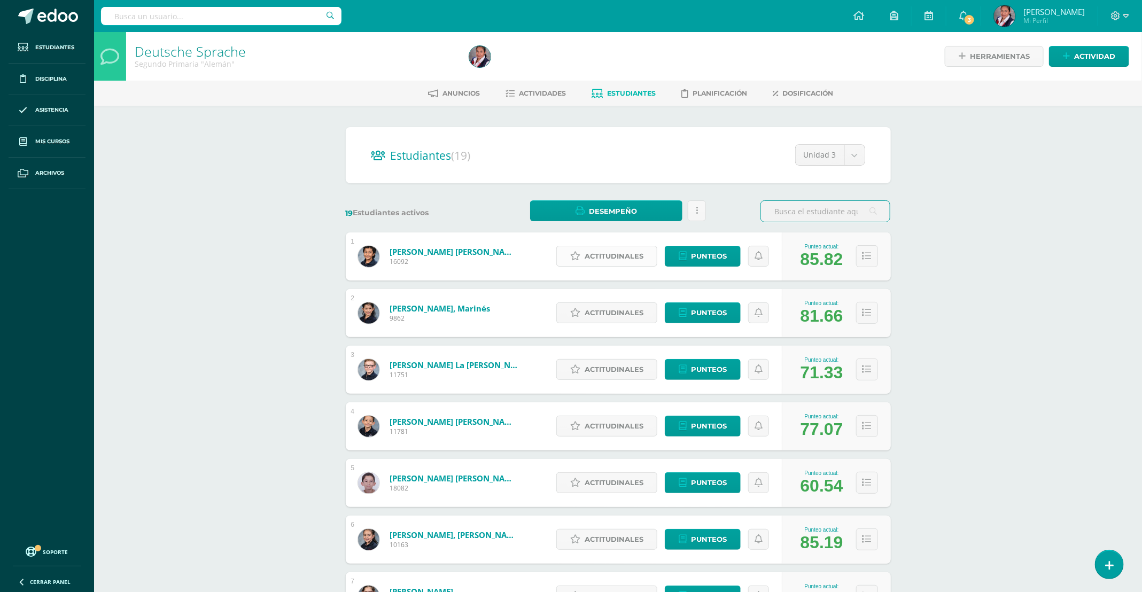
click at [587, 259] on span "Actitudinales" at bounding box center [614, 256] width 59 height 20
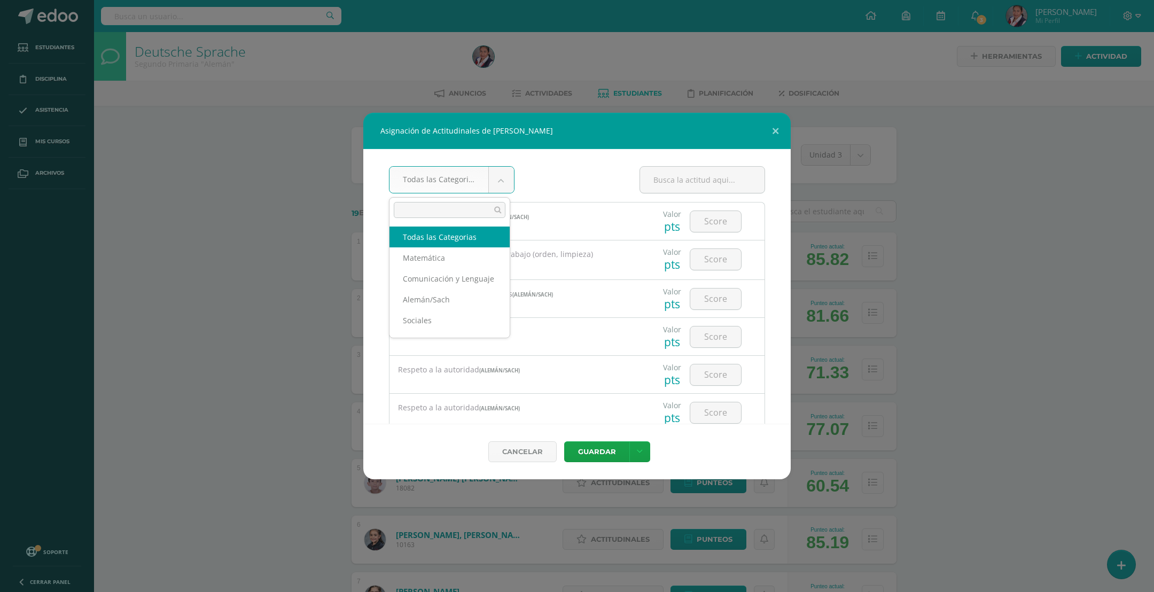
click at [495, 182] on body "Asignación de Actitudinales de CAMILO ANTONIO AGUILAR AYALA Todas las Categoria…" at bounding box center [577, 429] width 1154 height 858
select select "25"
click at [717, 228] on input "number" at bounding box center [715, 221] width 51 height 21
type input "5"
click at [702, 263] on input "number" at bounding box center [715, 259] width 51 height 21
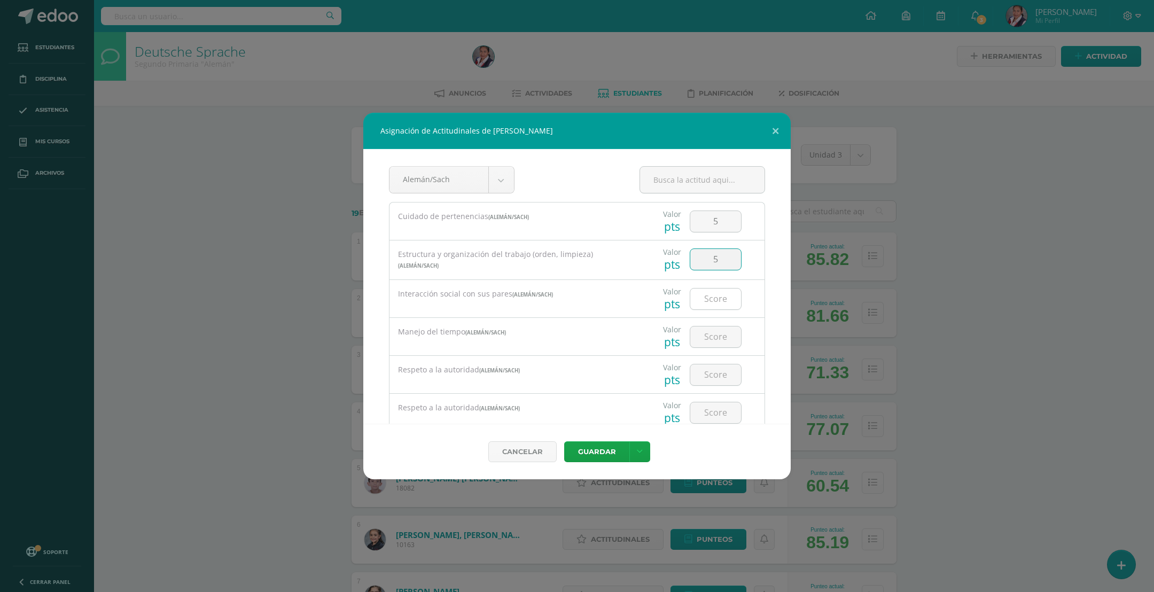
type input "5"
click at [714, 298] on input "number" at bounding box center [715, 299] width 51 height 21
type input "5"
drag, startPoint x: 701, startPoint y: 347, endPoint x: 709, endPoint y: 369, distance: 23.8
click at [701, 347] on input "number" at bounding box center [715, 336] width 51 height 21
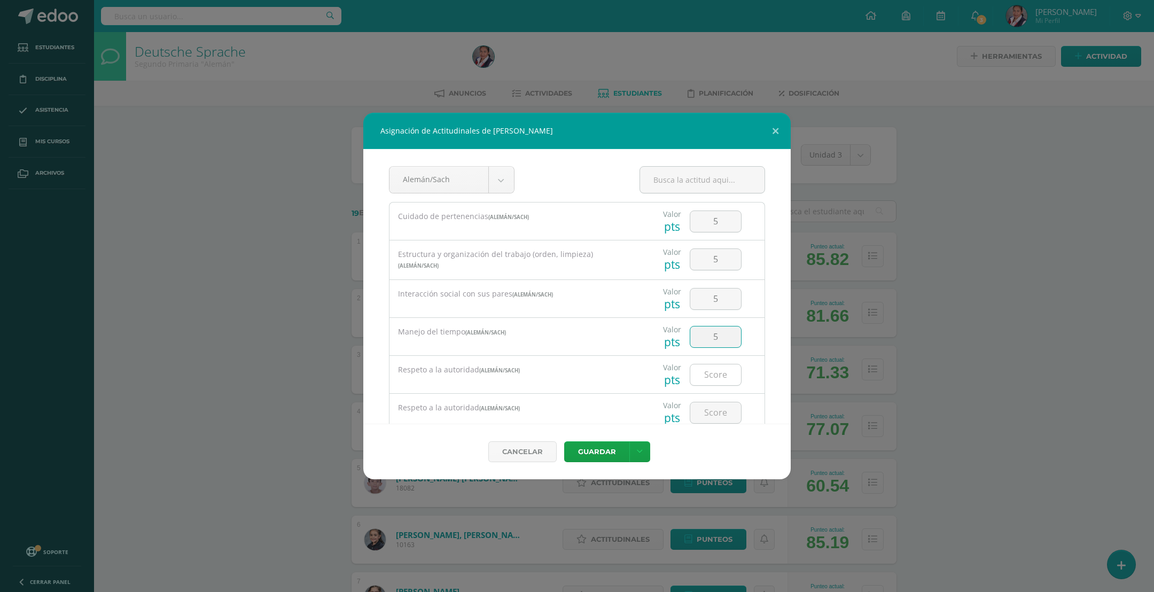
type input "5"
click at [709, 379] on input "number" at bounding box center [715, 374] width 51 height 21
type input "5"
click at [708, 419] on input "number" at bounding box center [715, 412] width 51 height 21
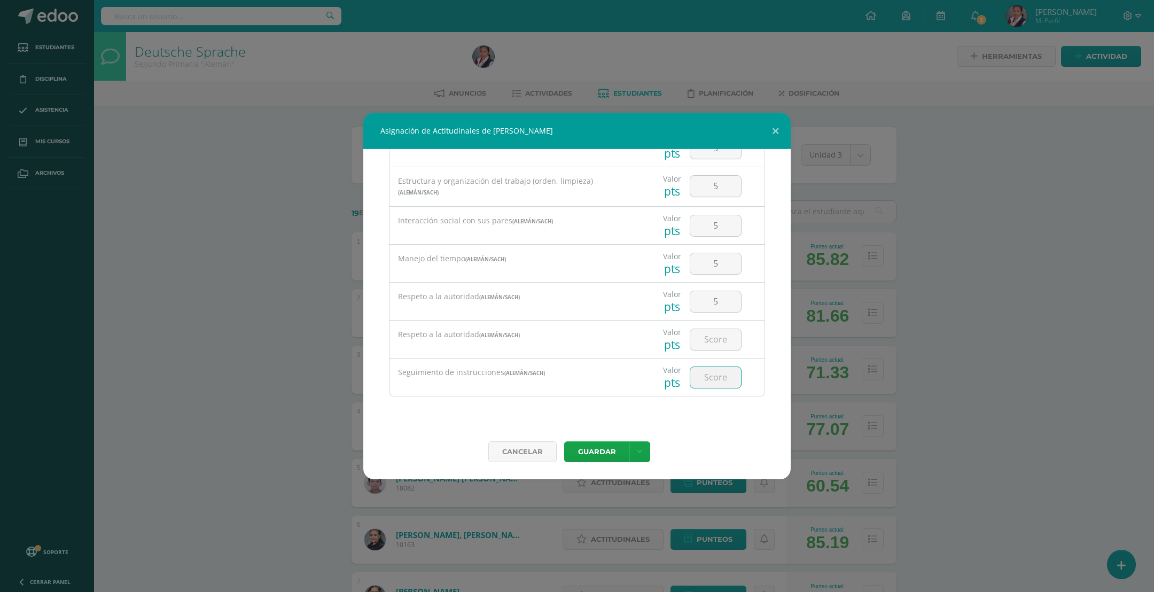
click at [696, 382] on input "number" at bounding box center [715, 377] width 51 height 21
type input "5"
click at [694, 336] on input "number" at bounding box center [715, 339] width 51 height 21
type input "5"
click at [600, 453] on button "Guardar" at bounding box center [596, 451] width 65 height 21
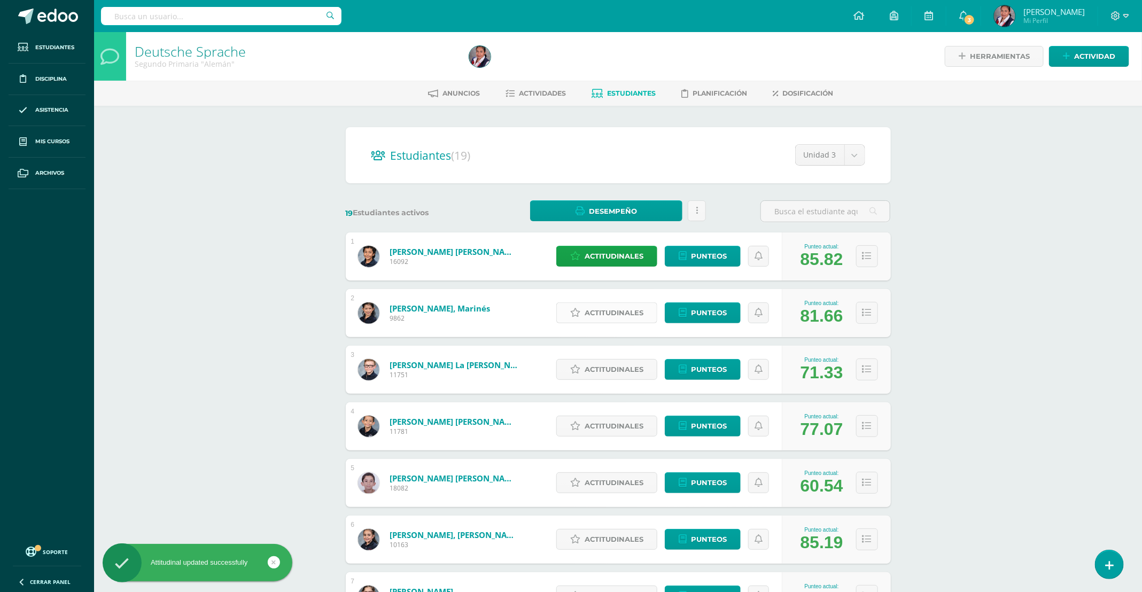
click at [600, 317] on span "Actitudinales" at bounding box center [614, 313] width 59 height 20
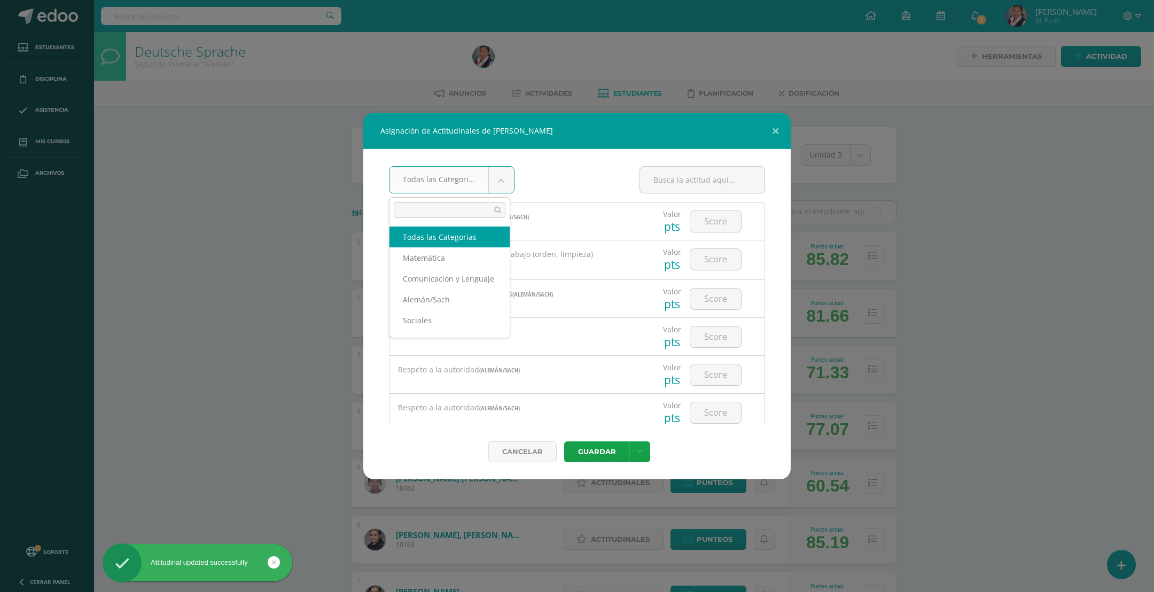
click at [494, 183] on body "Asignación de Actitudinales de Marinés Alvarado Rosales Todas las Categorias To…" at bounding box center [577, 429] width 1154 height 858
select select "25"
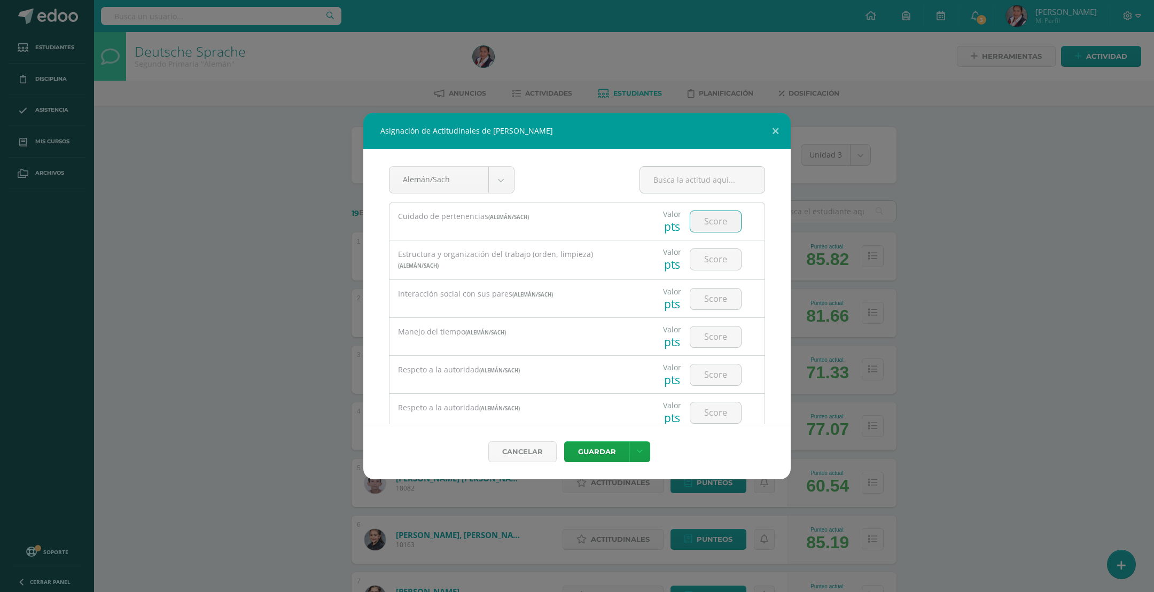
click at [718, 228] on input "number" at bounding box center [715, 221] width 51 height 21
type input "4"
click at [699, 261] on input "number" at bounding box center [715, 259] width 51 height 21
drag, startPoint x: 1012, startPoint y: 110, endPoint x: 600, endPoint y: 161, distance: 415.2
click at [602, 157] on div "Alemán/Sach Todas las Categorias Matemática Comunicación y Lenguaje Alemán/Sach…" at bounding box center [576, 286] width 427 height 275
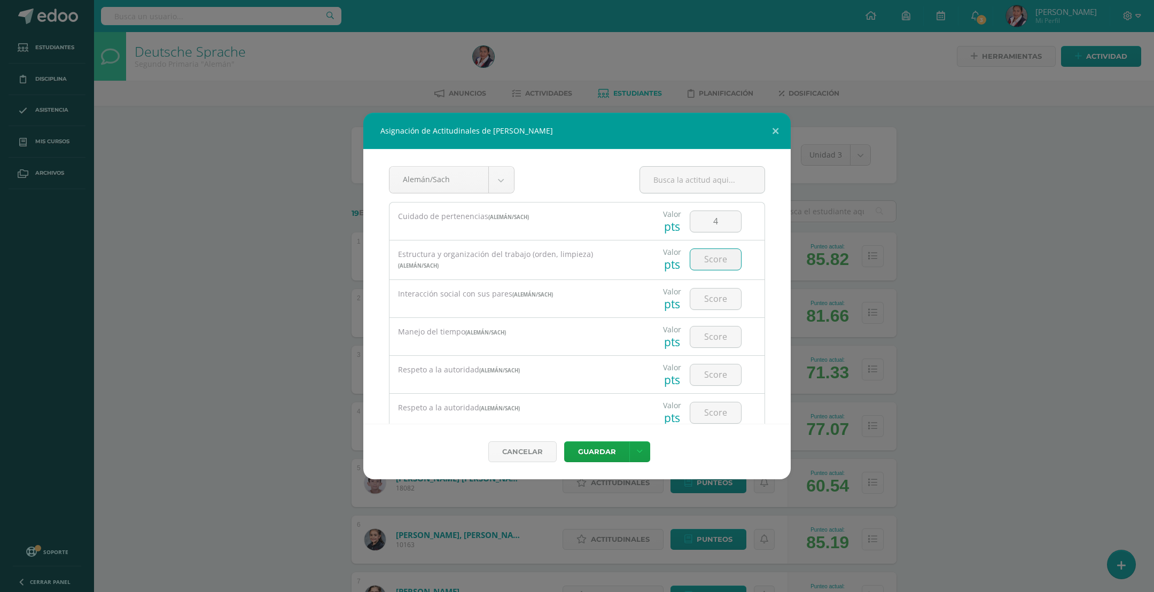
click at [694, 262] on input "number" at bounding box center [715, 259] width 51 height 21
type input "4"
click at [706, 306] on input "number" at bounding box center [715, 299] width 51 height 21
type input "4"
click at [708, 339] on input "number" at bounding box center [715, 336] width 51 height 21
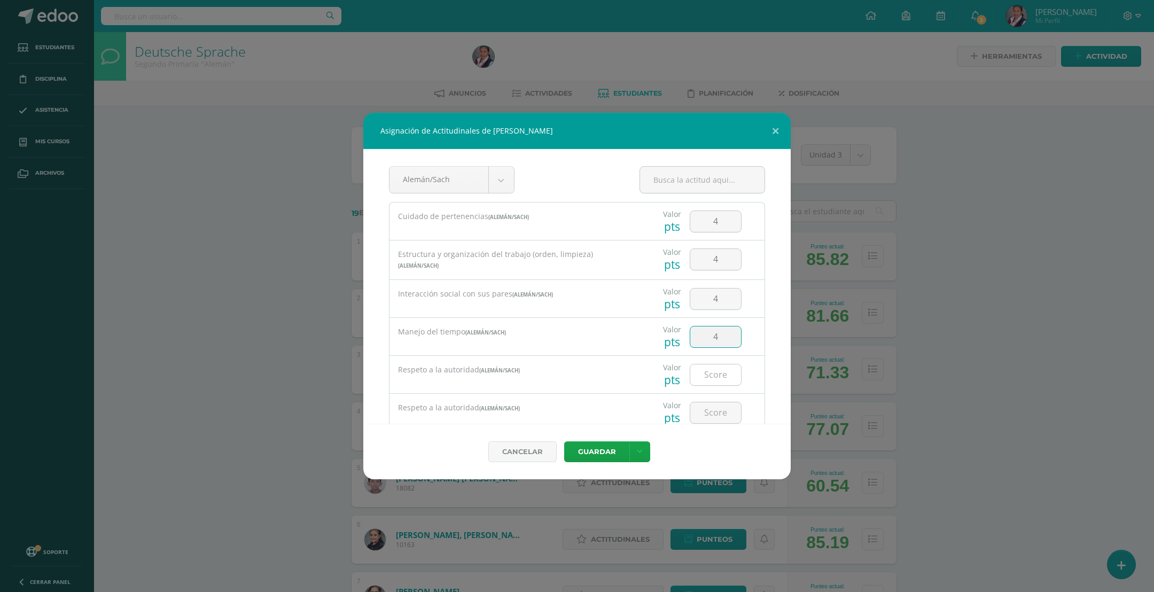
type input "4"
click at [709, 368] on input "number" at bounding box center [715, 374] width 51 height 21
type input "4"
click at [699, 341] on input "number" at bounding box center [715, 339] width 51 height 21
type input "4"
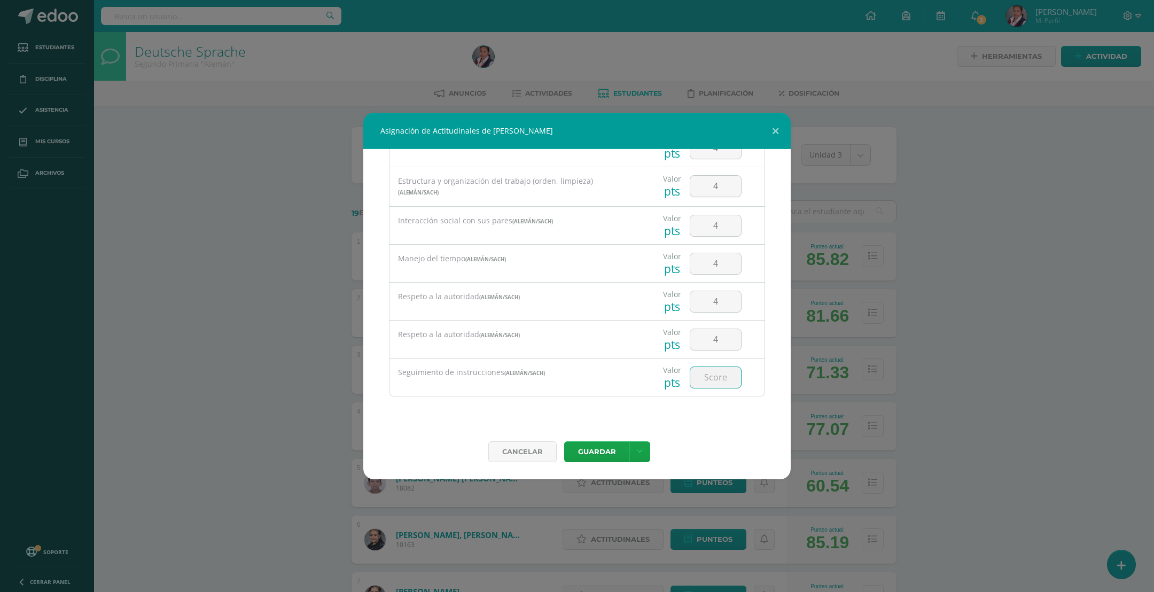
click at [705, 379] on input "number" at bounding box center [715, 377] width 51 height 21
type input "4"
click at [605, 441] on div "Cancelar Guardar Guardar y poblar en todos mis cursos" at bounding box center [576, 452] width 427 height 56
drag, startPoint x: 588, startPoint y: 447, endPoint x: 577, endPoint y: 427, distance: 23.2
click at [588, 446] on button "Guardar" at bounding box center [596, 451] width 65 height 21
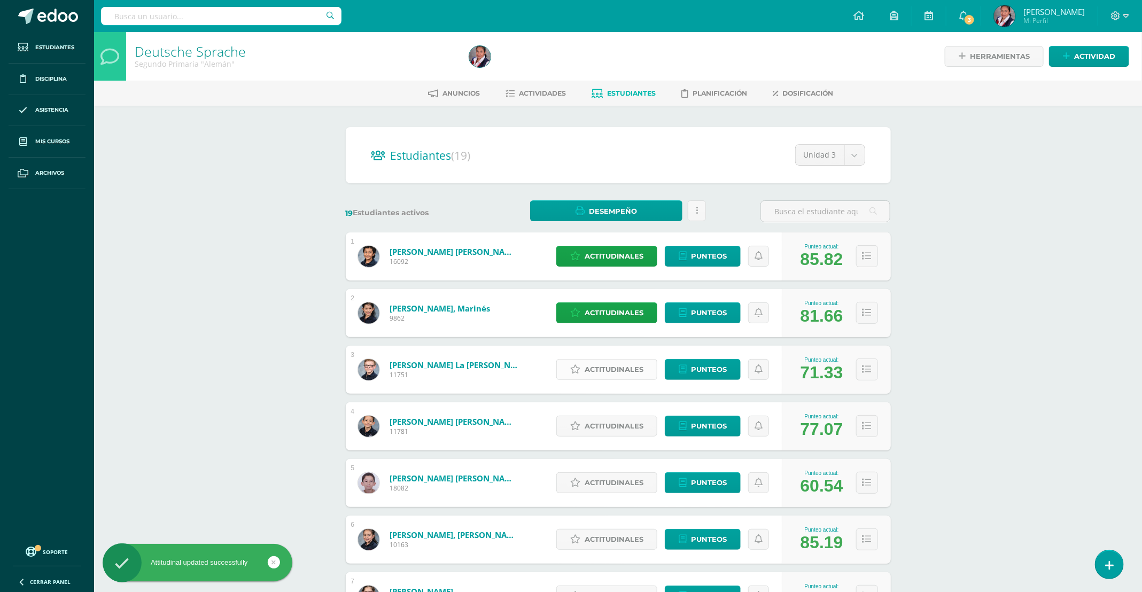
click at [624, 372] on span "Actitudinales" at bounding box center [614, 370] width 59 height 20
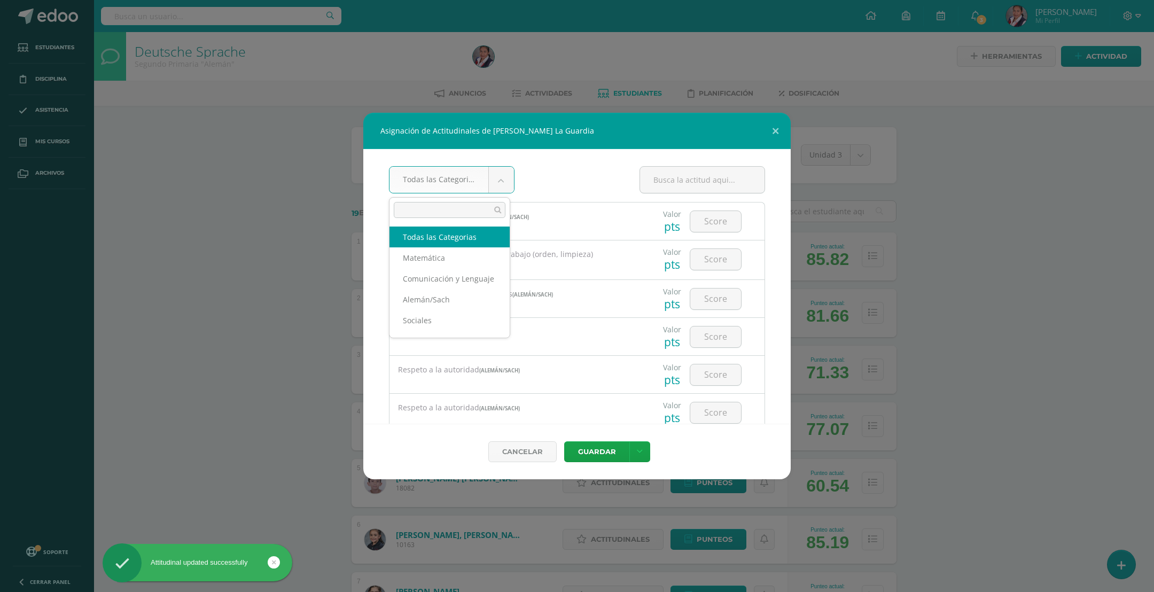
click at [502, 184] on body "Asignación de Actitudinales de Samuel Bobadilla La Guardia Todas las Categorias…" at bounding box center [577, 429] width 1154 height 858
select select "25"
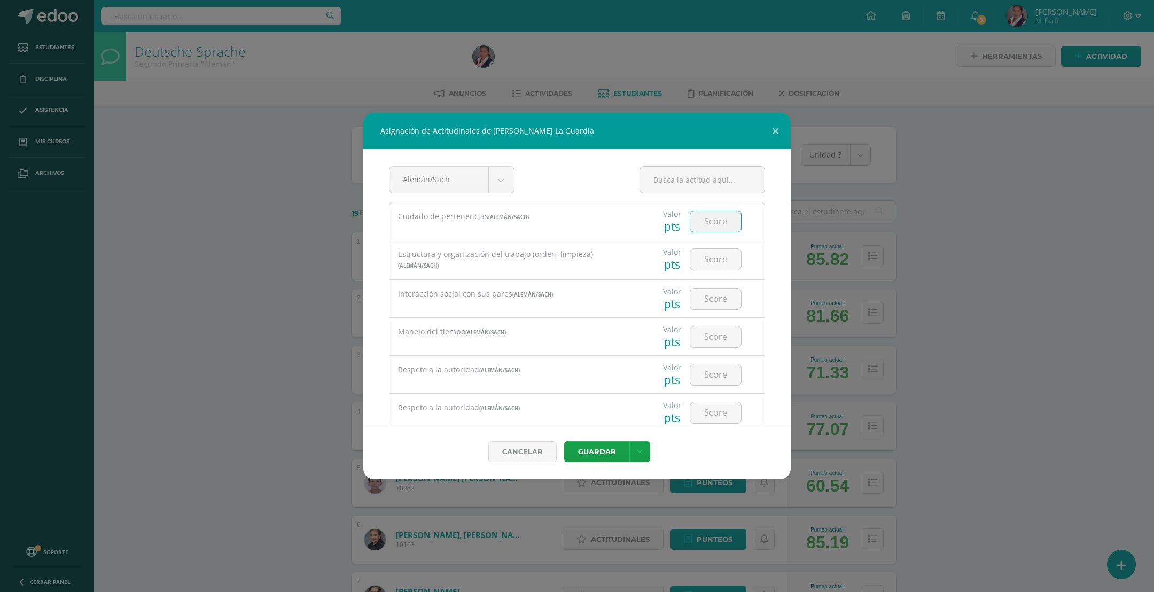
click at [697, 221] on input "number" at bounding box center [715, 221] width 51 height 21
click at [705, 227] on input "number" at bounding box center [715, 221] width 51 height 21
type input "4"
click at [704, 261] on input "number" at bounding box center [715, 259] width 51 height 21
type input "3"
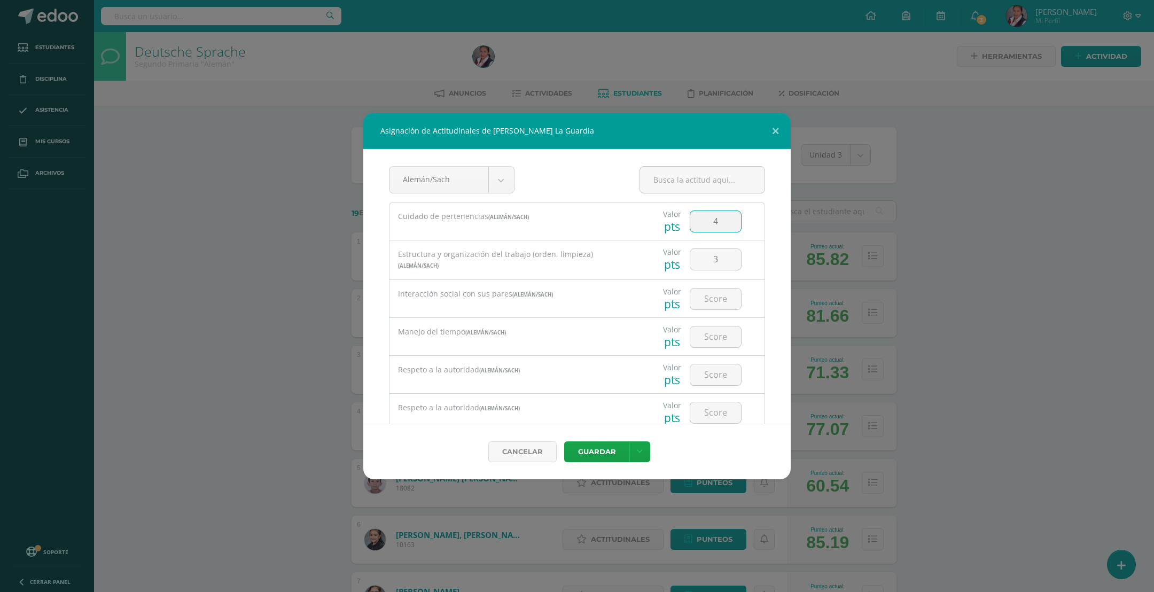
drag, startPoint x: 712, startPoint y: 226, endPoint x: 656, endPoint y: 224, distance: 56.1
click at [656, 224] on div "Valor pts 4" at bounding box center [702, 221] width 116 height 37
type input "3"
click at [710, 297] on input "number" at bounding box center [715, 299] width 51 height 21
type input "3"
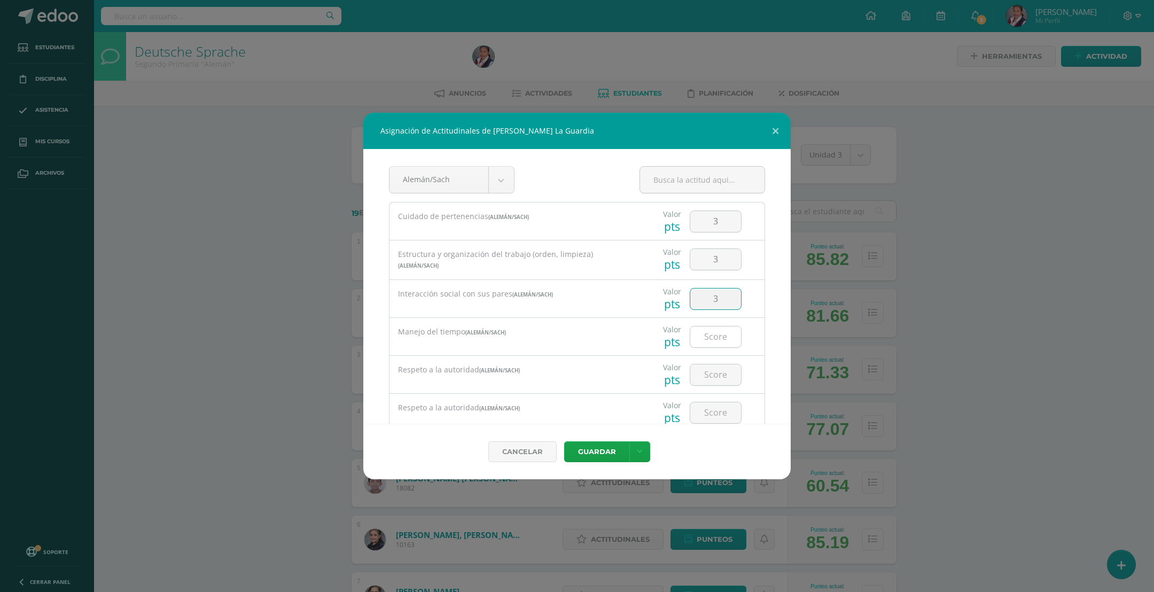
click at [709, 338] on input "number" at bounding box center [715, 336] width 51 height 21
type input "2"
click at [707, 370] on input "number" at bounding box center [715, 374] width 51 height 21
type input "3"
click at [704, 329] on input "number" at bounding box center [715, 339] width 51 height 21
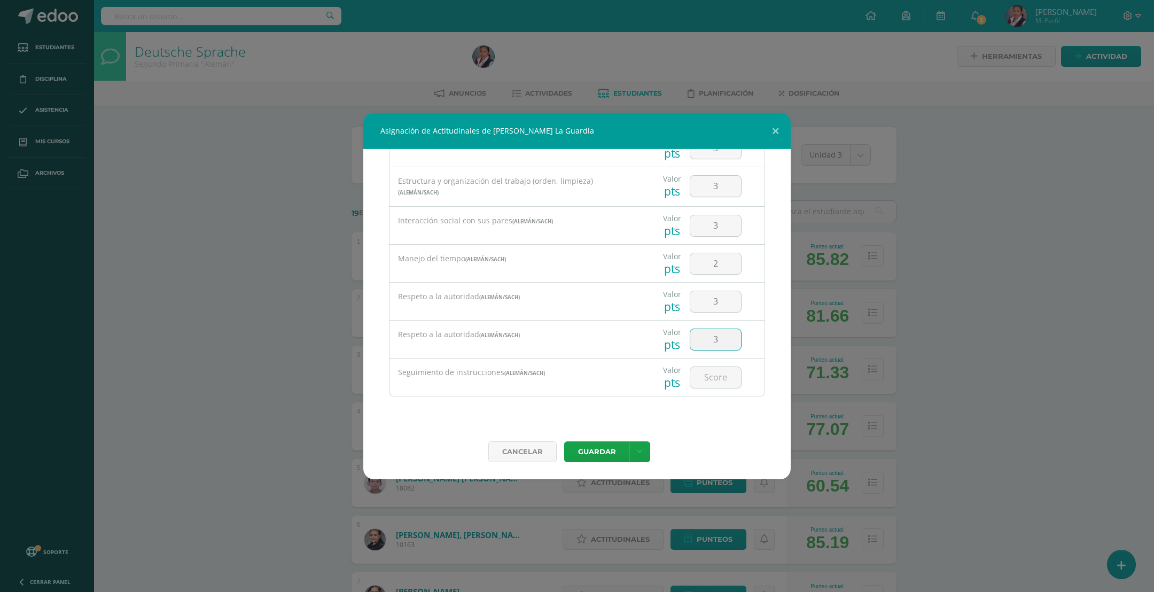
type input "3"
click at [698, 380] on input "number" at bounding box center [715, 377] width 51 height 21
type input "3"
click at [592, 445] on button "Guardar" at bounding box center [596, 451] width 65 height 21
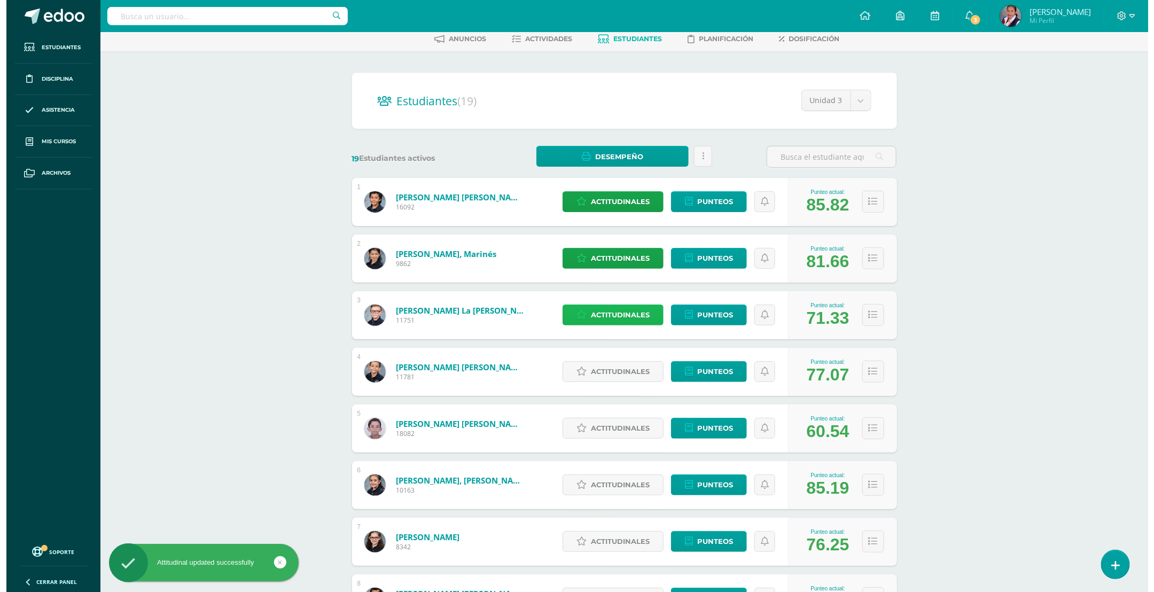
scroll to position [160, 0]
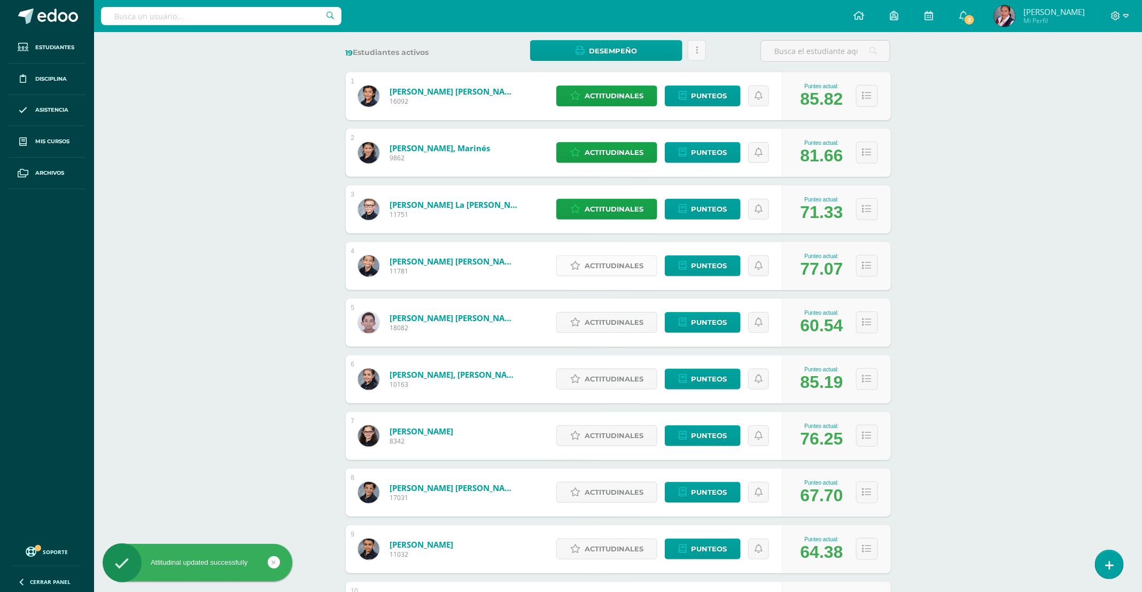
click at [601, 265] on span "Actitudinales" at bounding box center [614, 266] width 59 height 20
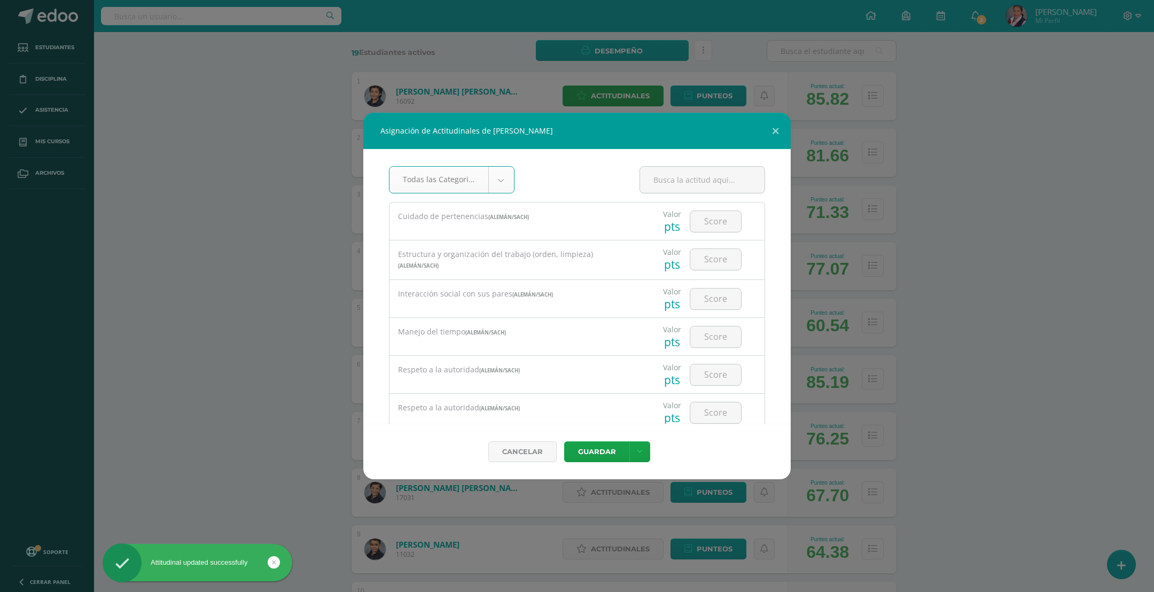
click at [499, 185] on body "Asignación de Actitudinales de Rocco Mathias Ciccone Sagastume Todas las Catego…" at bounding box center [577, 269] width 1154 height 858
click at [454, 305] on div "Interacción social con sus pares (Alemán/Sach)" at bounding box center [515, 294] width 250 height 29
click at [712, 230] on input "number" at bounding box center [715, 221] width 51 height 21
type input "4"
click at [699, 266] on input "number" at bounding box center [715, 259] width 51 height 21
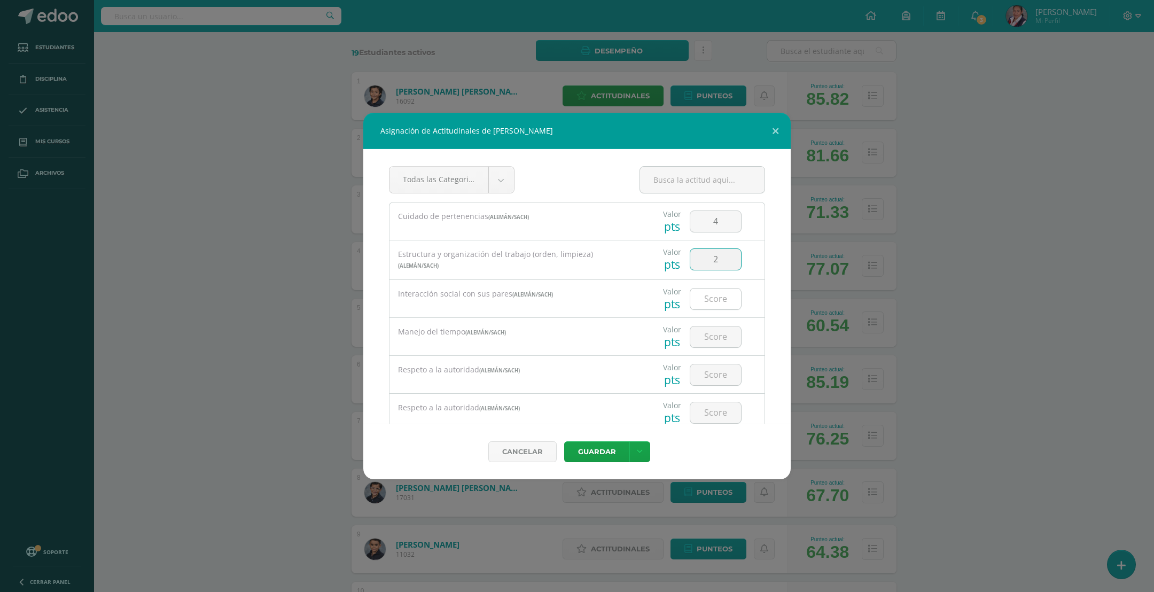
type input "2"
click at [691, 302] on input "number" at bounding box center [715, 299] width 51 height 21
type input "4"
click at [701, 335] on input "number" at bounding box center [715, 336] width 51 height 21
type input "5"
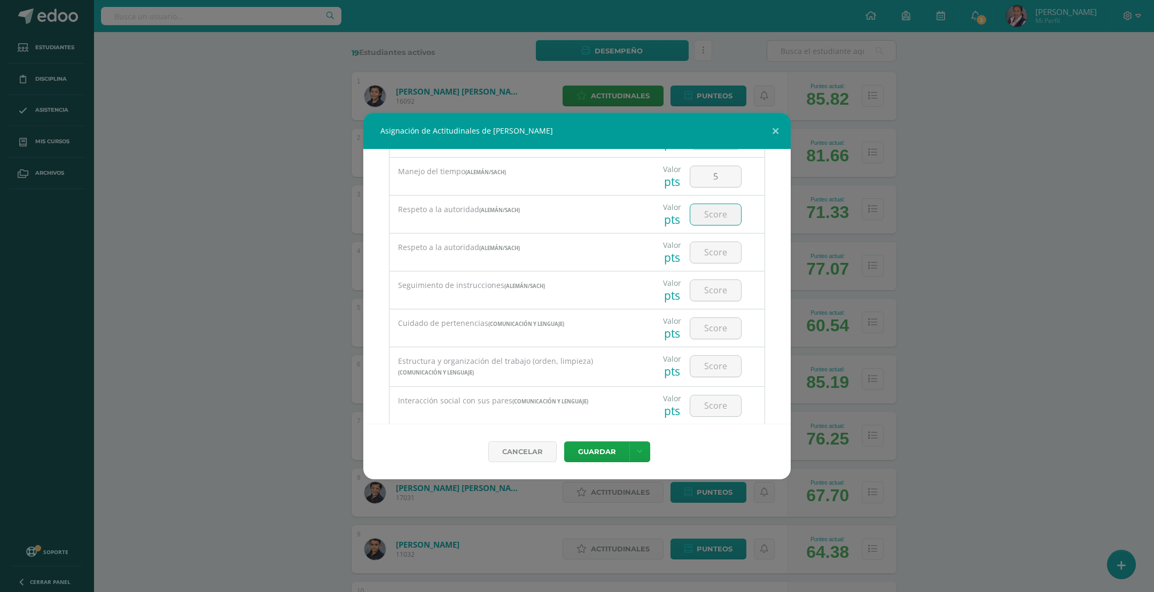
click at [697, 214] on input "number" at bounding box center [715, 214] width 51 height 21
type input "5"
click at [703, 256] on input "number" at bounding box center [715, 252] width 51 height 21
type input "5"
click at [705, 287] on input "number" at bounding box center [715, 290] width 51 height 21
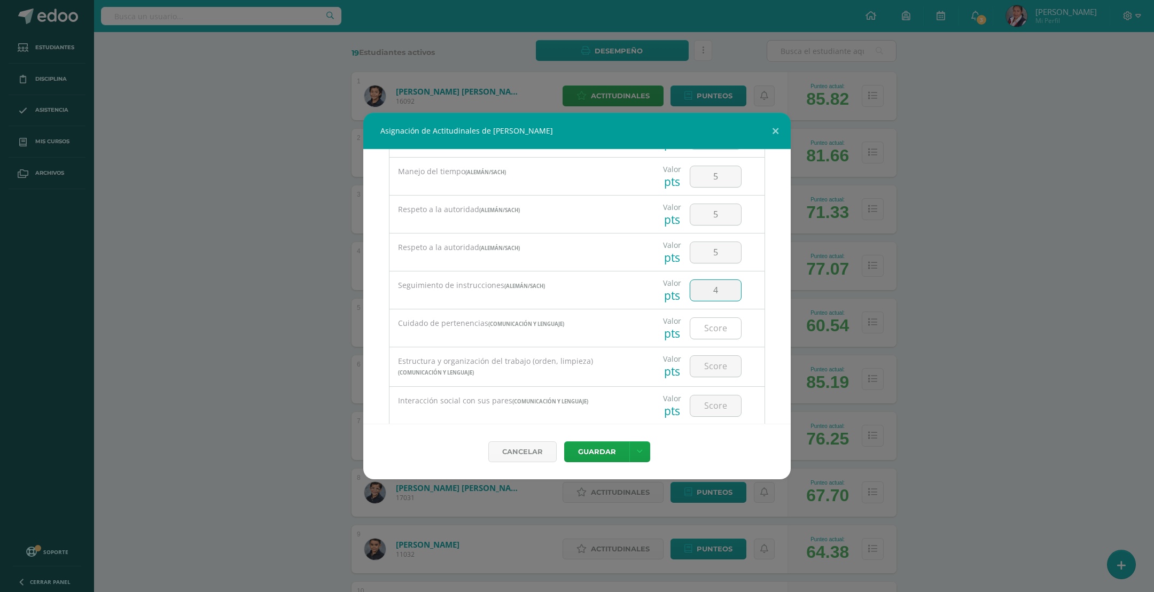
type input "4"
click at [701, 332] on input "number" at bounding box center [715, 328] width 51 height 21
type input "5"
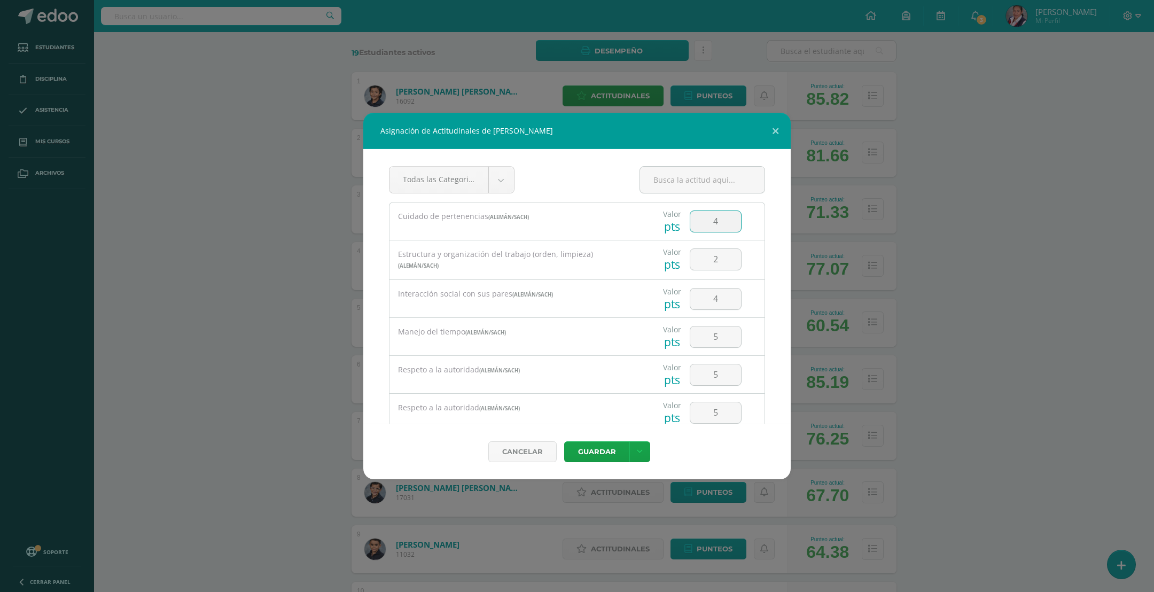
drag, startPoint x: 715, startPoint y: 224, endPoint x: 693, endPoint y: 223, distance: 22.5
click at [693, 223] on input "4" at bounding box center [715, 221] width 51 height 21
drag, startPoint x: 699, startPoint y: 261, endPoint x: 677, endPoint y: 263, distance: 22.0
click at [686, 263] on div "2" at bounding box center [716, 258] width 60 height 37
drag, startPoint x: 708, startPoint y: 299, endPoint x: 677, endPoint y: 299, distance: 30.5
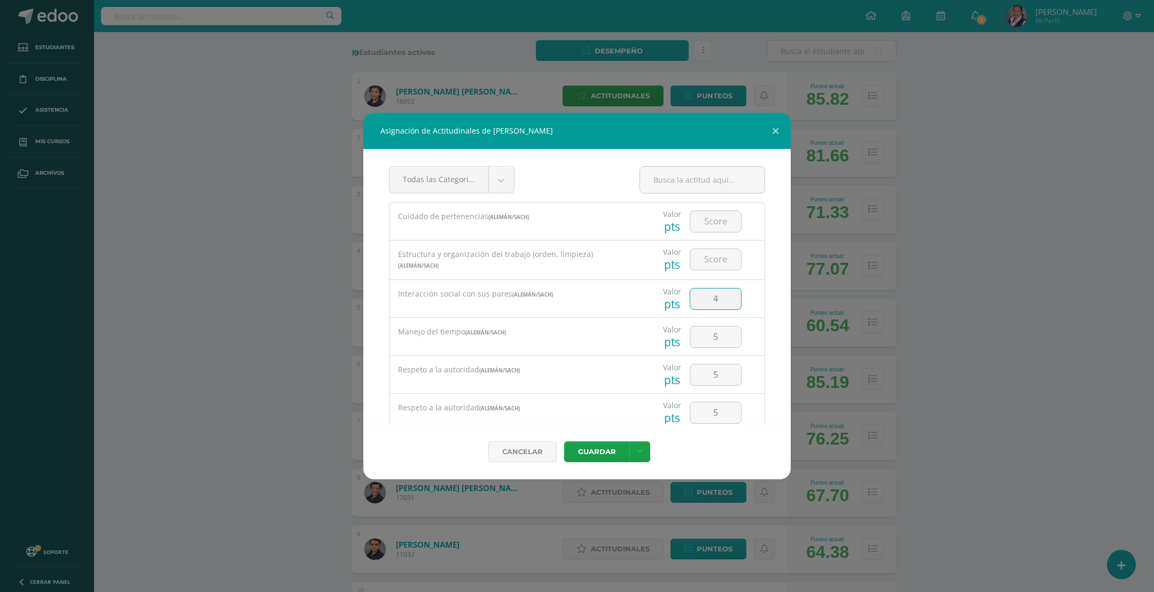
click at [686, 299] on div "4" at bounding box center [716, 298] width 60 height 37
drag, startPoint x: 711, startPoint y: 331, endPoint x: 696, endPoint y: 332, distance: 15.0
click at [696, 332] on input "5" at bounding box center [715, 336] width 51 height 21
drag, startPoint x: 713, startPoint y: 369, endPoint x: 683, endPoint y: 379, distance: 31.9
click at [690, 379] on input "5" at bounding box center [715, 374] width 51 height 21
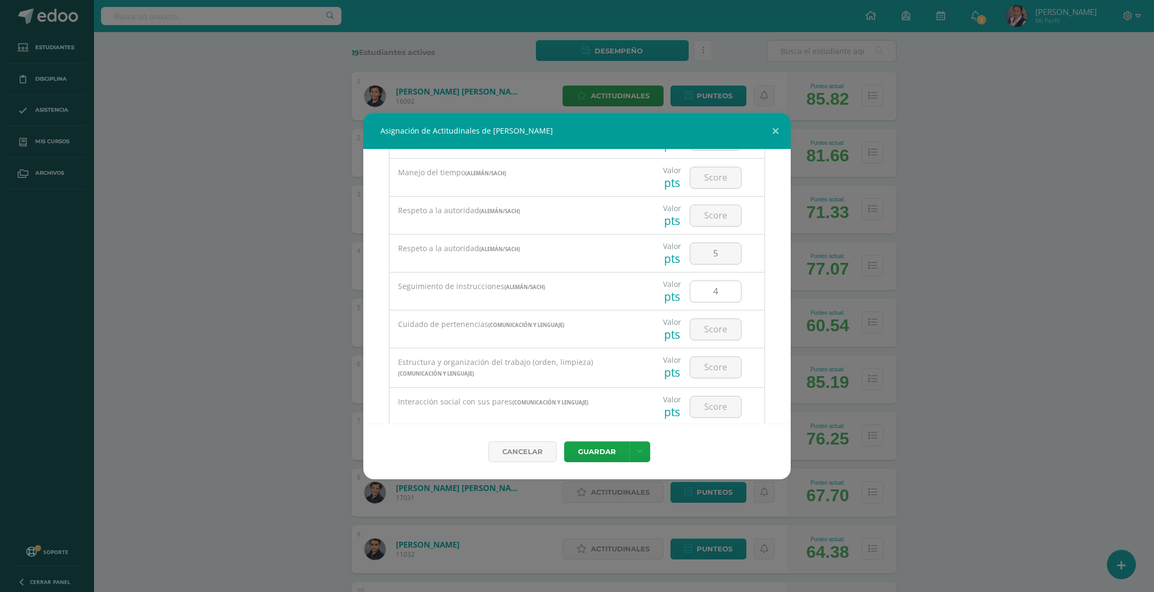
scroll to position [160, 0]
drag, startPoint x: 706, startPoint y: 255, endPoint x: 664, endPoint y: 255, distance: 42.2
click at [664, 255] on div "Valor pts 5" at bounding box center [702, 252] width 116 height 37
drag, startPoint x: 725, startPoint y: 287, endPoint x: 702, endPoint y: 290, distance: 23.1
click at [702, 290] on input "4" at bounding box center [715, 290] width 51 height 21
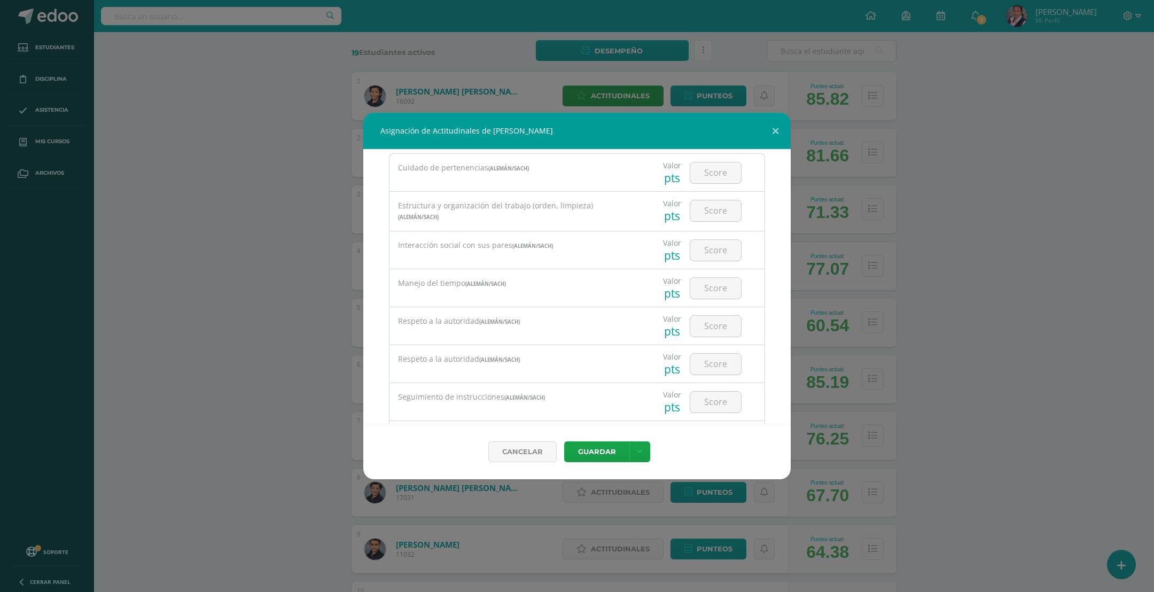
scroll to position [0, 0]
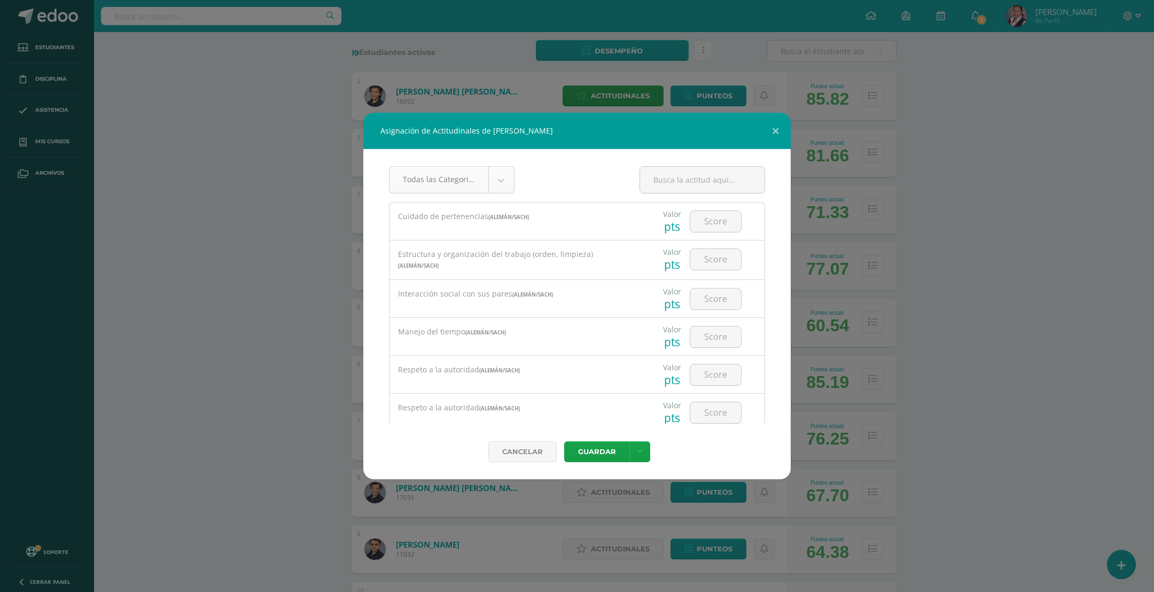
click at [494, 188] on body "Asignación de Actitudinales de Rocco Mathias Ciccone Sagastume Todas las Catego…" at bounding box center [577, 525] width 1154 height 1371
select select "25"
click at [713, 229] on input "number" at bounding box center [715, 221] width 51 height 21
type input "4"
click at [707, 263] on input "number" at bounding box center [715, 259] width 51 height 21
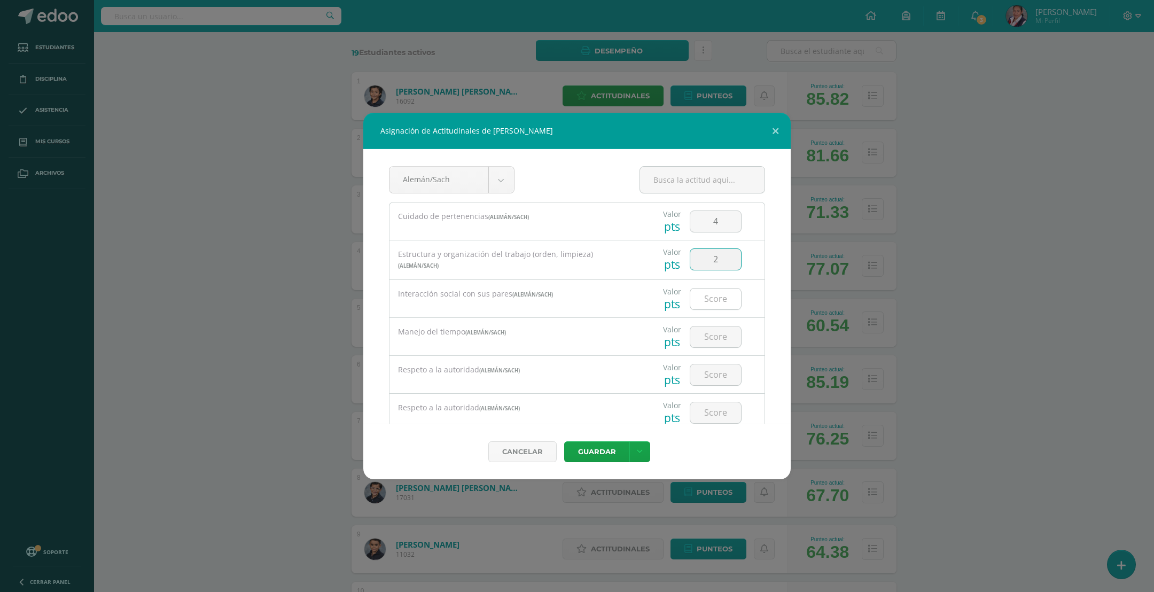
type input "2"
click at [709, 299] on input "number" at bounding box center [715, 299] width 51 height 21
type input "4"
click at [709, 335] on input "number" at bounding box center [715, 336] width 51 height 21
type input "4"
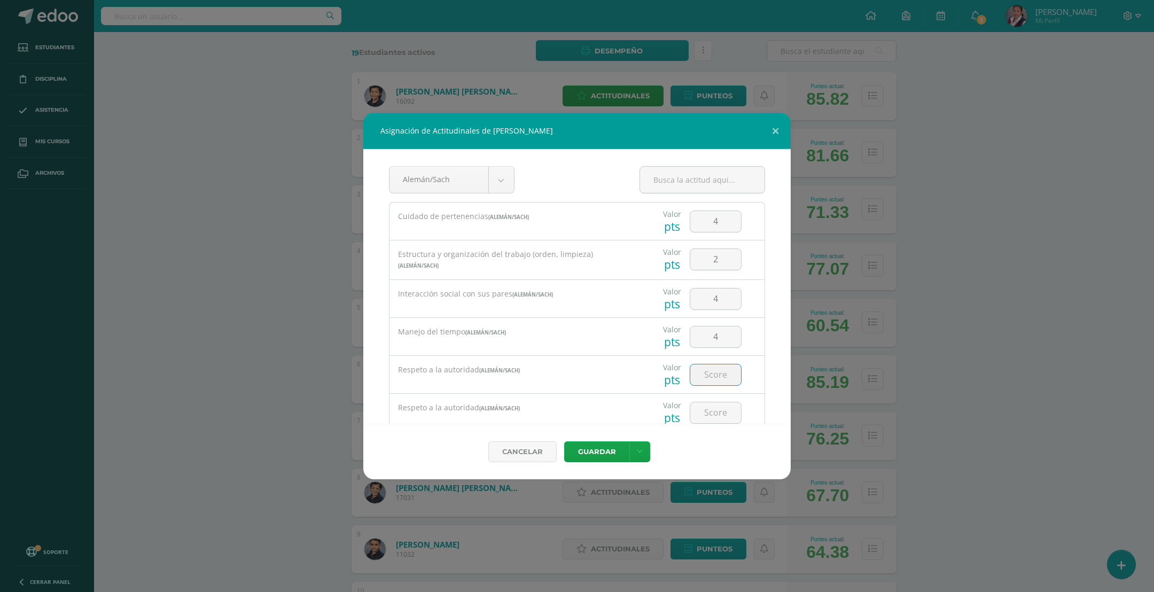
click at [717, 370] on input "number" at bounding box center [715, 374] width 51 height 21
type input "5"
type input "4"
drag, startPoint x: 721, startPoint y: 339, endPoint x: 701, endPoint y: 339, distance: 20.8
click at [701, 339] on input "4" at bounding box center [715, 336] width 51 height 21
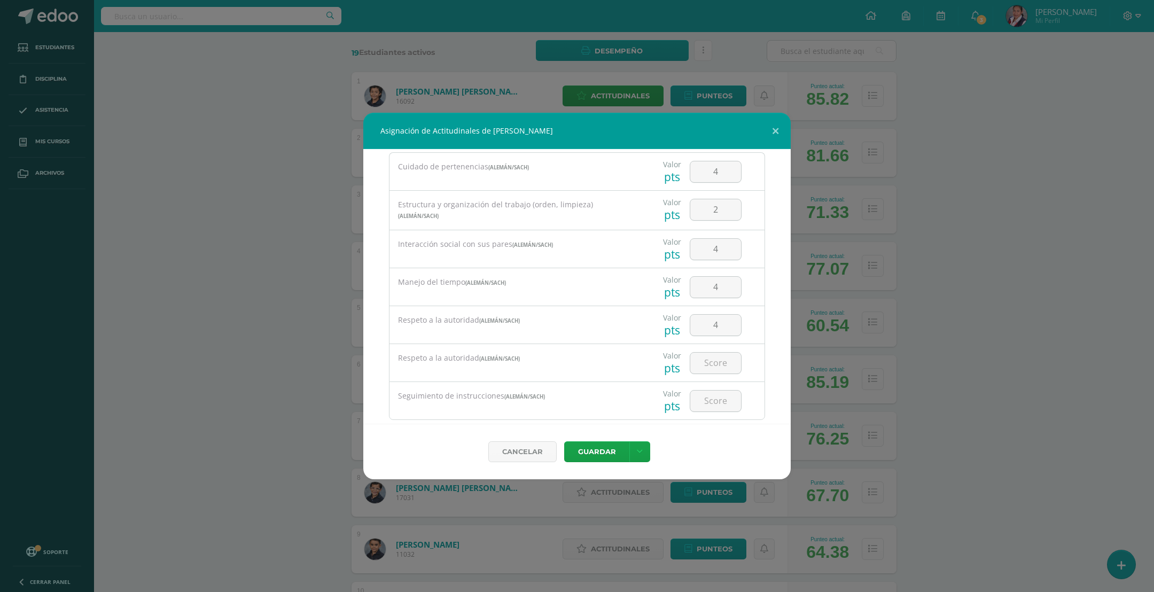
scroll to position [75, 0]
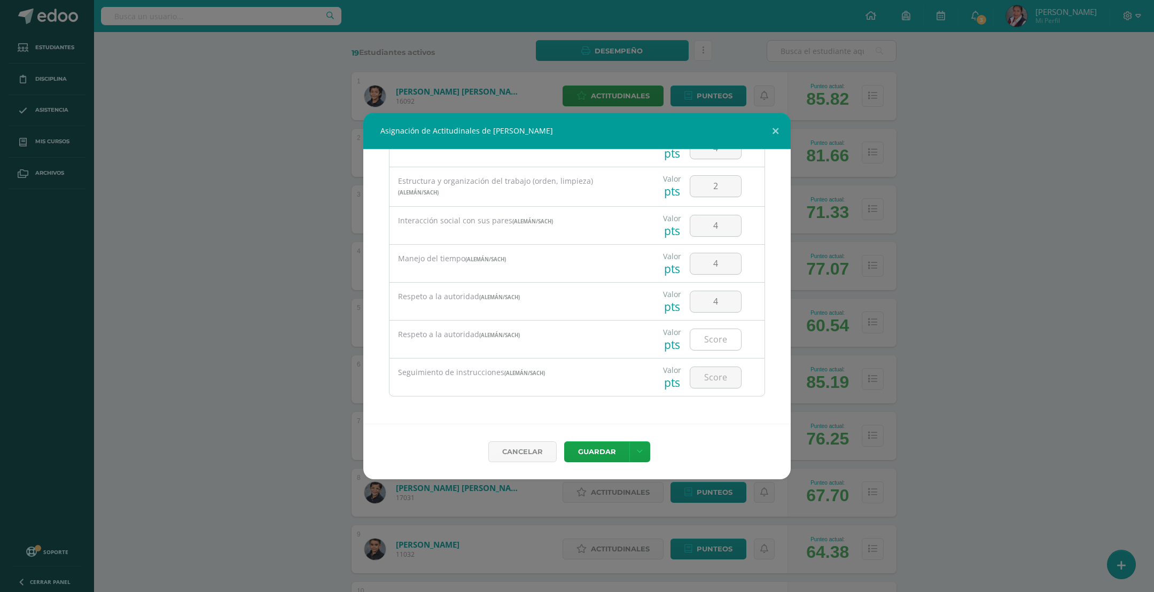
click at [712, 338] on input "number" at bounding box center [715, 339] width 51 height 21
type input "4"
click at [709, 372] on input "number" at bounding box center [715, 377] width 51 height 21
type input "3"
drag, startPoint x: 717, startPoint y: 302, endPoint x: 697, endPoint y: 309, distance: 20.6
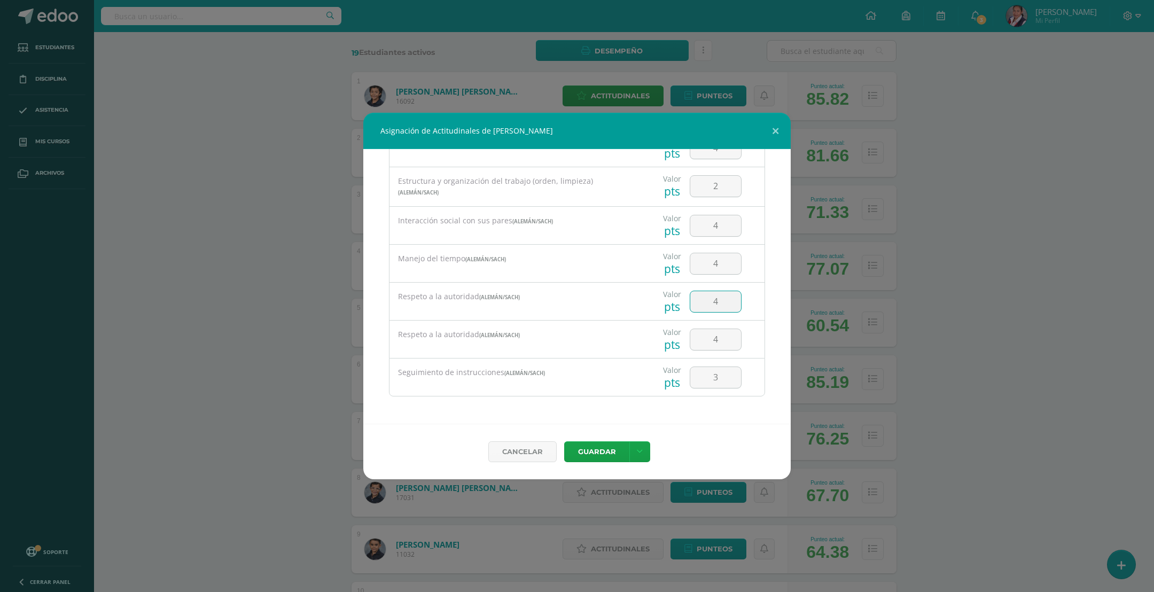
click at [697, 309] on input "4" at bounding box center [715, 301] width 51 height 21
type input "5"
drag, startPoint x: 714, startPoint y: 342, endPoint x: 693, endPoint y: 342, distance: 20.8
click at [693, 342] on input "4" at bounding box center [715, 339] width 51 height 21
type input "5"
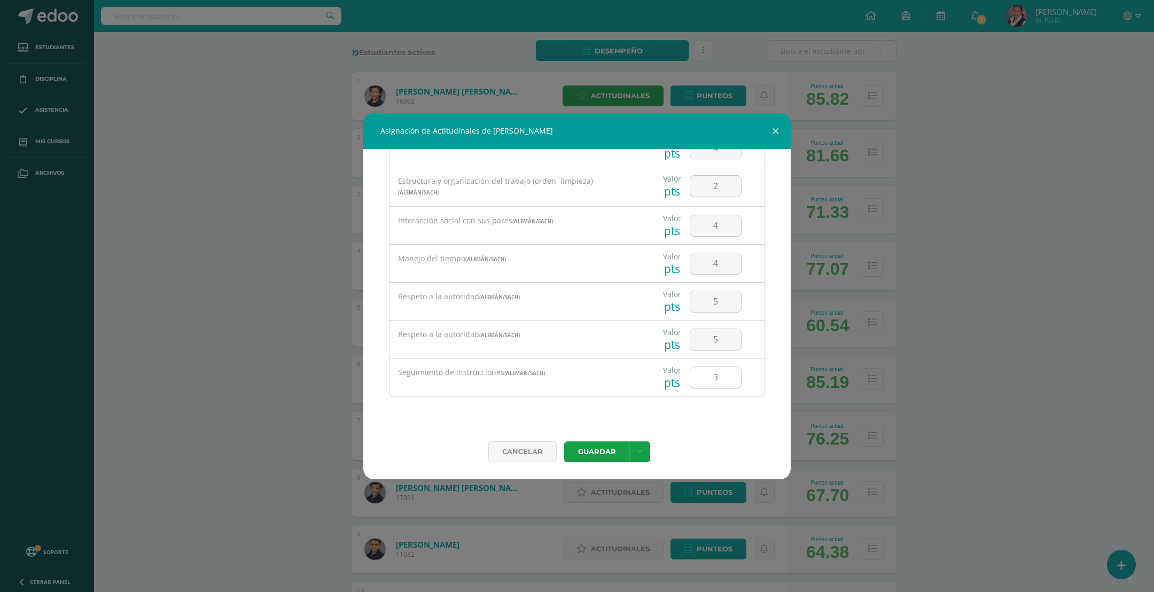
scroll to position [0, 0]
drag, startPoint x: 712, startPoint y: 334, endPoint x: 697, endPoint y: 334, distance: 14.4
click at [697, 334] on input "4" at bounding box center [715, 336] width 51 height 21
type input "5"
drag, startPoint x: 709, startPoint y: 308, endPoint x: 696, endPoint y: 307, distance: 13.4
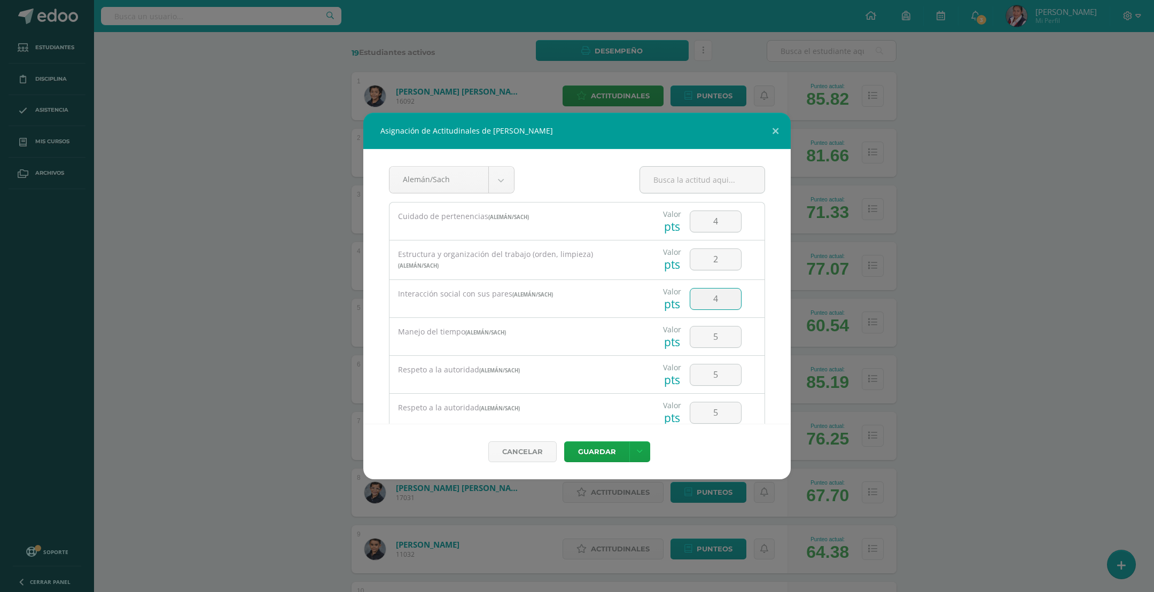
click at [696, 307] on input "4" at bounding box center [715, 299] width 51 height 21
type input "5"
drag, startPoint x: 711, startPoint y: 225, endPoint x: 701, endPoint y: 225, distance: 10.2
click at [701, 225] on input "4" at bounding box center [715, 221] width 51 height 21
click at [772, 347] on div "Alemán/Sach Todas las Categorias Matemática Comunicación y Lenguaje Alemán/Sach…" at bounding box center [576, 286] width 427 height 275
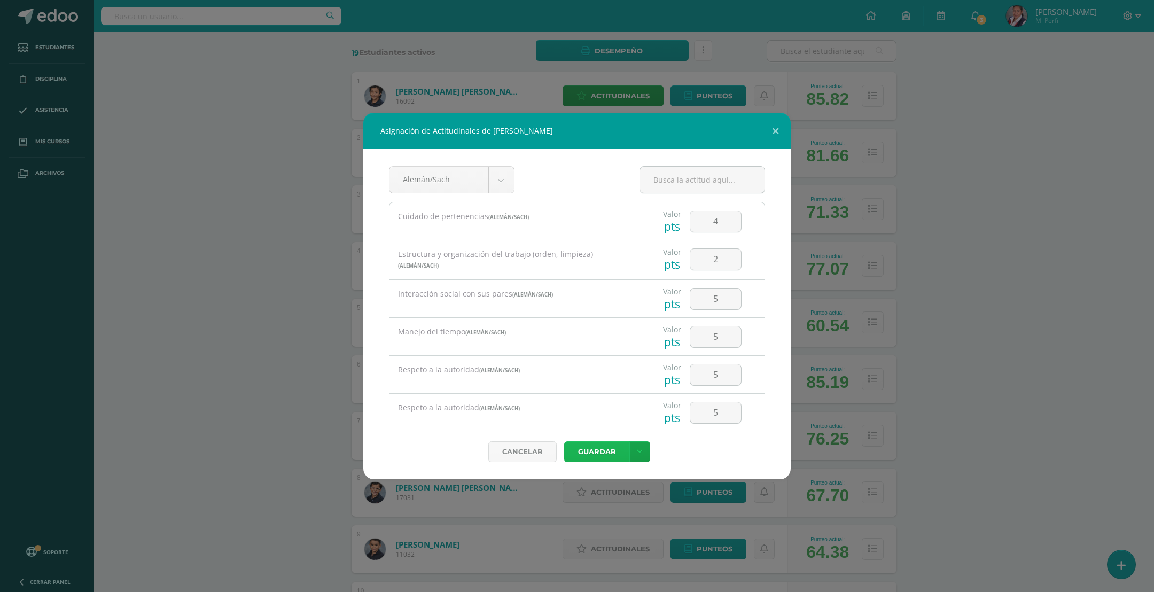
click at [603, 446] on button "Guardar" at bounding box center [596, 451] width 65 height 21
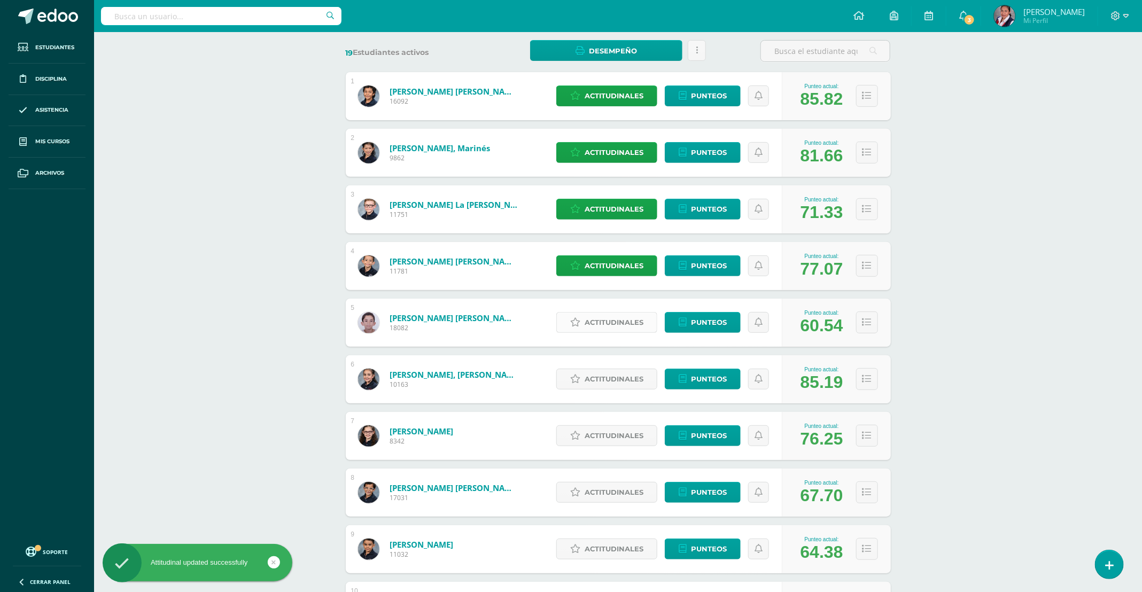
click at [594, 327] on span "Actitudinales" at bounding box center [614, 323] width 59 height 20
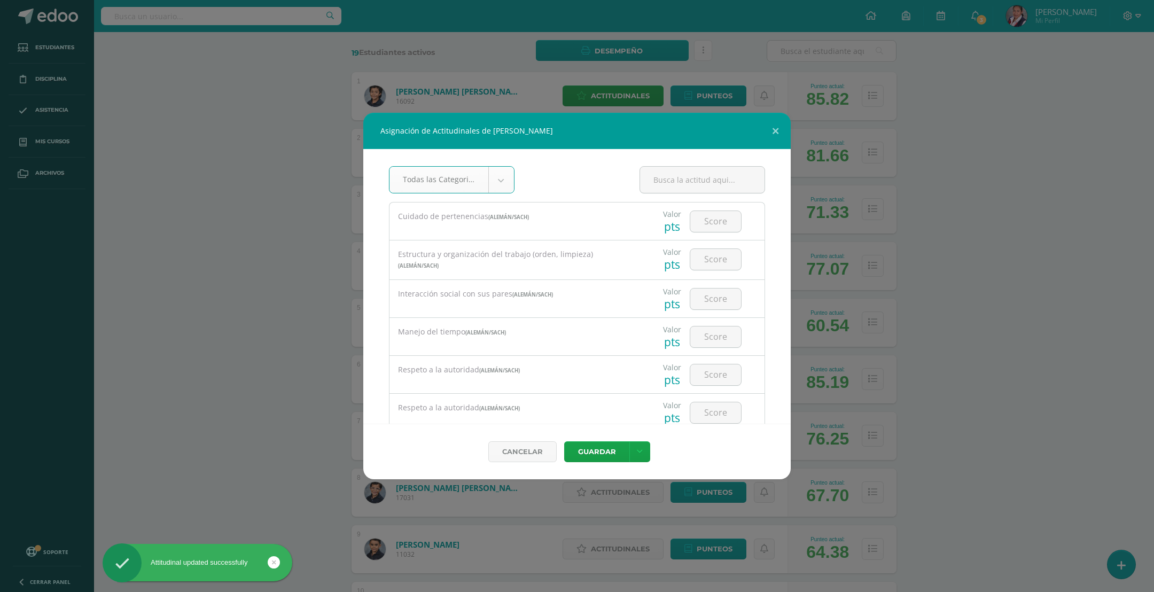
click at [502, 183] on body "Asignación de Actitudinales de José Rodrigo Cruz Lorenzana Todas las Categorias…" at bounding box center [577, 525] width 1154 height 1371
select select "25"
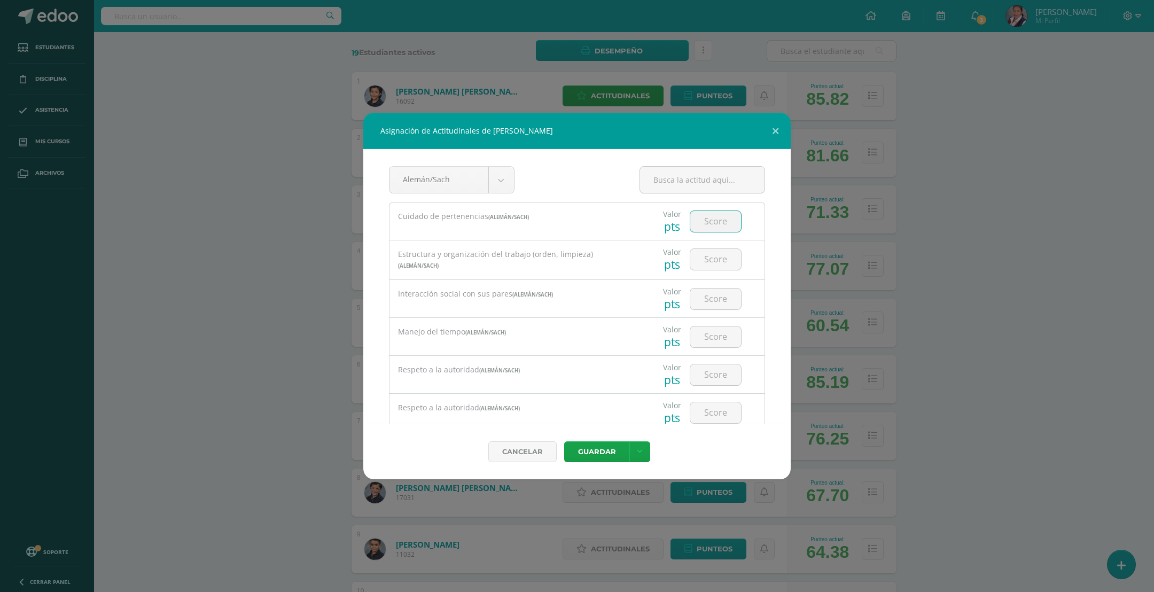
click at [717, 228] on input "number" at bounding box center [715, 221] width 51 height 21
type input "4"
click at [697, 259] on input "number" at bounding box center [715, 259] width 51 height 21
drag, startPoint x: 713, startPoint y: 228, endPoint x: 703, endPoint y: 228, distance: 10.7
click at [703, 228] on input "4" at bounding box center [715, 221] width 51 height 21
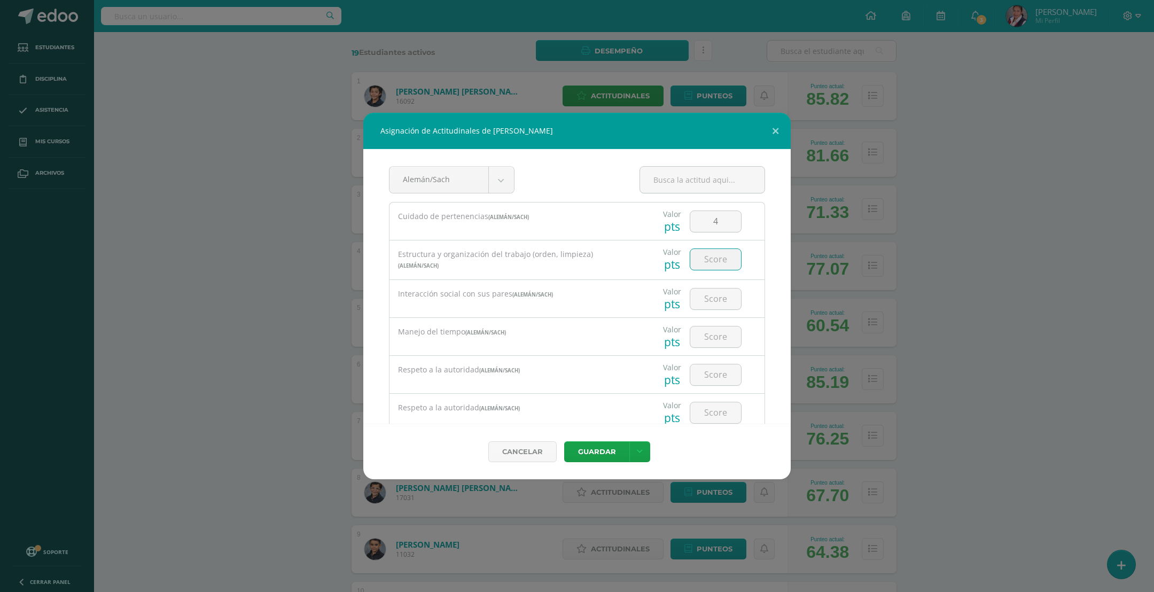
click at [701, 252] on input "number" at bounding box center [715, 259] width 51 height 21
type input "3"
click at [701, 291] on input "number" at bounding box center [715, 299] width 51 height 21
type input "3"
click at [696, 341] on input "number" at bounding box center [715, 336] width 51 height 21
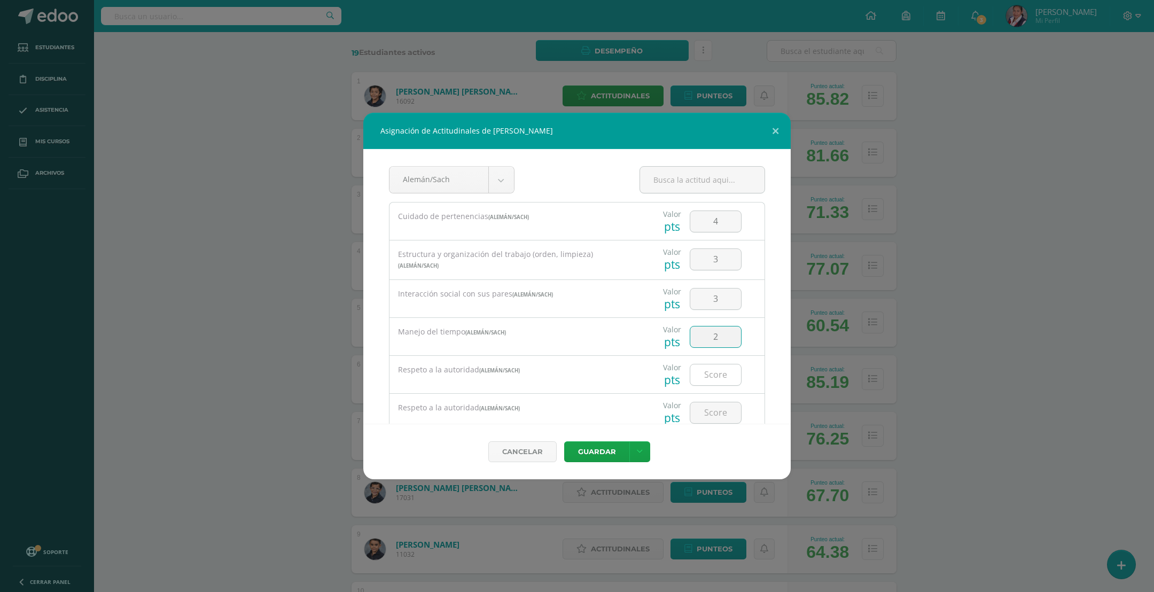
type input "2"
click at [704, 368] on input "number" at bounding box center [715, 374] width 51 height 21
type input "4"
click at [696, 348] on input "number" at bounding box center [715, 339] width 51 height 21
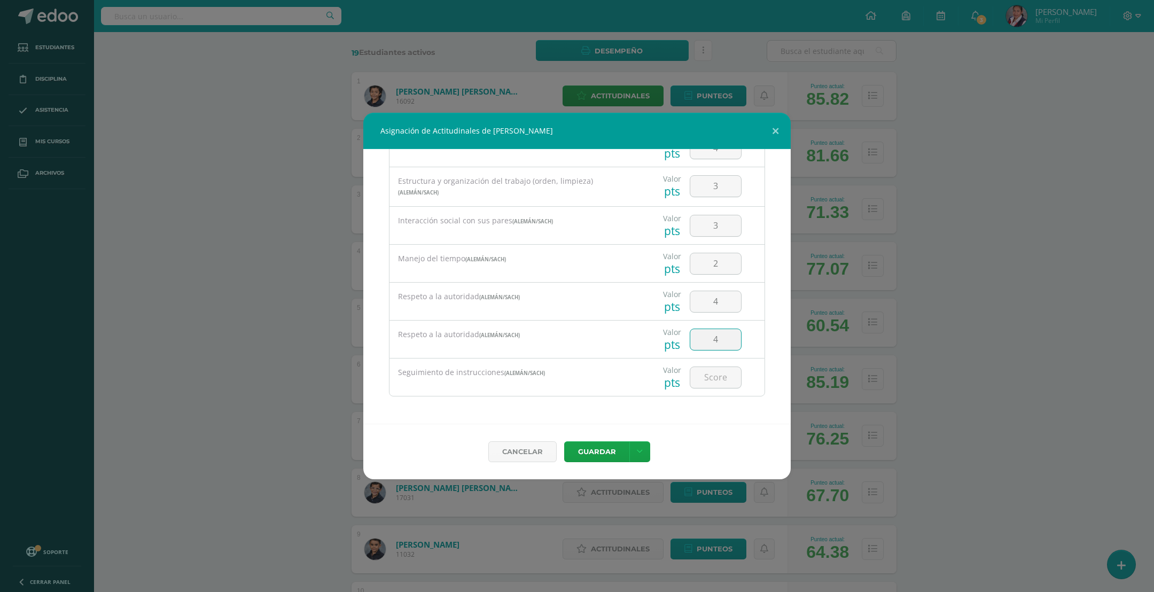
type input "4"
click at [703, 371] on input "number" at bounding box center [715, 377] width 51 height 21
type input "2"
click at [598, 449] on button "Guardar" at bounding box center [596, 451] width 65 height 21
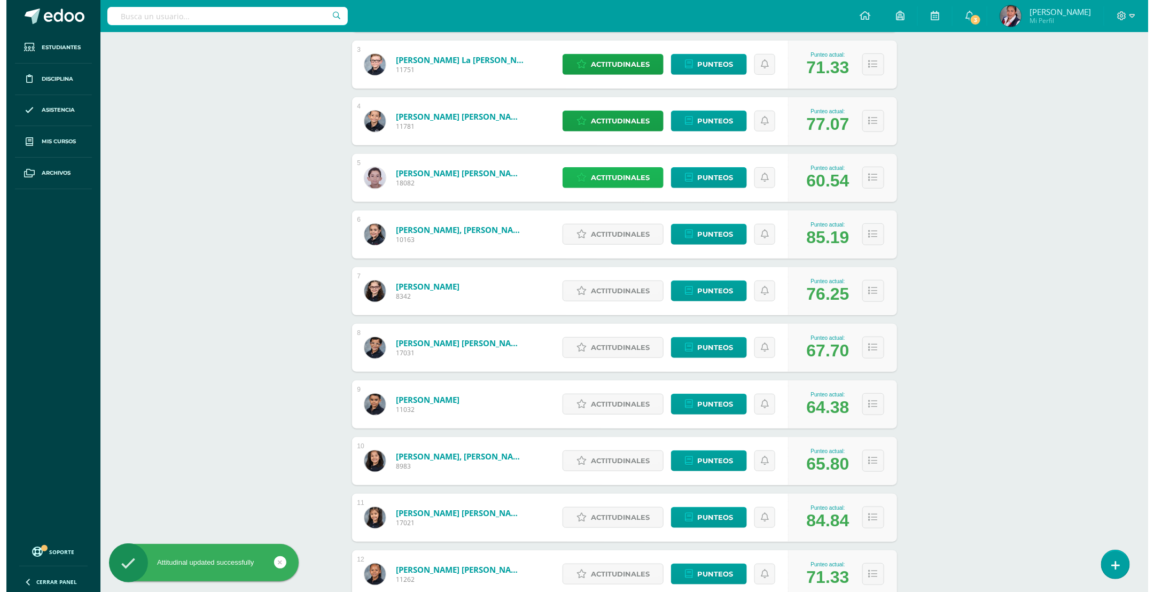
scroll to position [321, 0]
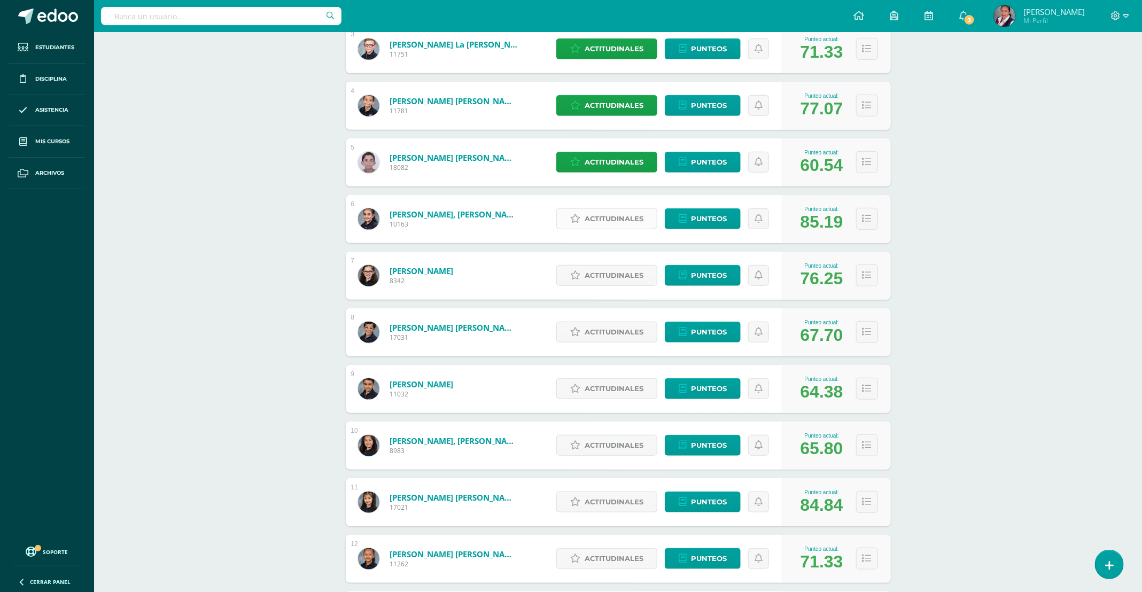
click at [598, 227] on span "Actitudinales" at bounding box center [614, 219] width 59 height 20
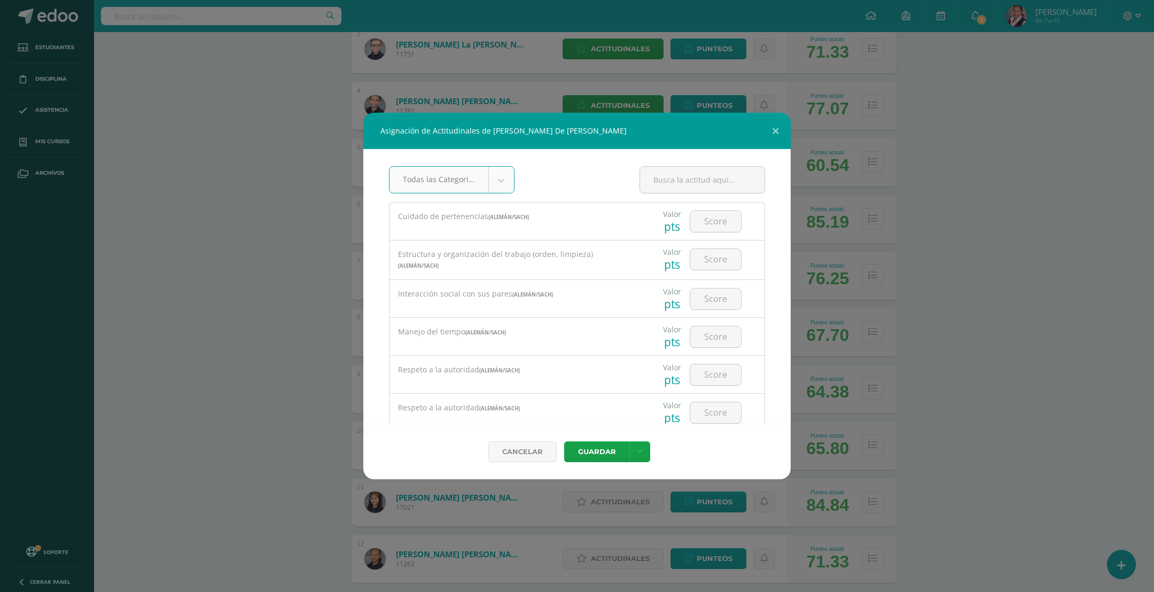
click at [494, 190] on body "Asignación de Actitudinales de Elisa NoemÍ De León Barrientos Todas las Categor…" at bounding box center [577, 364] width 1154 height 1371
select select "25"
click at [713, 222] on input "number" at bounding box center [715, 221] width 51 height 21
type input "5"
click at [707, 253] on input "number" at bounding box center [715, 259] width 51 height 21
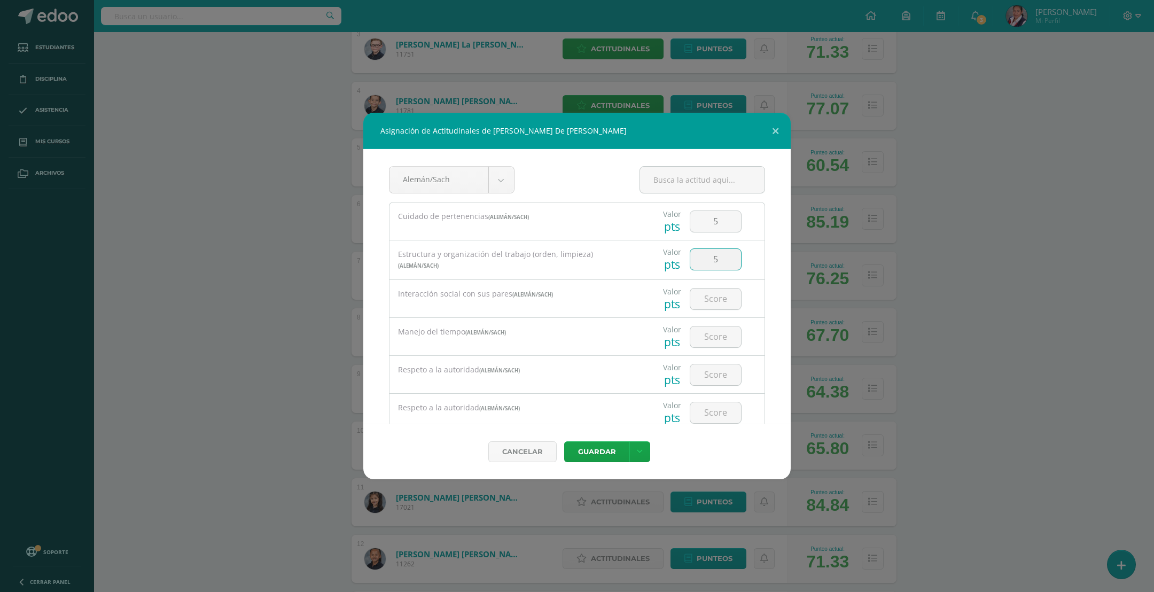
click at [707, 262] on input "5" at bounding box center [715, 259] width 51 height 21
type input "5"
click at [691, 306] on input "number" at bounding box center [715, 299] width 51 height 21
type input "3"
click at [704, 344] on input "number" at bounding box center [715, 336] width 51 height 21
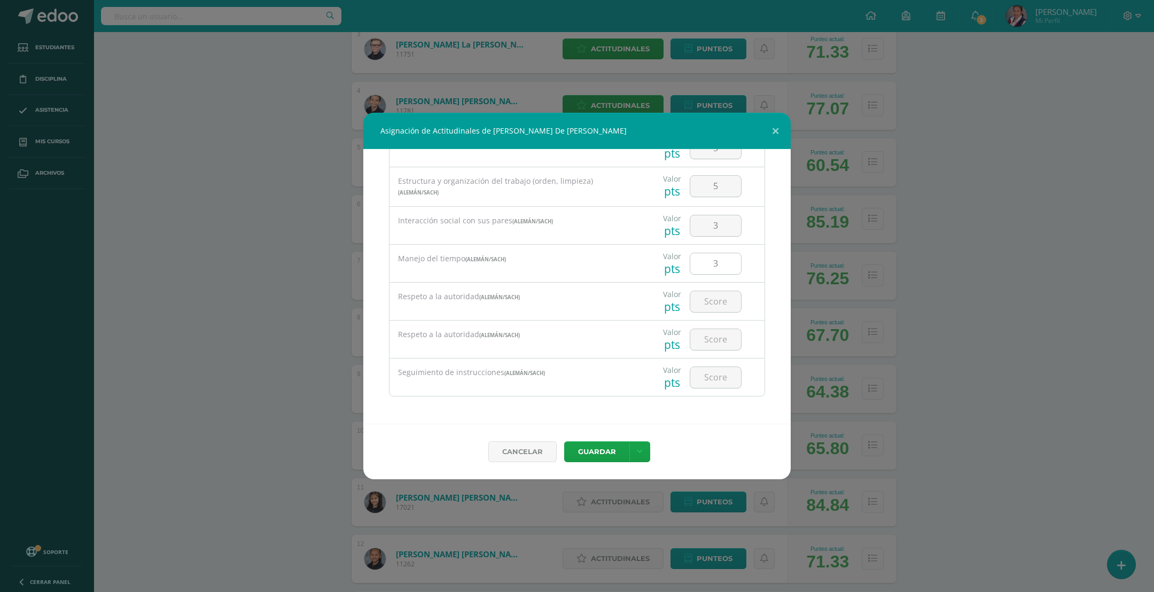
scroll to position [0, 0]
drag, startPoint x: 711, startPoint y: 339, endPoint x: 697, endPoint y: 340, distance: 13.4
click at [697, 340] on input "3" at bounding box center [715, 336] width 51 height 21
type input "4"
click at [710, 377] on input "number" at bounding box center [715, 374] width 51 height 21
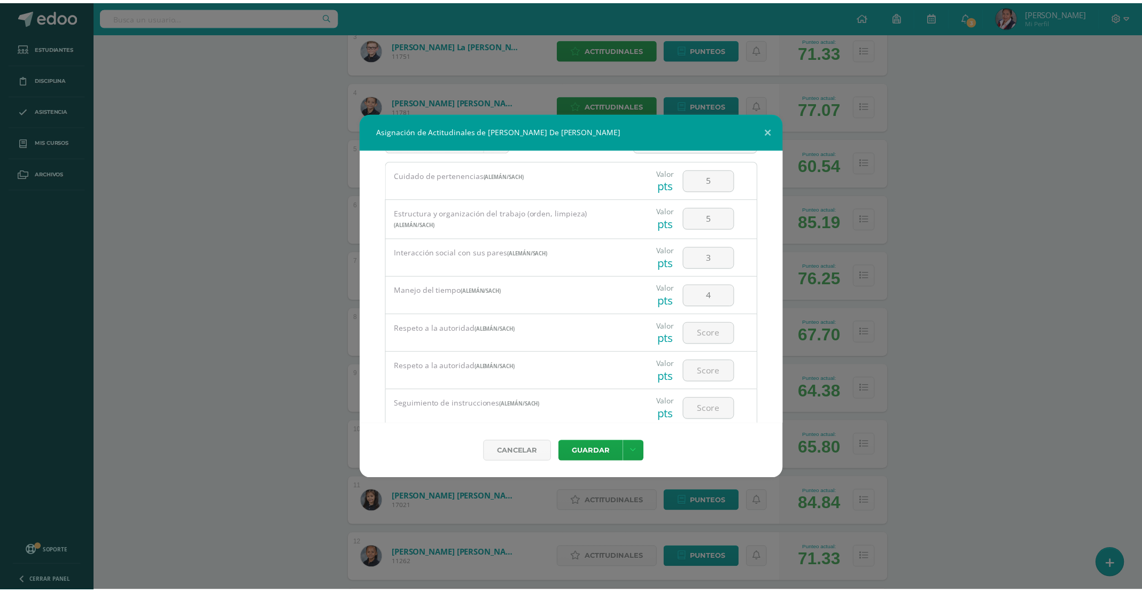
scroll to position [75, 0]
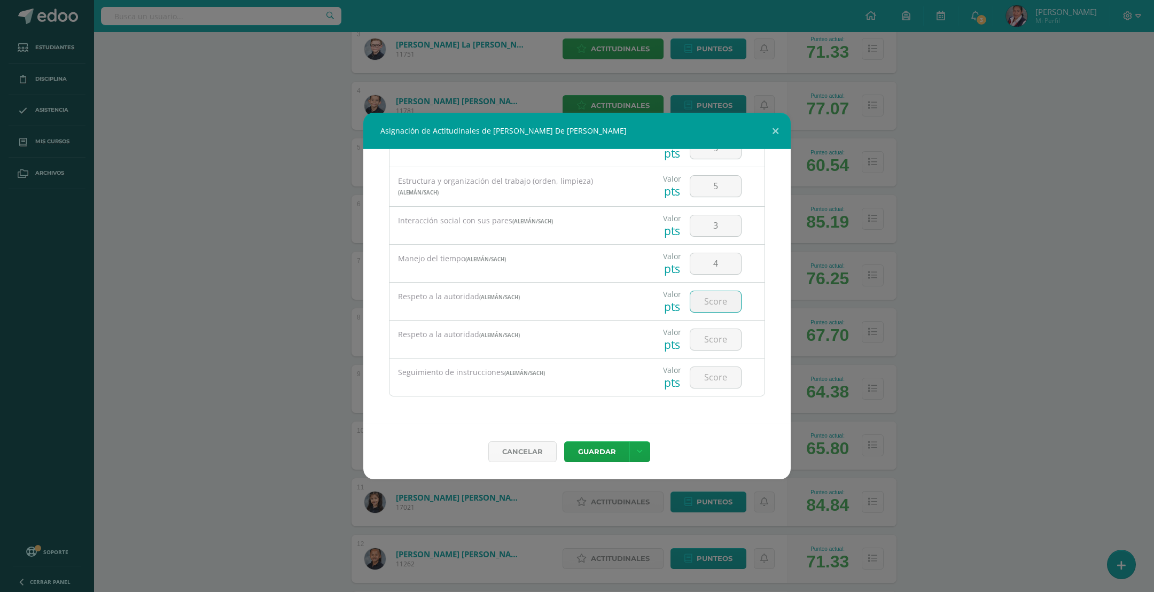
click at [701, 307] on input "number" at bounding box center [715, 301] width 51 height 21
type input "5"
click at [706, 345] on input "number" at bounding box center [715, 339] width 51 height 21
type input "5"
click at [703, 374] on input "number" at bounding box center [715, 377] width 51 height 21
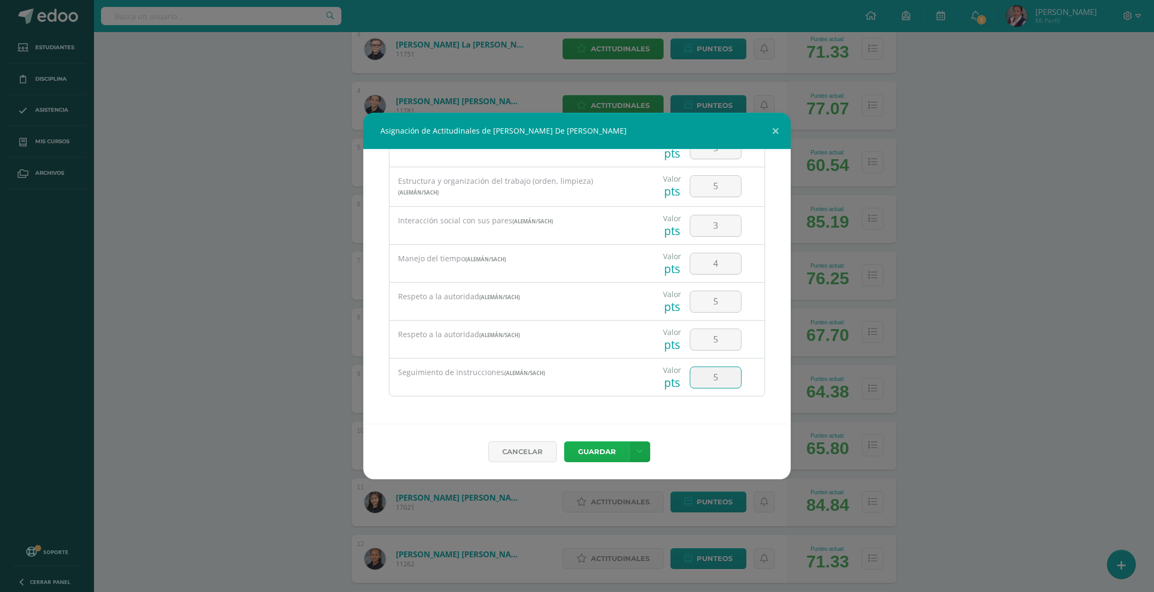
type input "5"
click at [592, 453] on button "Guardar" at bounding box center [596, 451] width 65 height 21
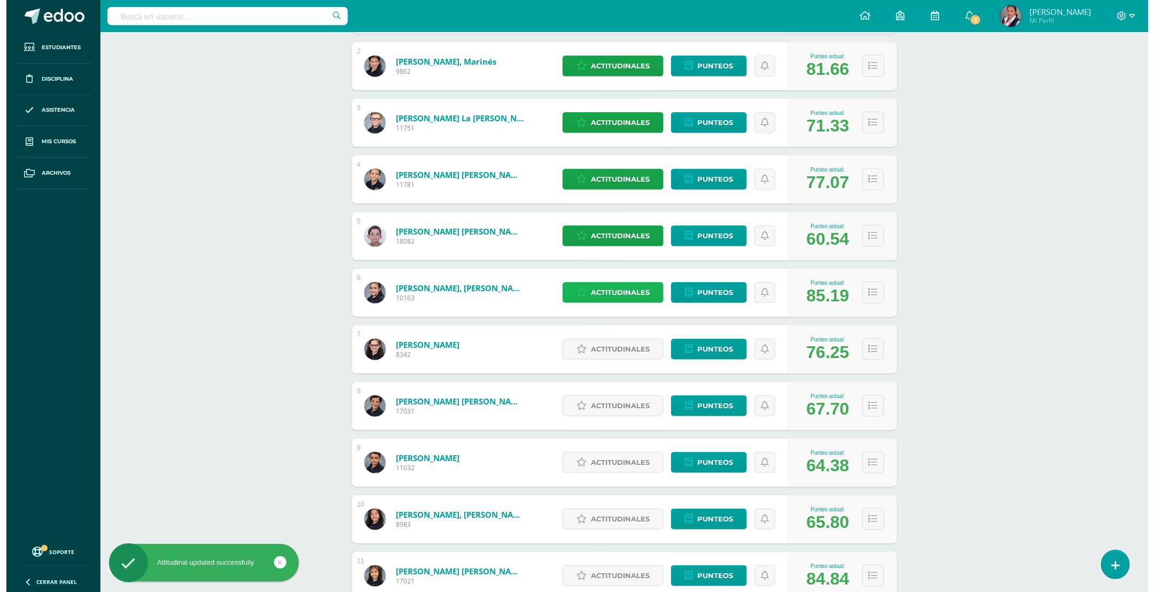
scroll to position [240, 0]
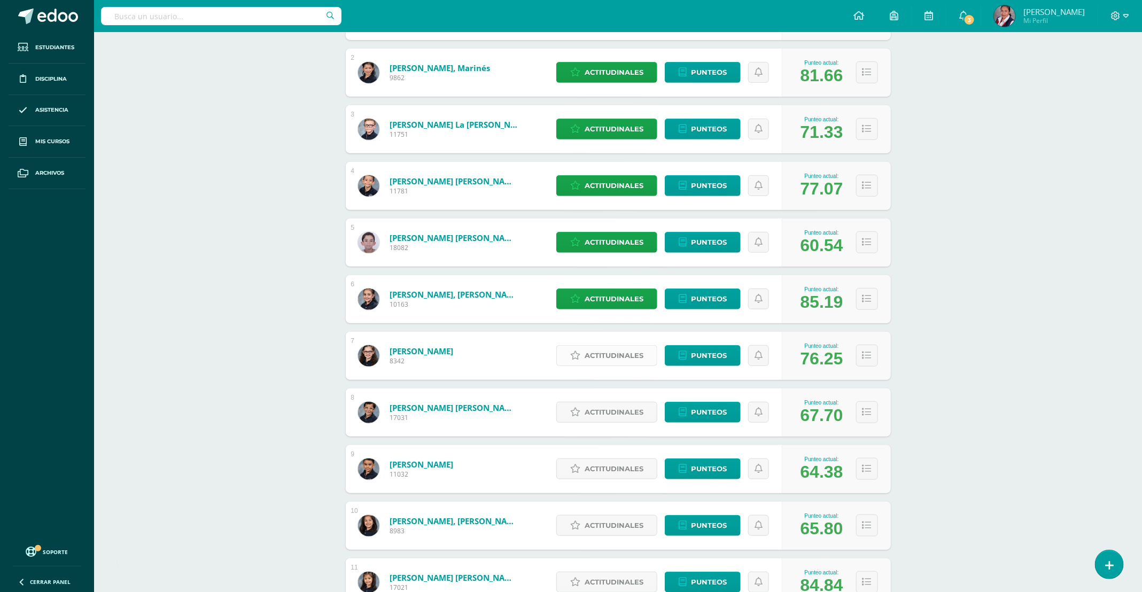
click at [608, 351] on span "Actitudinales" at bounding box center [614, 356] width 59 height 20
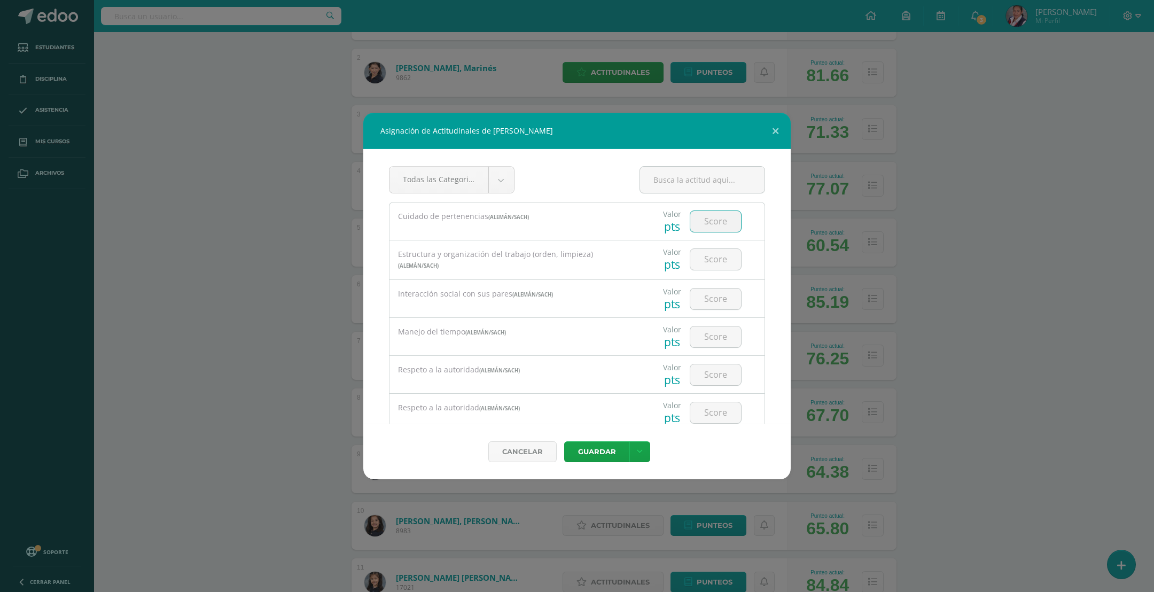
click at [702, 225] on input "number" at bounding box center [715, 221] width 51 height 21
type input "4"
click at [699, 262] on input "number" at bounding box center [715, 259] width 51 height 21
type input "4"
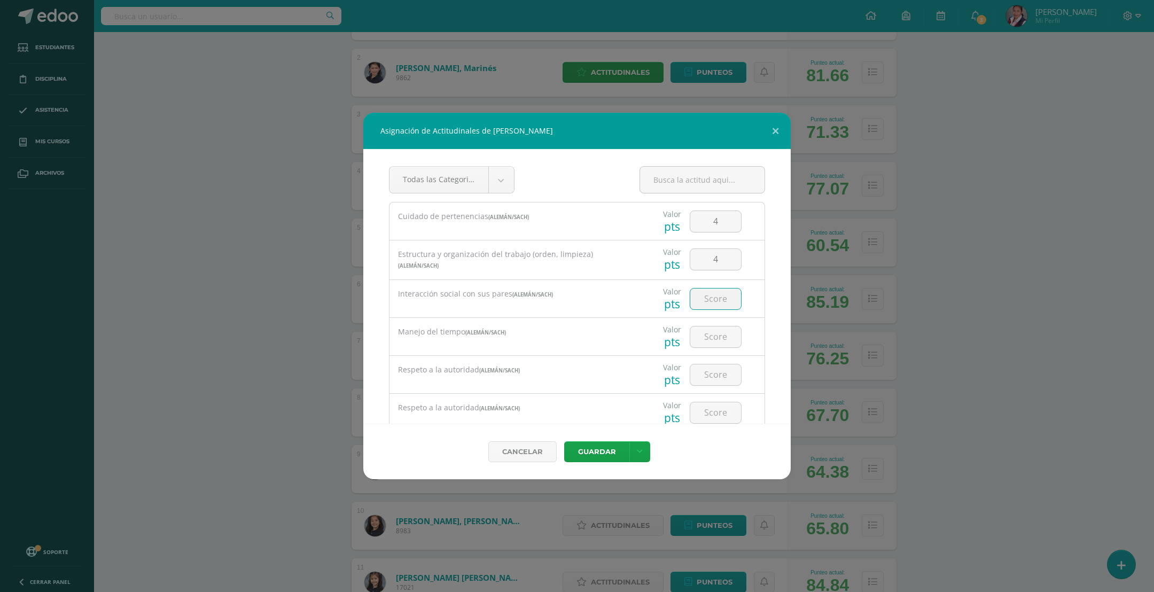
click at [696, 297] on input "number" at bounding box center [715, 299] width 51 height 21
drag, startPoint x: 711, startPoint y: 259, endPoint x: 686, endPoint y: 260, distance: 24.6
click at [690, 260] on input "4" at bounding box center [715, 259] width 51 height 21
click at [703, 297] on input "number" at bounding box center [715, 299] width 51 height 21
type input "4"
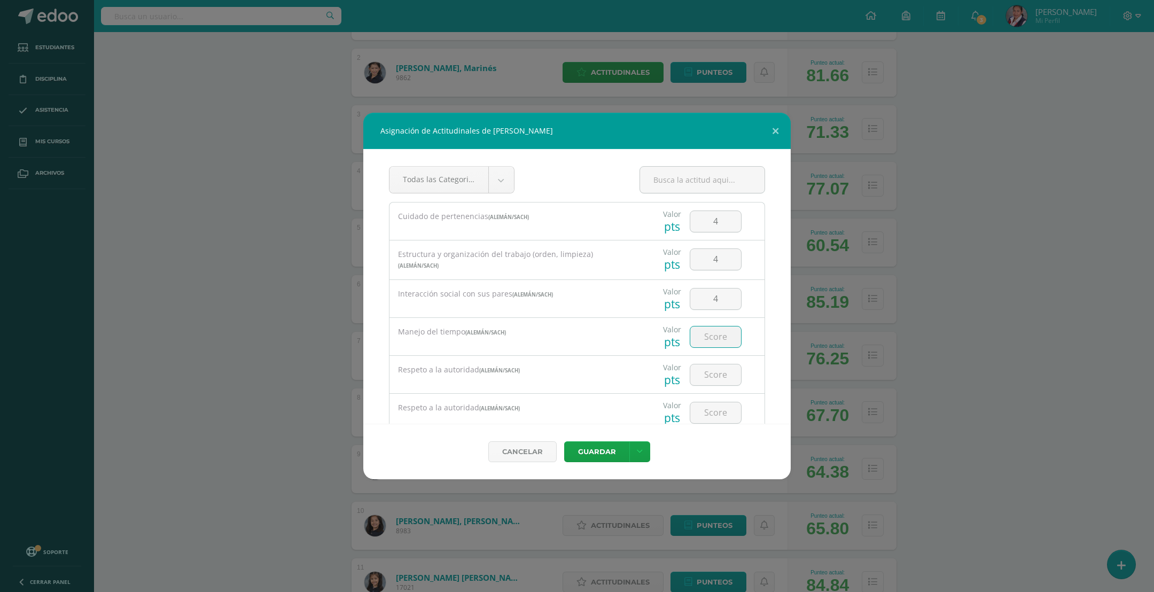
click at [706, 329] on input "number" at bounding box center [715, 336] width 51 height 21
type input "3"
click at [703, 377] on input "number" at bounding box center [715, 374] width 51 height 21
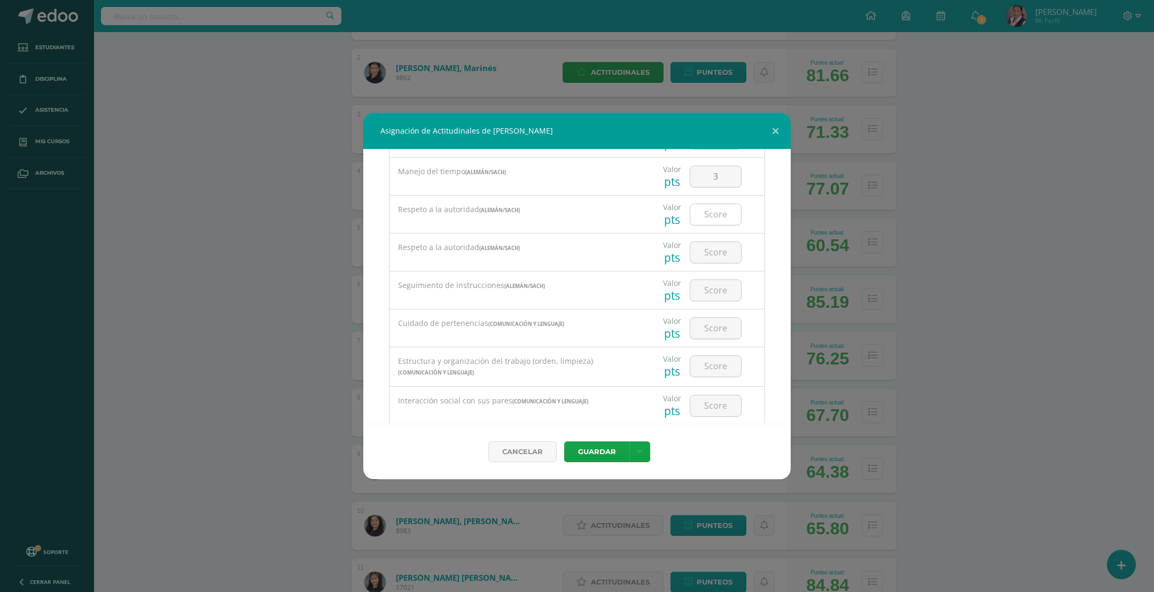
click at [704, 211] on input "number" at bounding box center [715, 214] width 51 height 21
type input "3"
click at [702, 255] on input "number" at bounding box center [715, 252] width 51 height 21
type input "3"
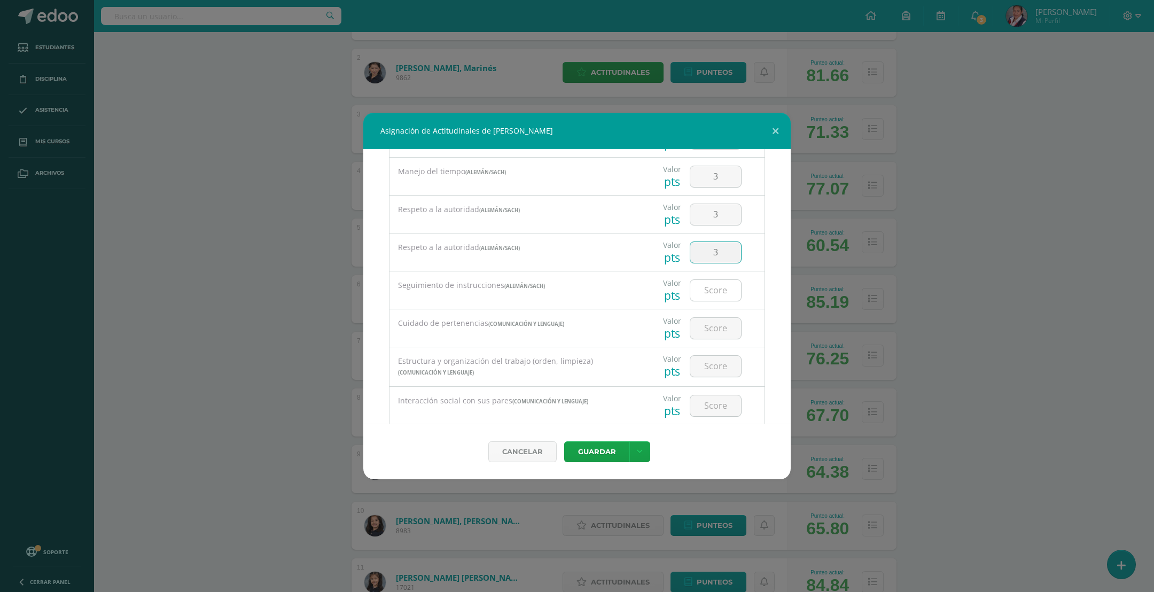
click at [701, 286] on input "number" at bounding box center [715, 290] width 51 height 21
type input "3"
click at [709, 329] on input "number" at bounding box center [715, 328] width 51 height 21
type input "4"
click at [709, 357] on div at bounding box center [716, 366] width 52 height 22
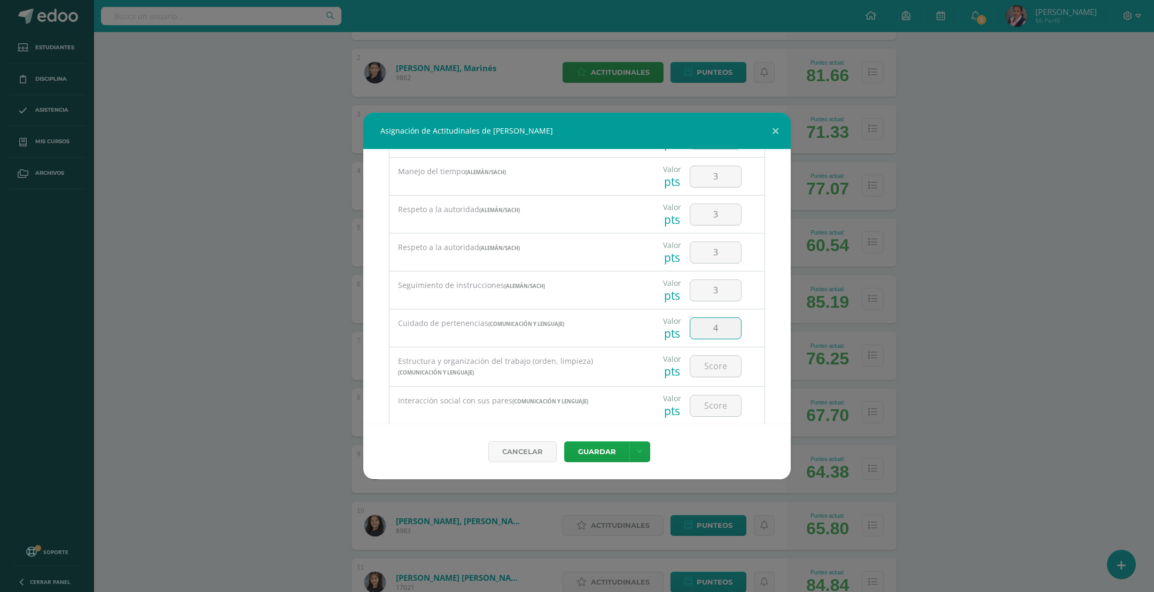
drag, startPoint x: 714, startPoint y: 332, endPoint x: 691, endPoint y: 333, distance: 23.0
click at [691, 333] on input "4" at bounding box center [715, 328] width 51 height 21
drag, startPoint x: 709, startPoint y: 294, endPoint x: 693, endPoint y: 295, distance: 16.1
click at [693, 295] on input "number" at bounding box center [715, 290] width 51 height 21
drag, startPoint x: 712, startPoint y: 252, endPoint x: 688, endPoint y: 257, distance: 24.1
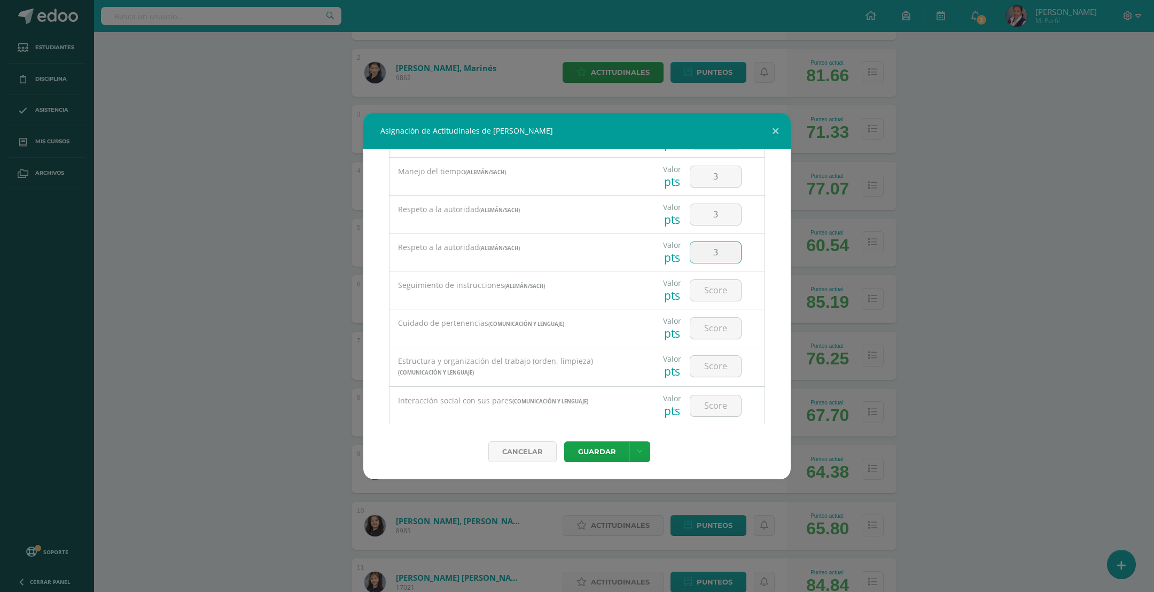
click at [690, 257] on input "3" at bounding box center [715, 252] width 51 height 21
drag, startPoint x: 717, startPoint y: 216, endPoint x: 686, endPoint y: 215, distance: 31.0
click at [690, 215] on input "3" at bounding box center [715, 214] width 51 height 21
drag, startPoint x: 716, startPoint y: 178, endPoint x: 677, endPoint y: 180, distance: 38.5
click at [686, 180] on div at bounding box center [716, 176] width 60 height 37
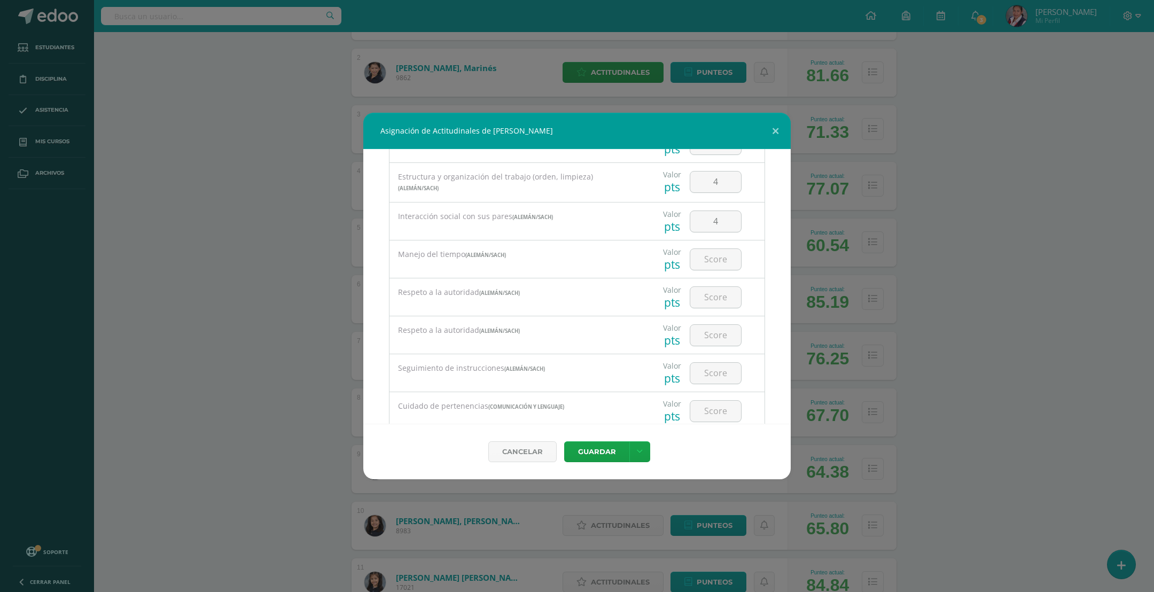
scroll to position [0, 0]
drag, startPoint x: 709, startPoint y: 300, endPoint x: 675, endPoint y: 302, distance: 33.7
click at [686, 302] on div "4" at bounding box center [716, 298] width 60 height 37
drag, startPoint x: 695, startPoint y: 263, endPoint x: 687, endPoint y: 265, distance: 8.2
click at [690, 265] on input "4" at bounding box center [715, 259] width 51 height 21
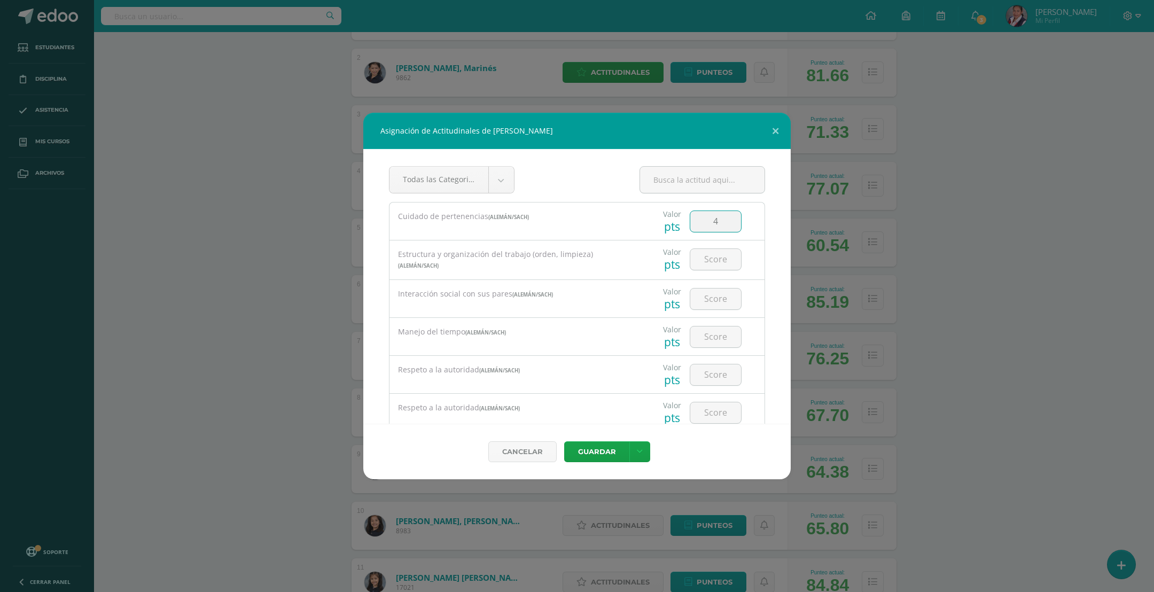
drag, startPoint x: 713, startPoint y: 223, endPoint x: 686, endPoint y: 222, distance: 27.3
click at [690, 222] on input "4" at bounding box center [715, 221] width 51 height 21
click at [501, 181] on body "Asignación de Actitudinales de Mariana Diéguez Thiel Todas las Categorias Todas…" at bounding box center [577, 445] width 1154 height 1371
select select "25"
click at [695, 228] on input "number" at bounding box center [715, 221] width 51 height 21
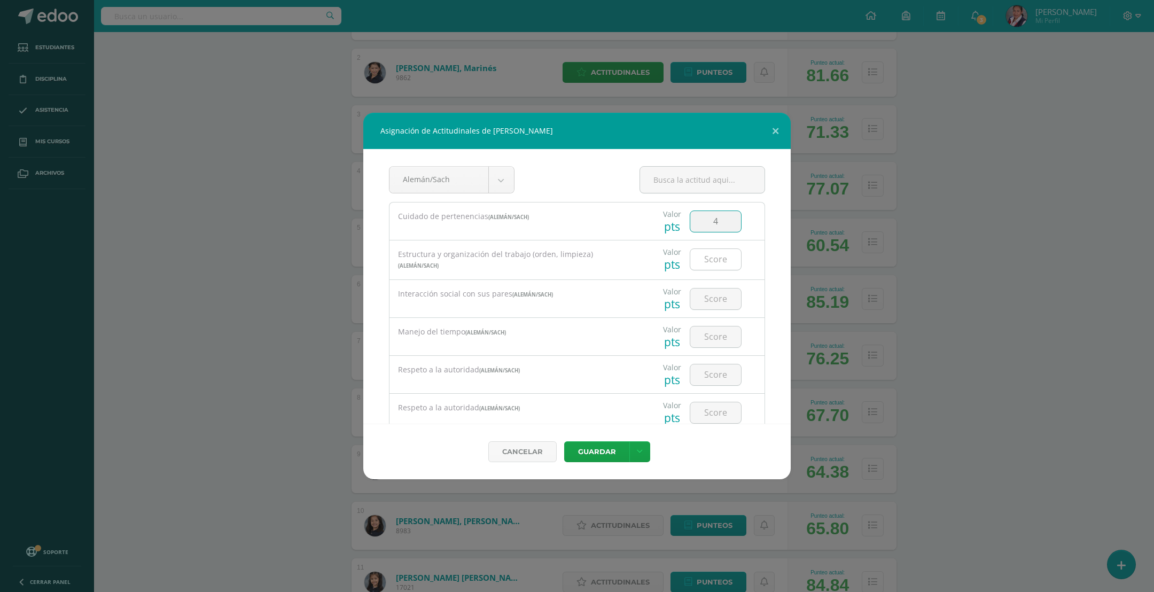
type input "4"
click at [694, 256] on input "number" at bounding box center [715, 259] width 51 height 21
type input "4"
click at [704, 297] on input "number" at bounding box center [715, 299] width 51 height 21
type input "4"
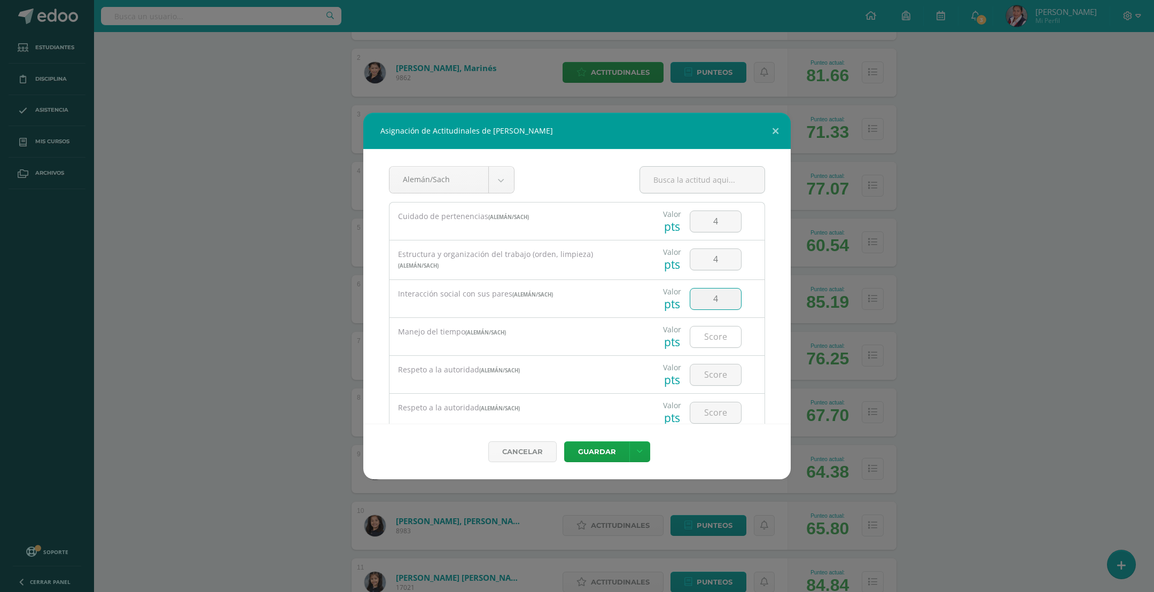
click at [709, 336] on input "number" at bounding box center [715, 336] width 51 height 21
type input "4"
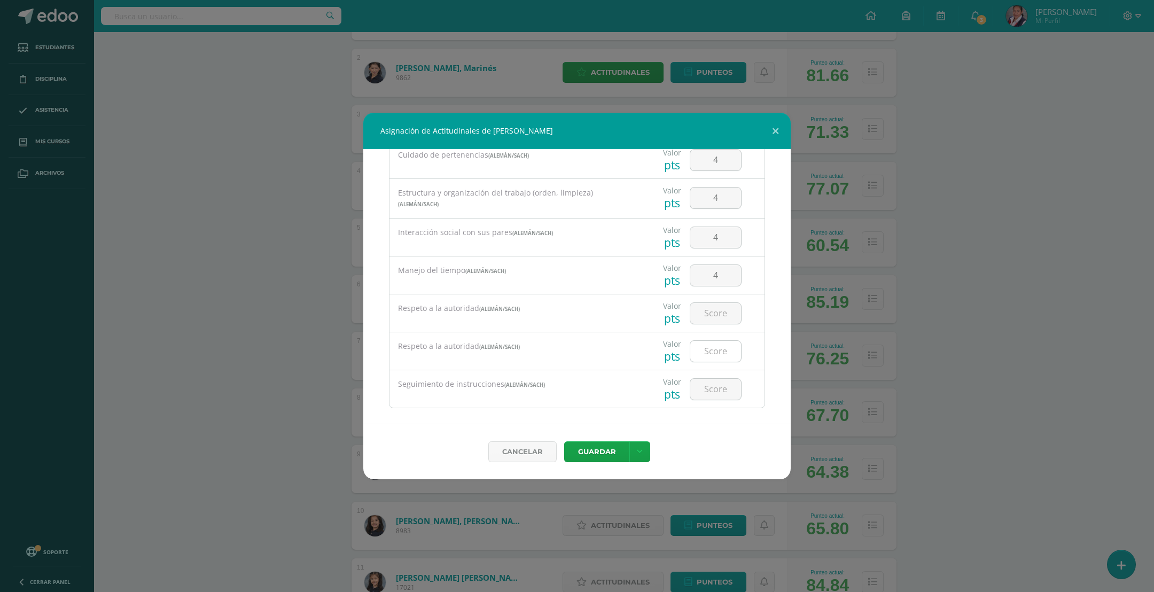
scroll to position [75, 0]
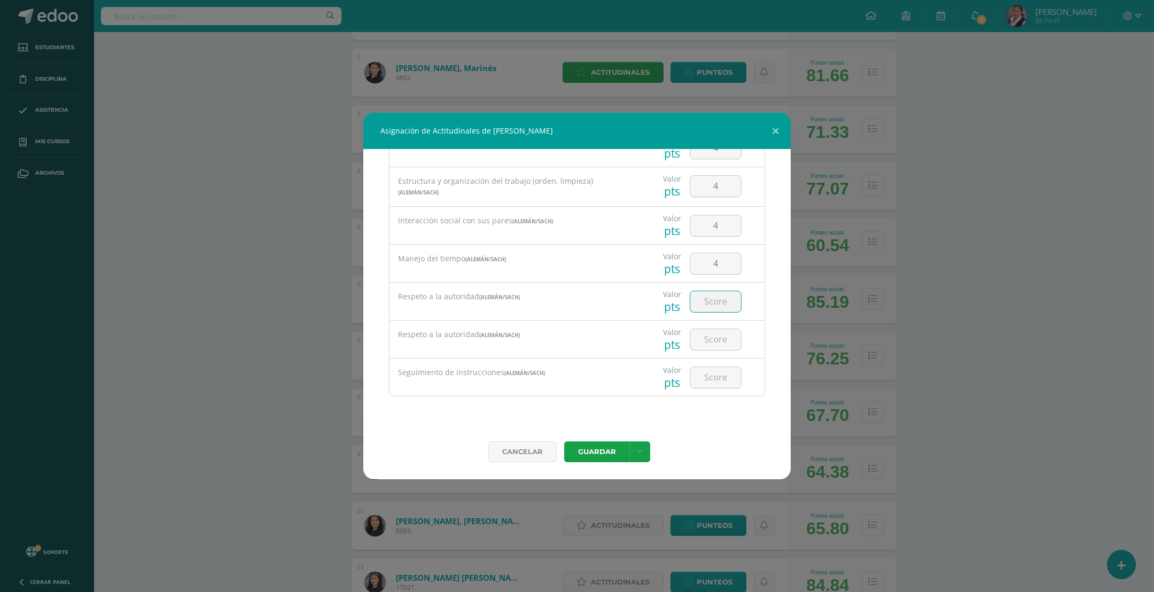
click at [696, 305] on input "number" at bounding box center [715, 301] width 51 height 21
type input "4"
click at [703, 339] on input "number" at bounding box center [715, 339] width 51 height 21
type input "4"
click at [696, 374] on input "number" at bounding box center [715, 377] width 51 height 21
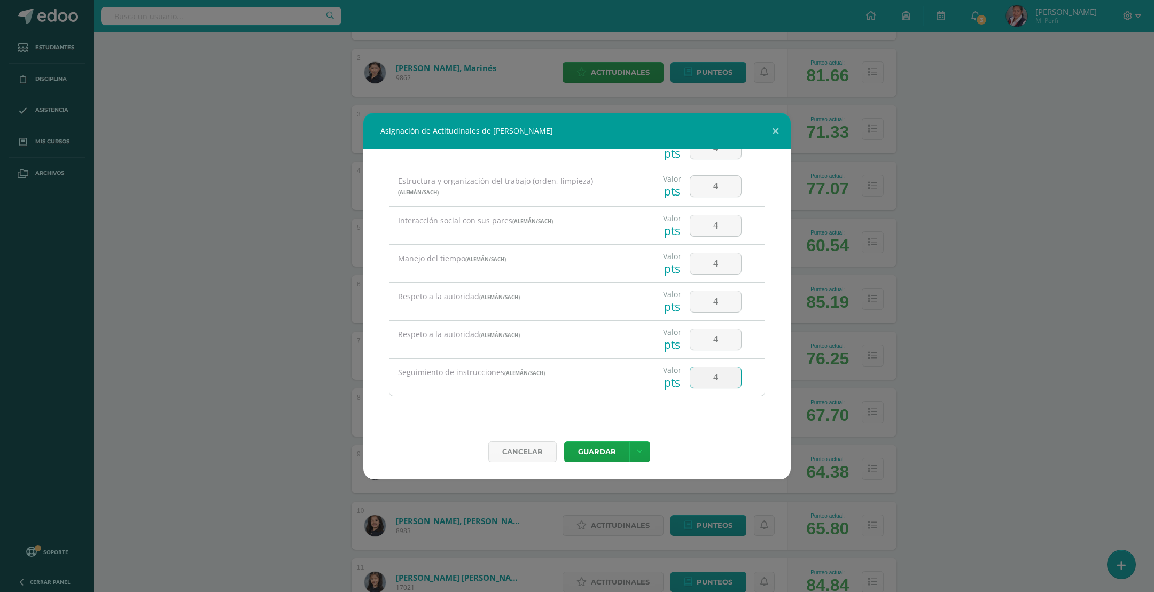
type input "4"
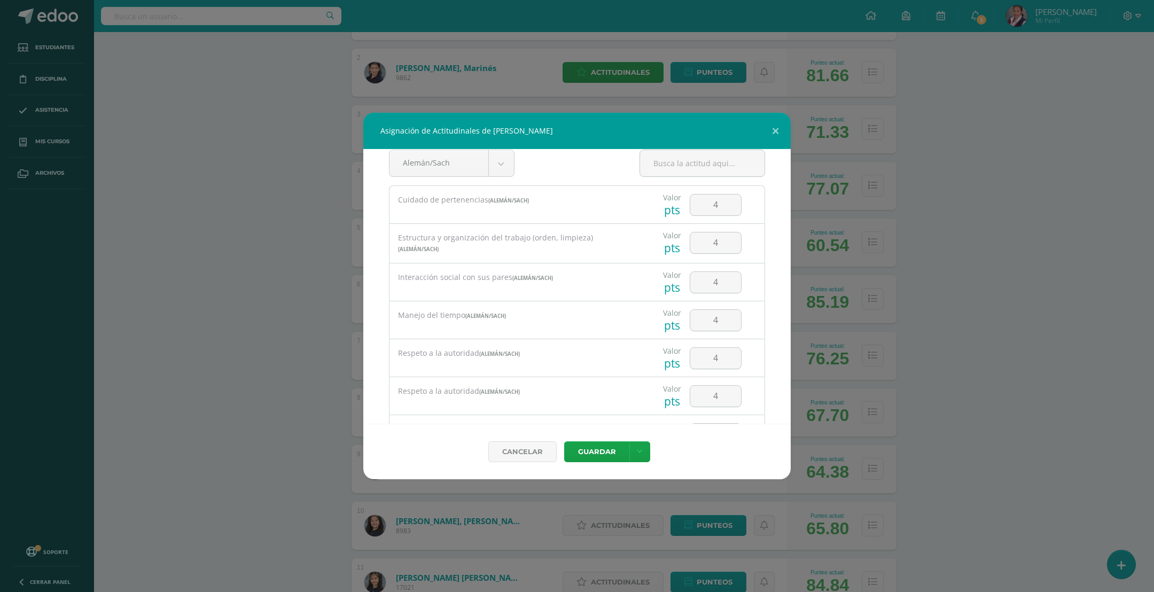
scroll to position [0, 0]
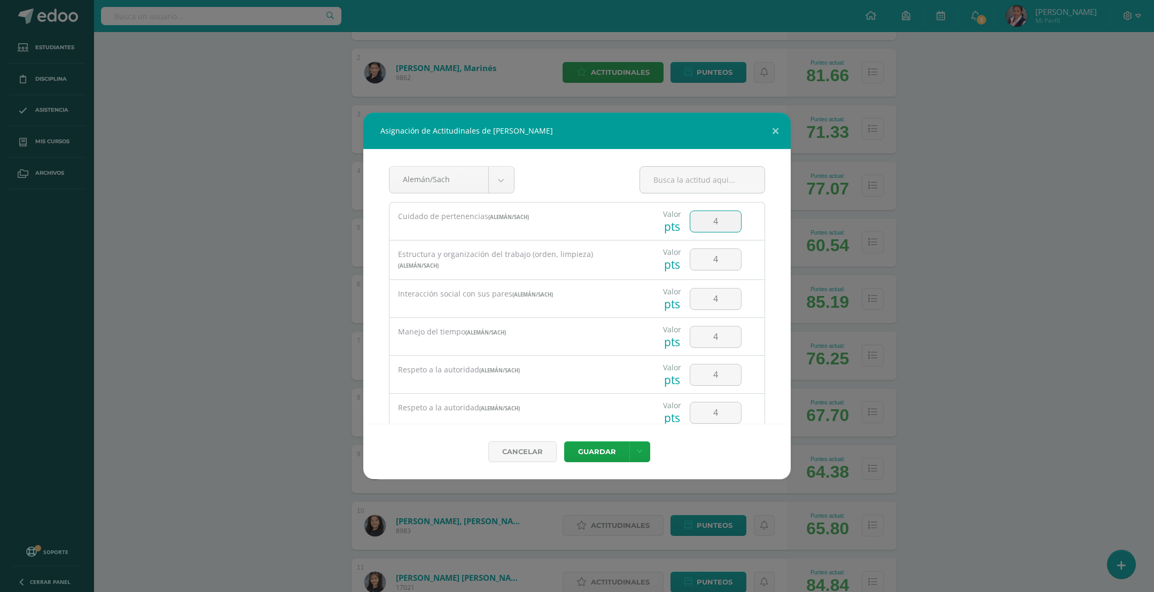
click at [695, 223] on input "4" at bounding box center [715, 221] width 51 height 21
type input "3"
drag, startPoint x: 710, startPoint y: 268, endPoint x: 672, endPoint y: 268, distance: 37.9
click at [672, 268] on div "Valor pts 4" at bounding box center [702, 258] width 116 height 37
type input "3"
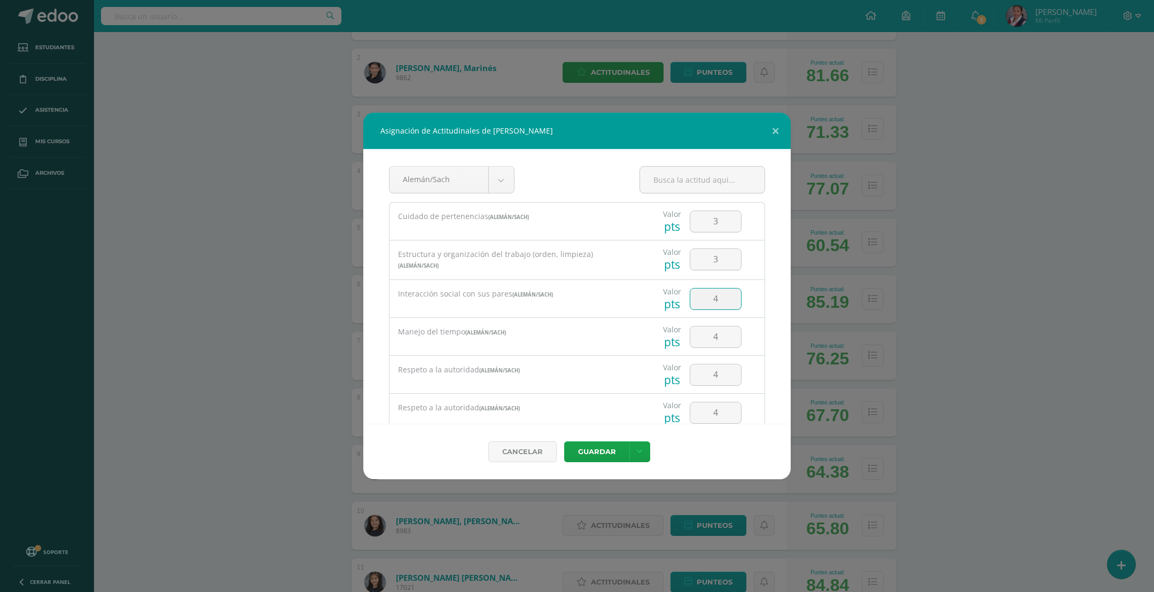
drag, startPoint x: 711, startPoint y: 298, endPoint x: 690, endPoint y: 299, distance: 20.8
click at [690, 299] on input "4" at bounding box center [715, 299] width 51 height 21
type input "3"
drag, startPoint x: 712, startPoint y: 332, endPoint x: 703, endPoint y: 335, distance: 10.0
click at [703, 335] on input "4" at bounding box center [715, 336] width 51 height 21
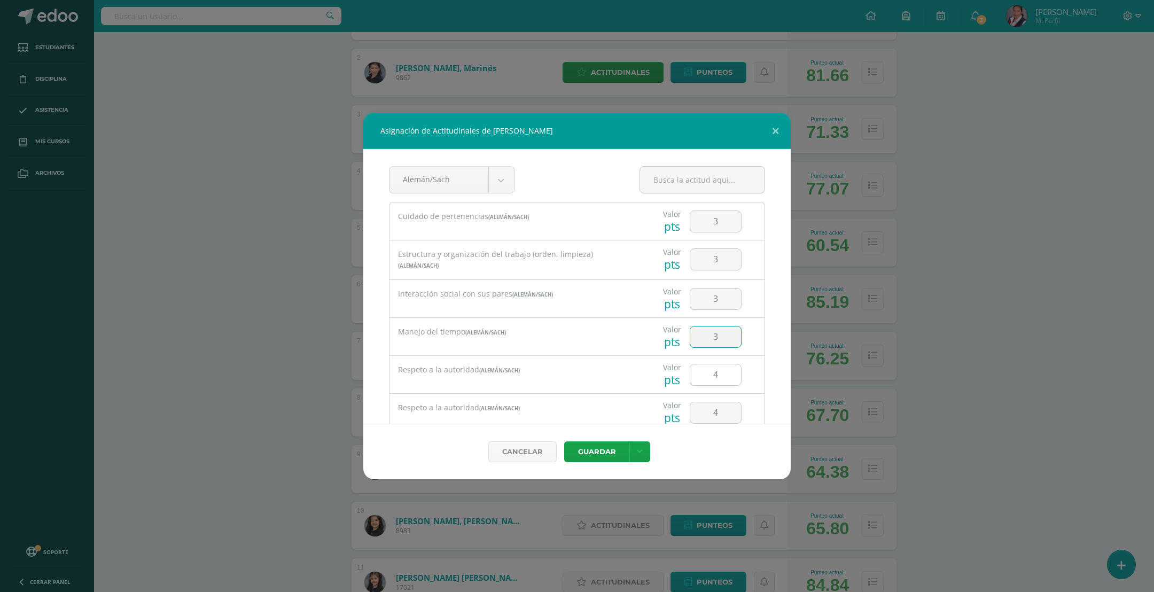
type input "3"
click at [708, 371] on input "4" at bounding box center [715, 374] width 51 height 21
drag, startPoint x: 725, startPoint y: 375, endPoint x: 704, endPoint y: 375, distance: 20.8
click at [704, 375] on input "43" at bounding box center [715, 374] width 51 height 21
drag, startPoint x: 725, startPoint y: 377, endPoint x: 697, endPoint y: 378, distance: 27.8
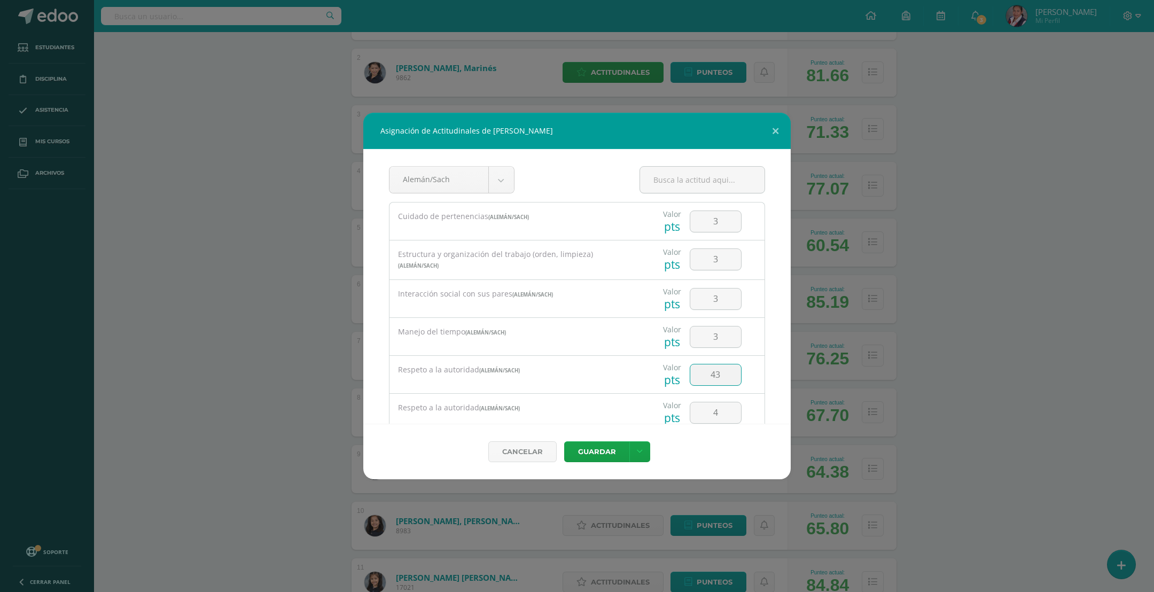
click at [697, 378] on input "43" at bounding box center [715, 374] width 51 height 21
type input "3"
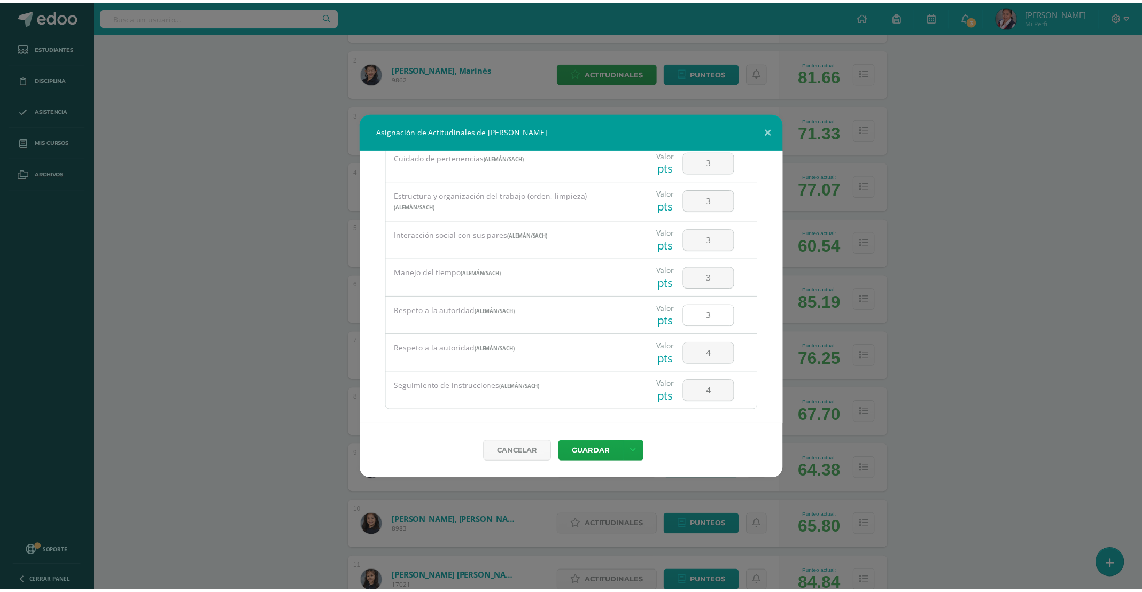
scroll to position [75, 0]
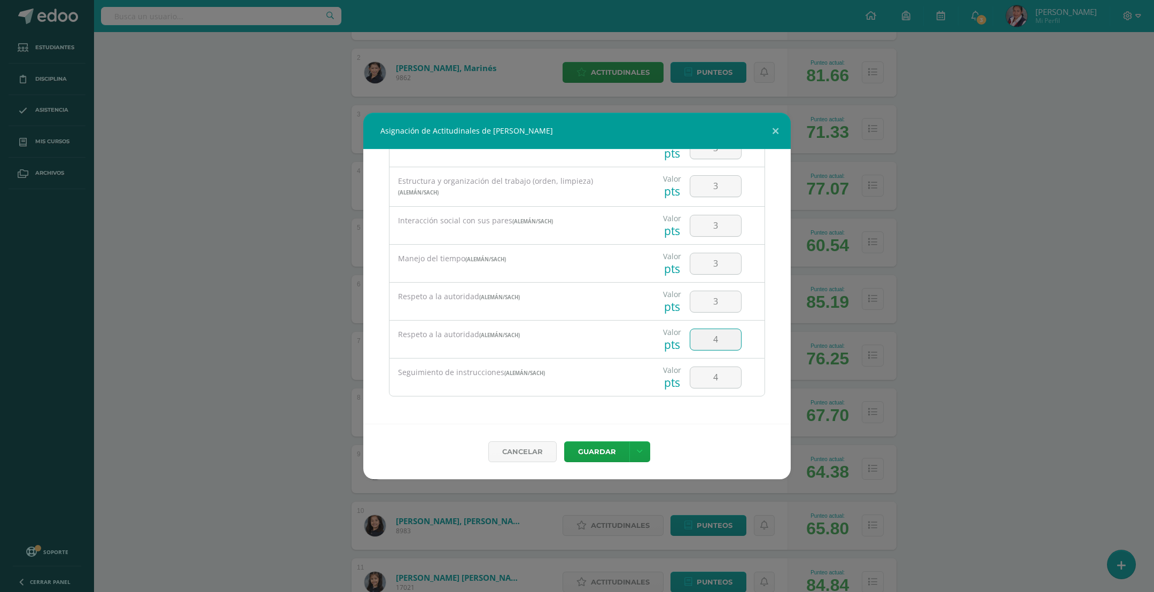
drag, startPoint x: 706, startPoint y: 340, endPoint x: 681, endPoint y: 339, distance: 24.6
click at [690, 339] on input "4" at bounding box center [715, 339] width 51 height 21
type input "3"
click at [702, 377] on input "4" at bounding box center [715, 377] width 51 height 21
type input "3"
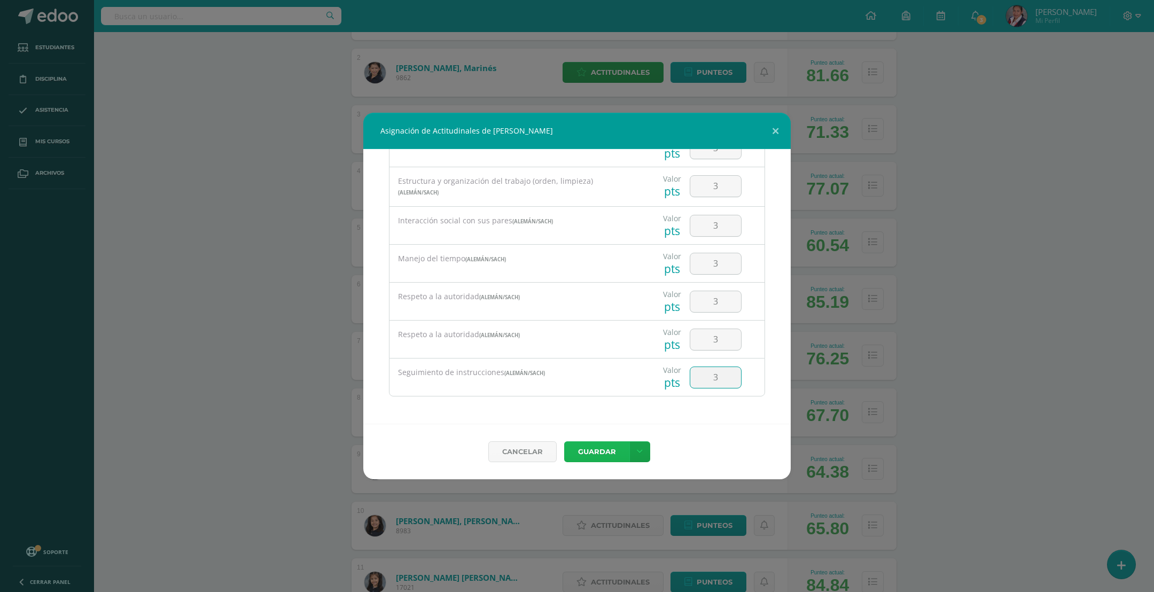
click at [605, 457] on button "Guardar" at bounding box center [596, 451] width 65 height 21
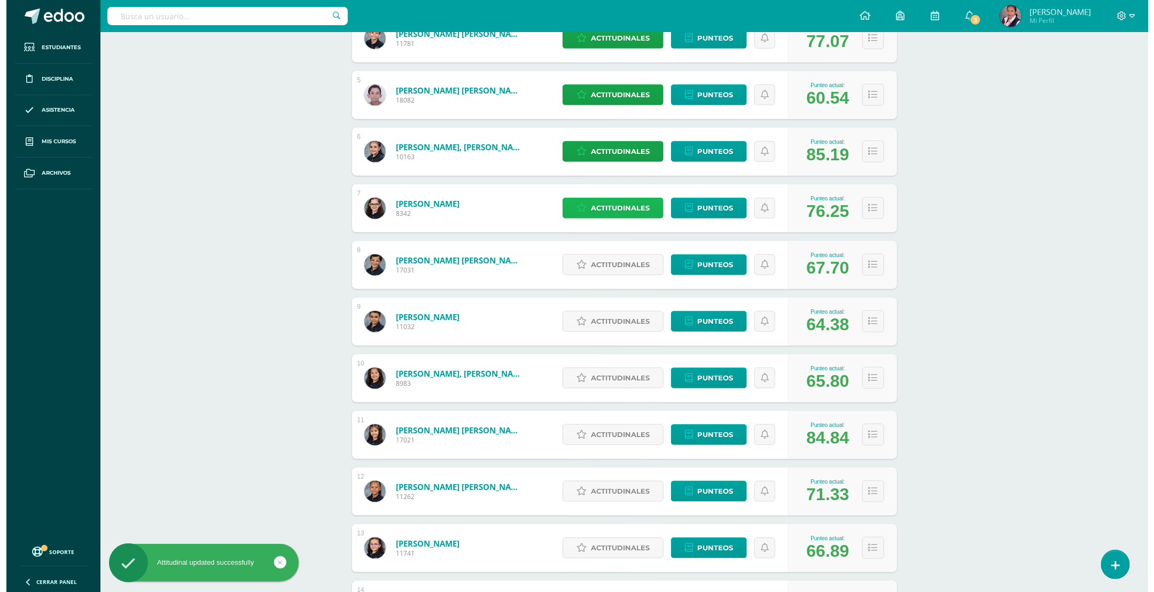
scroll to position [379, 0]
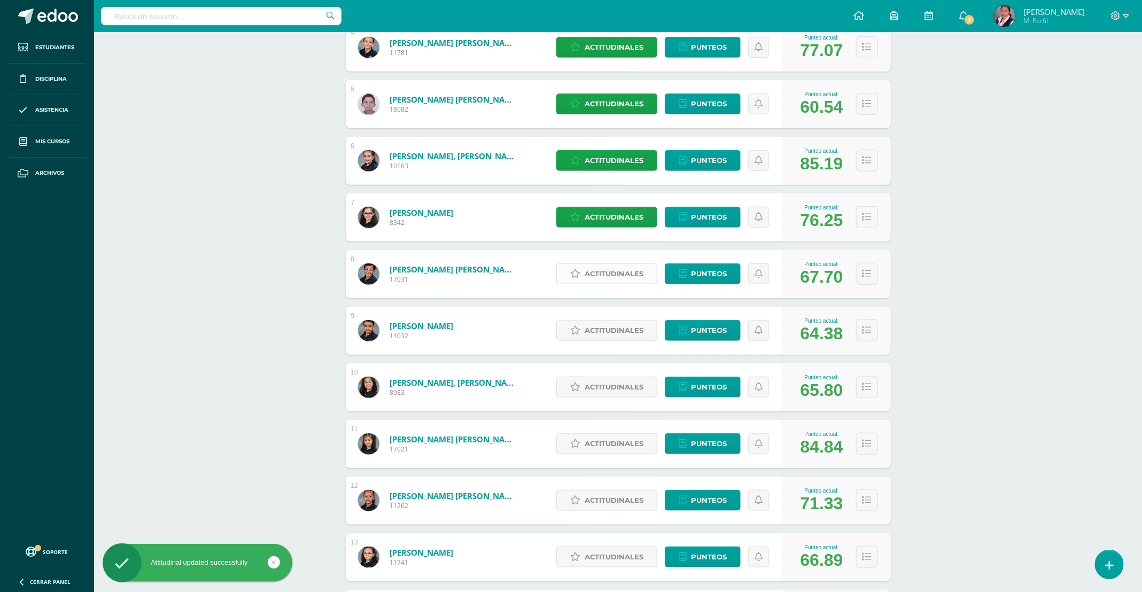
click at [601, 277] on span "Actitudinales" at bounding box center [614, 274] width 59 height 20
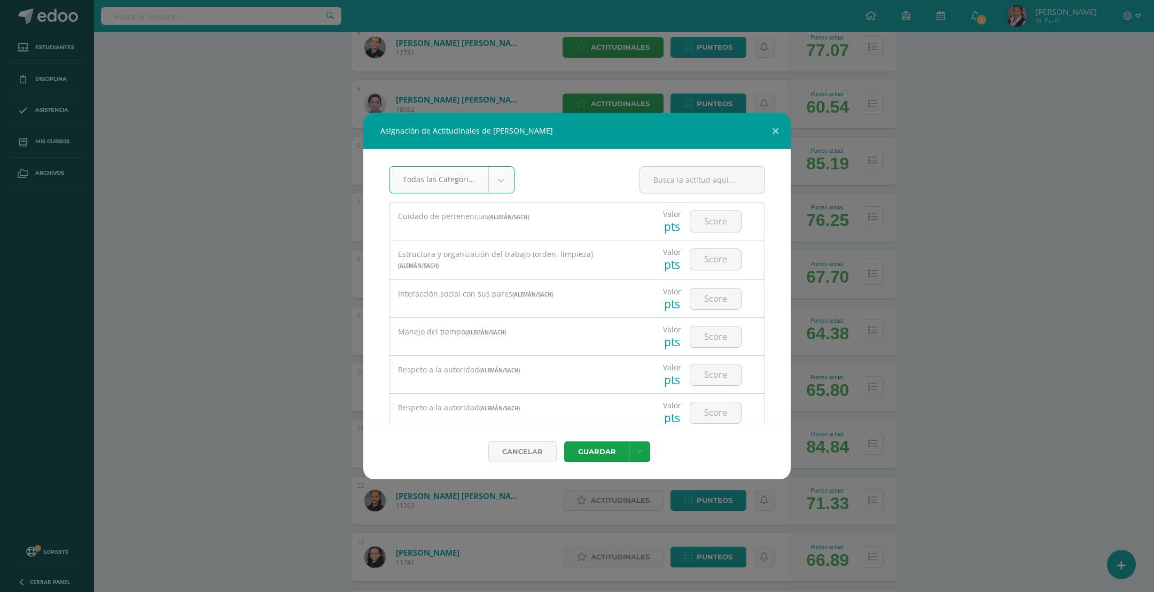
click at [500, 180] on body "Asignación de Actitudinales de Marco André Fischer Corado Todas las Categorias …" at bounding box center [577, 306] width 1154 height 1371
select select "25"
click at [695, 228] on input "number" at bounding box center [715, 221] width 51 height 21
type input "3"
click at [701, 260] on input "number" at bounding box center [715, 259] width 51 height 21
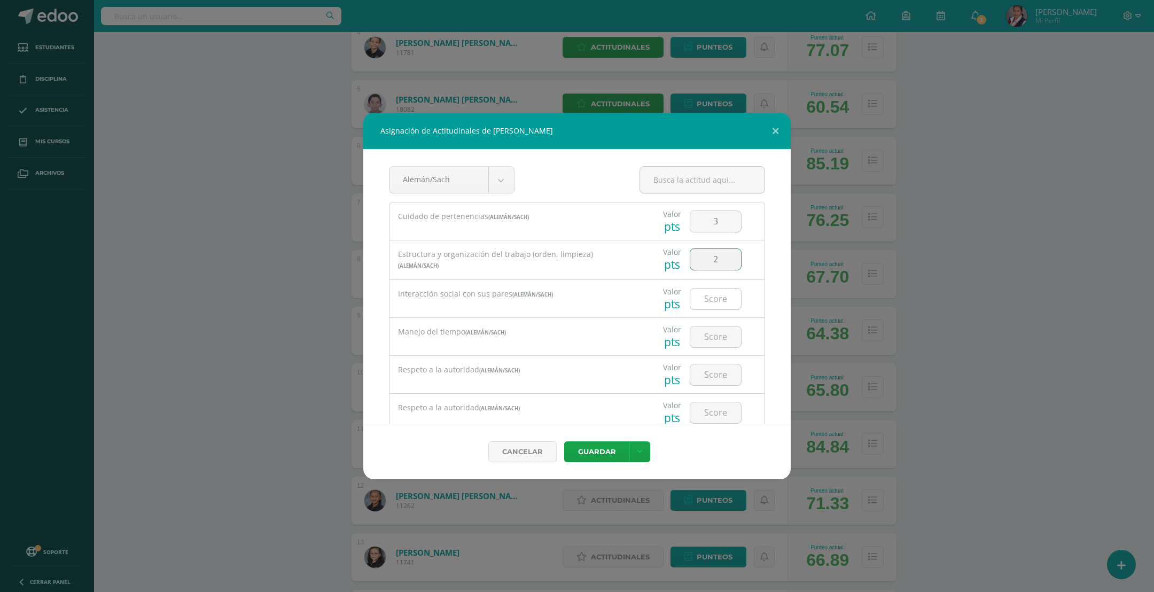
type input "2"
click at [690, 310] on div at bounding box center [716, 299] width 52 height 22
click at [696, 306] on input "number" at bounding box center [715, 299] width 51 height 21
type input "3"
click at [699, 332] on input "number" at bounding box center [715, 336] width 51 height 21
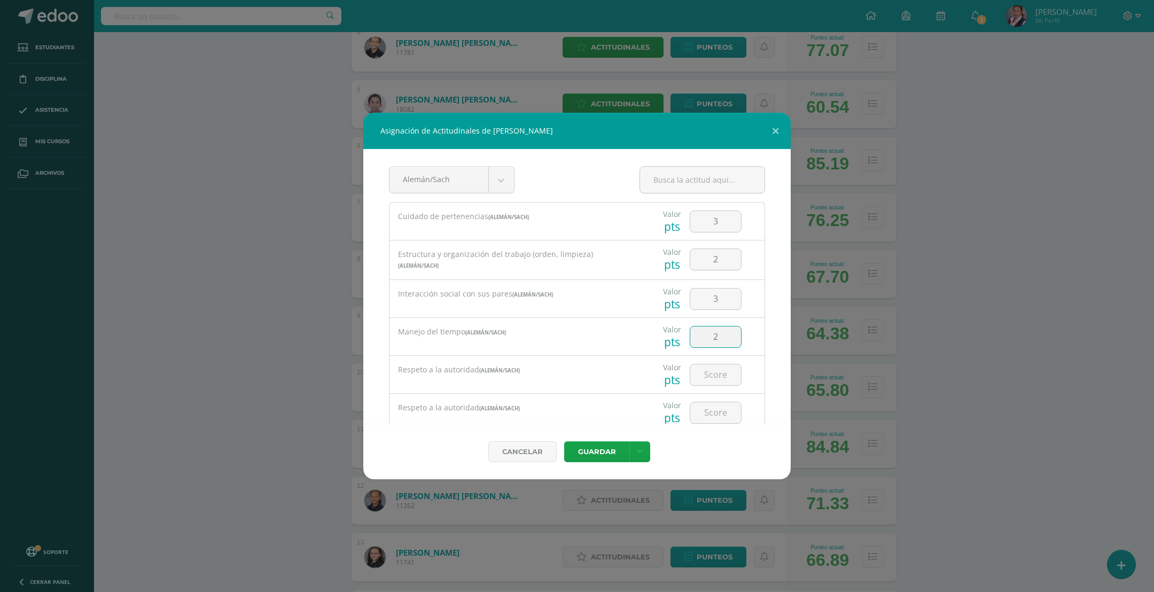
type input "2"
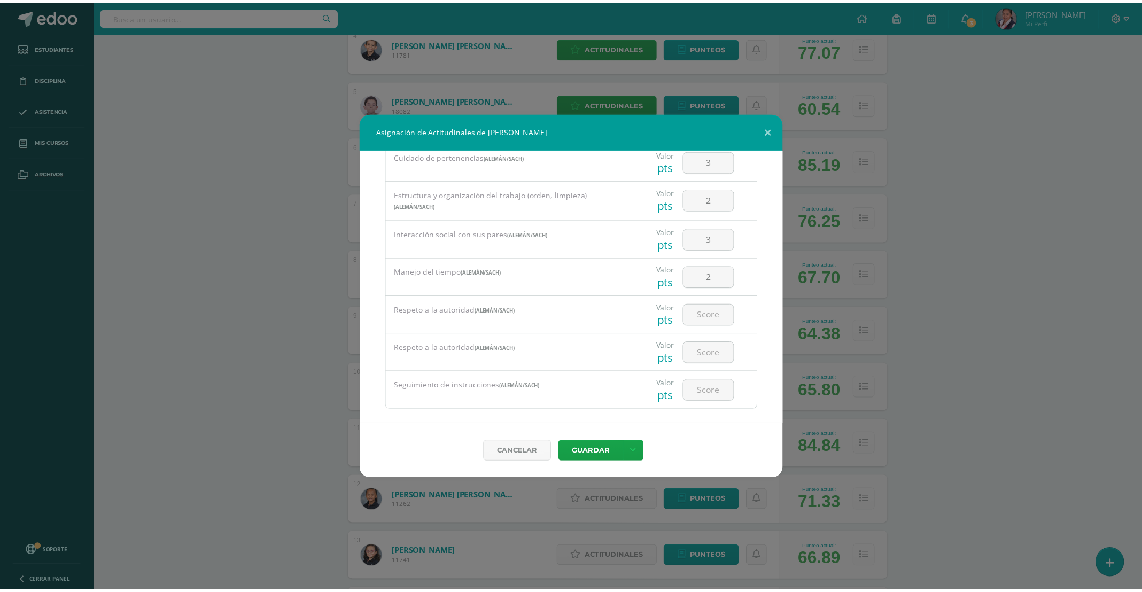
scroll to position [75, 0]
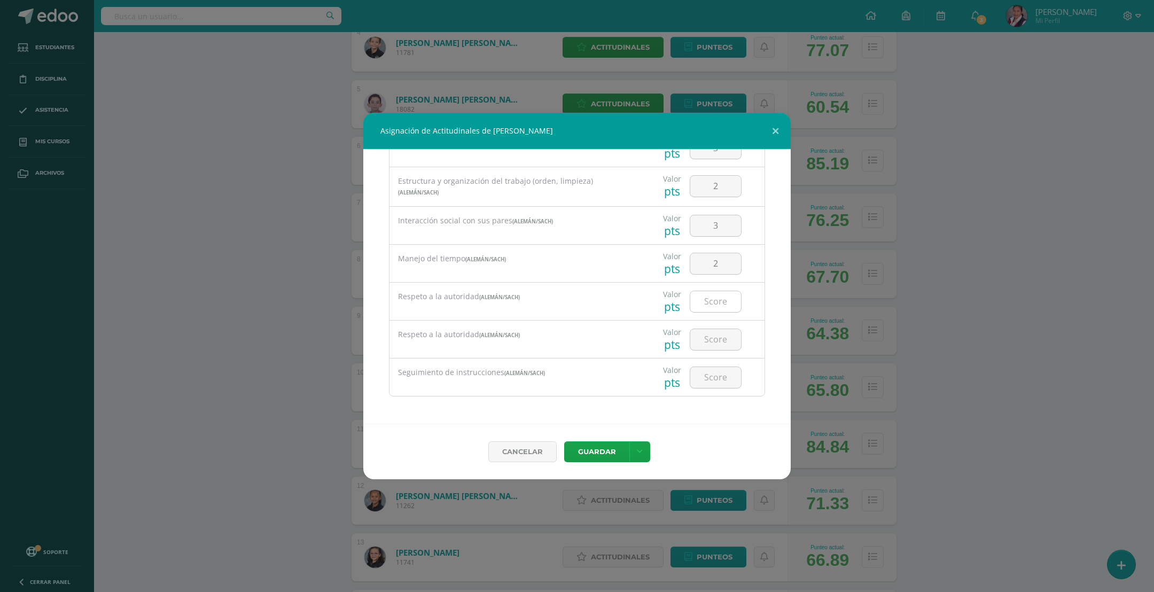
click at [699, 300] on input "number" at bounding box center [715, 301] width 51 height 21
type input "4"
click at [701, 338] on input "number" at bounding box center [715, 339] width 51 height 21
type input "4"
click at [704, 371] on input "number" at bounding box center [715, 377] width 51 height 21
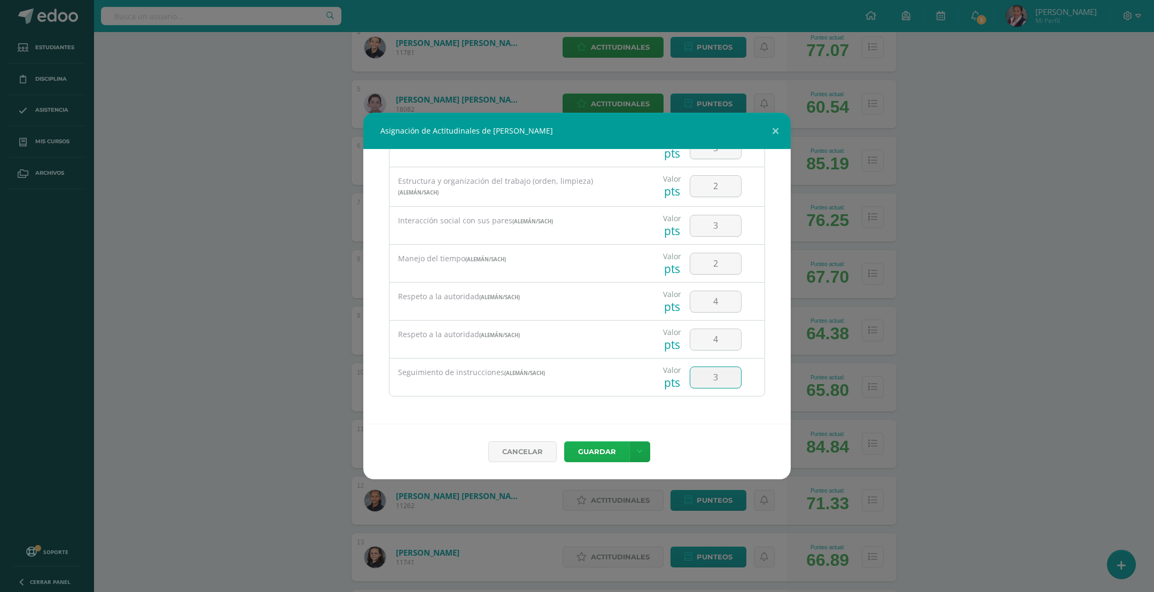
type input "3"
click at [597, 456] on button "Guardar" at bounding box center [596, 451] width 65 height 21
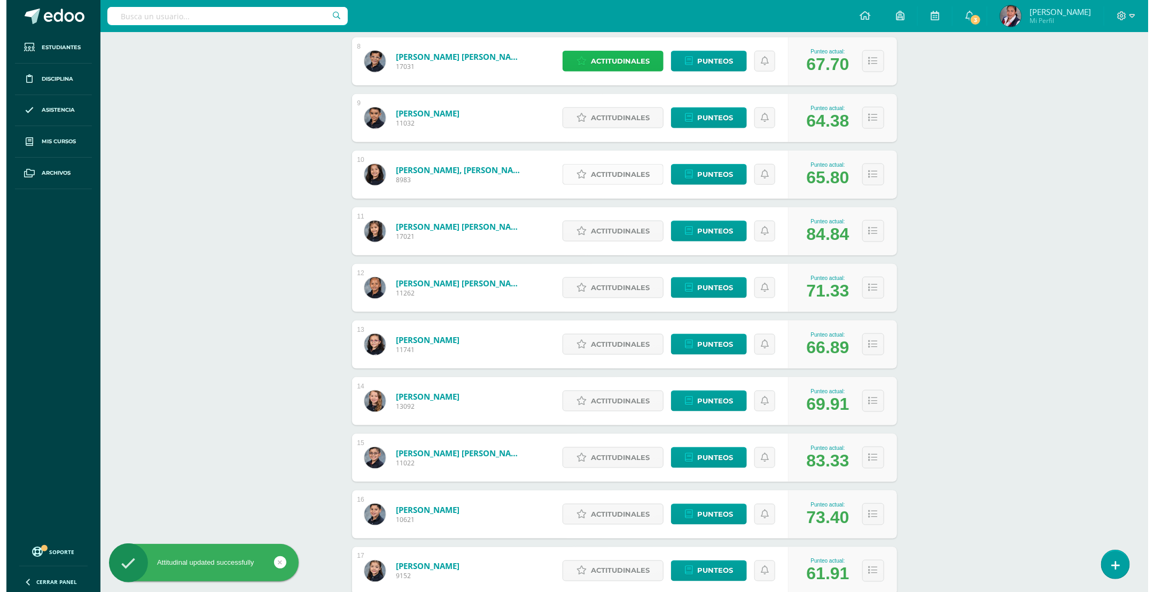
scroll to position [619, 0]
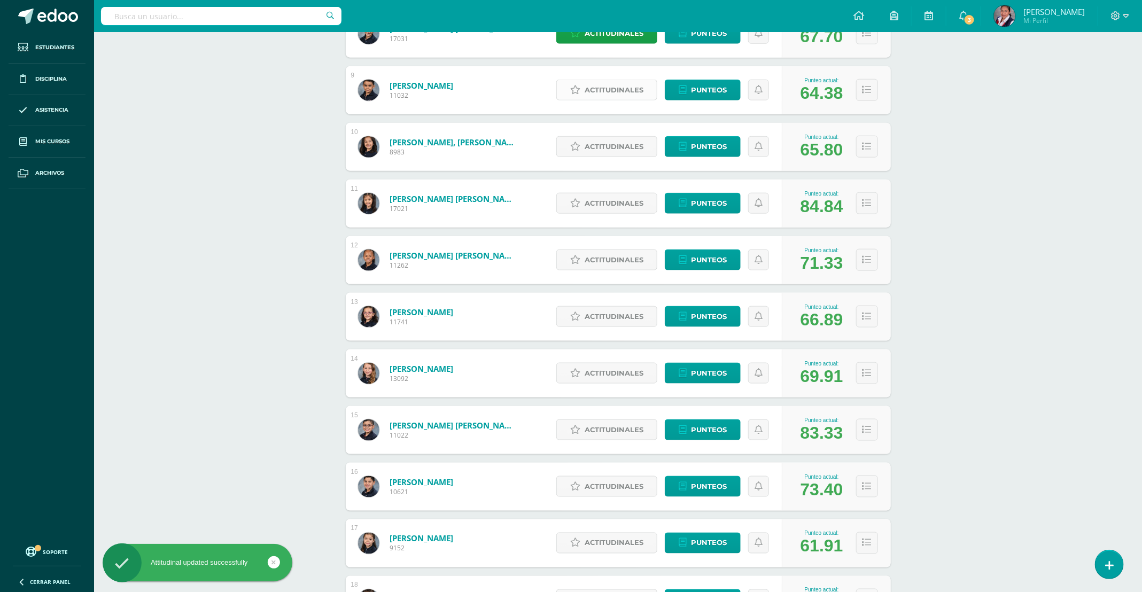
click at [588, 97] on span "Actitudinales" at bounding box center [614, 90] width 59 height 20
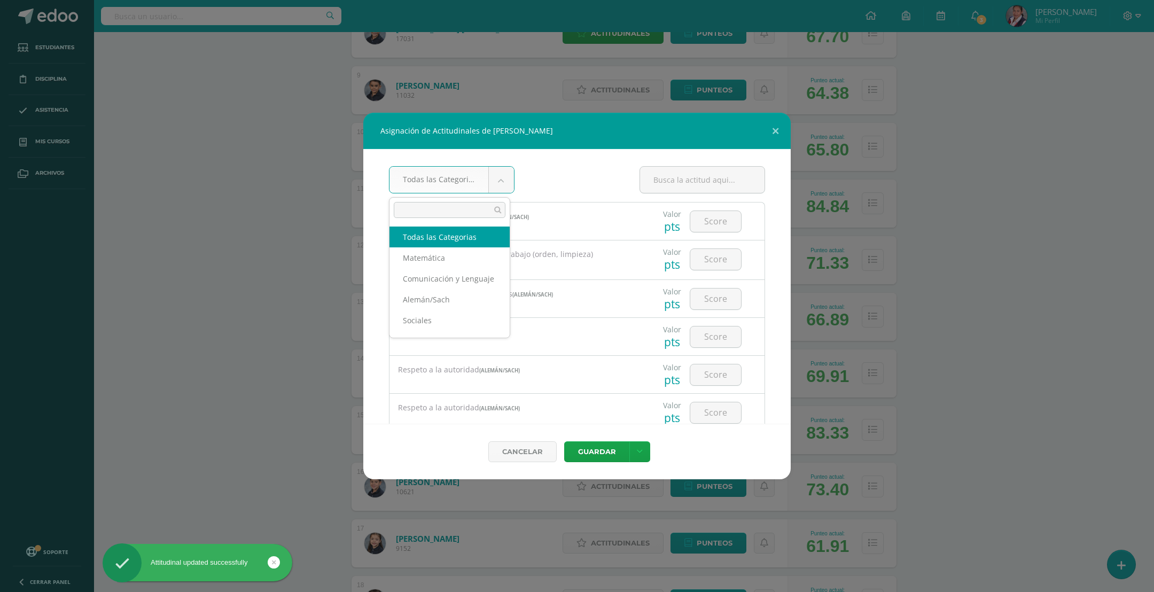
click at [489, 180] on body "Asignación de Actitudinales de Mateo Godoy Rosales Todas las Categorias Todas l…" at bounding box center [577, 66] width 1154 height 1371
select select "25"
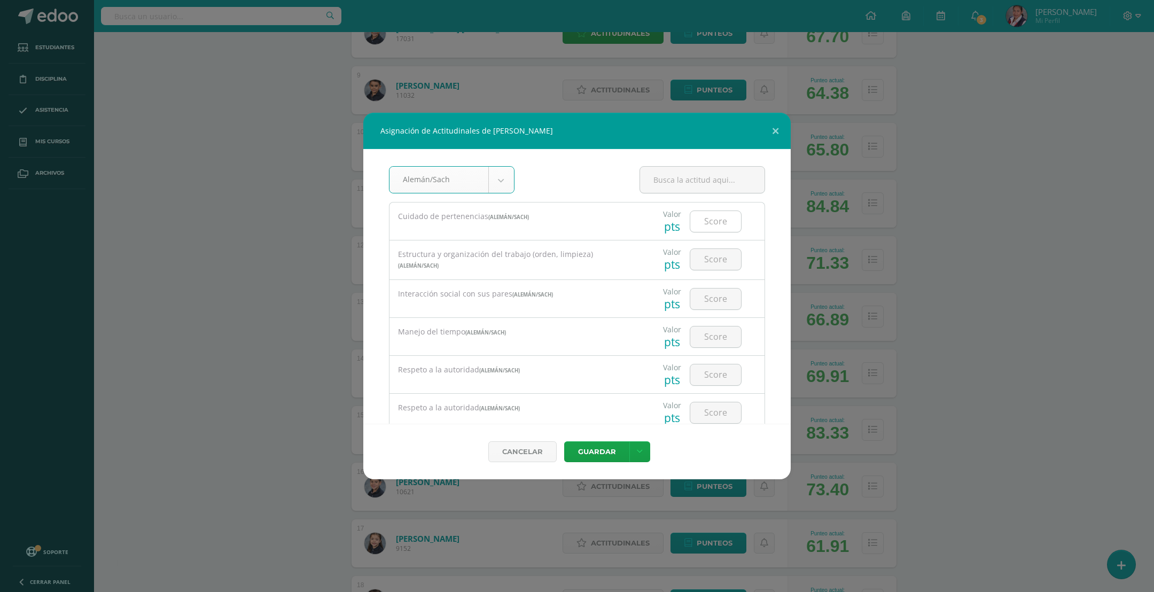
click at [694, 223] on input "number" at bounding box center [715, 221] width 51 height 21
type input "4"
click at [699, 263] on input "number" at bounding box center [715, 259] width 51 height 21
type input "4"
click at [691, 298] on input "number" at bounding box center [715, 299] width 51 height 21
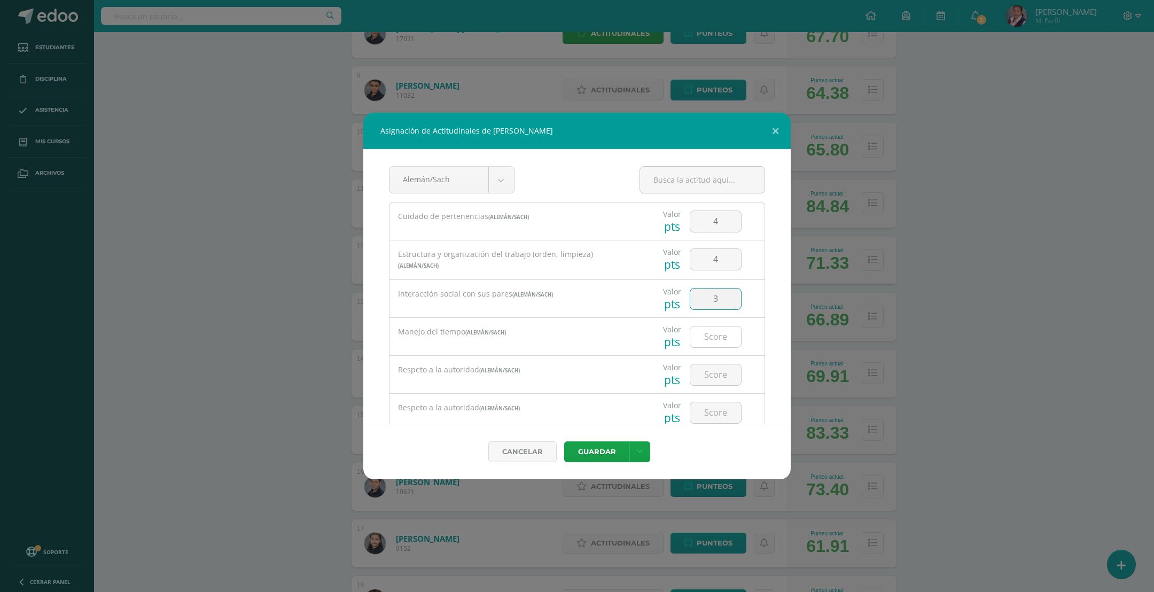
type input "3"
click at [696, 337] on input "number" at bounding box center [715, 336] width 51 height 21
type input "3"
click at [706, 306] on input "number" at bounding box center [715, 301] width 51 height 21
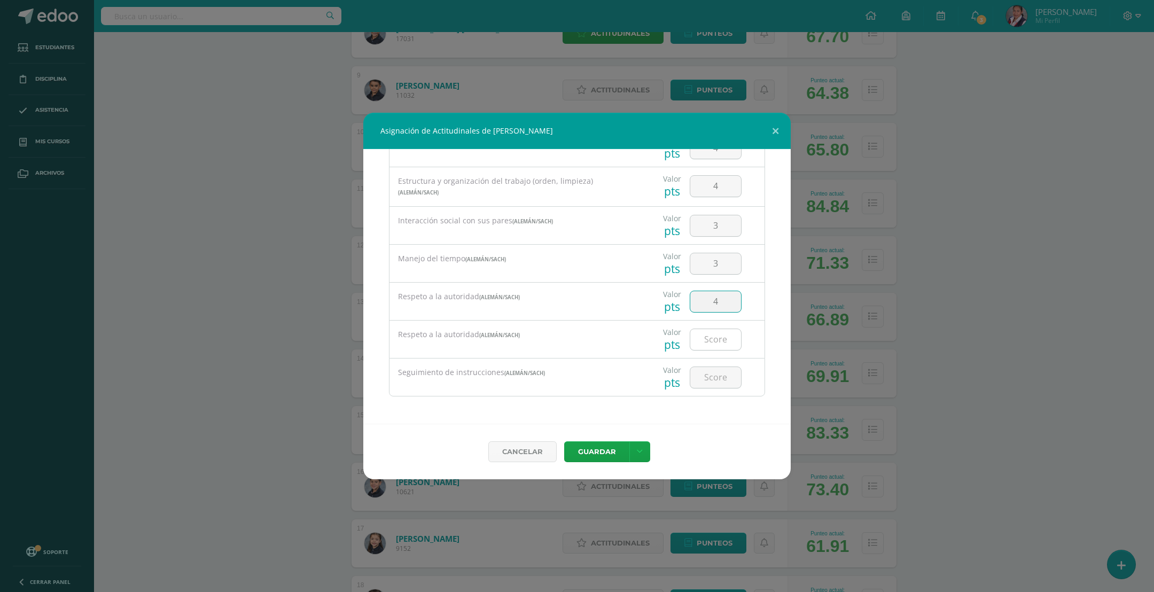
type input "4"
click at [701, 338] on input "number" at bounding box center [715, 339] width 51 height 21
type input "4"
click at [701, 378] on input "number" at bounding box center [715, 377] width 51 height 21
type input "3"
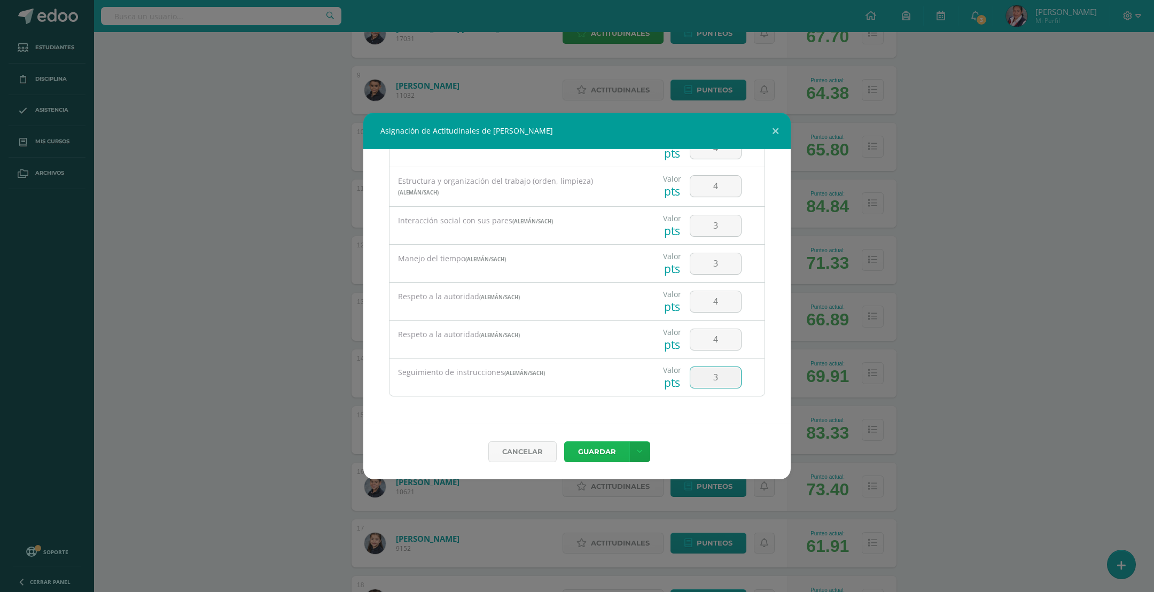
click at [601, 451] on button "Guardar" at bounding box center [596, 451] width 65 height 21
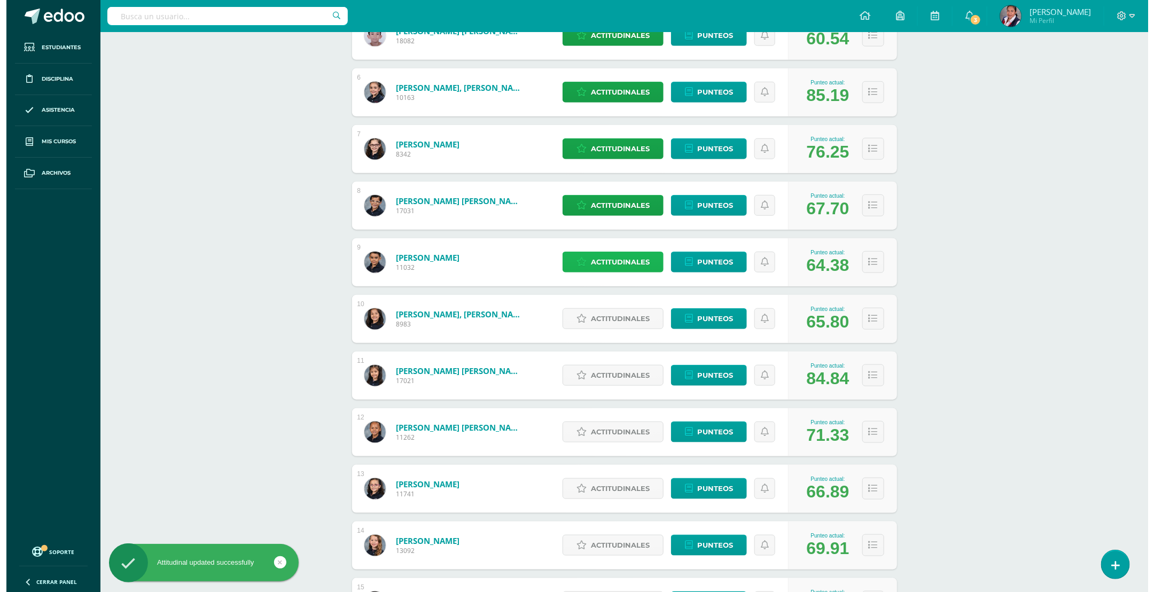
scroll to position [539, 0]
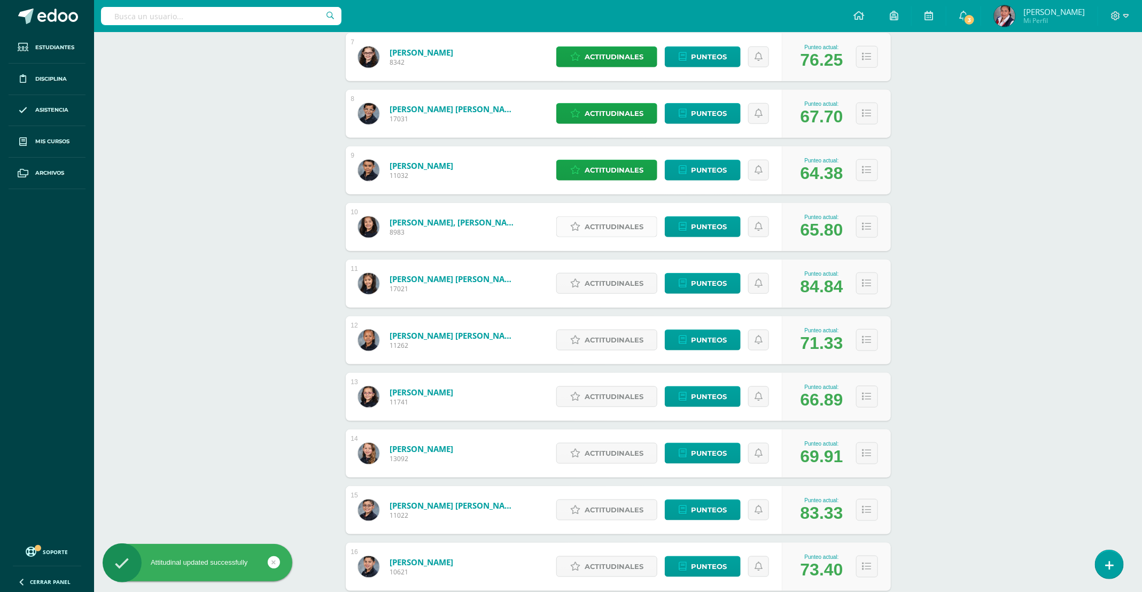
click at [598, 228] on span "Actitudinales" at bounding box center [614, 227] width 59 height 20
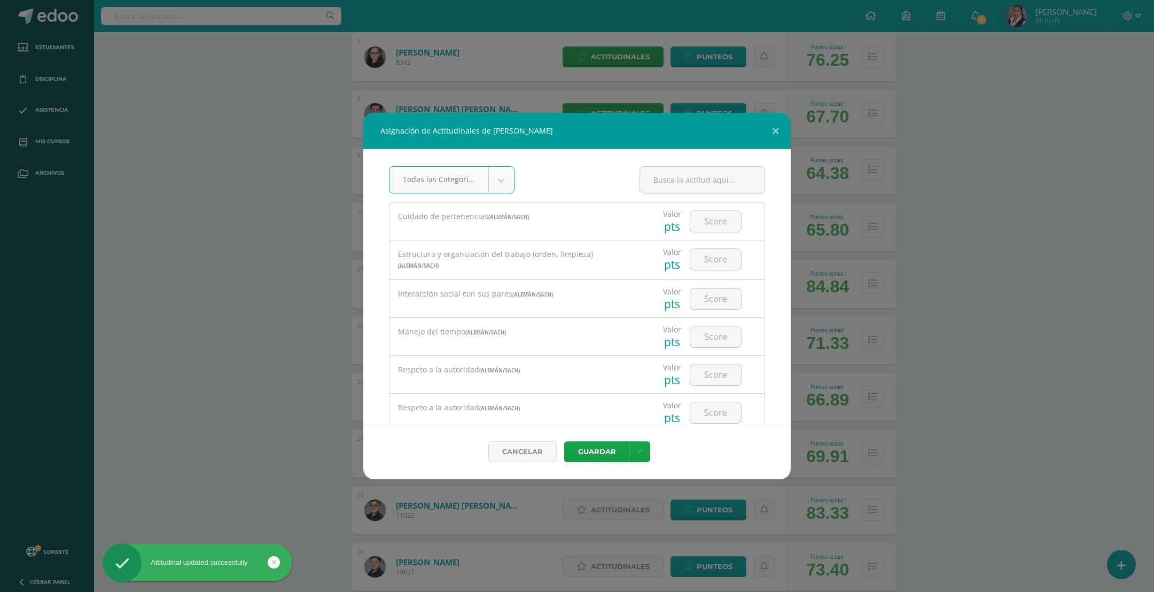
click at [497, 180] on body "Asignación de Actitudinales de Arianne Marie León Kolbe Todas las Categorias To…" at bounding box center [577, 146] width 1154 height 1371
select select "25"
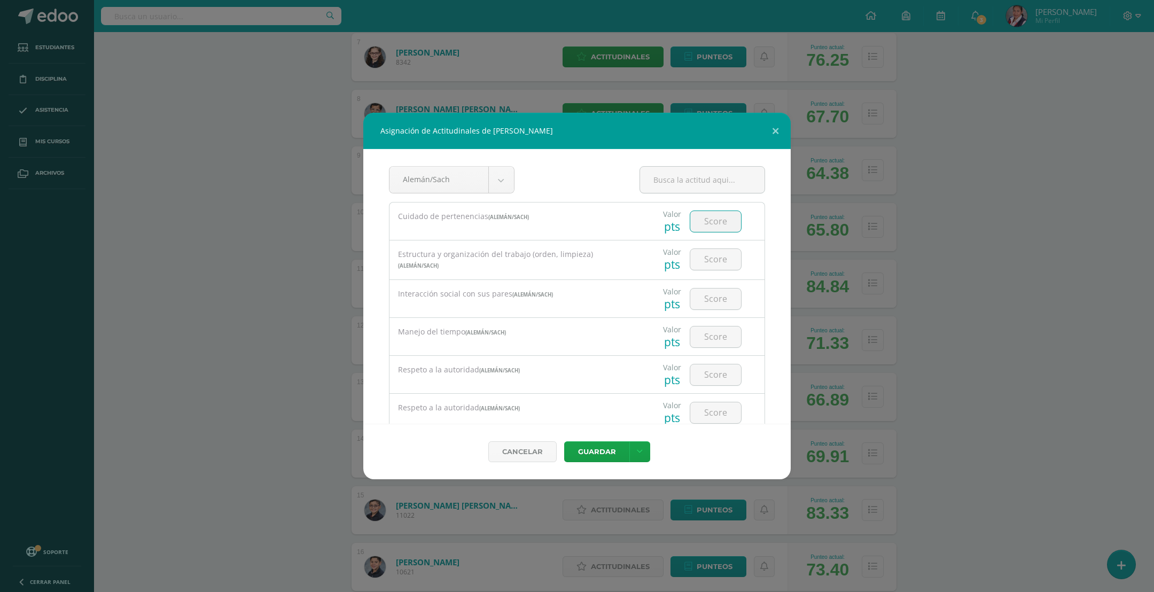
click at [699, 224] on input "number" at bounding box center [715, 221] width 51 height 21
type input "3"
click at [702, 255] on input "number" at bounding box center [715, 259] width 51 height 21
type input "3"
click at [696, 301] on input "number" at bounding box center [715, 299] width 51 height 21
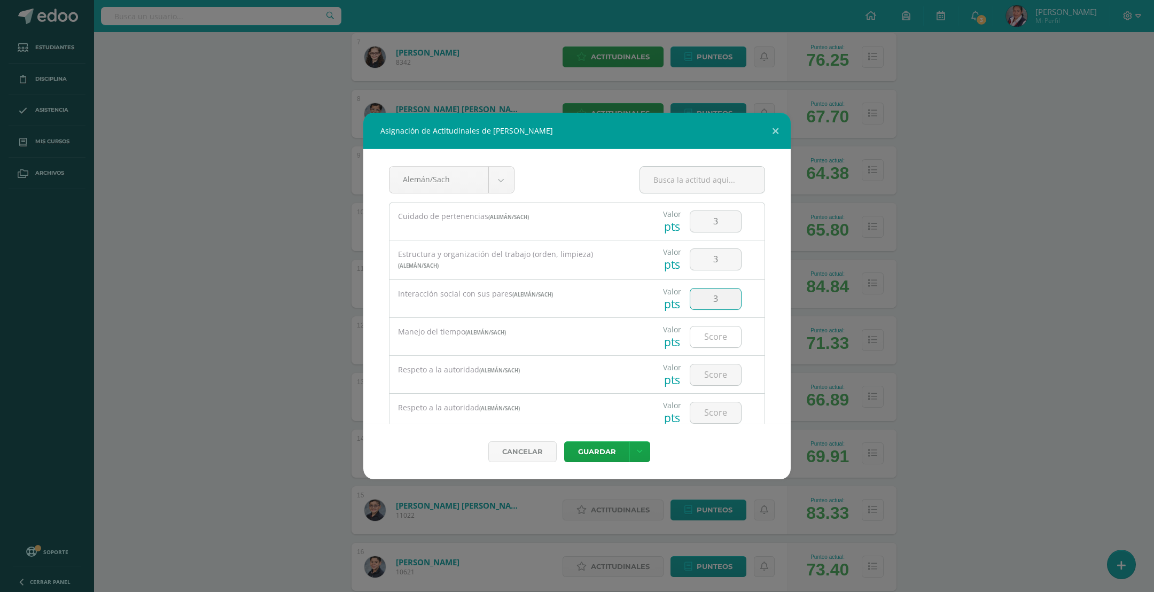
type input "3"
click at [705, 333] on input "number" at bounding box center [715, 336] width 51 height 21
type input "3"
click at [704, 309] on input "number" at bounding box center [715, 301] width 51 height 21
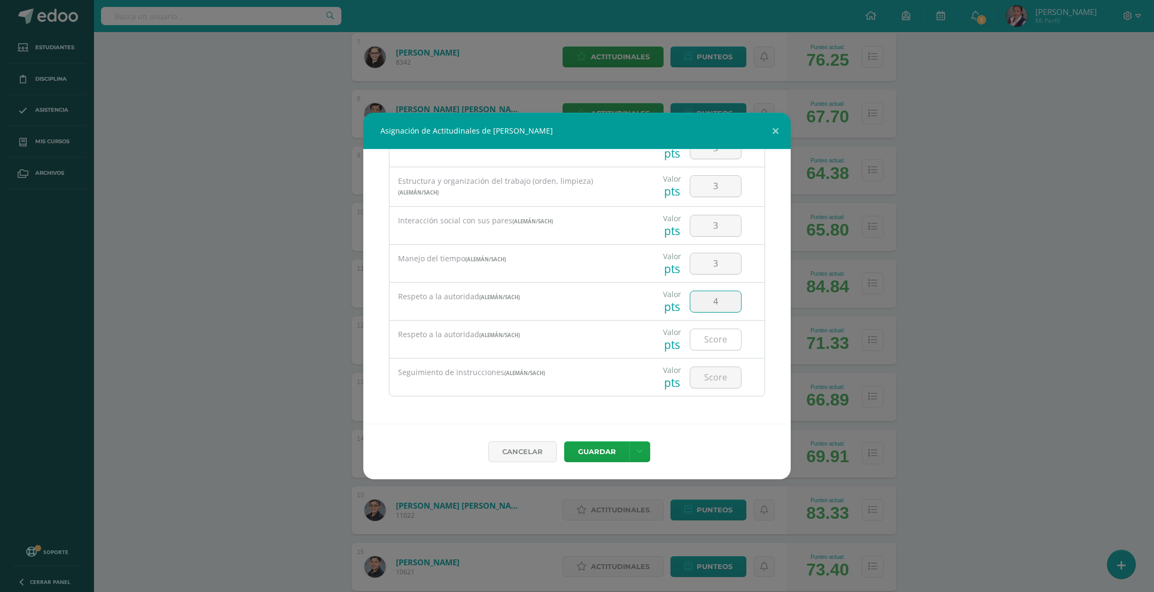
type input "4"
click at [707, 336] on input "number" at bounding box center [715, 339] width 51 height 21
type input "4"
click at [705, 371] on input "number" at bounding box center [715, 377] width 51 height 21
type input "2"
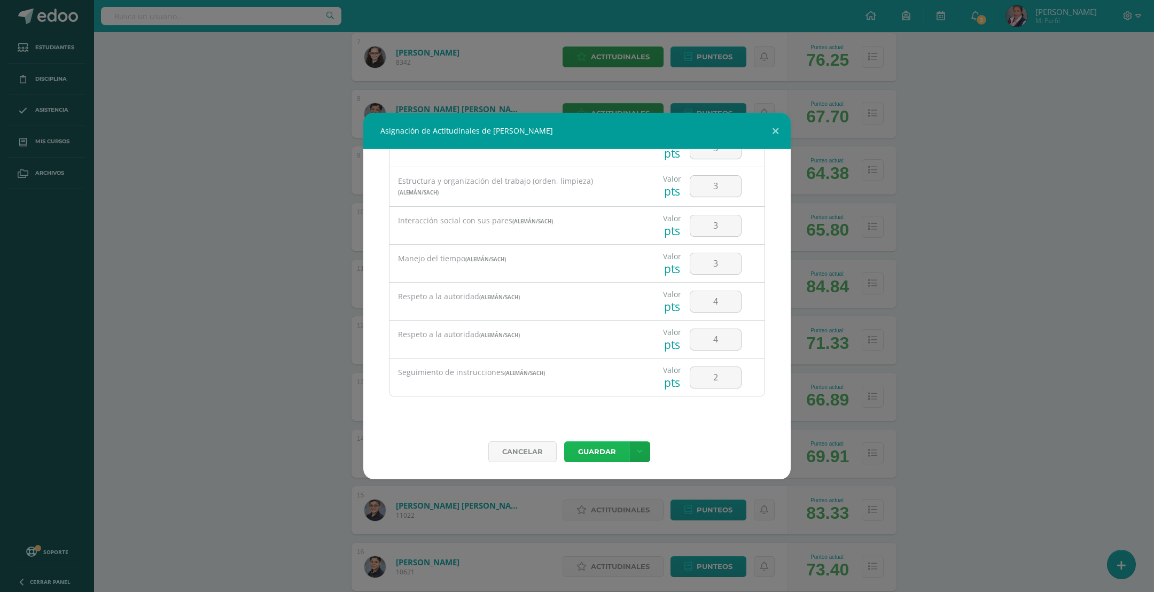
click at [602, 455] on button "Guardar" at bounding box center [596, 451] width 65 height 21
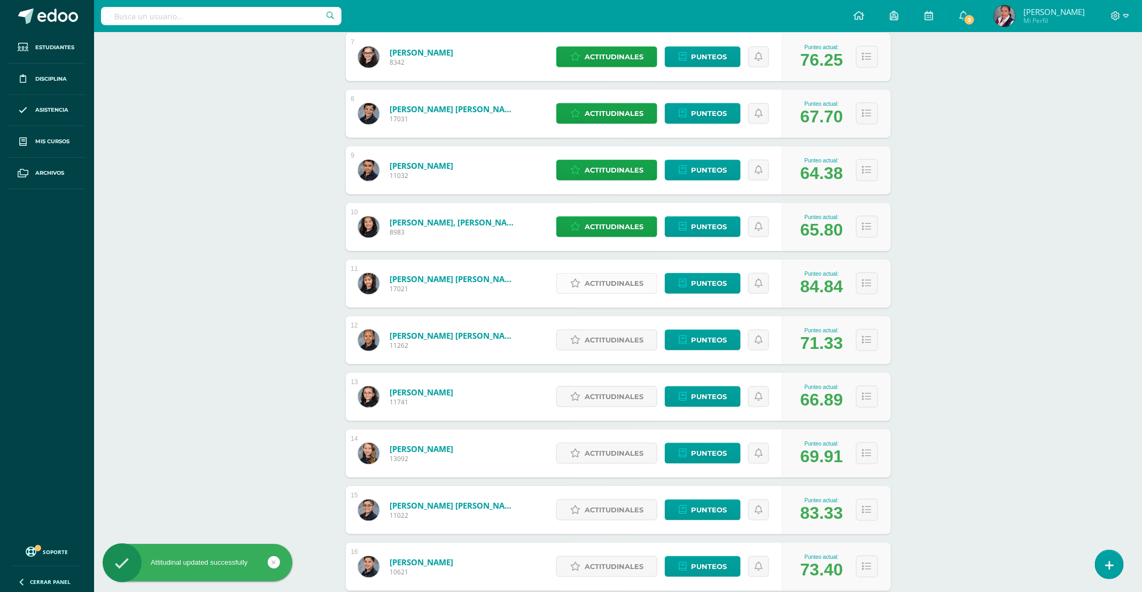
click at [608, 284] on span "Actitudinales" at bounding box center [614, 284] width 59 height 20
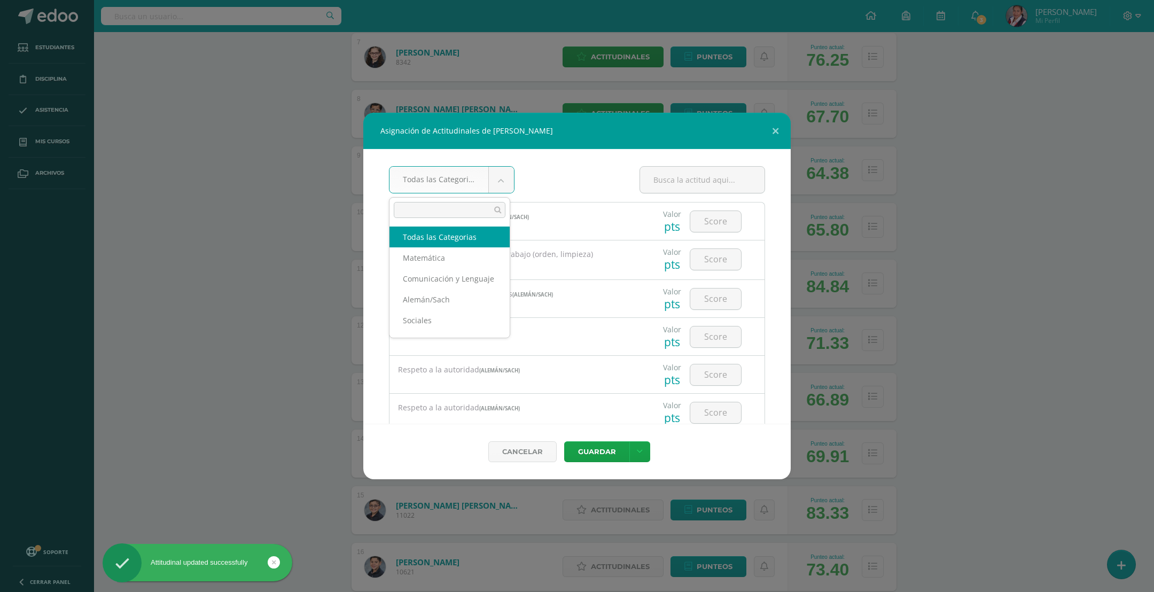
click at [486, 188] on body "Asignación de Actitudinales de Adriana Elizabeth Martínez Díaz Todas las Catego…" at bounding box center [577, 146] width 1154 height 1371
select select "25"
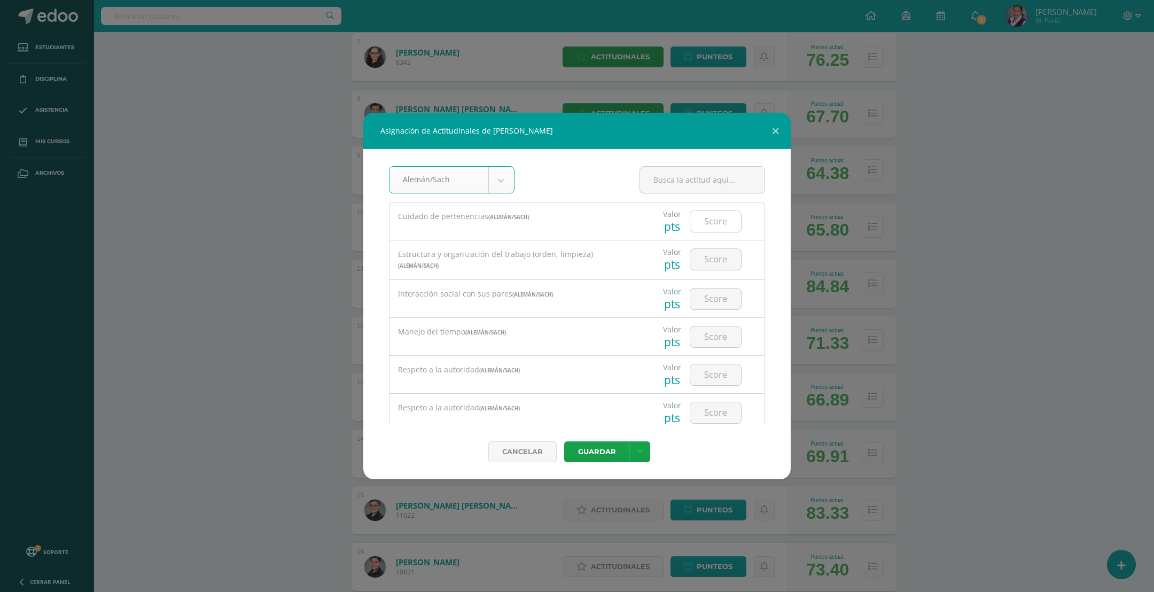
click at [707, 221] on input "number" at bounding box center [715, 221] width 51 height 21
type input "4"
click at [704, 259] on input "number" at bounding box center [715, 259] width 51 height 21
type input "4"
click at [698, 306] on input "number" at bounding box center [715, 299] width 51 height 21
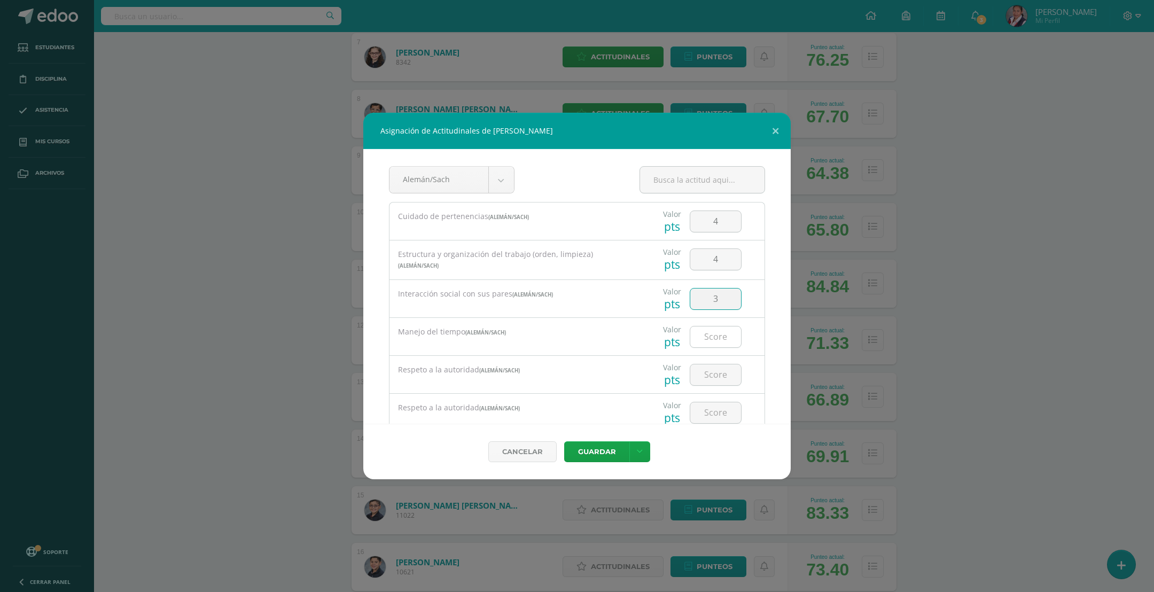
type input "3"
click at [698, 336] on input "number" at bounding box center [715, 336] width 51 height 21
type input "4"
click at [694, 367] on input "number" at bounding box center [715, 374] width 51 height 21
type input "4"
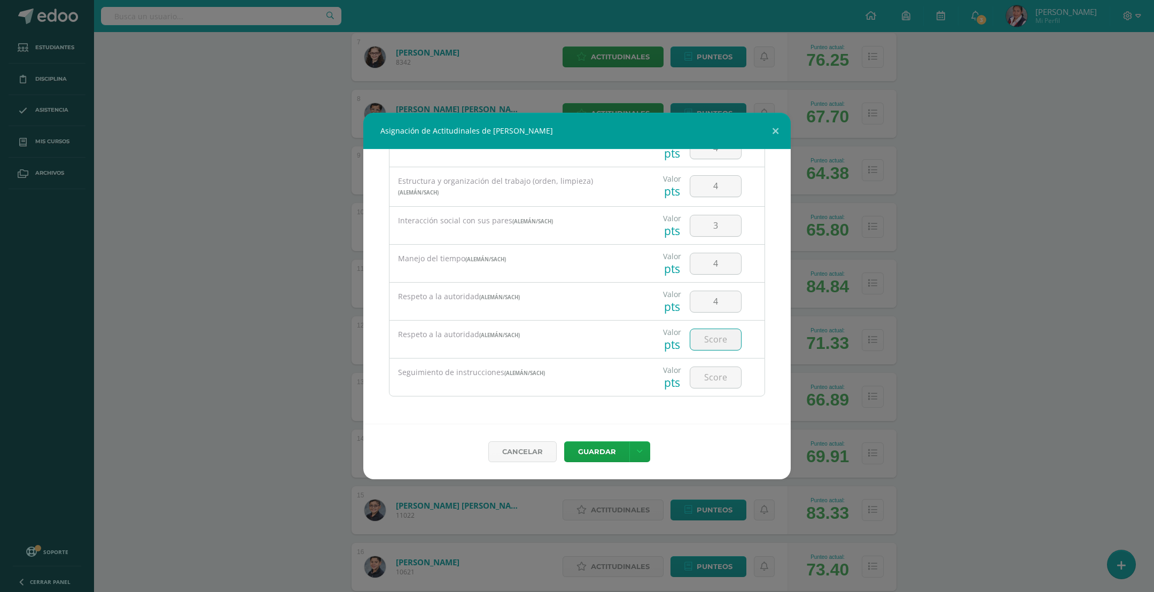
click at [708, 334] on input "number" at bounding box center [715, 339] width 51 height 21
type input "4"
click at [699, 369] on input "number" at bounding box center [715, 377] width 51 height 21
type input "3"
click at [598, 446] on button "Guardar" at bounding box center [596, 451] width 65 height 21
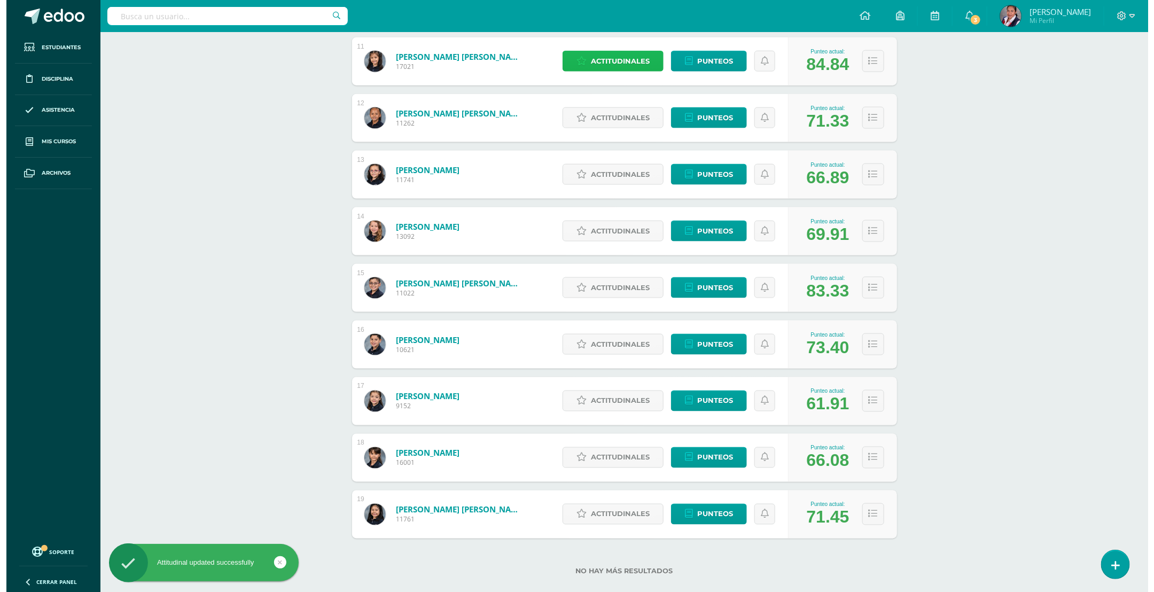
scroll to position [780, 0]
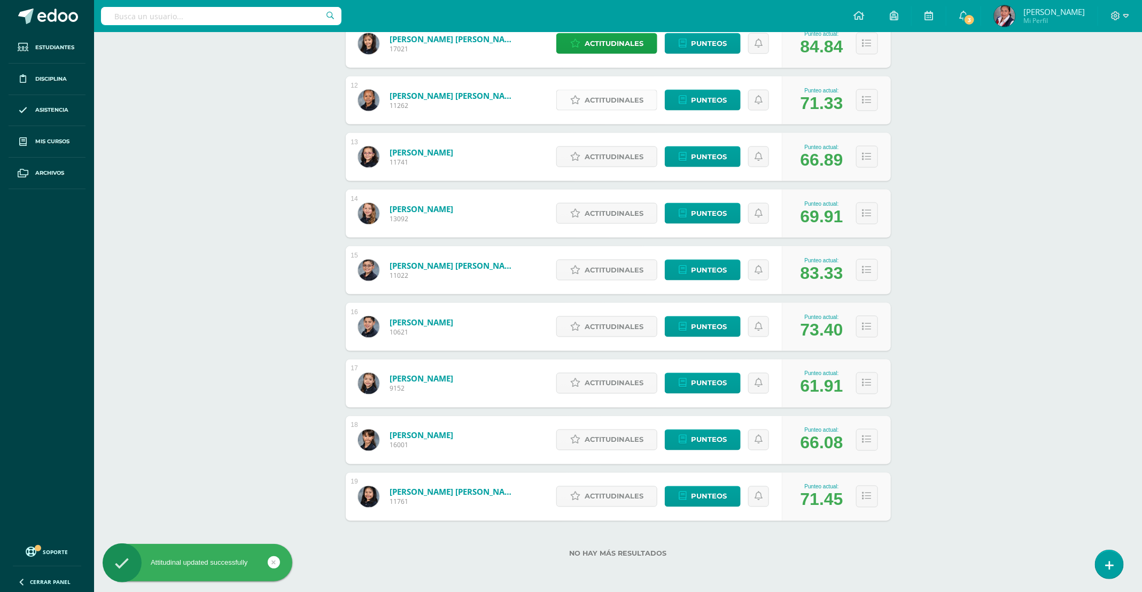
click at [590, 103] on span "Actitudinales" at bounding box center [614, 100] width 59 height 20
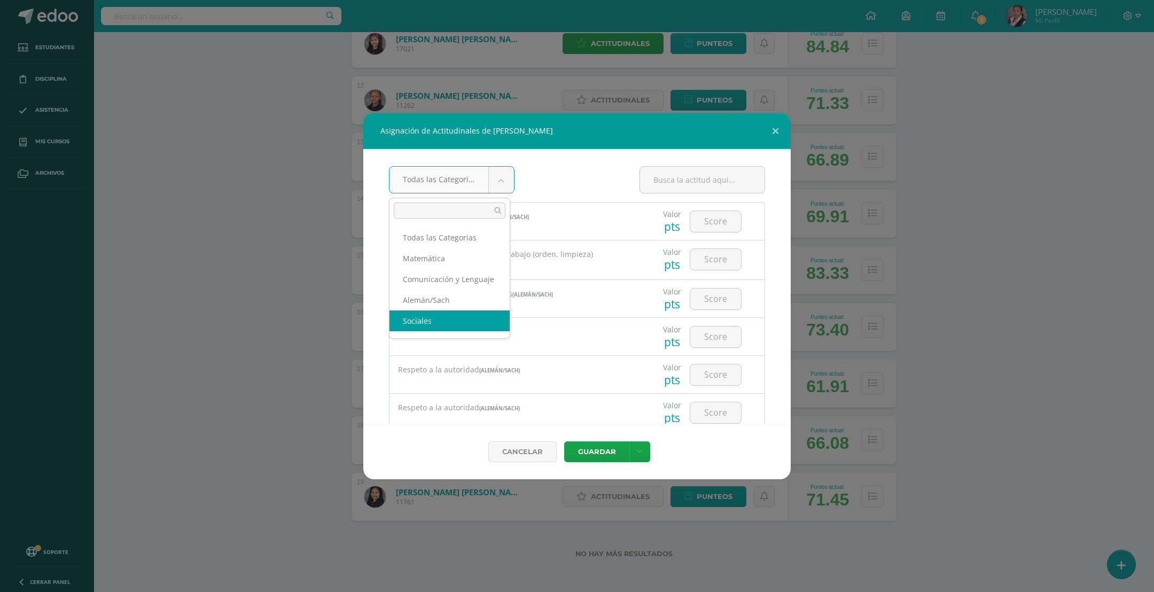
scroll to position [1, 0]
select select "25"
click at [708, 223] on input "number" at bounding box center [715, 221] width 51 height 21
click at [706, 228] on input "number" at bounding box center [715, 221] width 51 height 21
type input "4"
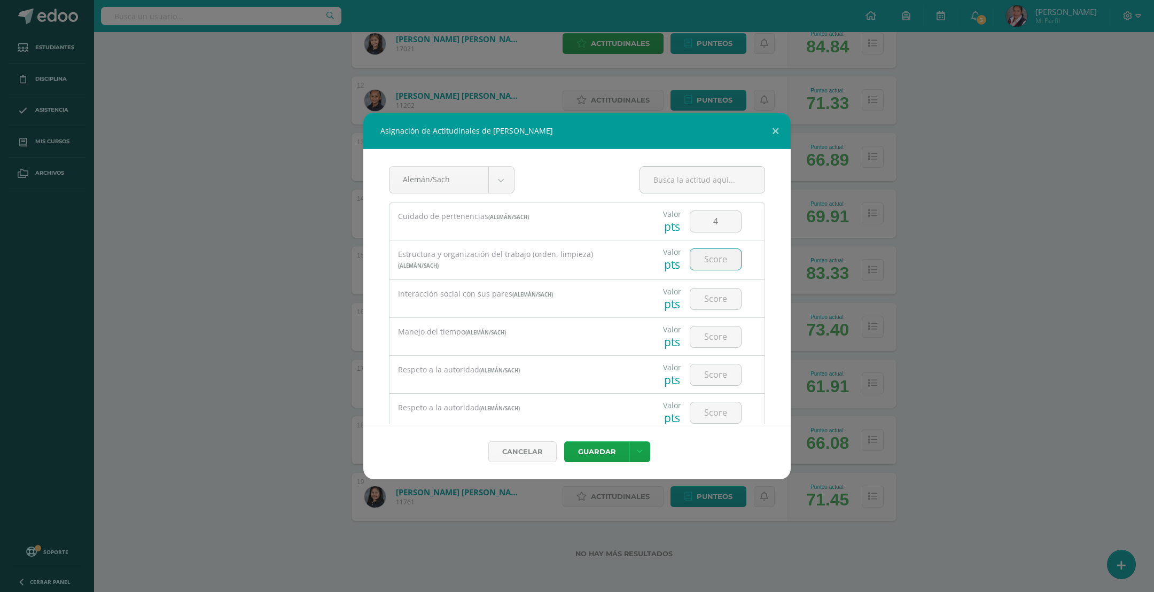
click at [699, 257] on input "number" at bounding box center [715, 259] width 51 height 21
type input "4"
click at [696, 293] on input "number" at bounding box center [715, 299] width 51 height 21
type input "3"
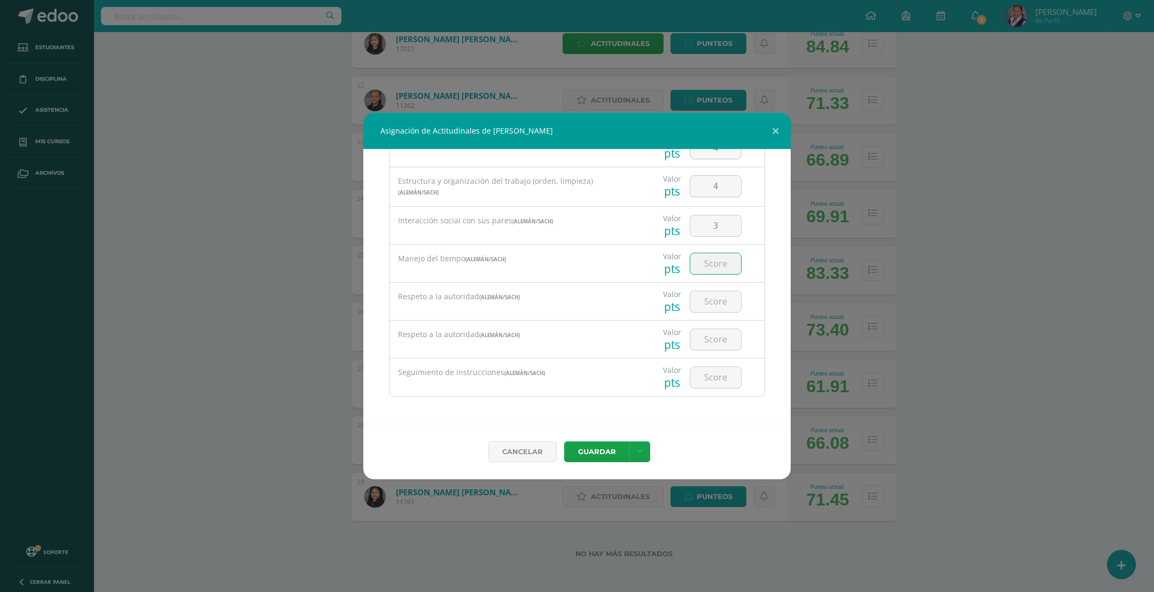
click at [701, 265] on input "number" at bounding box center [715, 263] width 51 height 21
type input "3"
click at [704, 297] on input "number" at bounding box center [715, 301] width 51 height 21
type input "4"
click at [690, 340] on input "number" at bounding box center [715, 339] width 51 height 21
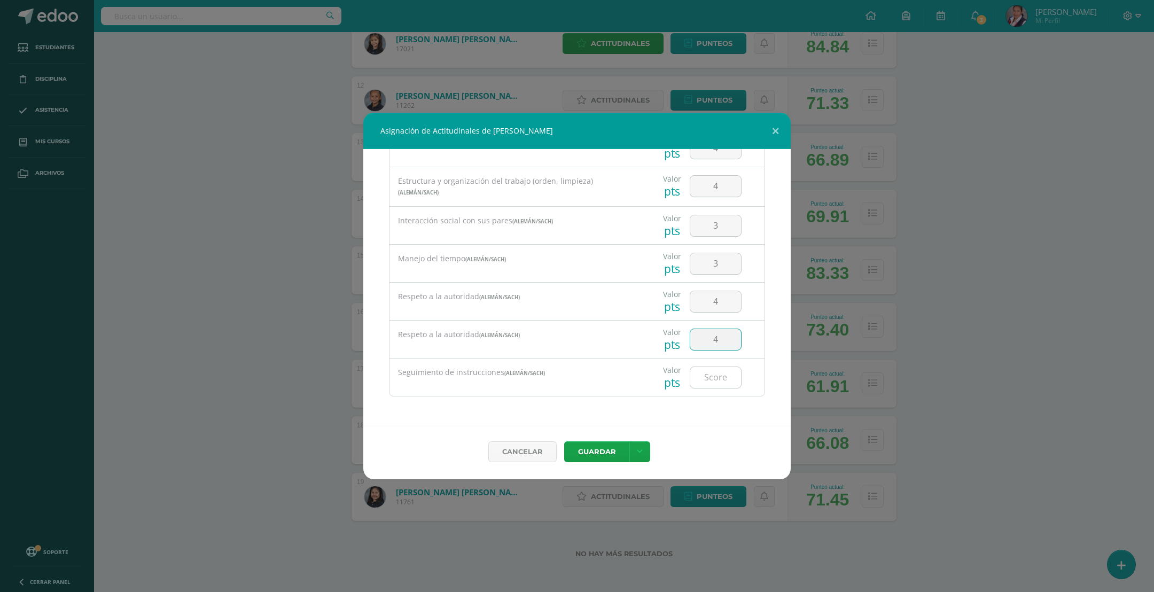
type input "4"
click at [699, 382] on input "number" at bounding box center [715, 377] width 51 height 21
type input "3"
click at [598, 454] on button "Guardar" at bounding box center [596, 451] width 65 height 21
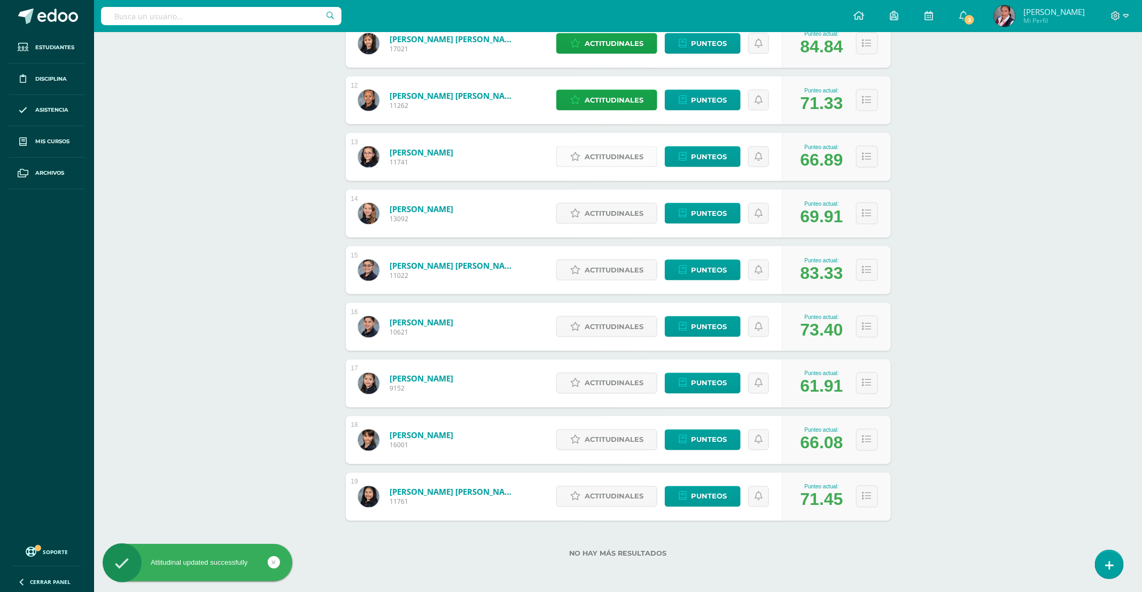
click at [597, 162] on span "Actitudinales" at bounding box center [614, 157] width 59 height 20
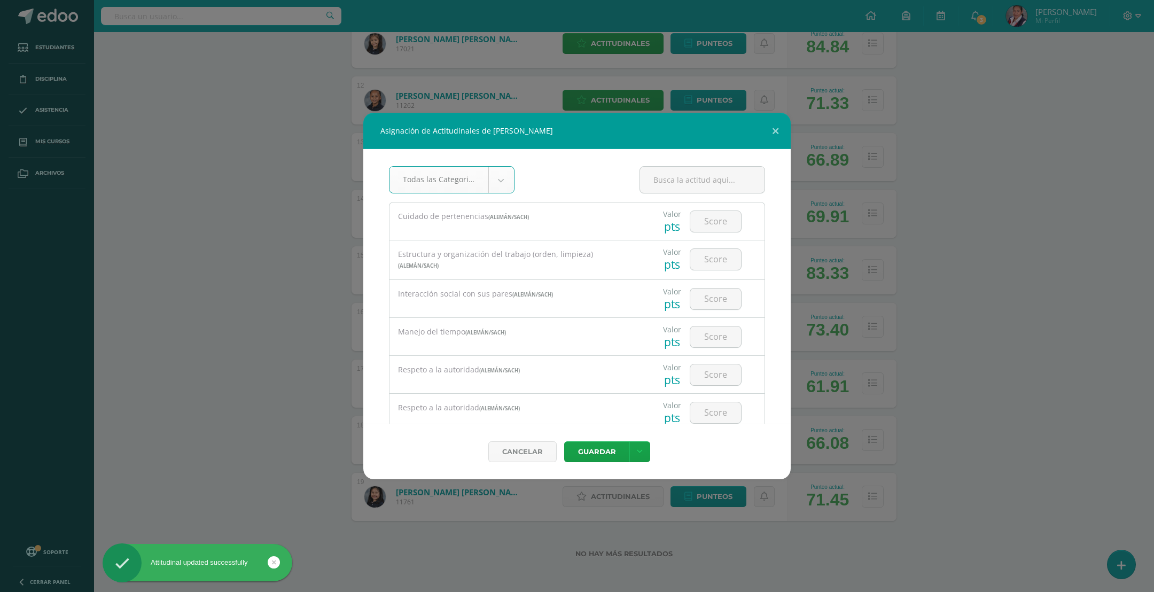
select select "25"
click at [693, 221] on input "number" at bounding box center [715, 221] width 51 height 21
type input "4"
click at [713, 261] on input "number" at bounding box center [715, 259] width 51 height 21
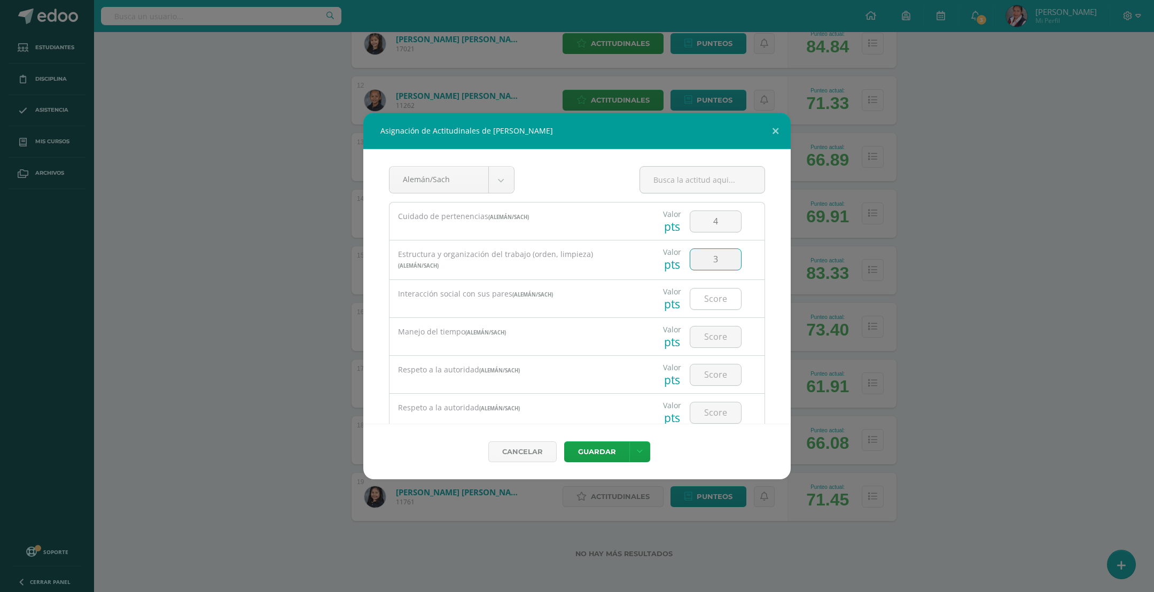
type input "3"
click at [703, 303] on input "number" at bounding box center [715, 299] width 51 height 21
type input "3"
click at [702, 337] on input "number" at bounding box center [715, 336] width 51 height 21
type input "2"
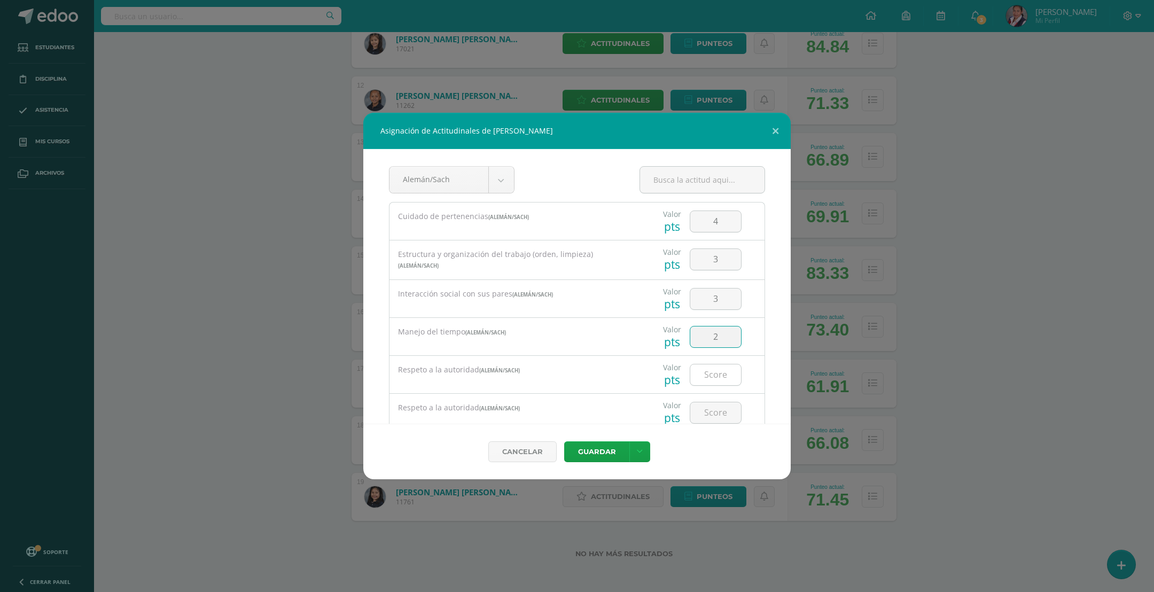
click at [701, 372] on input "number" at bounding box center [715, 374] width 51 height 21
type input "4"
click at [708, 417] on input "number" at bounding box center [715, 412] width 51 height 21
click at [702, 339] on input "number" at bounding box center [715, 339] width 51 height 21
type input "4"
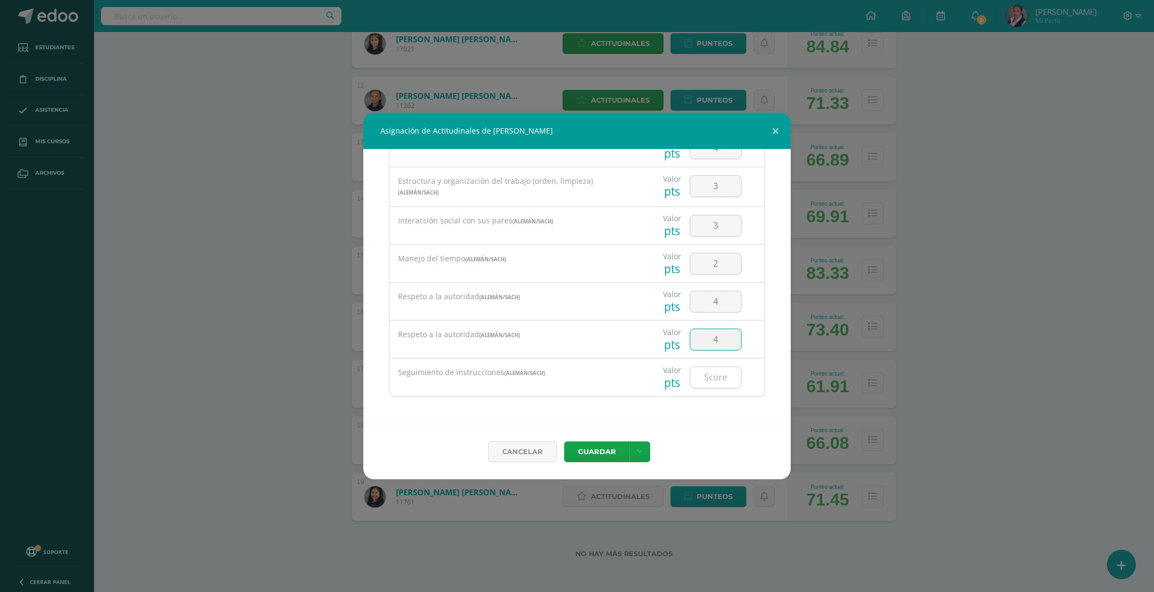
click at [697, 387] on input "number" at bounding box center [715, 377] width 51 height 21
click at [697, 379] on input "number" at bounding box center [715, 377] width 51 height 21
type input "3"
click at [611, 447] on button "Guardar" at bounding box center [596, 451] width 65 height 21
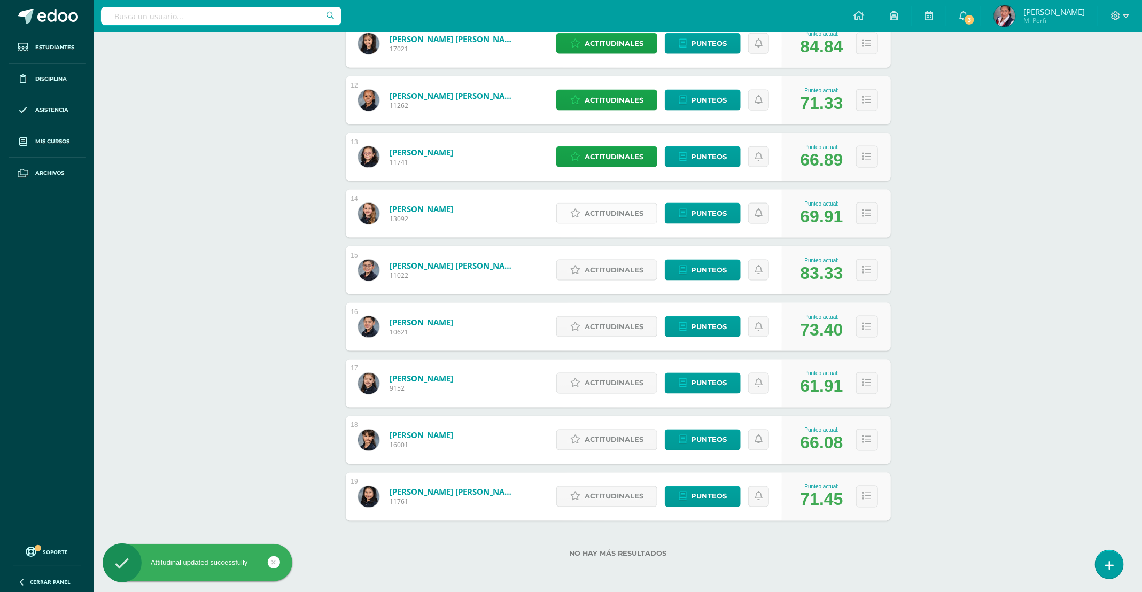
click at [611, 208] on span "Actitudinales" at bounding box center [614, 214] width 59 height 20
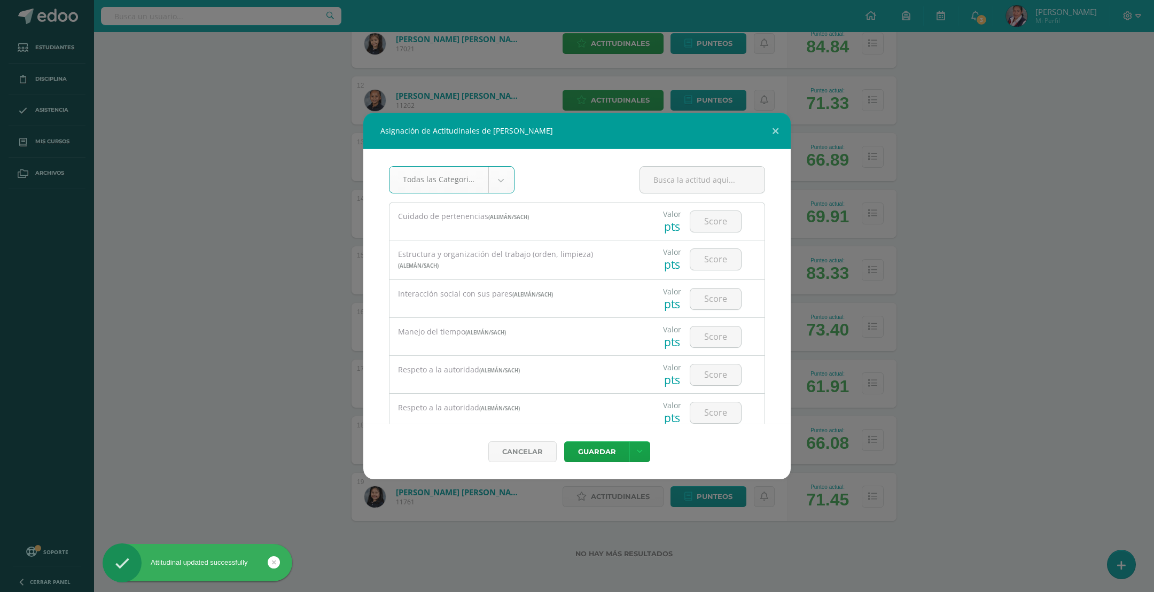
select select "25"
click at [699, 223] on input "number" at bounding box center [715, 221] width 51 height 21
type input "4"
click at [705, 266] on input "number" at bounding box center [715, 259] width 51 height 21
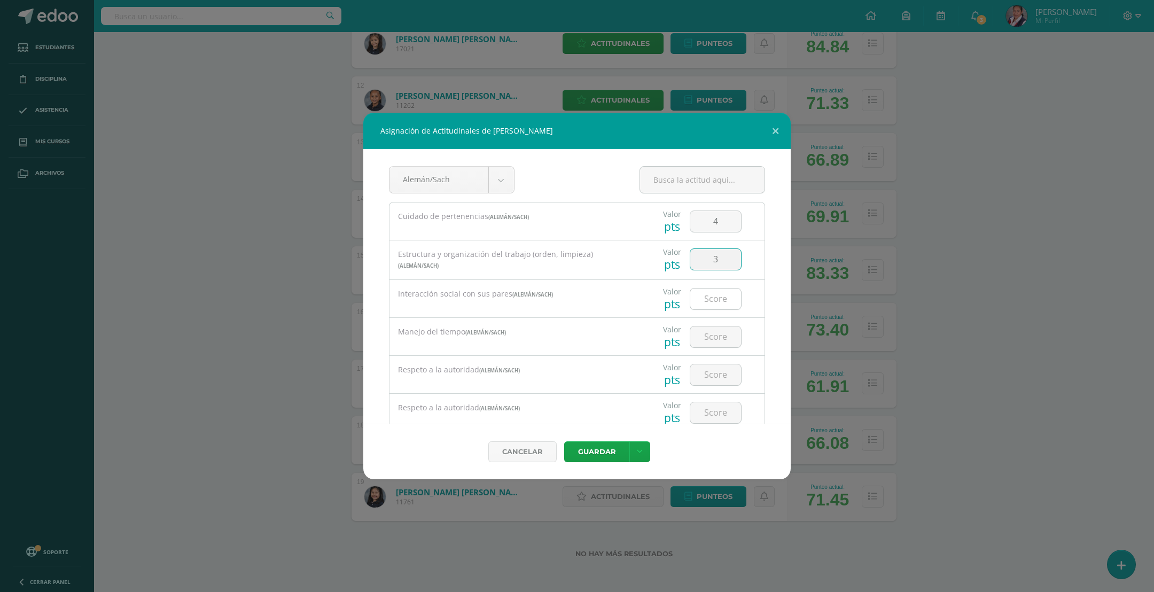
type input "3"
click at [697, 305] on input "number" at bounding box center [715, 299] width 51 height 21
type input "3"
click at [701, 337] on input "number" at bounding box center [715, 336] width 51 height 21
type input "3"
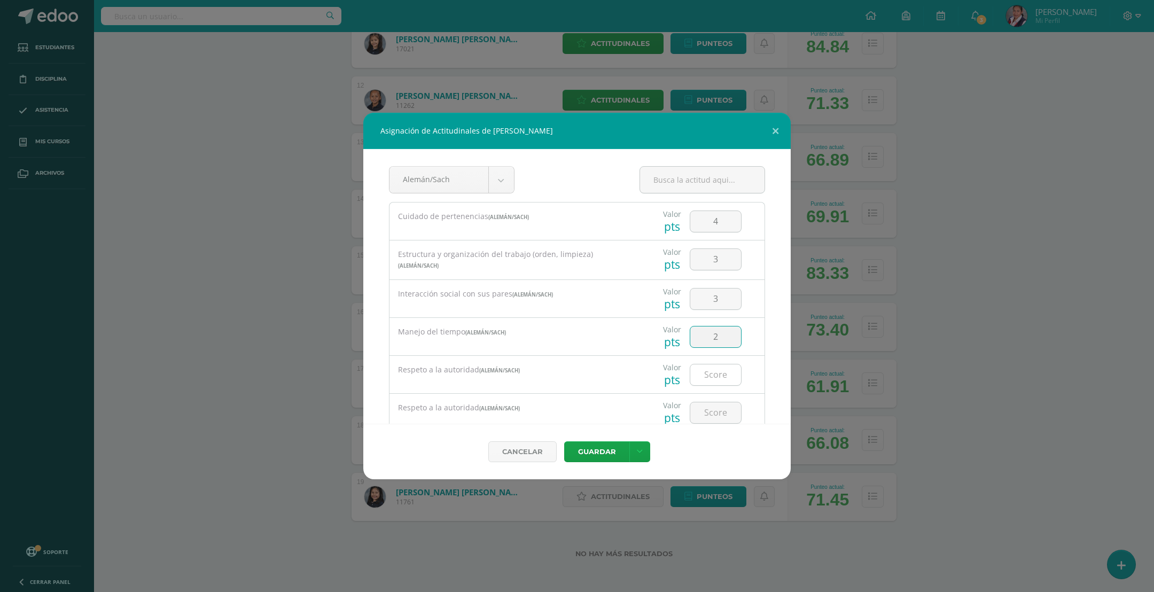
type input "2"
click at [709, 372] on input "number" at bounding box center [715, 374] width 51 height 21
type input "4"
click at [708, 407] on input "number" at bounding box center [715, 412] width 51 height 21
type input "4"
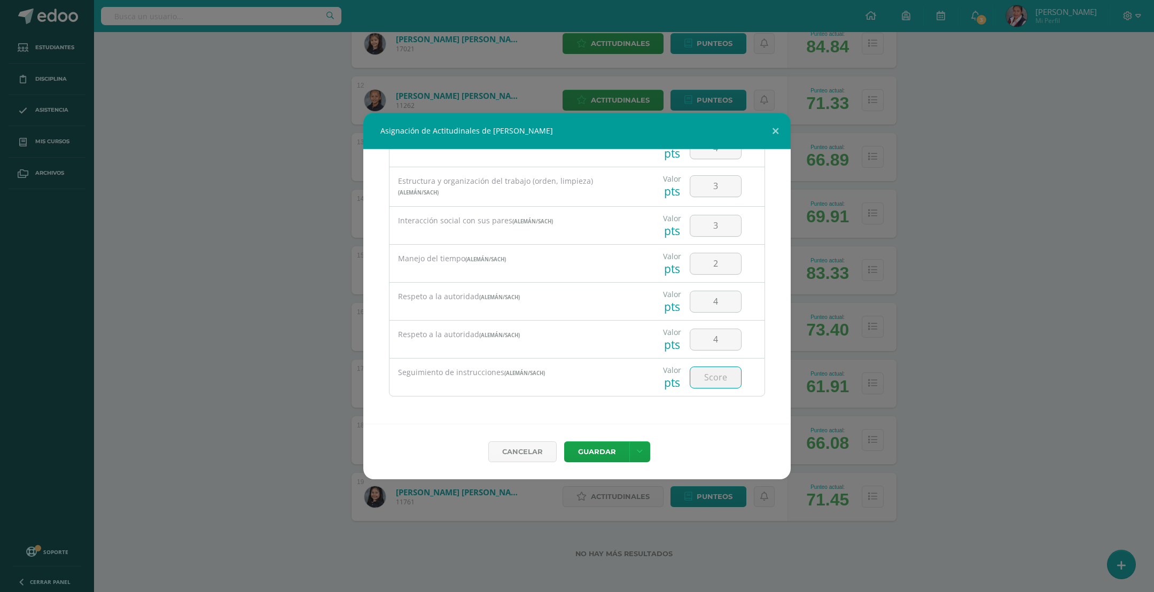
click at [696, 375] on input "number" at bounding box center [715, 377] width 51 height 21
type input "3"
click at [598, 454] on button "Guardar" at bounding box center [596, 451] width 65 height 21
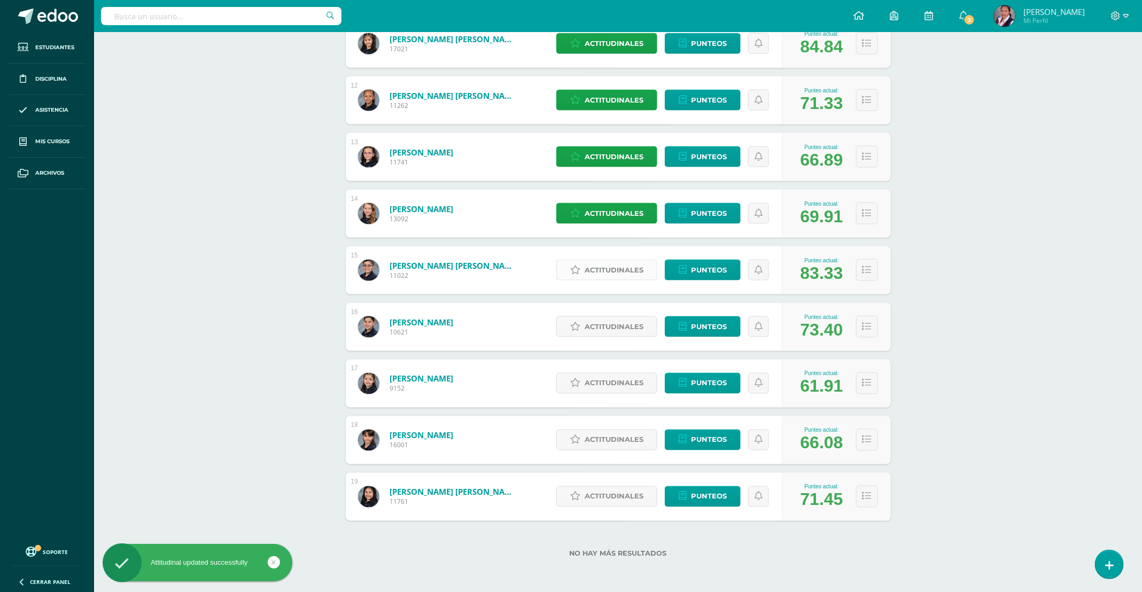
click at [616, 274] on span "Actitudinales" at bounding box center [614, 270] width 59 height 20
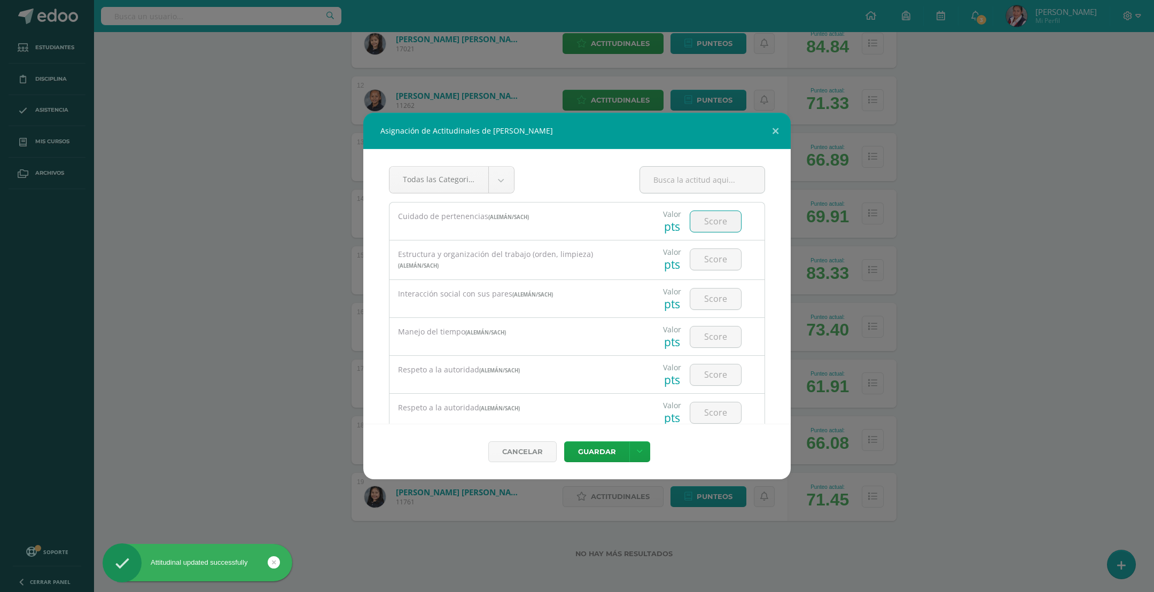
click at [704, 227] on input "number" at bounding box center [715, 221] width 51 height 21
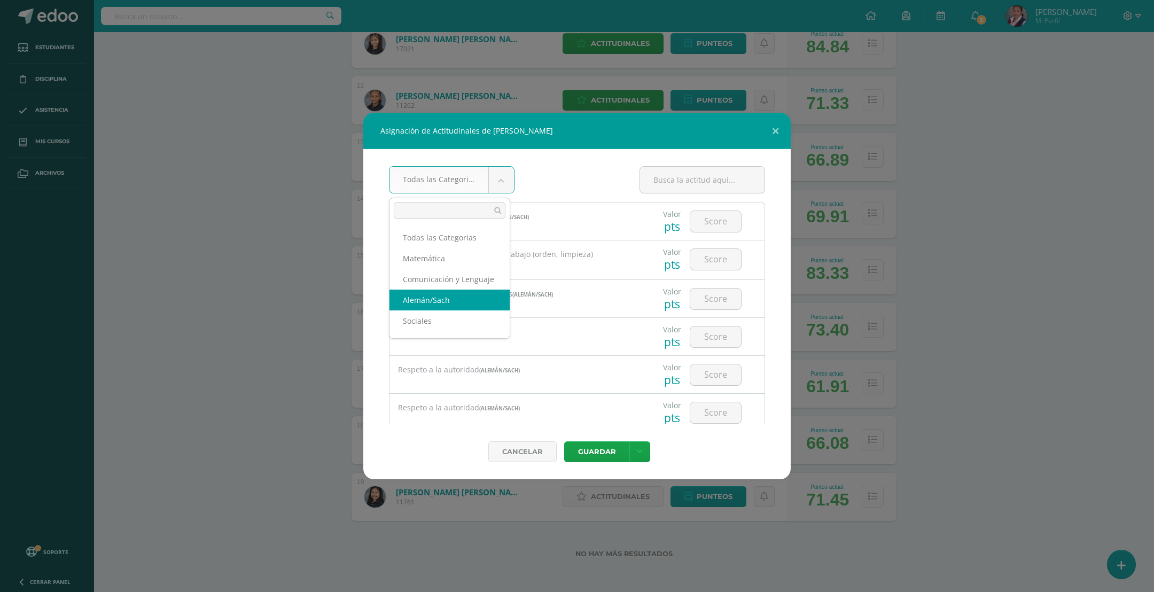
select select "25"
click at [709, 226] on input "number" at bounding box center [715, 221] width 51 height 21
type input "5"
click at [697, 265] on input "number" at bounding box center [715, 259] width 51 height 21
type input "5"
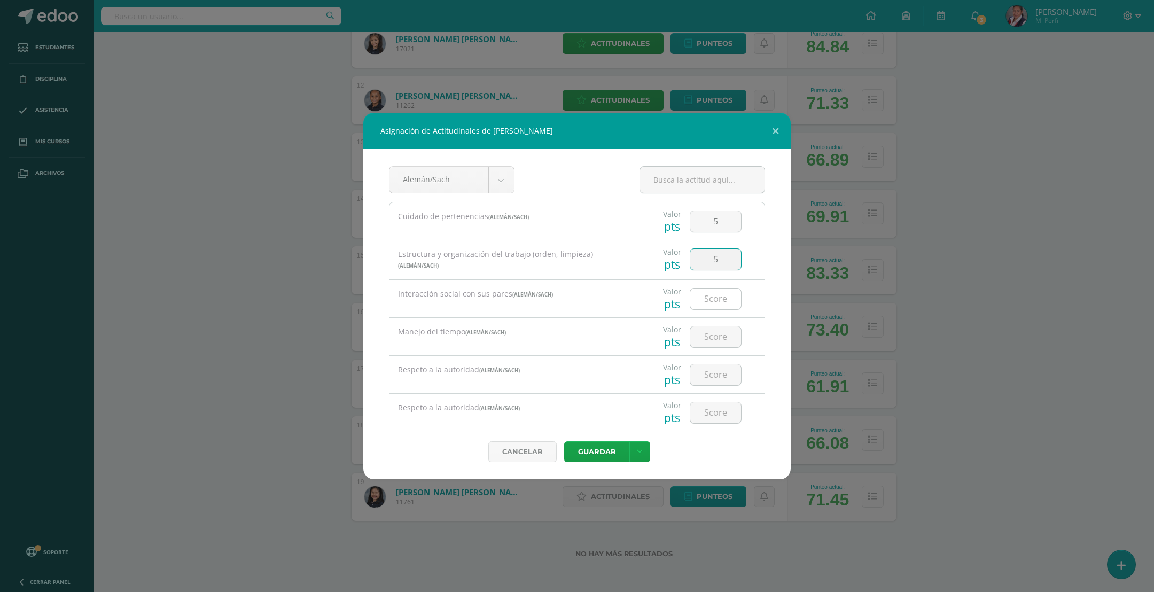
click at [708, 297] on input "number" at bounding box center [715, 299] width 51 height 21
type input "5"
click at [706, 340] on input "number" at bounding box center [715, 336] width 51 height 21
type input "5"
click at [709, 366] on div at bounding box center [716, 375] width 52 height 22
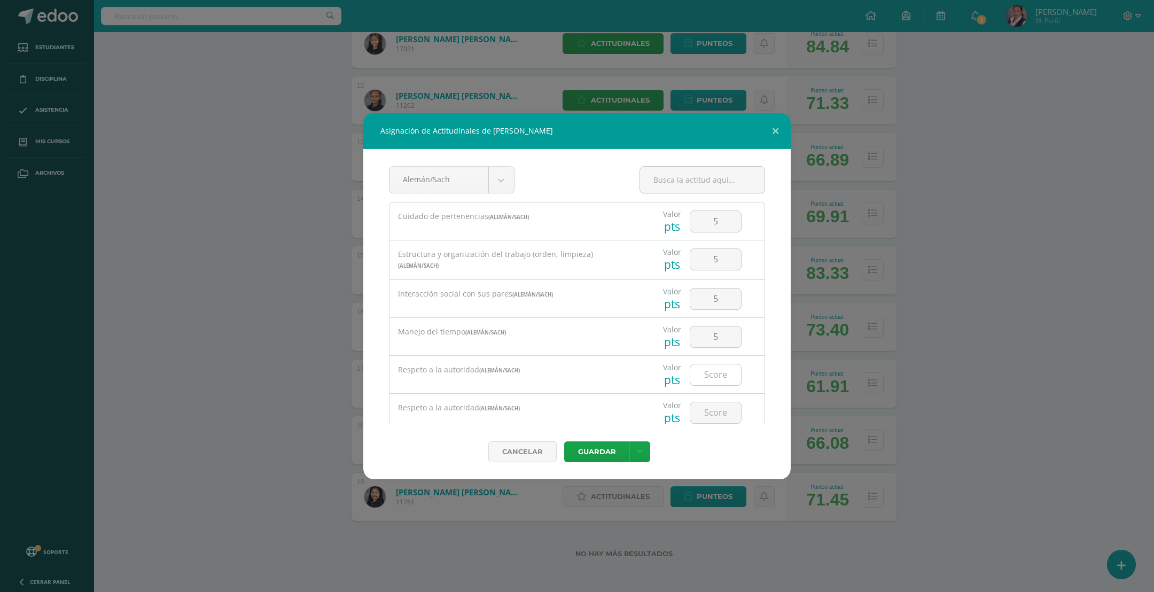
click at [706, 385] on input "number" at bounding box center [715, 374] width 51 height 21
type input "5"
click at [708, 414] on input "number" at bounding box center [715, 412] width 51 height 21
type input "5"
click at [699, 383] on input "number" at bounding box center [715, 377] width 51 height 21
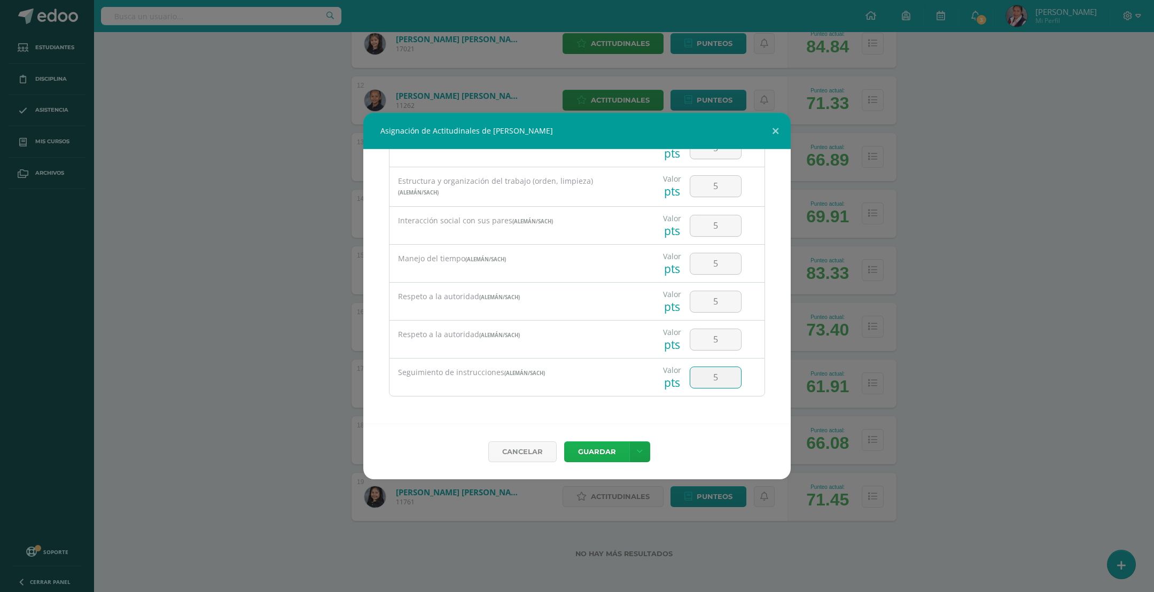
type input "5"
click at [595, 452] on button "Guardar" at bounding box center [596, 451] width 65 height 21
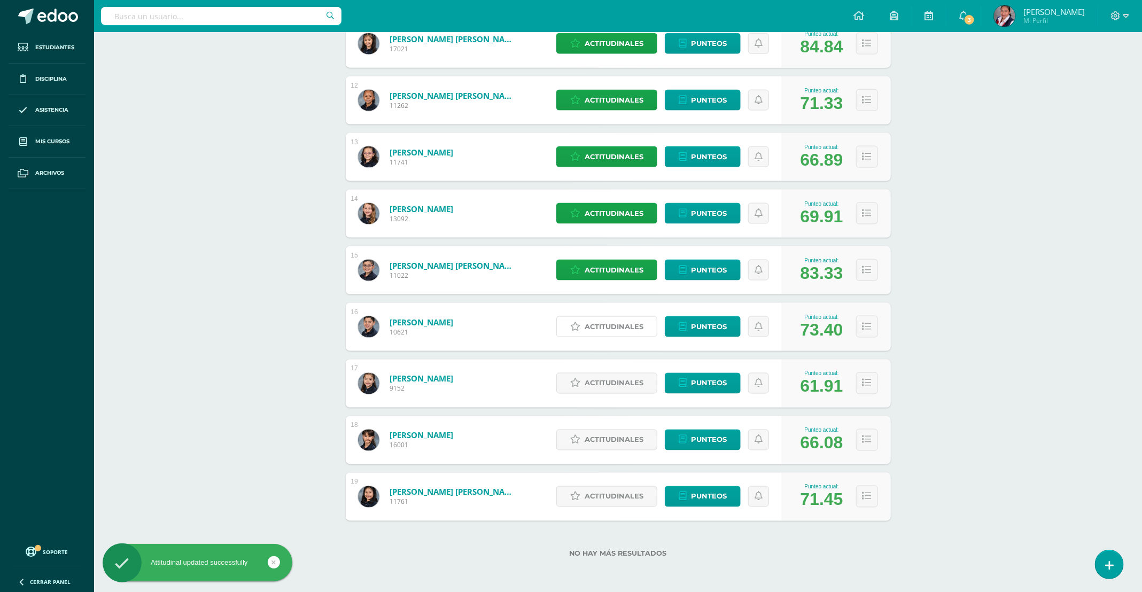
click at [592, 329] on span "Actitudinales" at bounding box center [614, 327] width 59 height 20
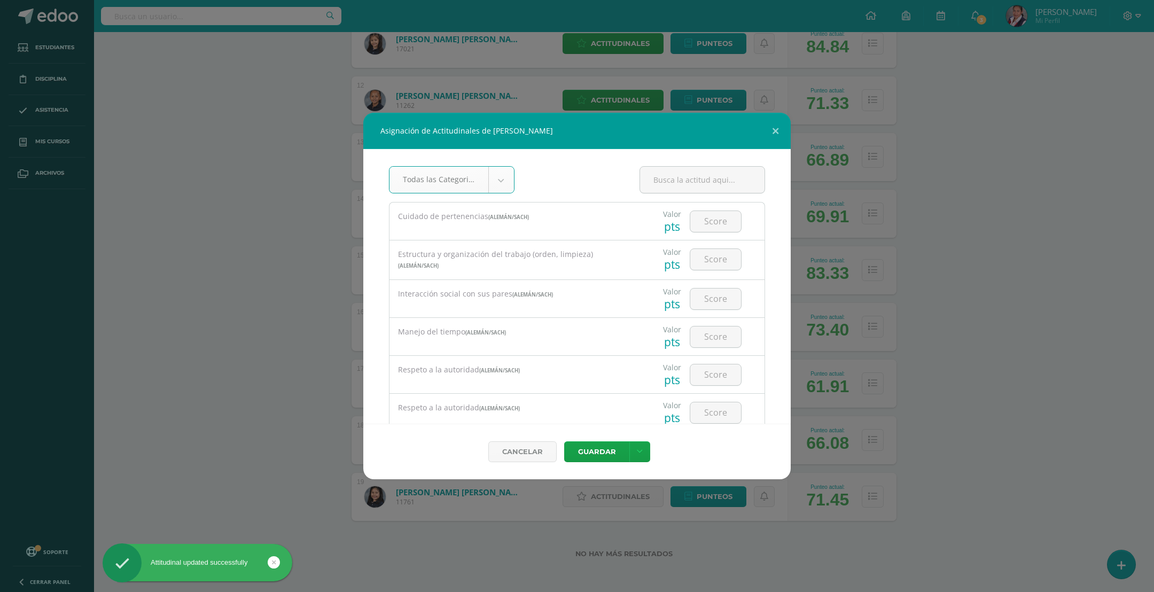
select select "25"
click at [706, 226] on input "number" at bounding box center [715, 221] width 51 height 21
type input "3"
click at [696, 262] on input "number" at bounding box center [715, 259] width 51 height 21
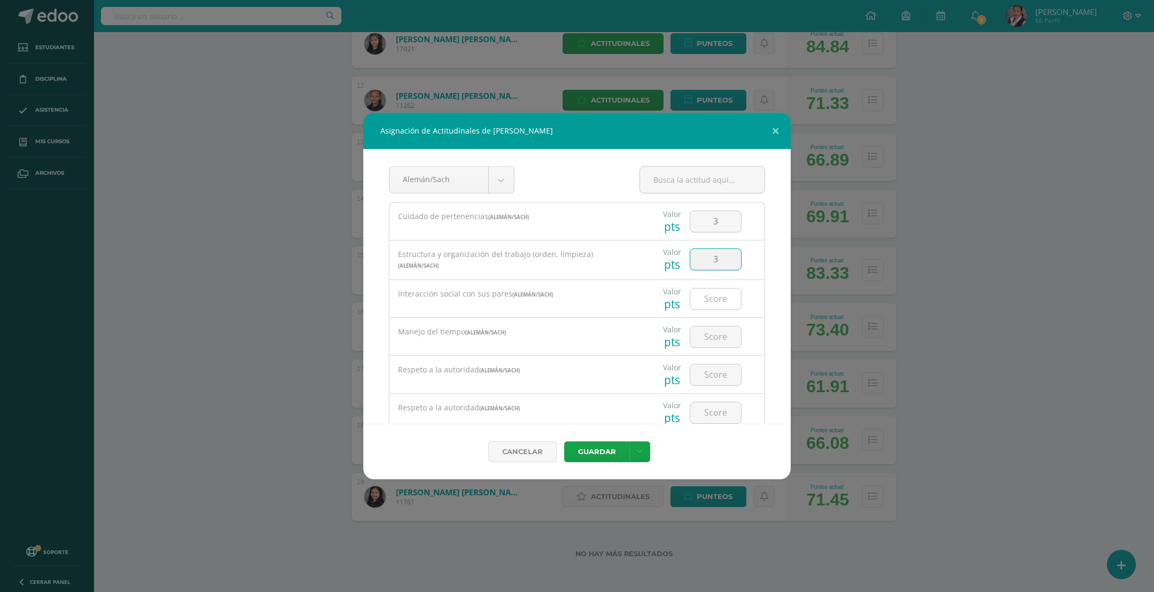
type input "3"
click at [699, 299] on input "number" at bounding box center [715, 299] width 51 height 21
type input "3"
type input "4"
click at [716, 338] on input "number" at bounding box center [715, 336] width 51 height 21
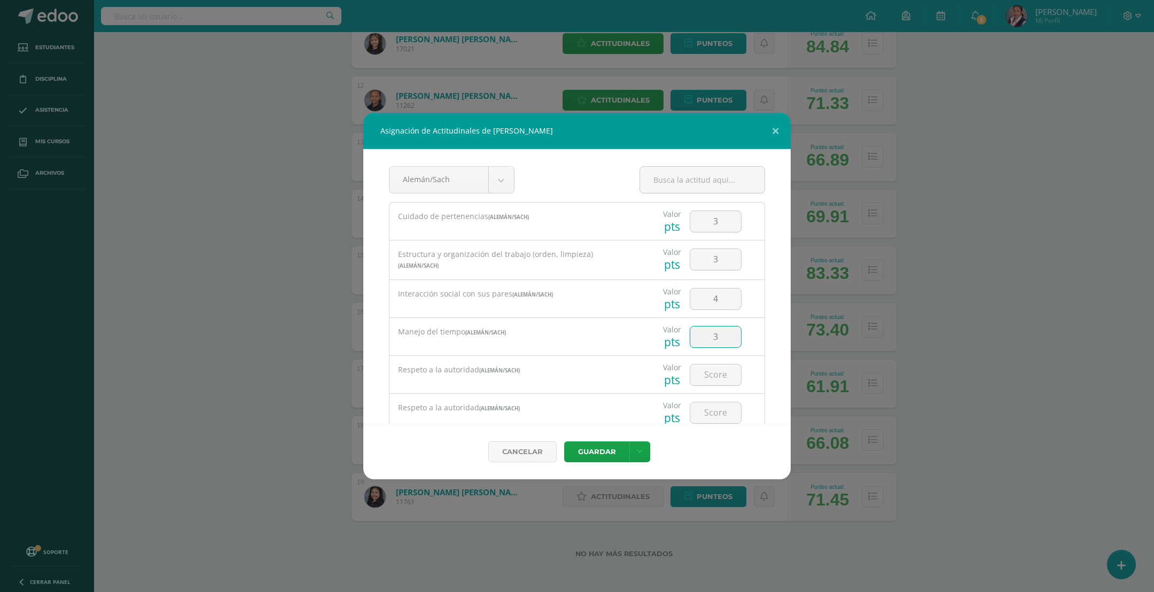
type input "3"
click at [706, 307] on input "number" at bounding box center [715, 301] width 51 height 21
type input "4"
click at [696, 337] on input "number" at bounding box center [715, 339] width 51 height 21
type input "4"
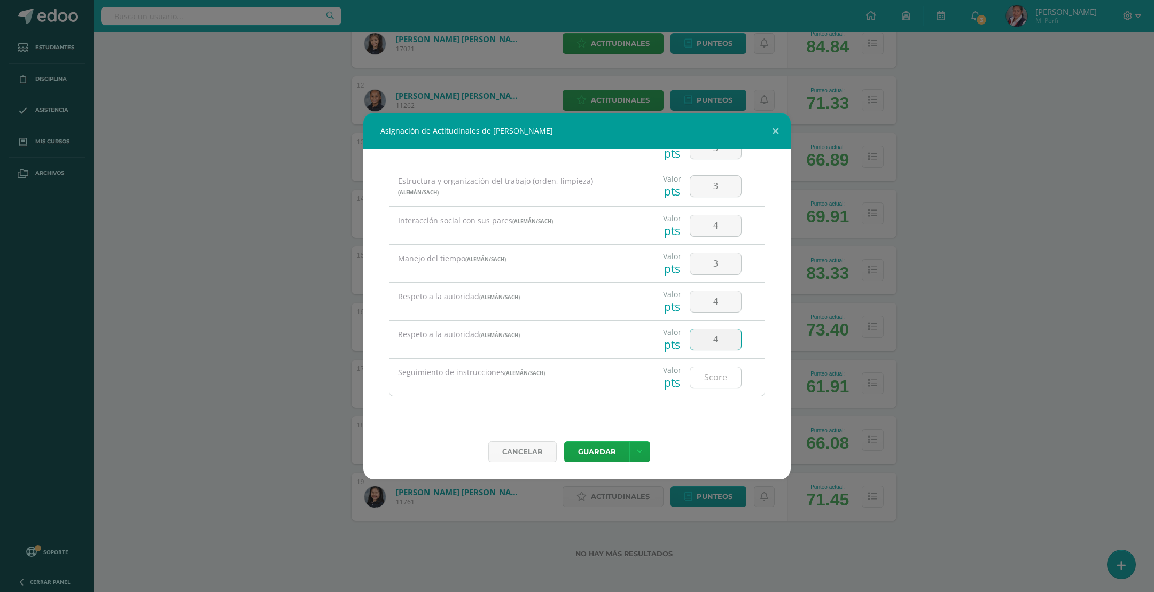
click at [704, 372] on input "number" at bounding box center [715, 377] width 51 height 21
type input "3"
click at [608, 452] on button "Guardar" at bounding box center [596, 451] width 65 height 21
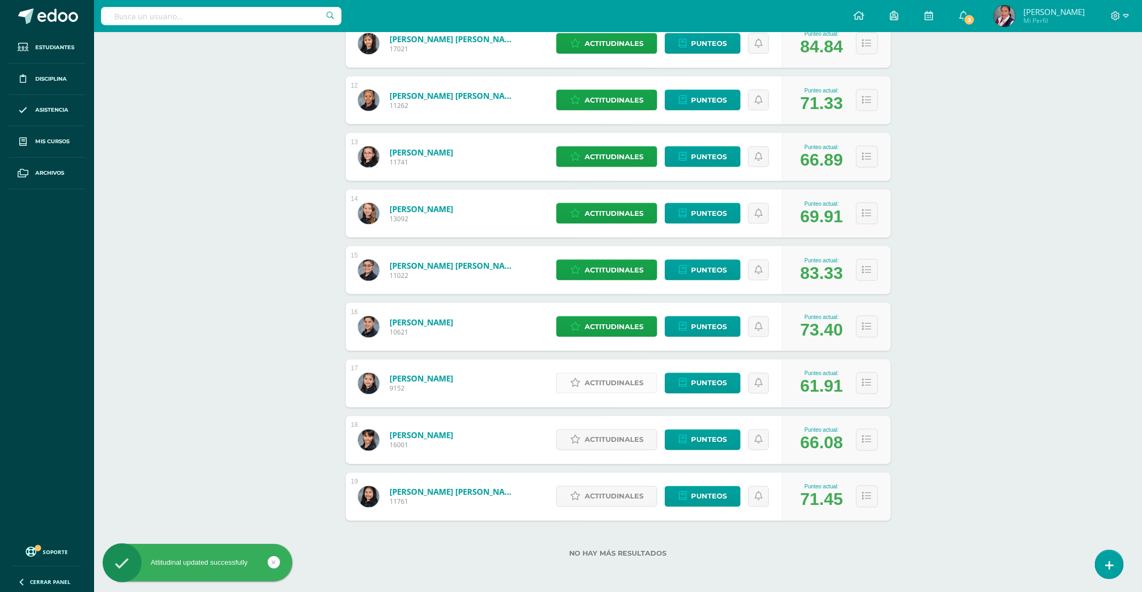
click at [594, 386] on span "Actitudinales" at bounding box center [614, 384] width 59 height 20
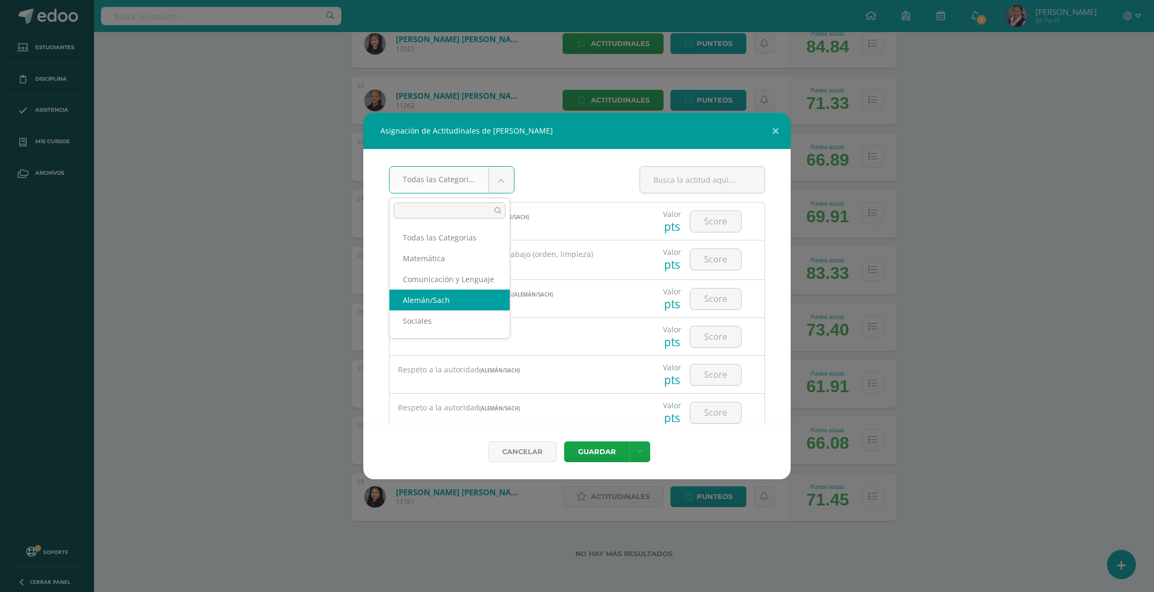
select select "25"
click at [699, 230] on input "number" at bounding box center [715, 221] width 51 height 21
type input "3"
click at [705, 259] on input "number" at bounding box center [715, 259] width 51 height 21
type input "3"
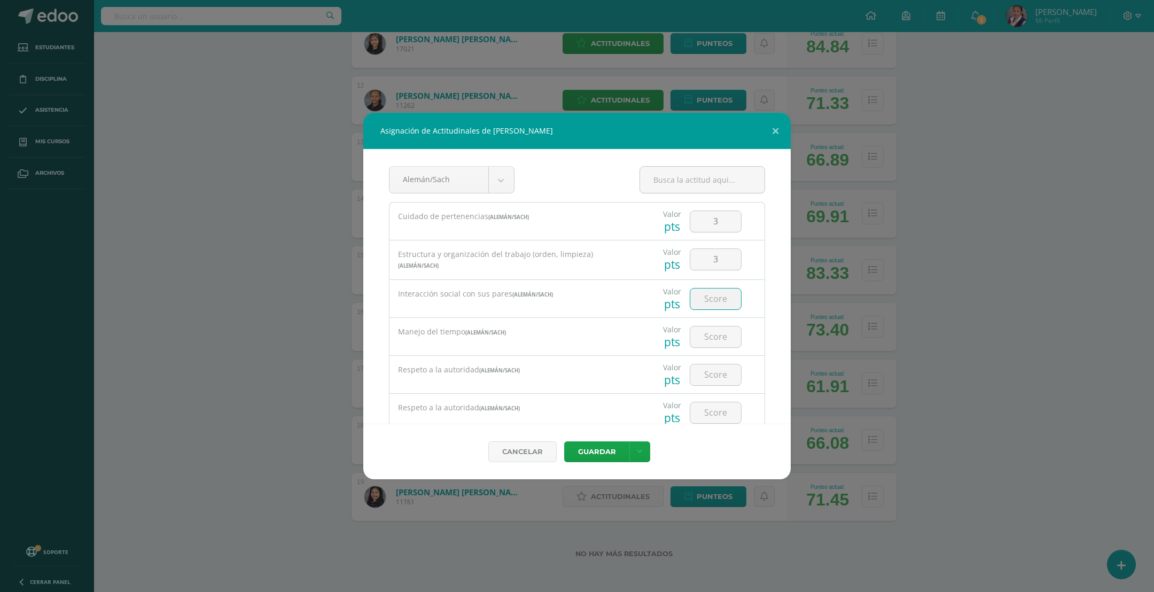
click at [703, 305] on input "number" at bounding box center [715, 299] width 51 height 21
type input "3"
click at [703, 338] on input "number" at bounding box center [715, 336] width 51 height 21
type input "3"
click at [706, 293] on input "number" at bounding box center [715, 301] width 51 height 21
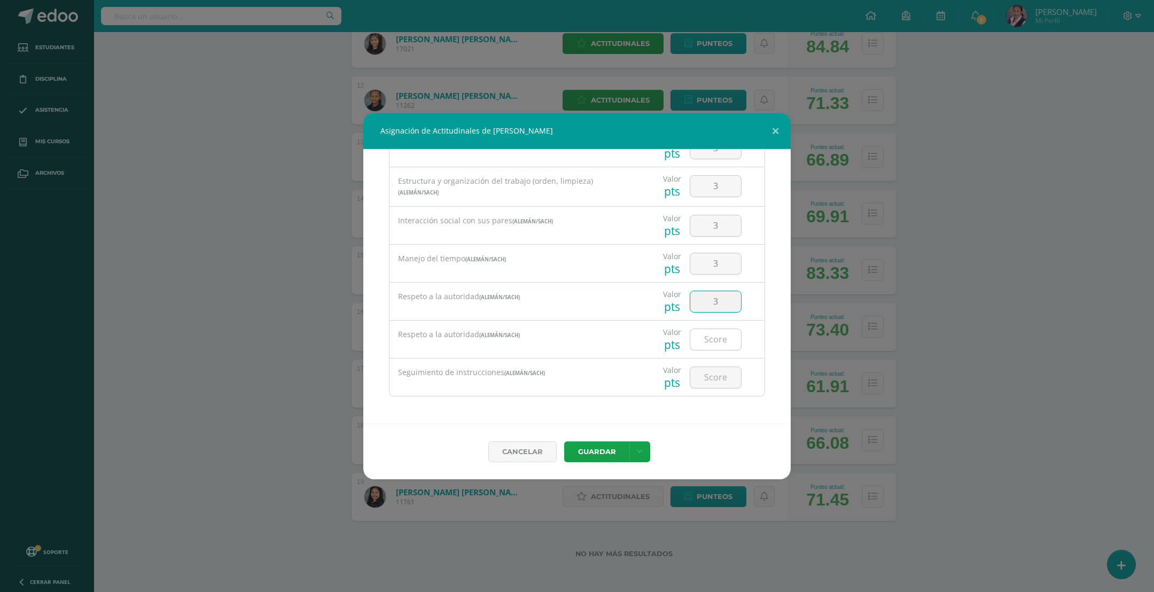
type input "3"
click at [705, 332] on input "number" at bounding box center [715, 339] width 51 height 21
type input "3"
click at [701, 371] on input "number" at bounding box center [715, 377] width 51 height 21
type input "3"
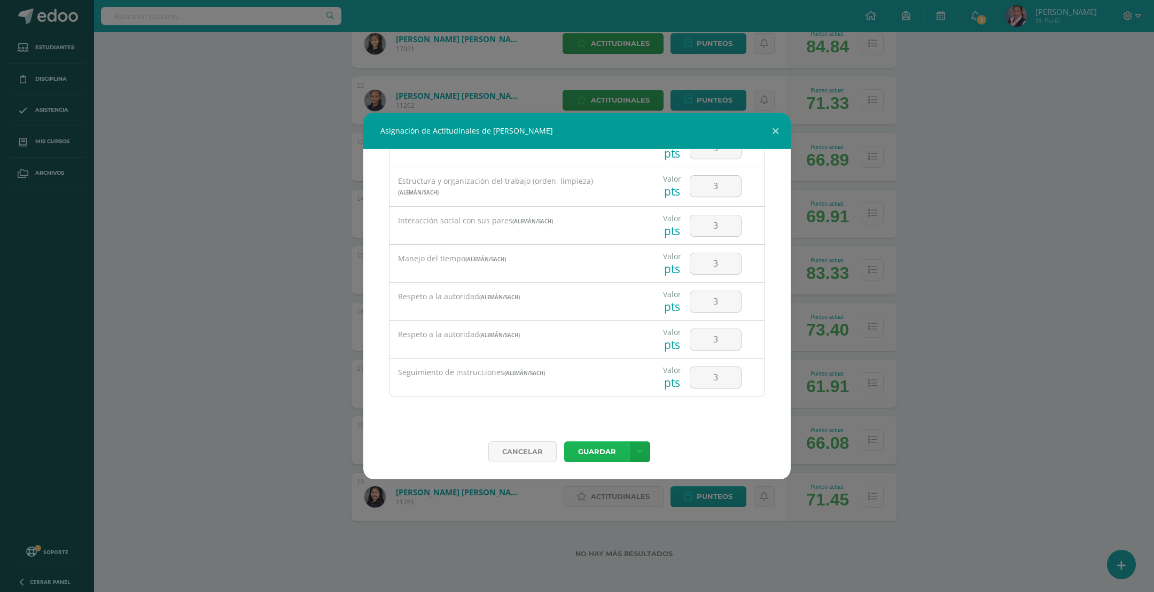
click at [592, 452] on button "Guardar" at bounding box center [596, 451] width 65 height 21
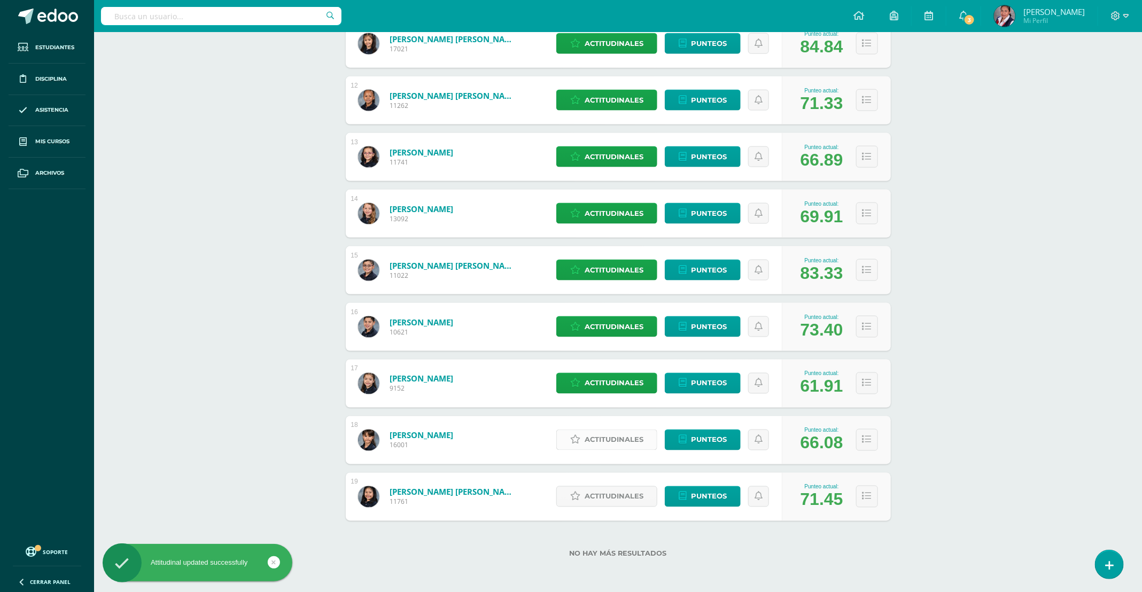
click at [604, 434] on span "Actitudinales" at bounding box center [614, 440] width 59 height 20
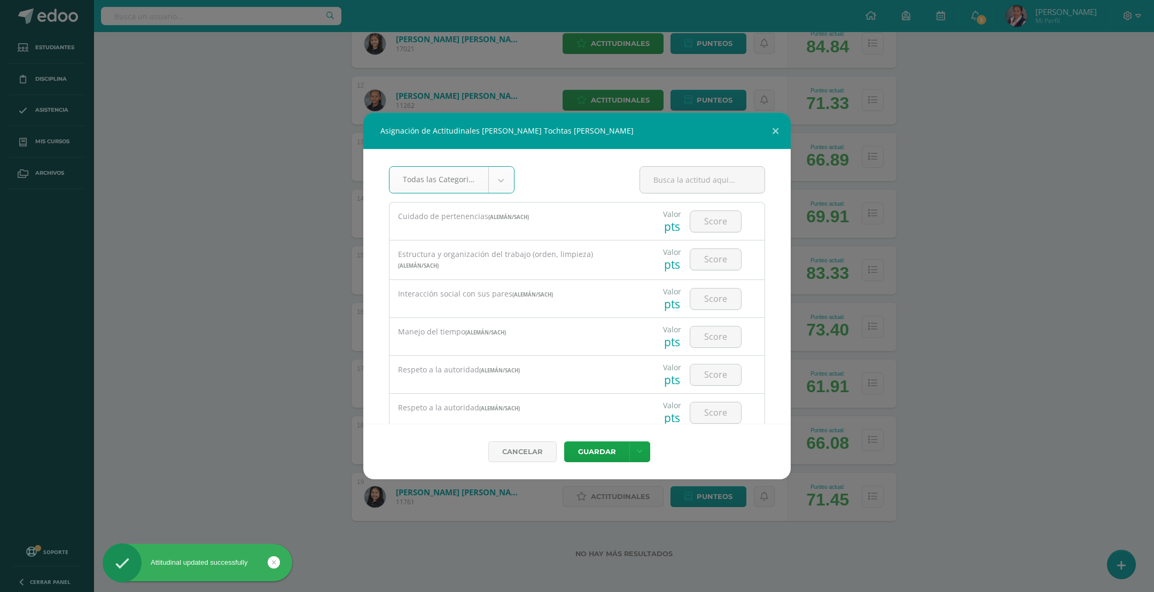
select select "25"
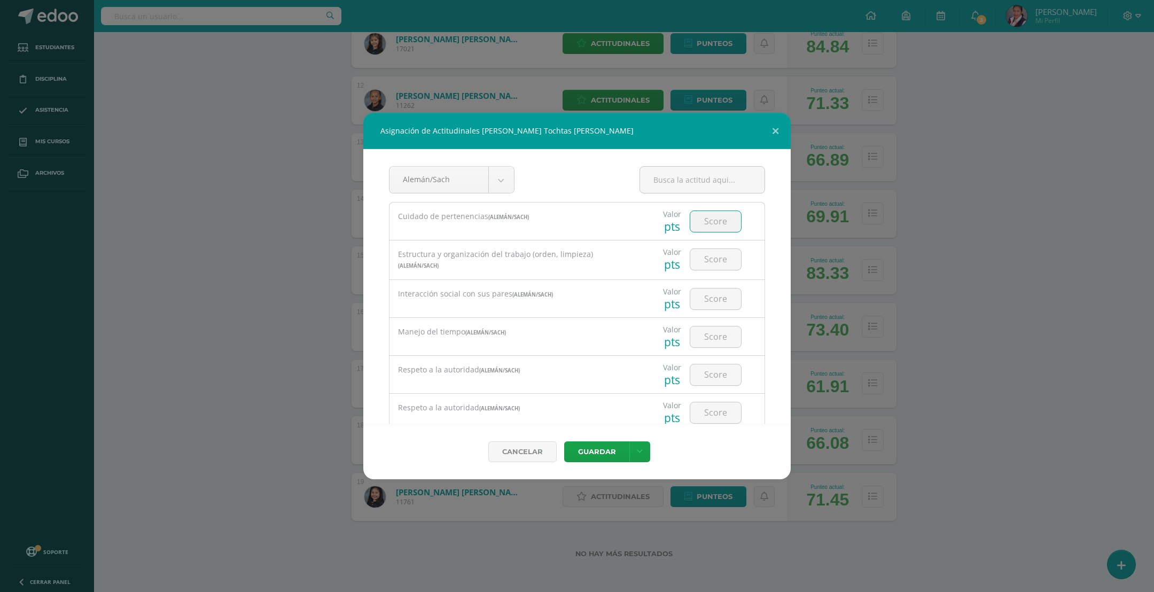
click at [704, 227] on input "number" at bounding box center [715, 221] width 51 height 21
type input "3"
click at [699, 266] on input "number" at bounding box center [715, 259] width 51 height 21
type input "3"
click at [697, 302] on input "number" at bounding box center [715, 299] width 51 height 21
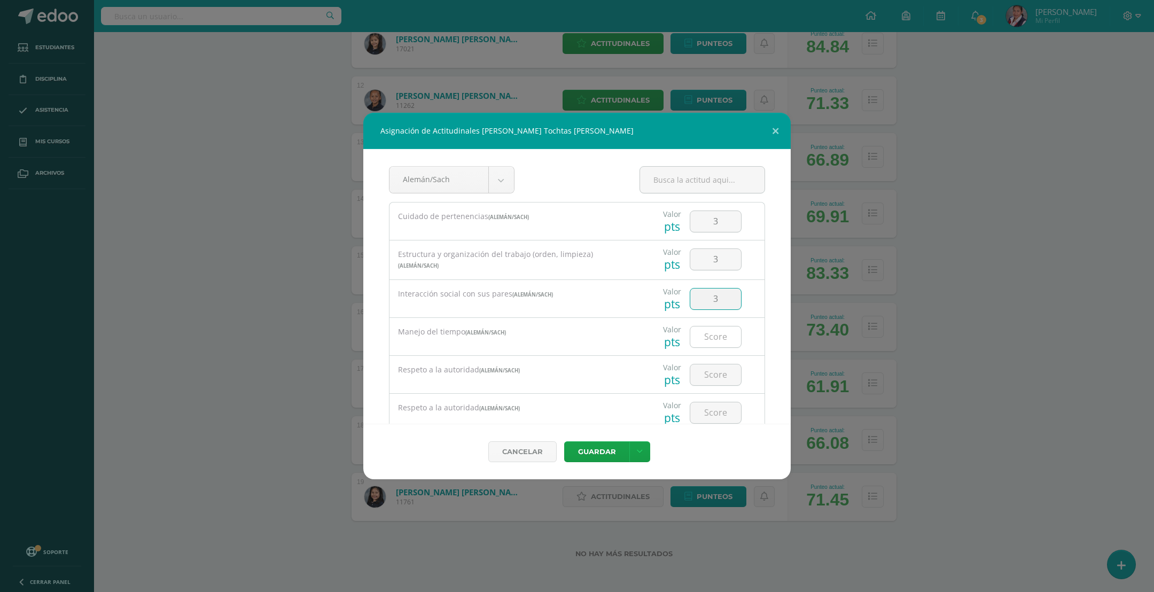
type input "3"
click at [697, 337] on input "number" at bounding box center [715, 336] width 51 height 21
type input "4"
type input "2"
click at [705, 299] on input "number" at bounding box center [715, 301] width 51 height 21
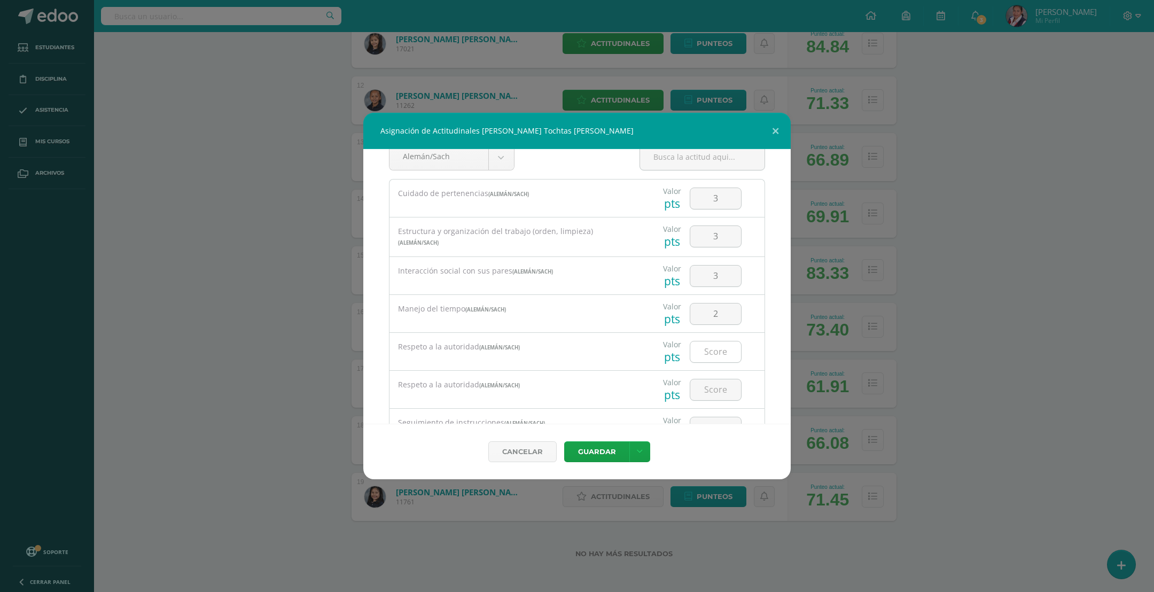
scroll to position [0, 0]
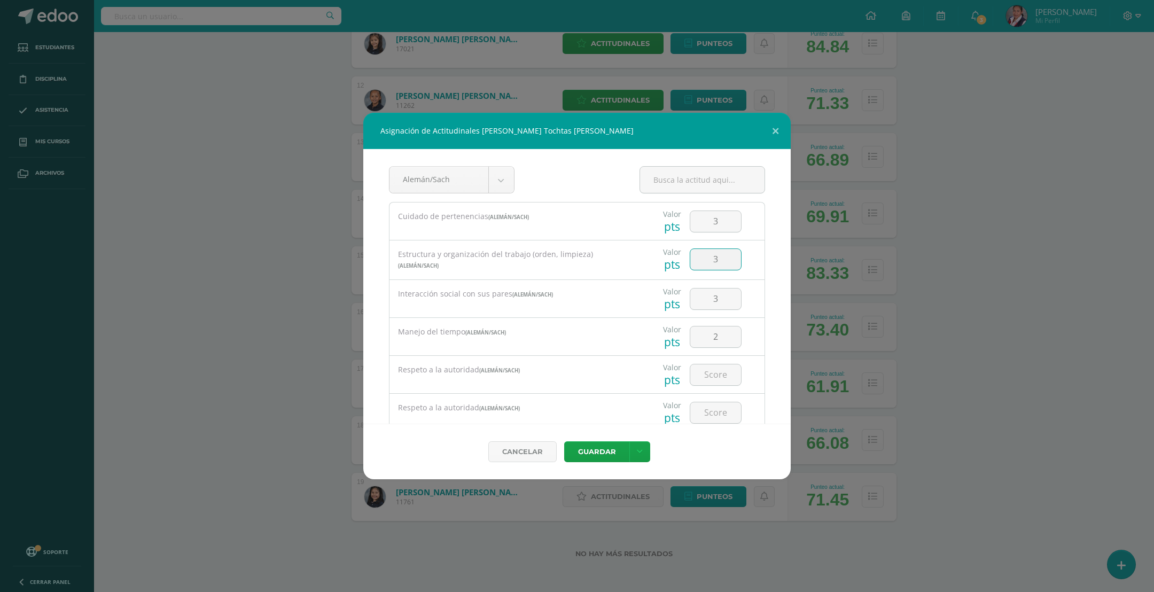
drag, startPoint x: 717, startPoint y: 255, endPoint x: 672, endPoint y: 256, distance: 45.4
click at [672, 256] on div "Valor pts 3" at bounding box center [702, 258] width 116 height 37
type input "2"
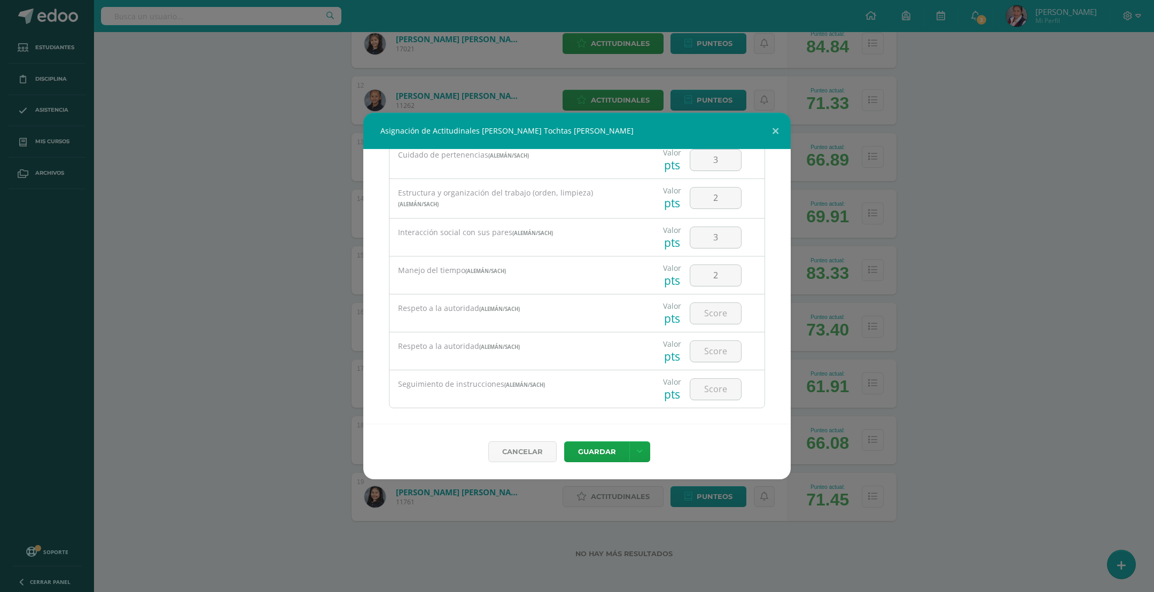
scroll to position [75, 0]
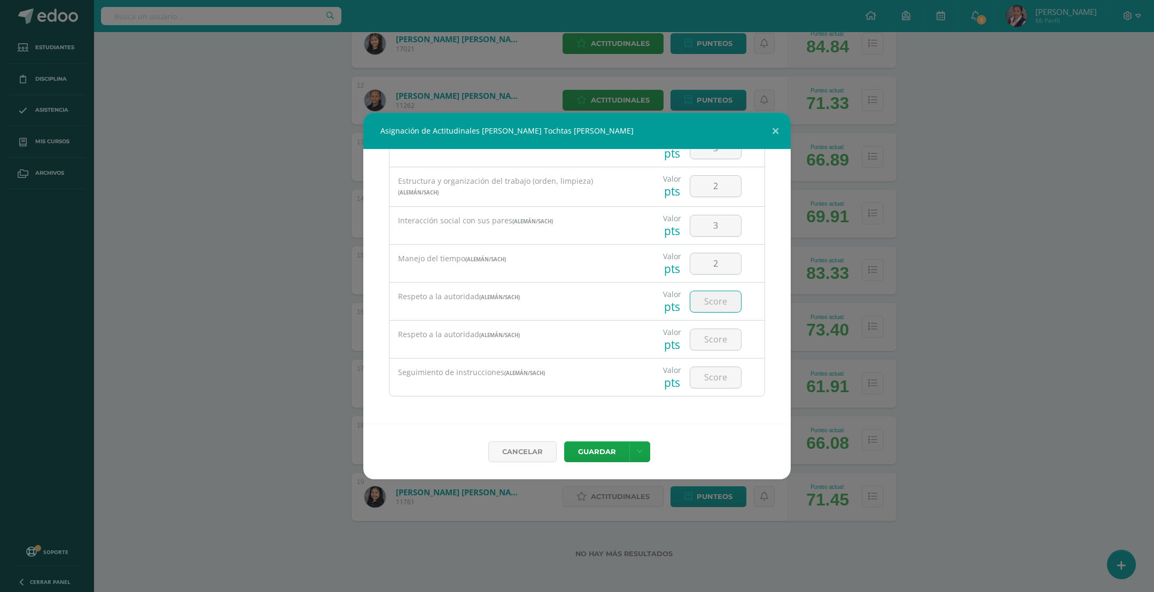
click at [694, 298] on input "number" at bounding box center [715, 301] width 51 height 21
type input "4"
click at [703, 337] on input "number" at bounding box center [715, 339] width 51 height 21
type input "4"
click at [702, 372] on input "number" at bounding box center [715, 377] width 51 height 21
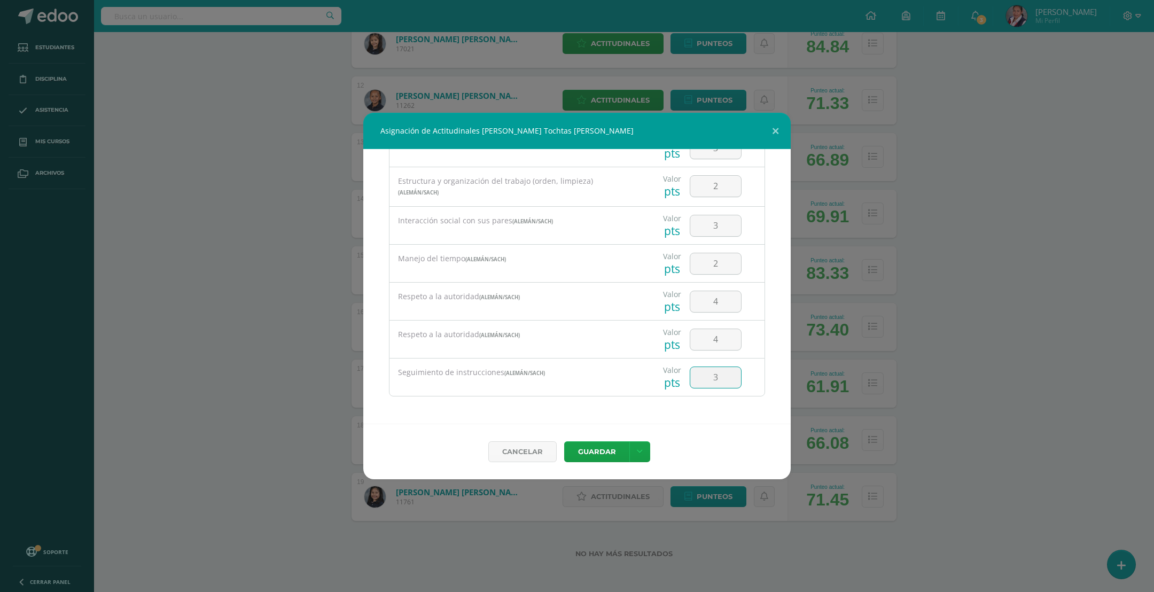
type input "3"
click at [597, 450] on button "Guardar" at bounding box center [596, 451] width 65 height 21
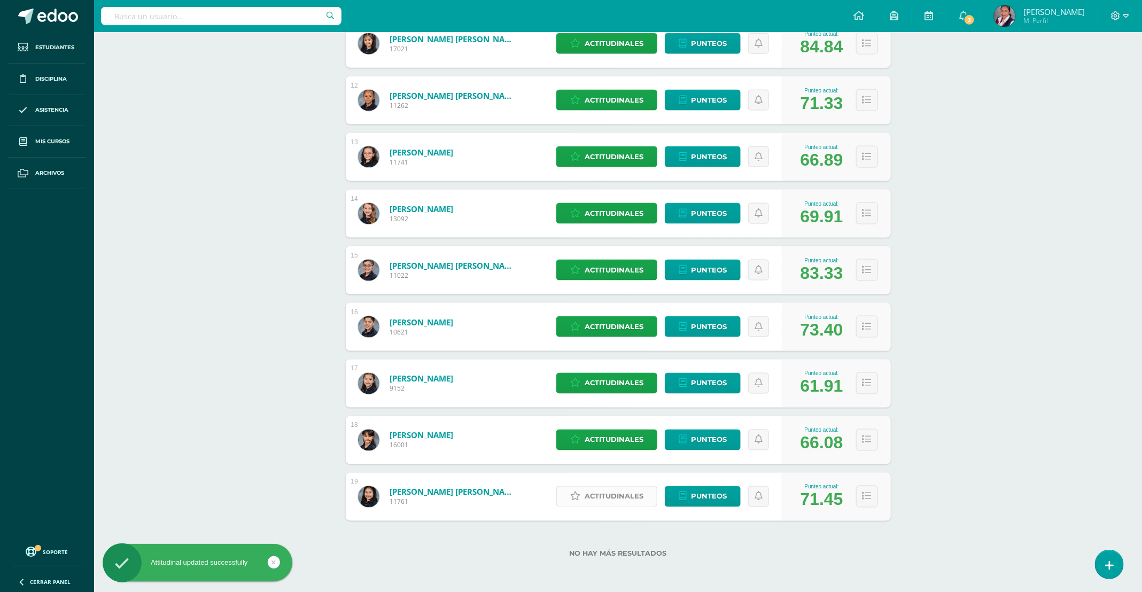
click at [629, 496] on span "Actitudinales" at bounding box center [614, 497] width 59 height 20
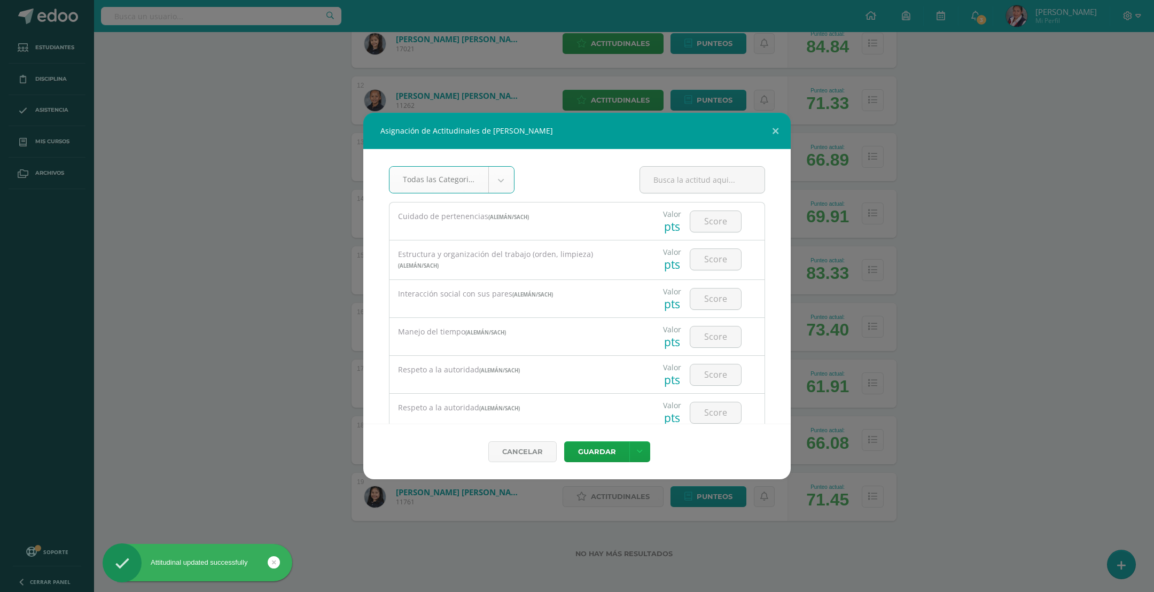
select select "25"
click at [705, 227] on input "number" at bounding box center [715, 221] width 51 height 21
type input "3"
click at [701, 256] on input "number" at bounding box center [715, 259] width 51 height 21
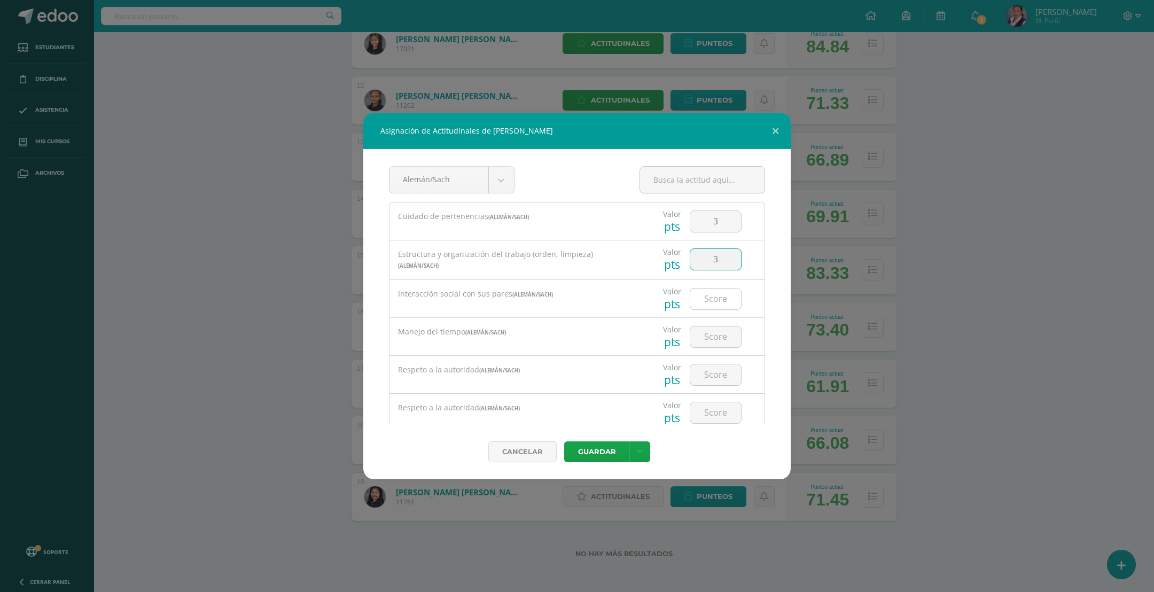
type input "3"
click at [701, 301] on input "number" at bounding box center [715, 299] width 51 height 21
type input "3"
click at [707, 338] on input "number" at bounding box center [715, 336] width 51 height 21
type input "3"
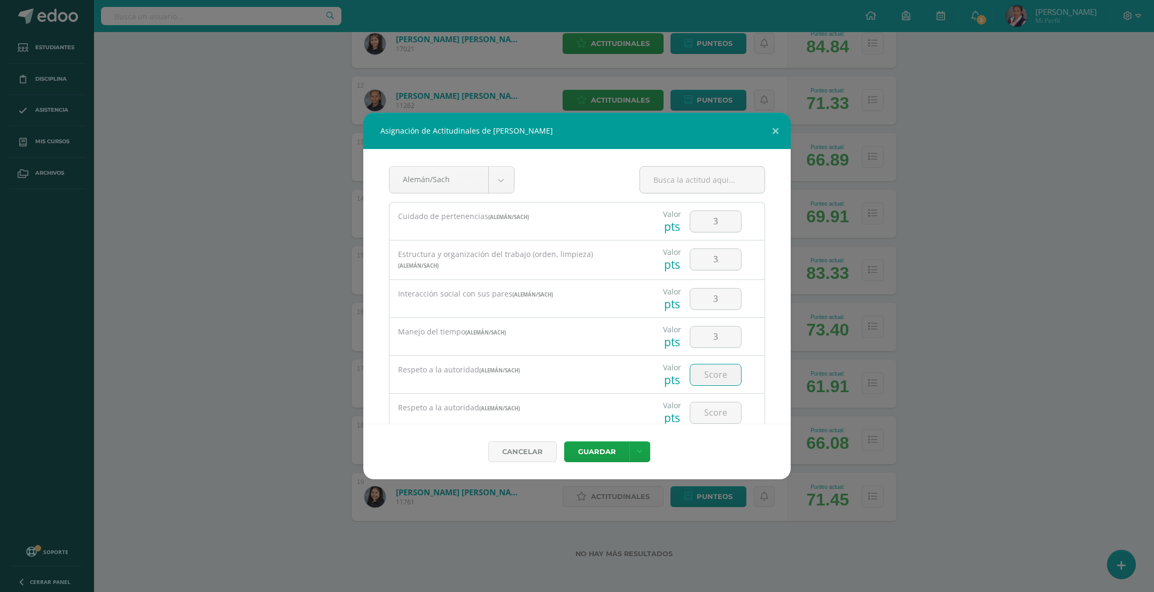
click at [709, 372] on input "number" at bounding box center [715, 374] width 51 height 21
click at [699, 401] on div at bounding box center [716, 412] width 60 height 37
click at [701, 407] on input "number" at bounding box center [715, 412] width 51 height 21
click at [696, 374] on input "number" at bounding box center [715, 377] width 51 height 21
click at [703, 376] on input "number" at bounding box center [715, 377] width 51 height 21
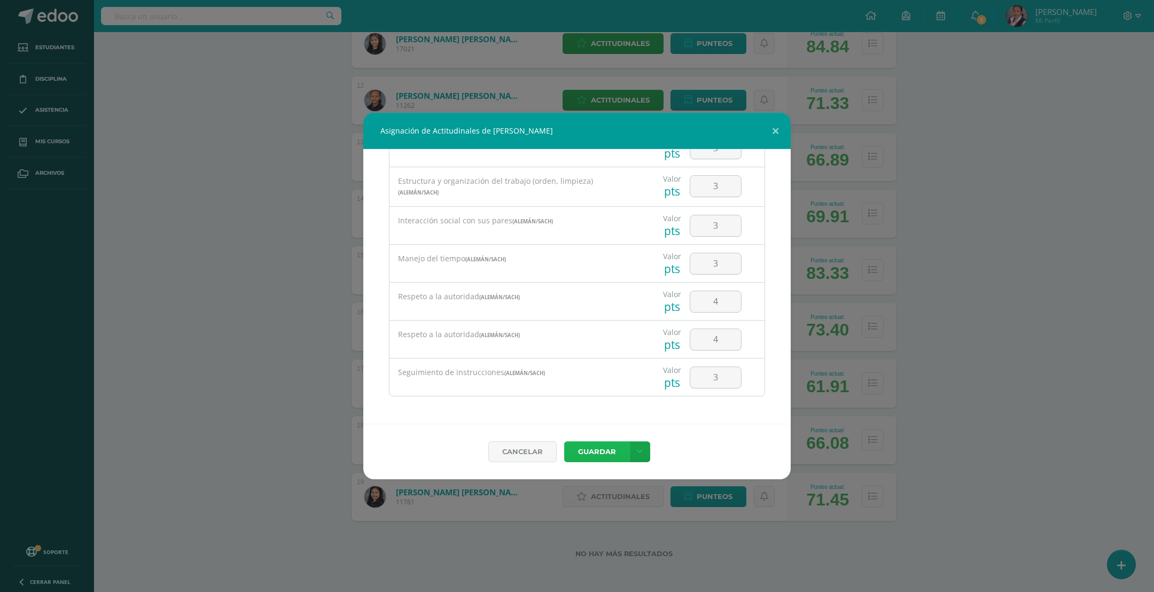
click at [603, 449] on button "Guardar" at bounding box center [596, 451] width 65 height 21
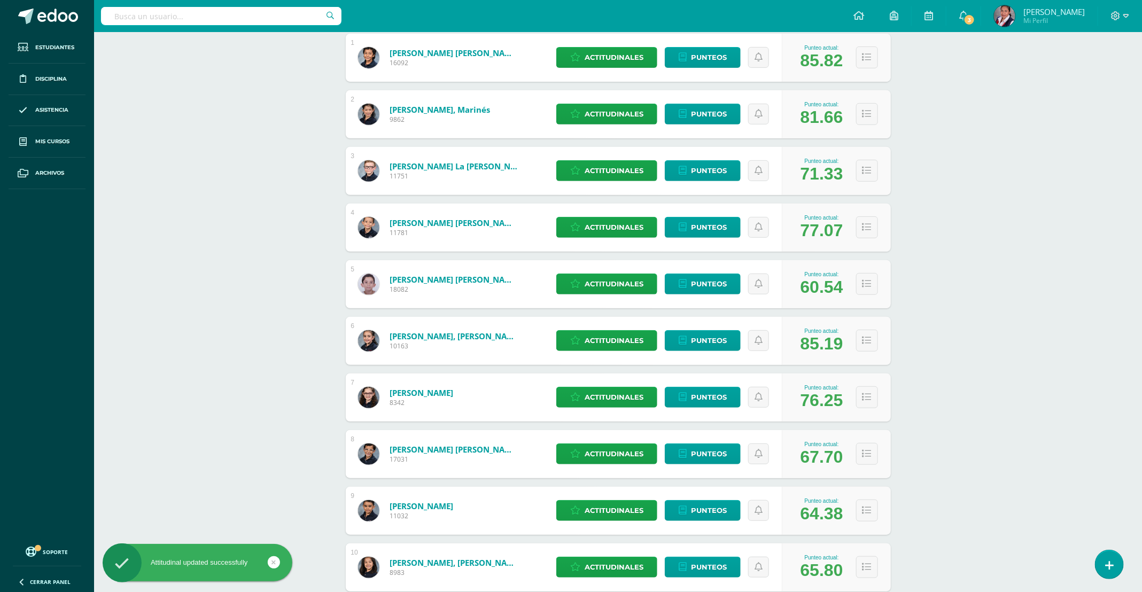
scroll to position [0, 0]
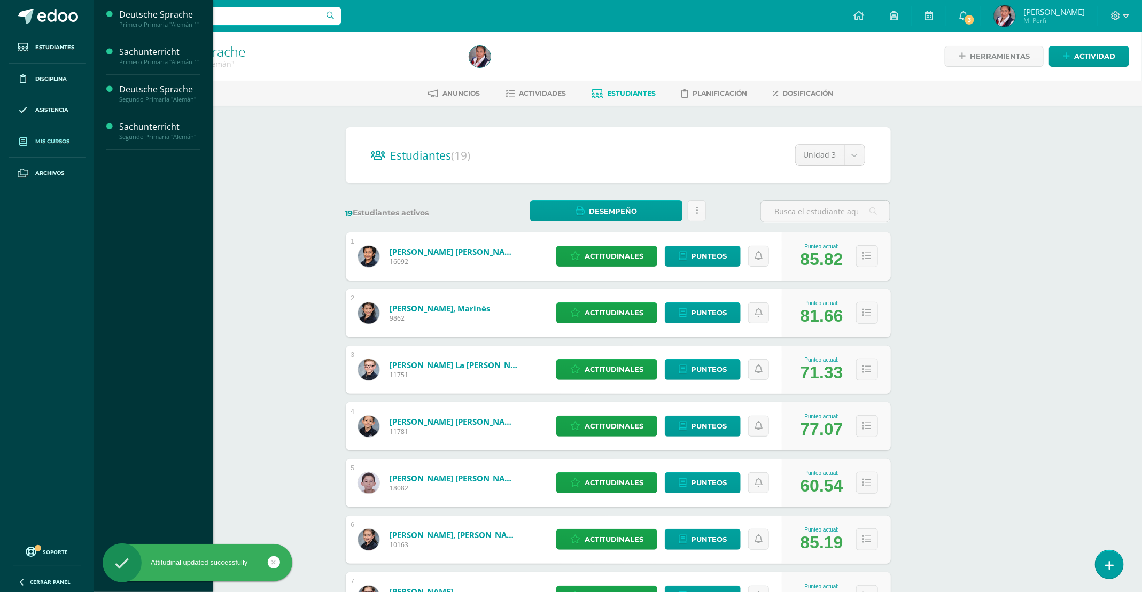
click at [64, 140] on span "Mis cursos" at bounding box center [52, 141] width 34 height 9
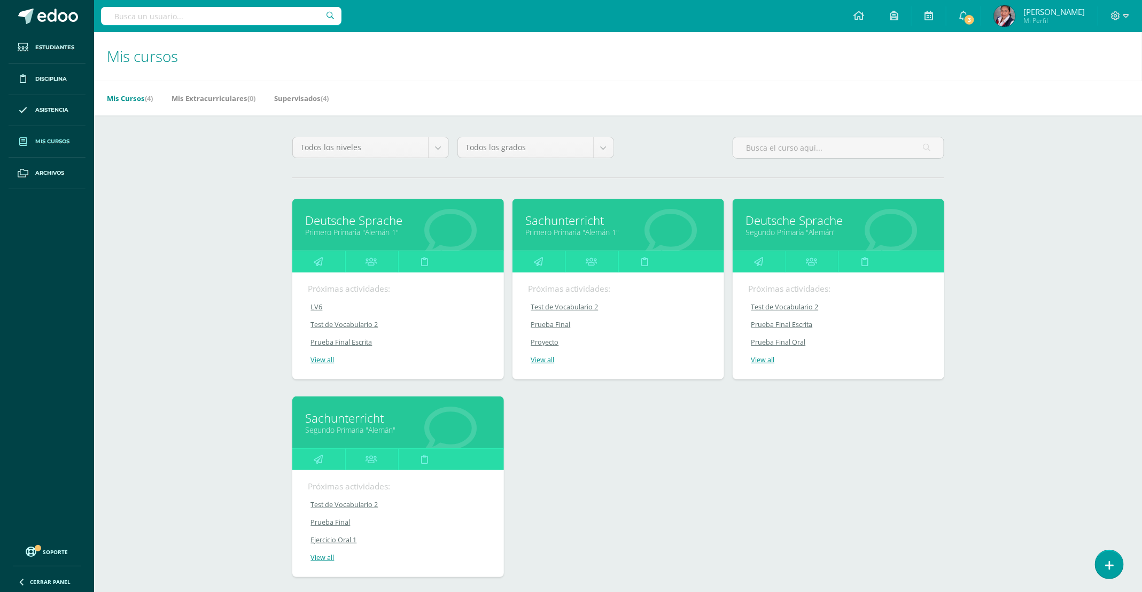
click at [361, 225] on link "Deutsche Sprache" at bounding box center [398, 220] width 185 height 17
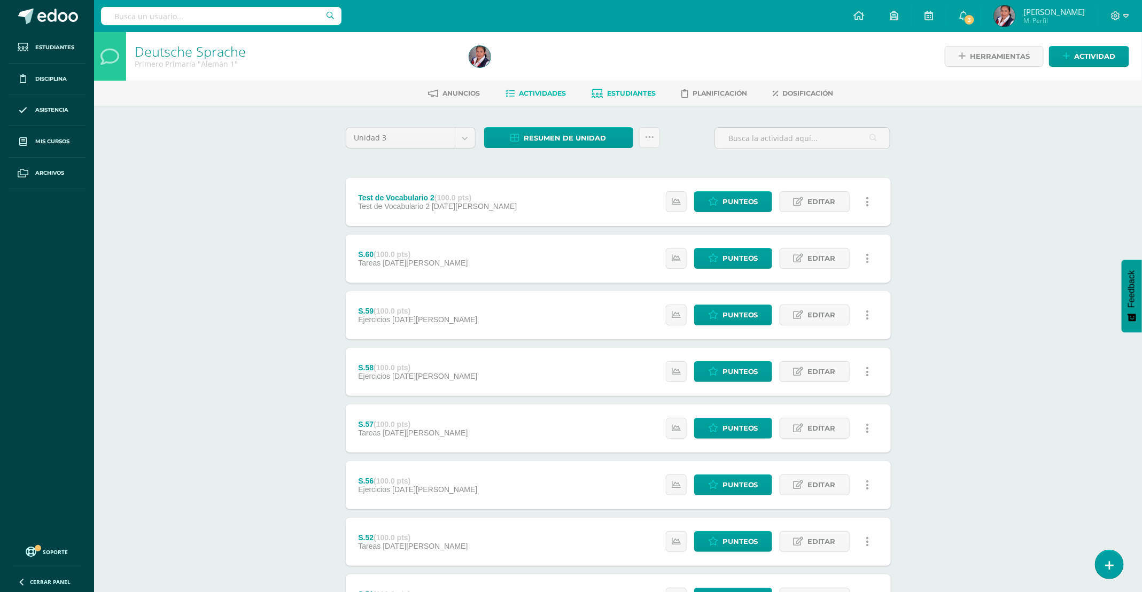
click at [611, 94] on span "Estudiantes" at bounding box center [632, 93] width 49 height 8
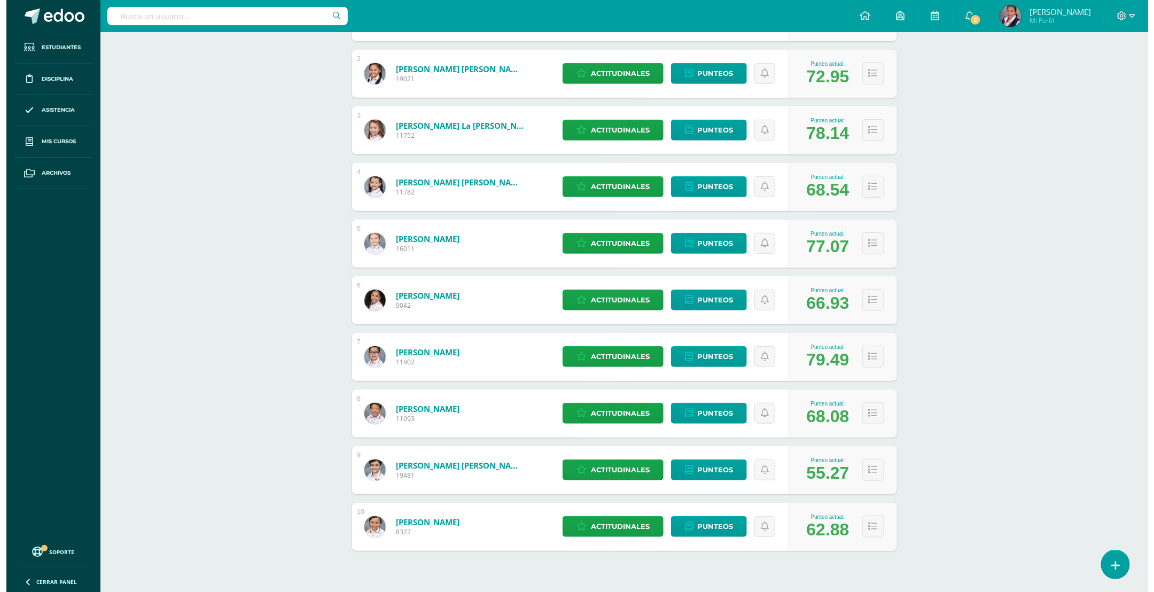
scroll to position [240, 0]
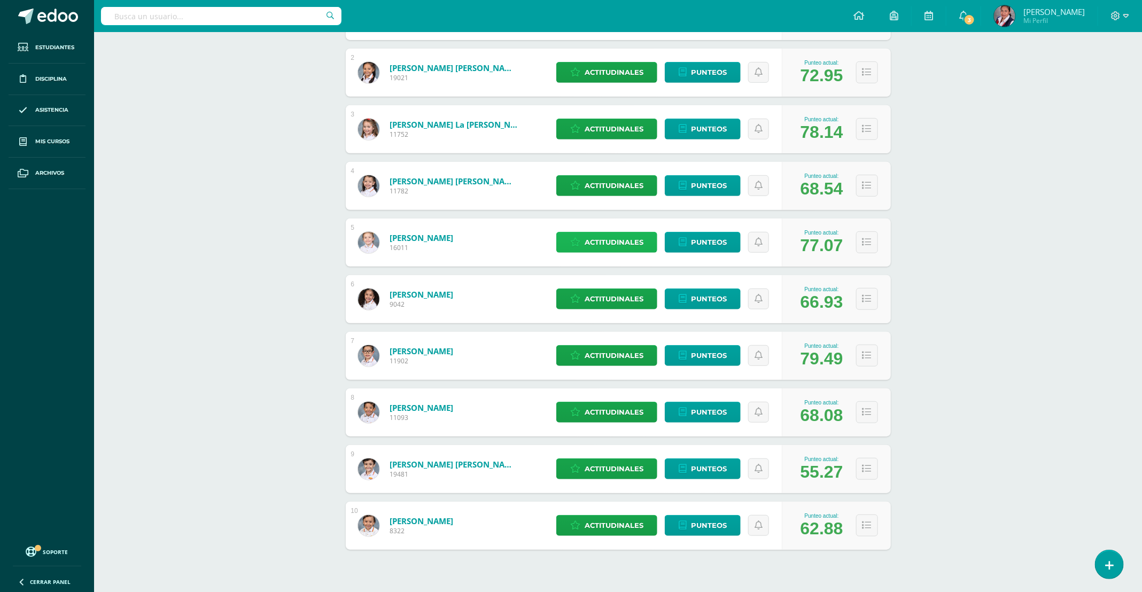
click at [625, 243] on span "Actitudinales" at bounding box center [614, 242] width 59 height 20
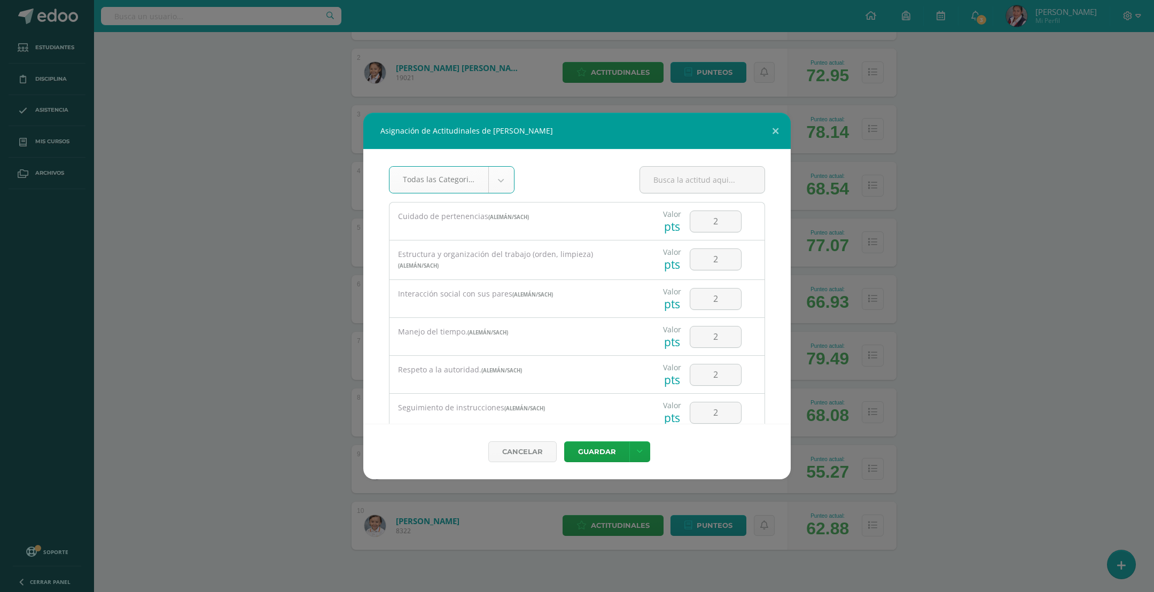
click at [499, 180] on body "Asignación de Actitudinales de [PERSON_NAME] Todas las Categorias Todas las Cat…" at bounding box center [577, 189] width 1154 height 858
click at [496, 183] on body "Asignación de Actitudinales de [PERSON_NAME] Todas las Categorias Todas las Cat…" at bounding box center [577, 445] width 1154 height 1371
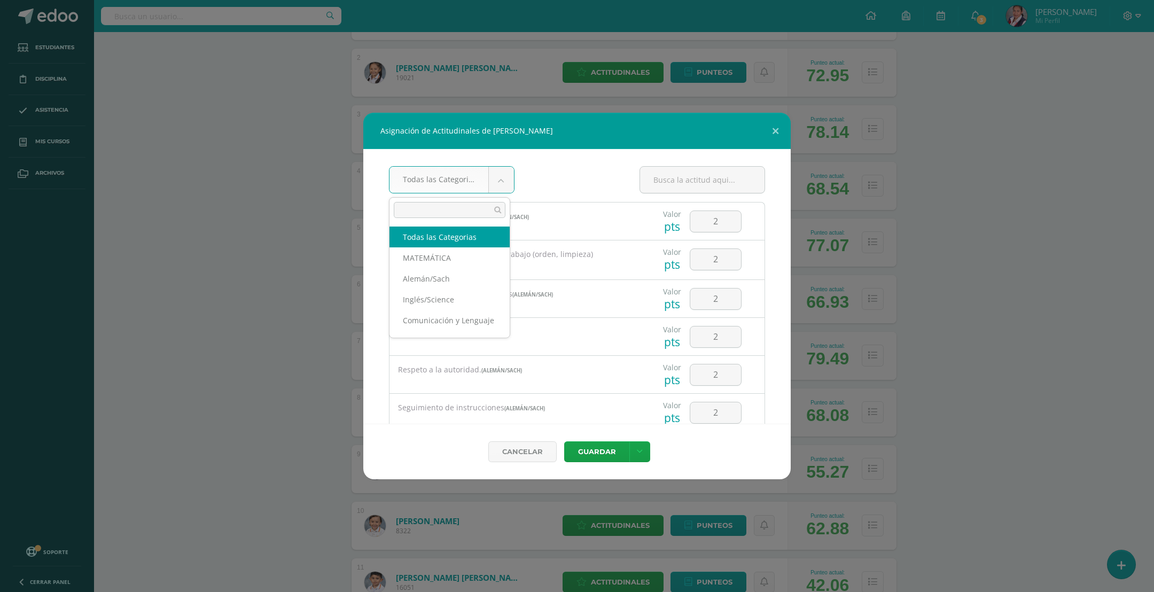
click at [496, 183] on body "Asignación de Actitudinales de [PERSON_NAME] Todas las Categorias Todas las Cat…" at bounding box center [577, 445] width 1154 height 1371
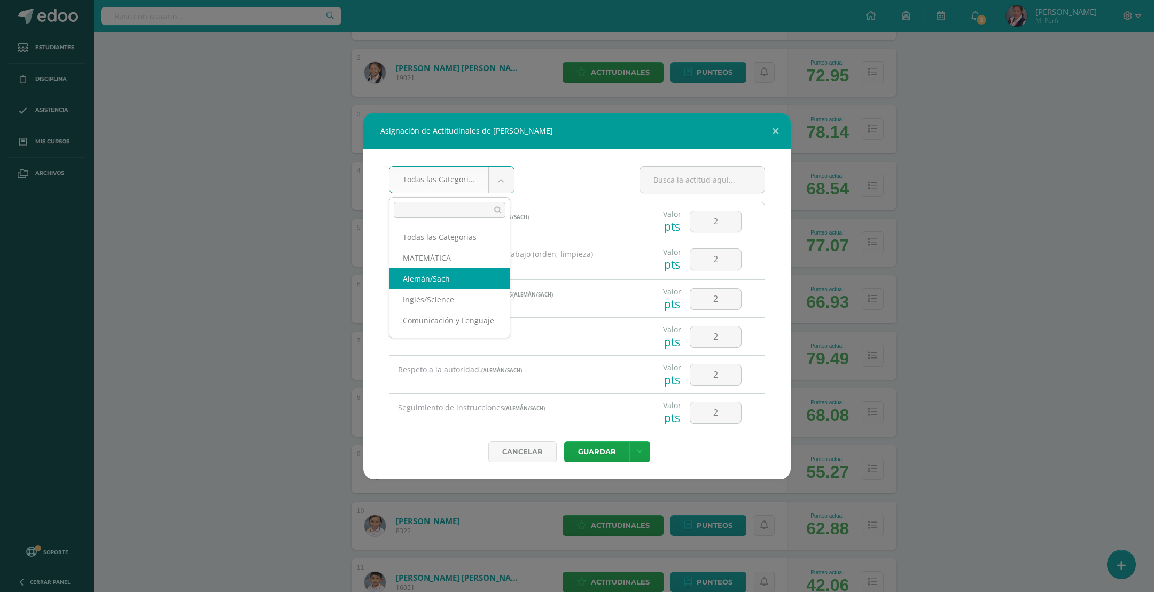
select select "19"
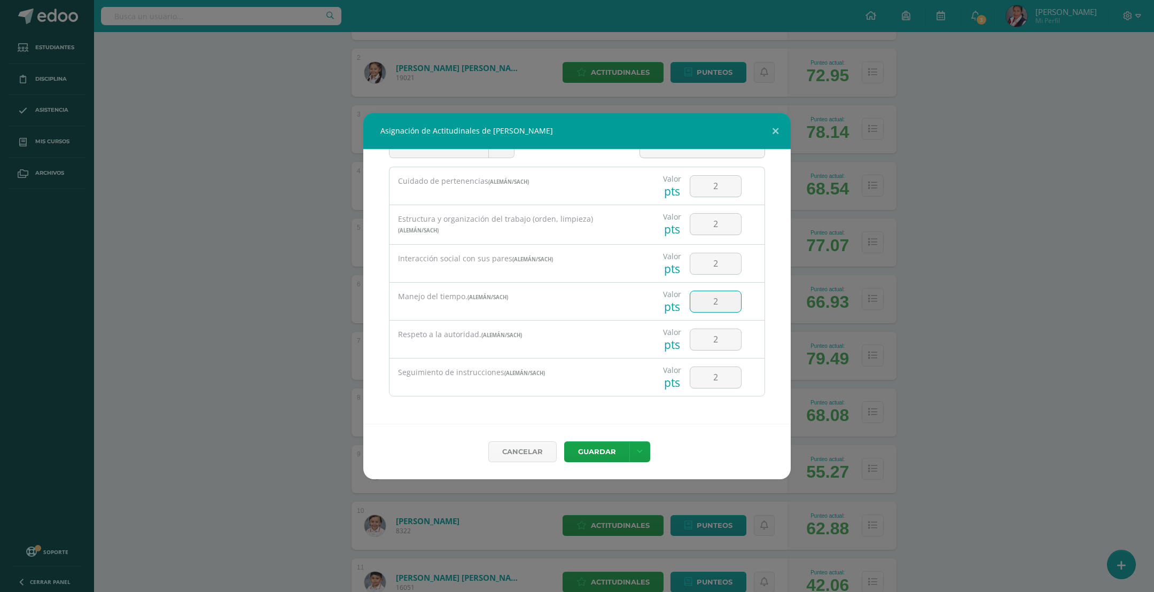
drag, startPoint x: 710, startPoint y: 301, endPoint x: 687, endPoint y: 302, distance: 23.5
click at [690, 302] on input "2" at bounding box center [715, 301] width 51 height 21
drag, startPoint x: 722, startPoint y: 340, endPoint x: 702, endPoint y: 342, distance: 19.8
click at [702, 342] on input "2" at bounding box center [715, 339] width 51 height 21
type input "1"
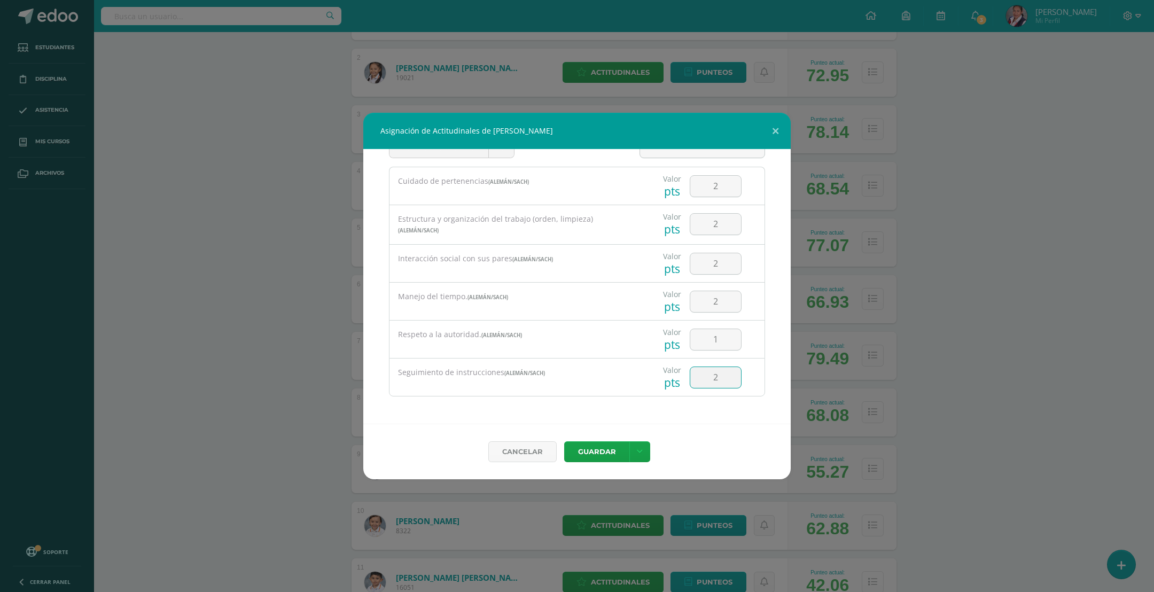
drag, startPoint x: 730, startPoint y: 380, endPoint x: 698, endPoint y: 380, distance: 32.1
click at [698, 380] on input "2" at bounding box center [715, 377] width 51 height 21
type input "1"
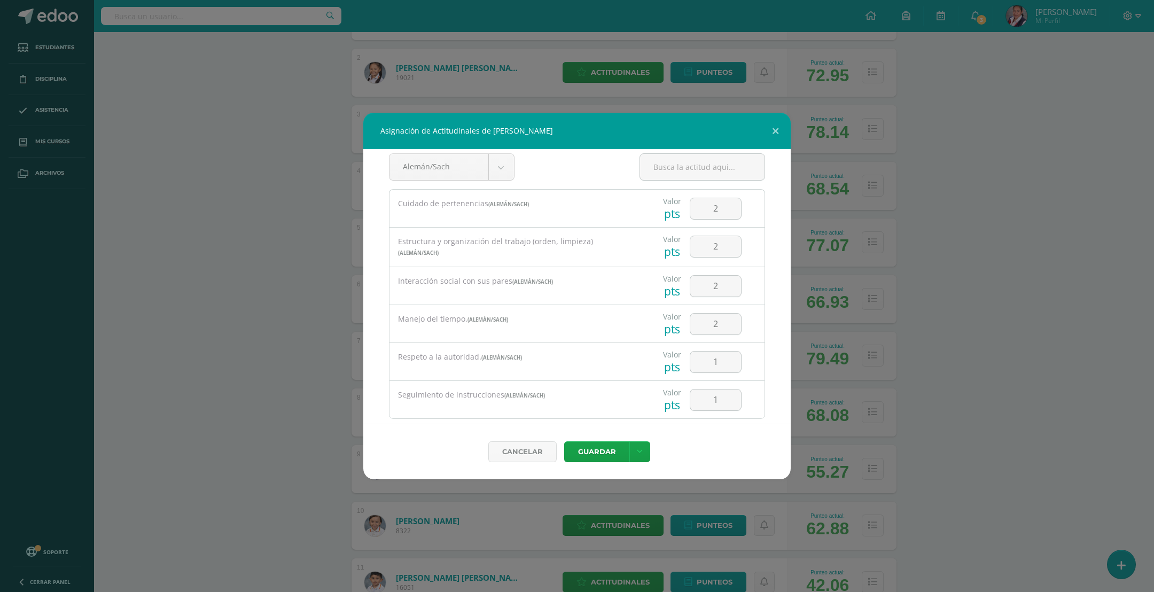
scroll to position [0, 0]
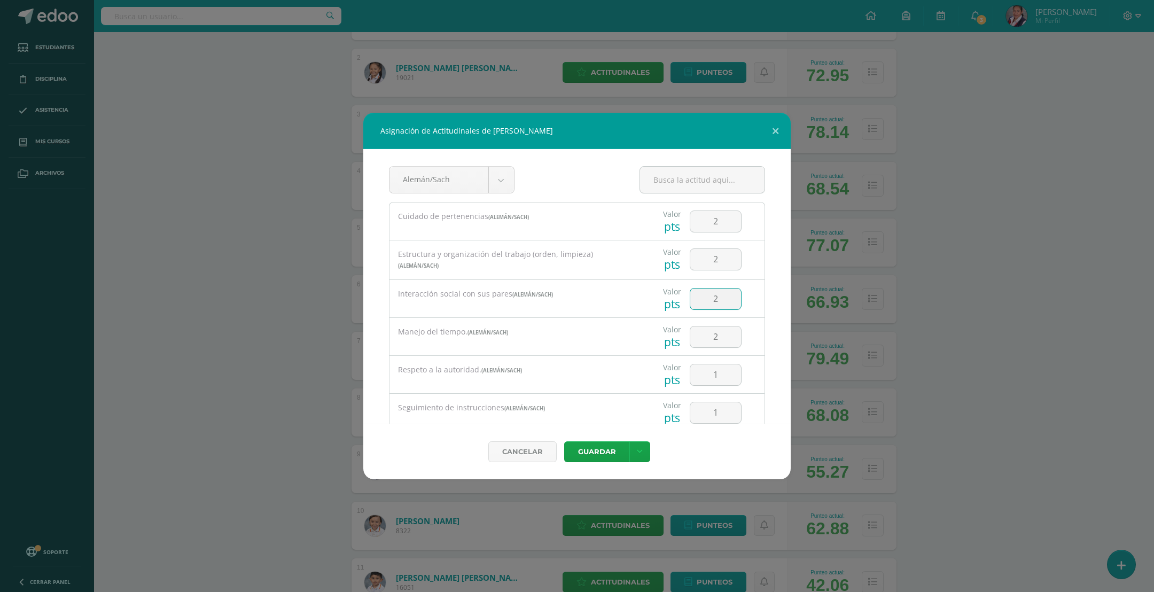
click at [711, 300] on input "2" at bounding box center [715, 299] width 51 height 21
drag, startPoint x: 711, startPoint y: 300, endPoint x: 682, endPoint y: 302, distance: 28.9
click at [690, 302] on input "2" at bounding box center [715, 299] width 51 height 21
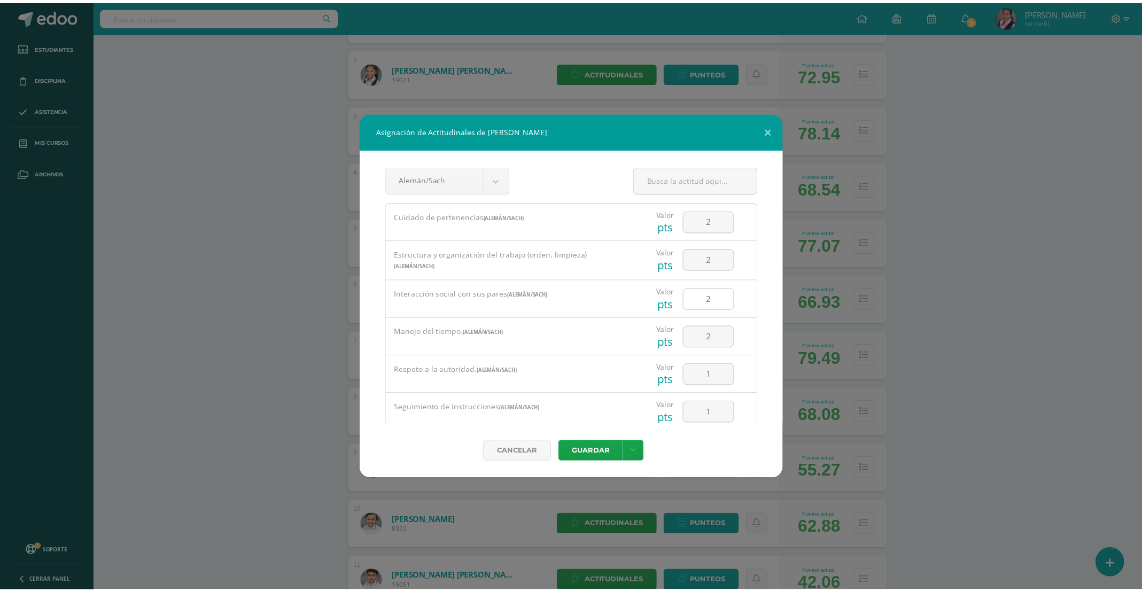
scroll to position [37, 0]
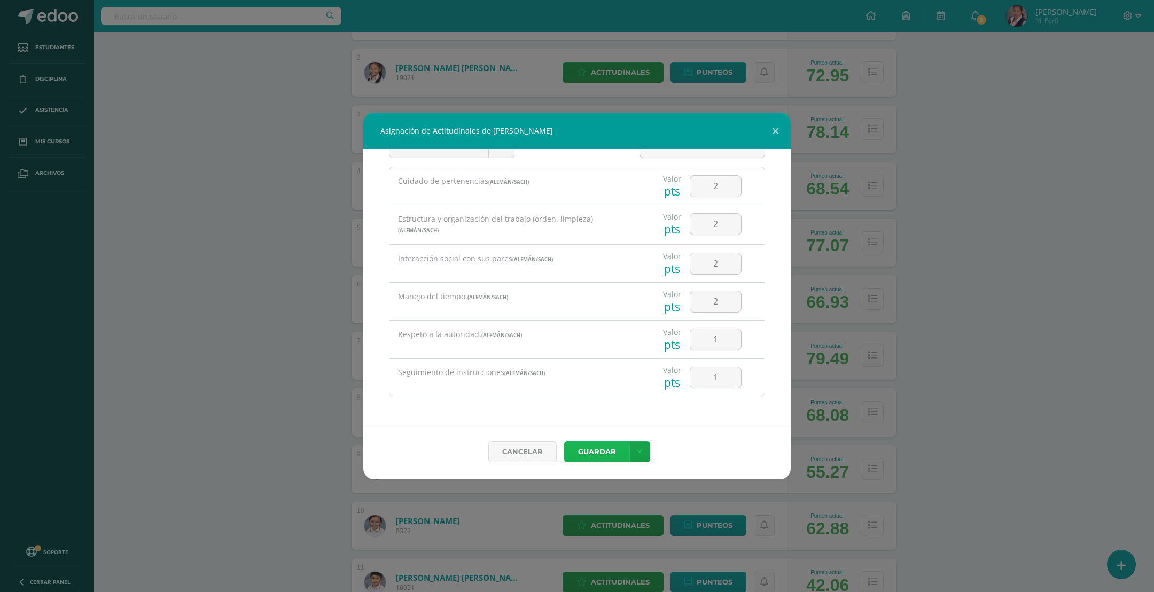
drag, startPoint x: 590, startPoint y: 446, endPoint x: 598, endPoint y: 441, distance: 10.1
click at [590, 446] on button "Guardar" at bounding box center [596, 451] width 65 height 21
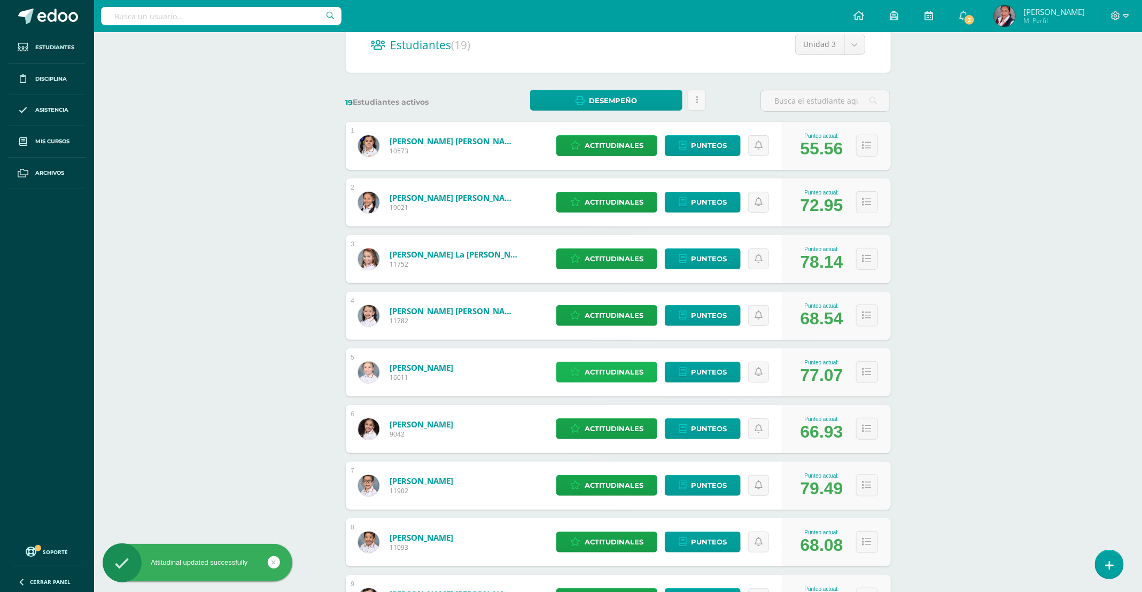
scroll to position [0, 0]
